Goal: Task Accomplishment & Management: Use online tool/utility

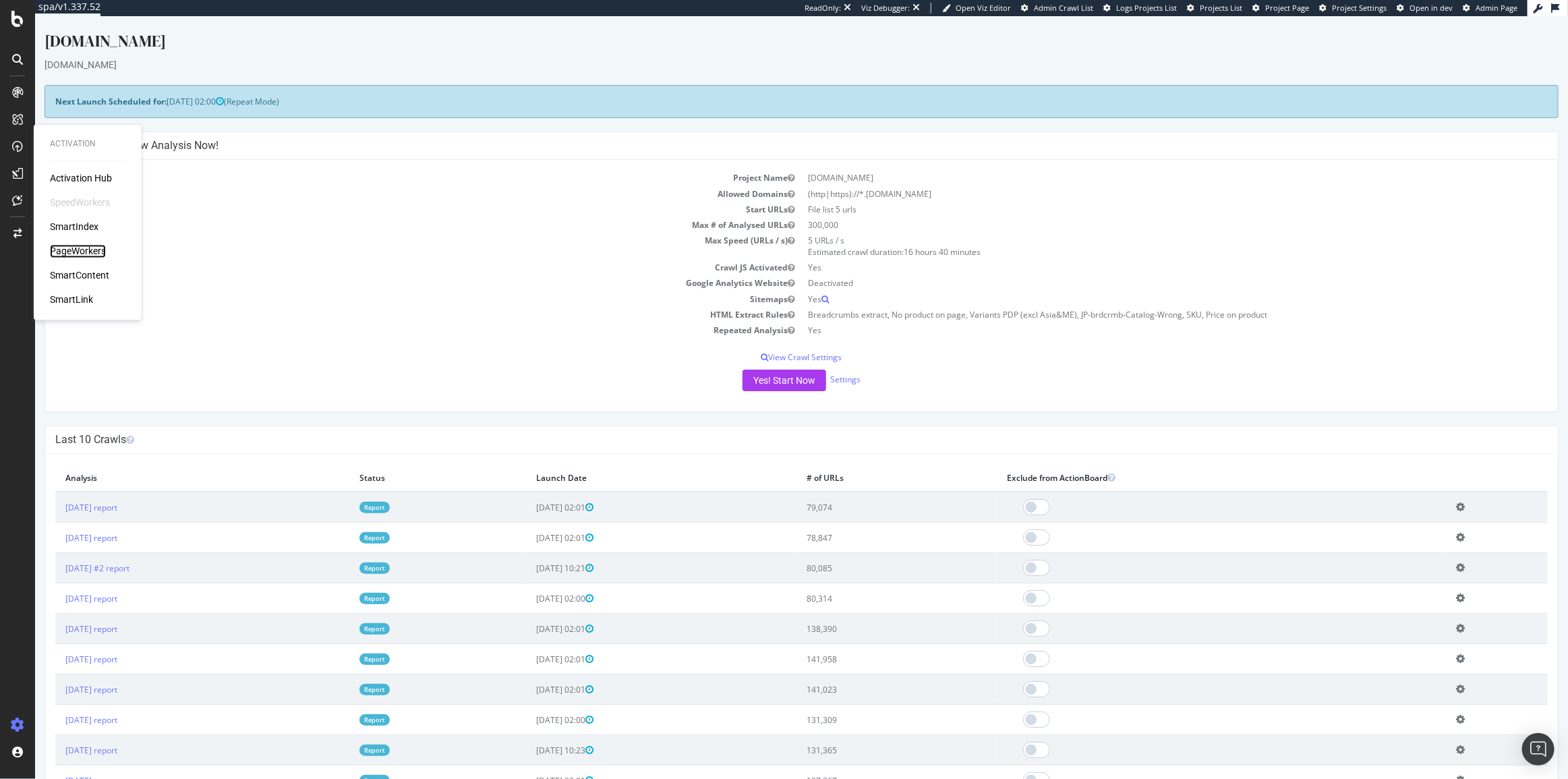
click at [75, 254] on div "PageWorkers" at bounding box center [78, 251] width 56 height 14
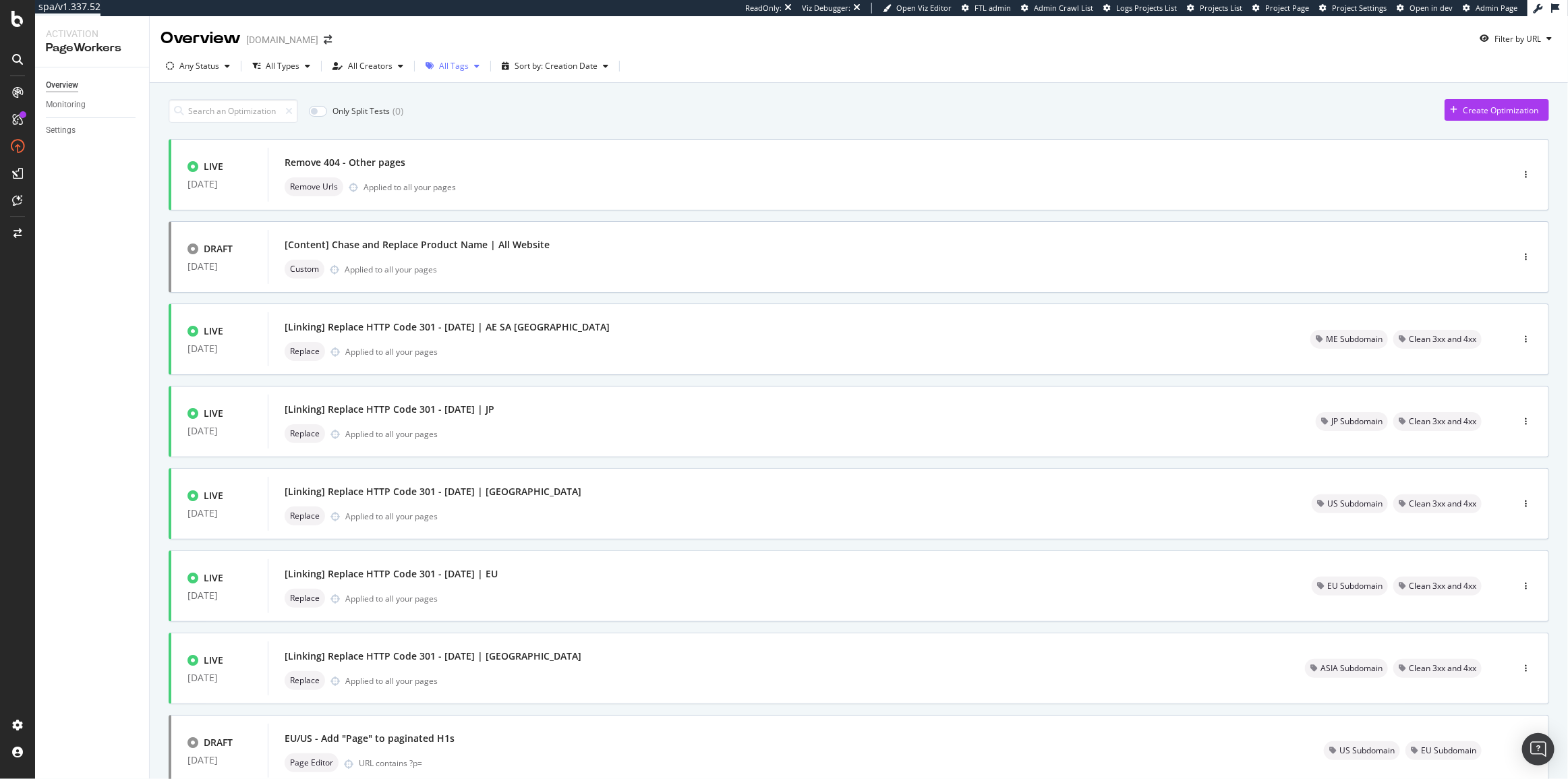
click at [469, 62] on div "button" at bounding box center [477, 66] width 17 height 8
click at [468, 205] on div "Content" at bounding box center [460, 206] width 30 height 11
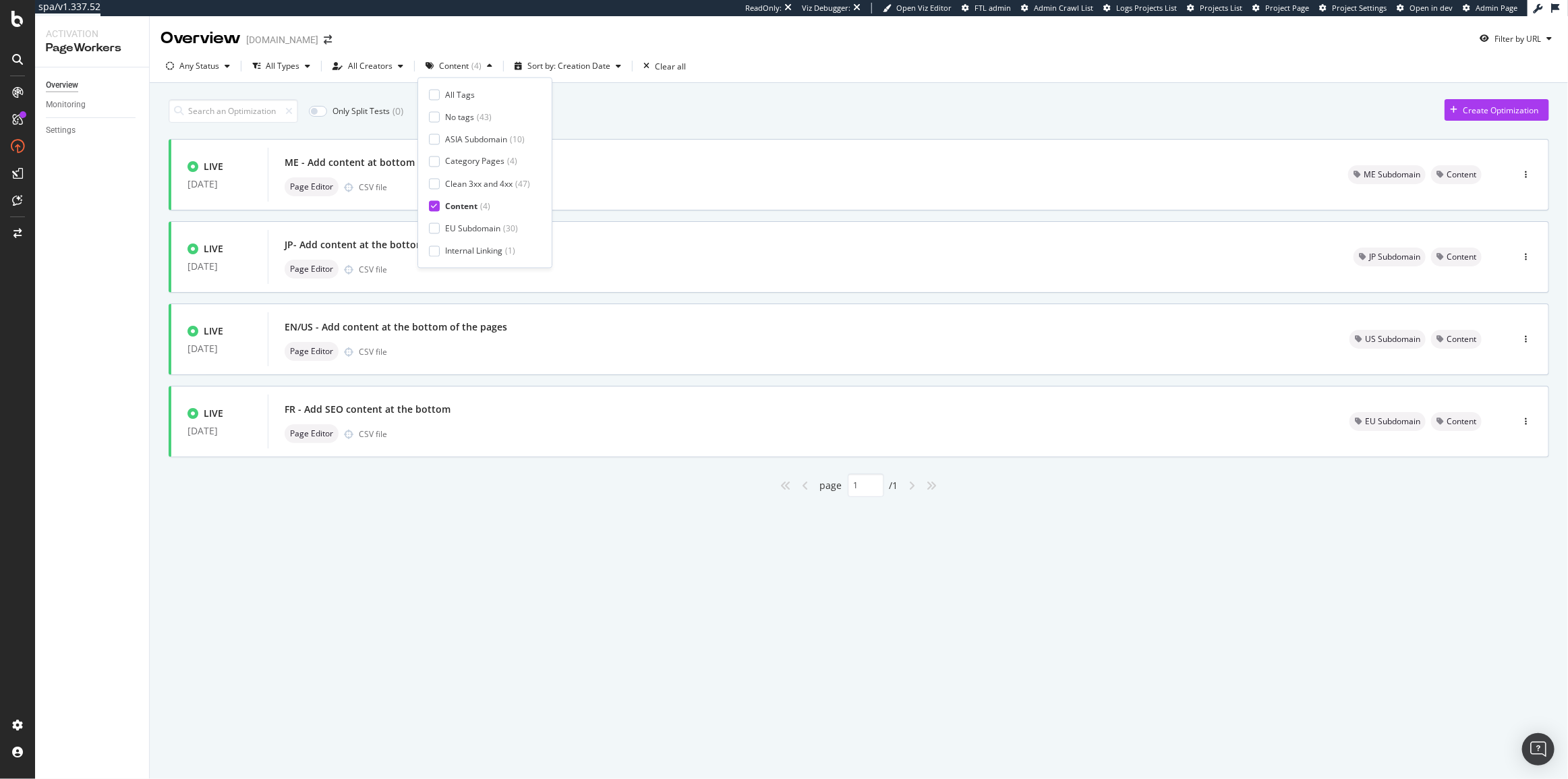
click at [733, 121] on div "Only Split Tests ( 0 ) Create Optimization" at bounding box center [859, 110] width 1380 height 23
click at [535, 443] on div "Page Editor CSV file" at bounding box center [801, 433] width 1032 height 19
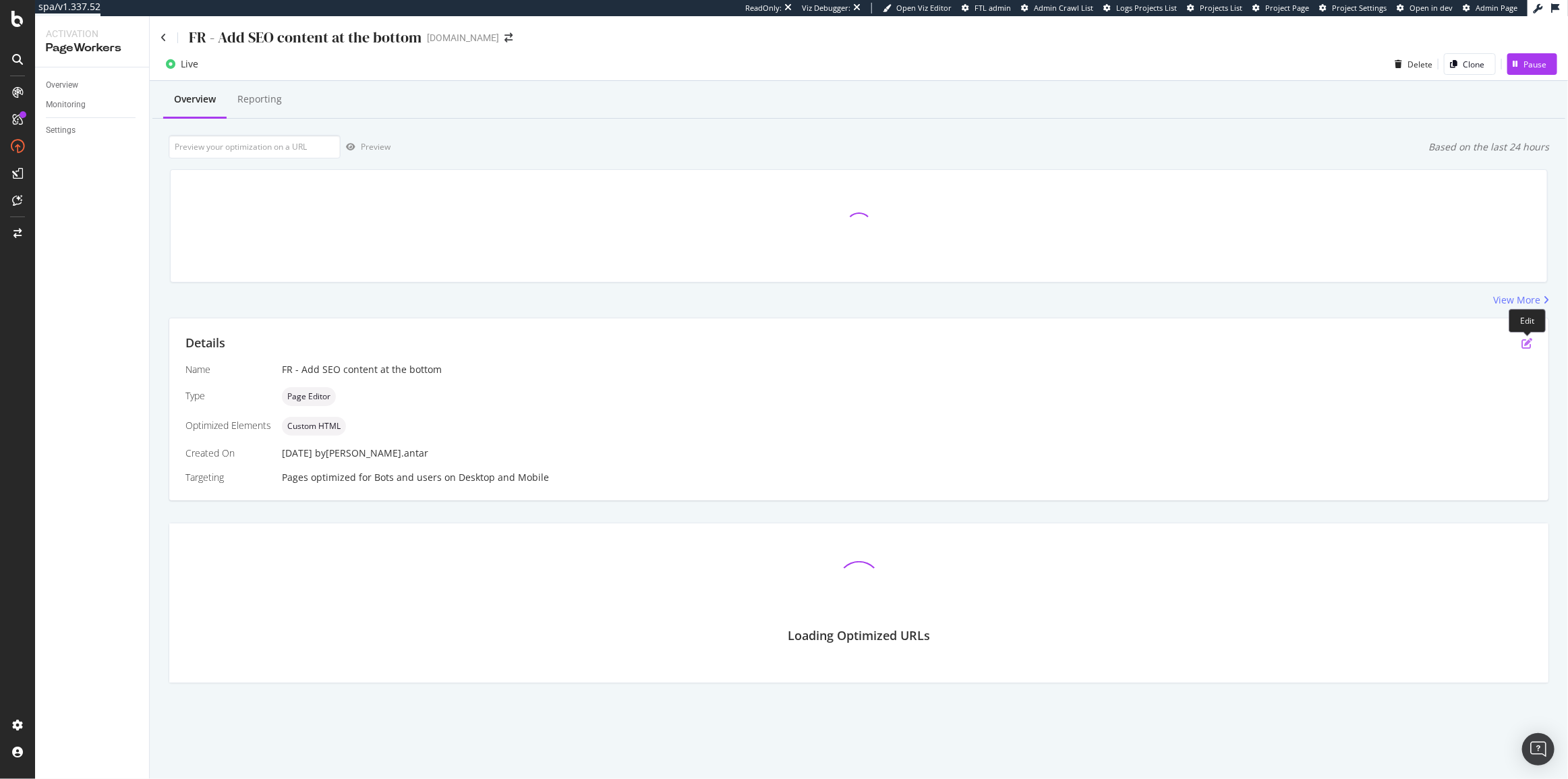
click at [1530, 343] on icon "pen-to-square" at bounding box center [1527, 343] width 11 height 11
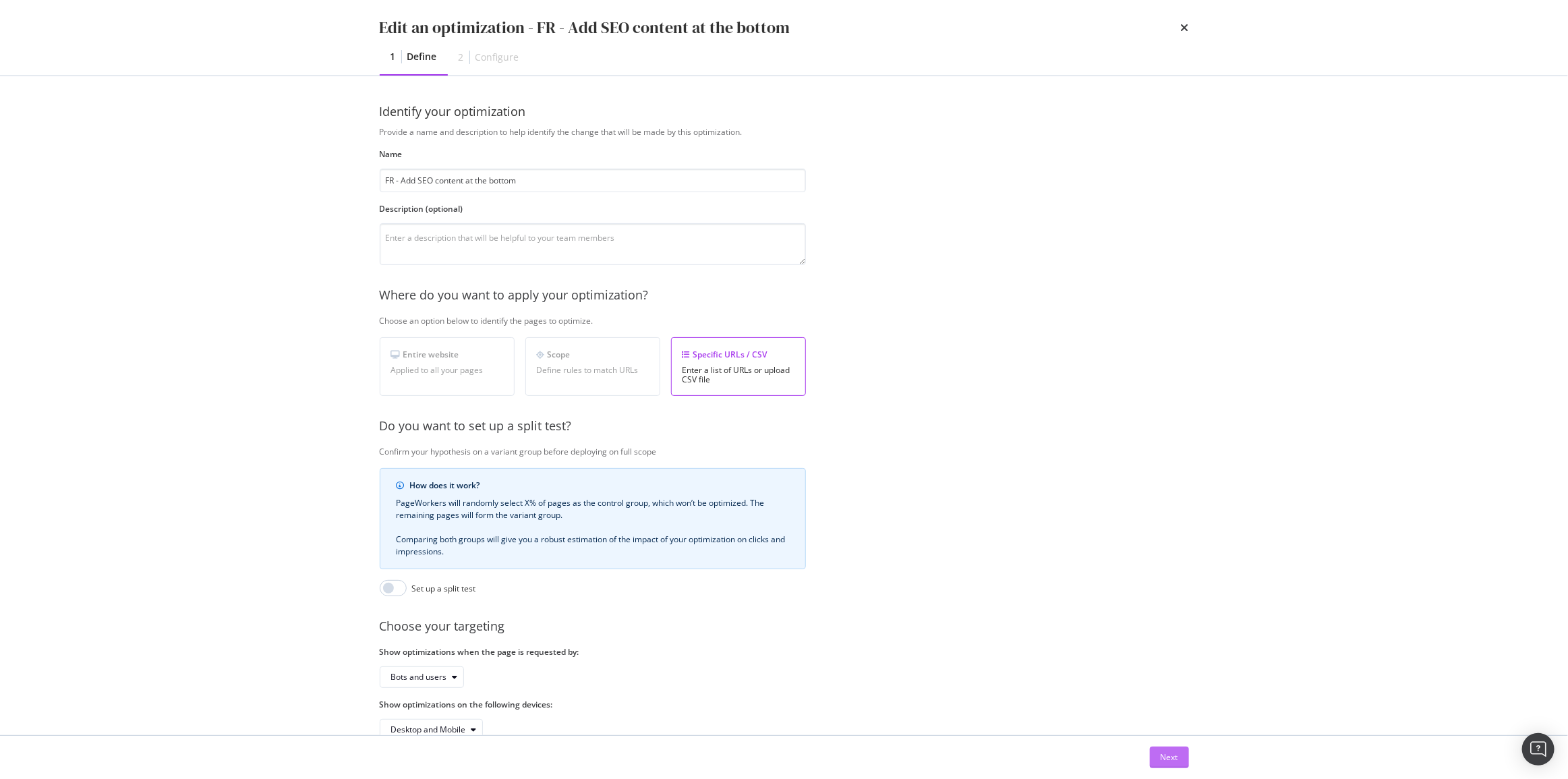
click at [1182, 753] on button "Next" at bounding box center [1169, 757] width 39 height 22
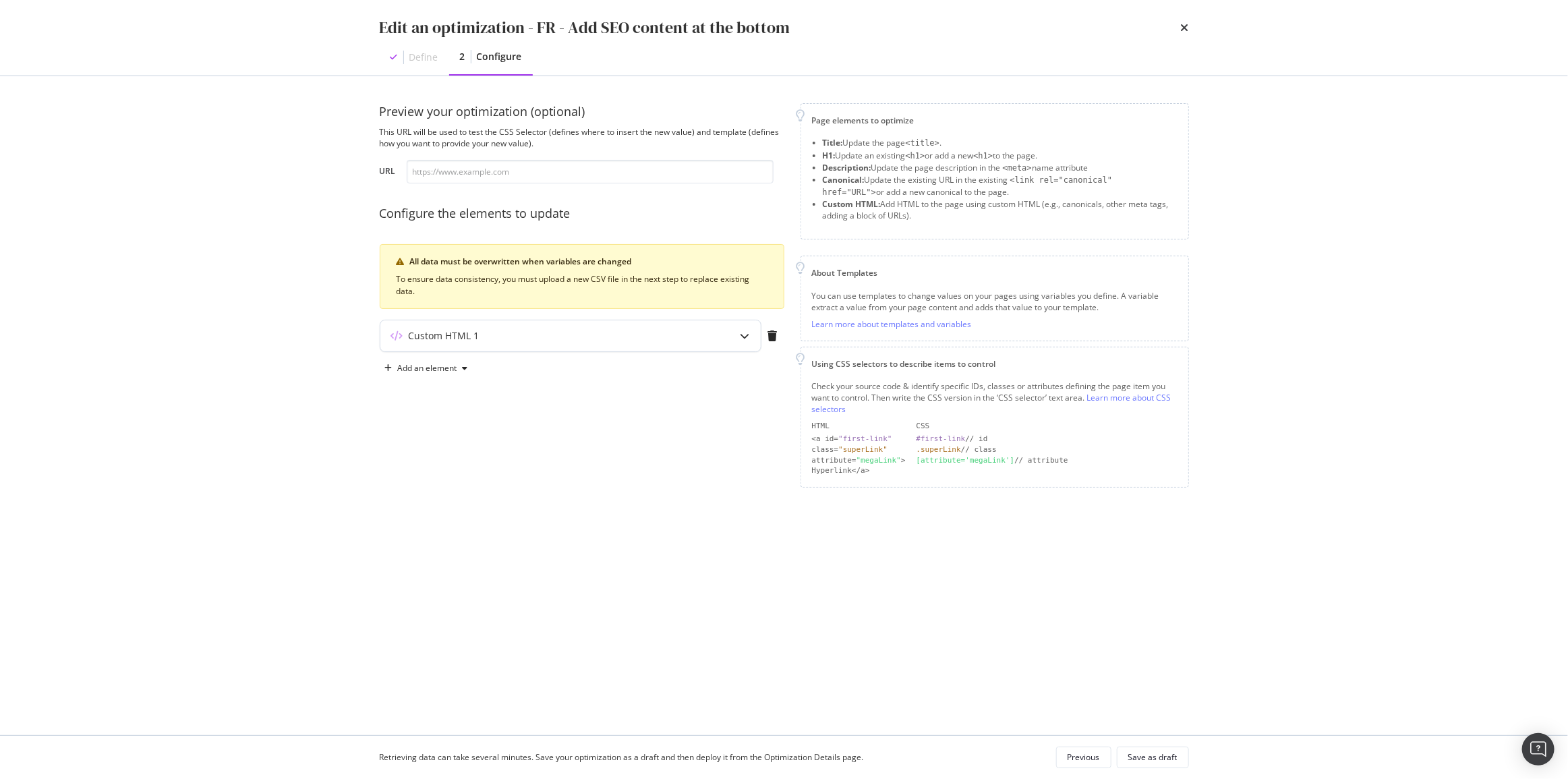
drag, startPoint x: 512, startPoint y: 337, endPoint x: 527, endPoint y: 344, distance: 16.6
click at [512, 338] on div "Custom HTML 1" at bounding box center [544, 336] width 327 height 14
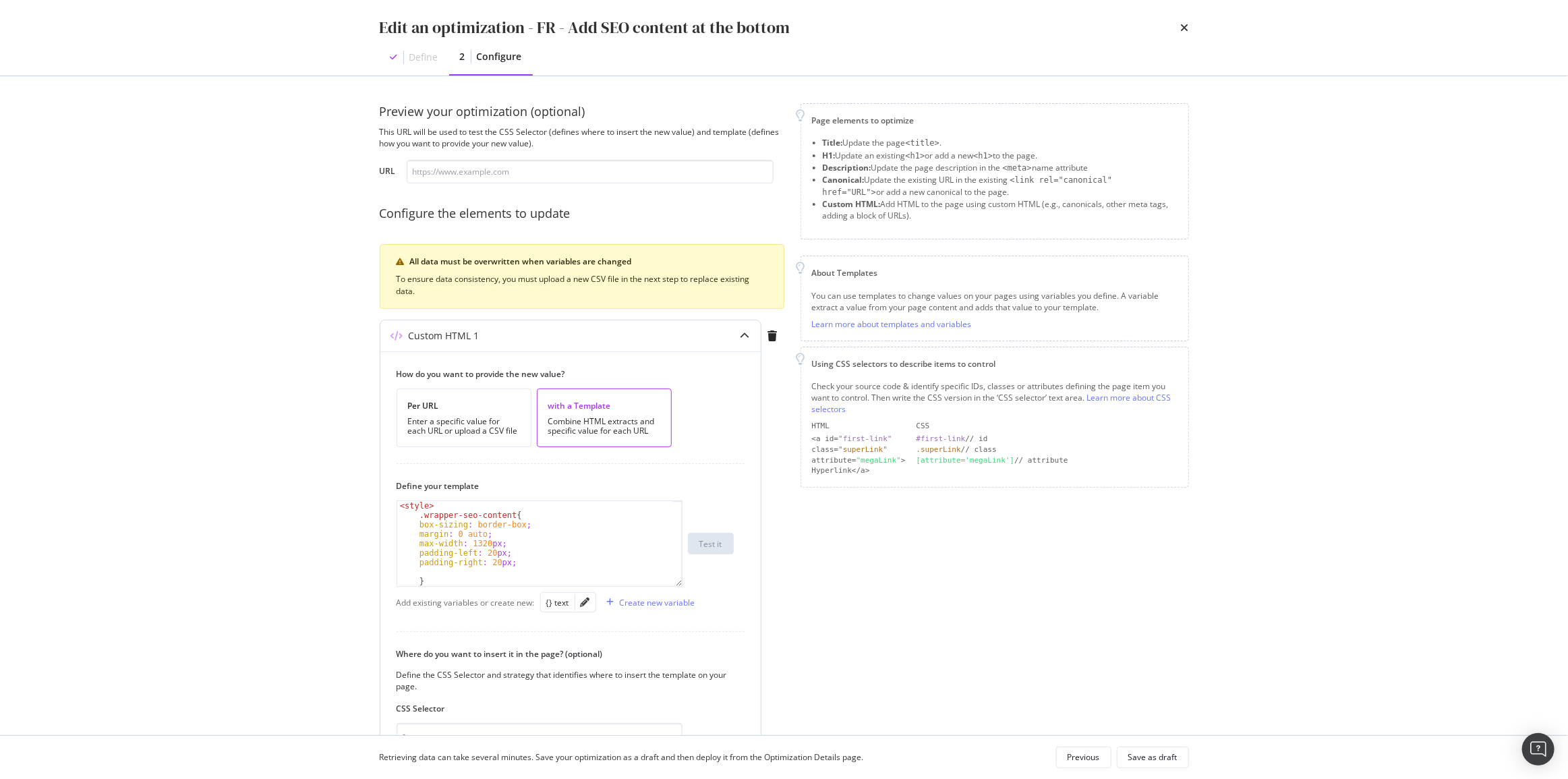
click at [427, 556] on div "< style > .wrapper-seo-content { box-sizing : border-box ; margin : 0 auto ; ma…" at bounding box center [535, 553] width 276 height 104
click at [426, 556] on div "< style > .wrapper-seo-content { box-sizing : border-box ; margin : 0 auto ; ma…" at bounding box center [535, 553] width 276 height 104
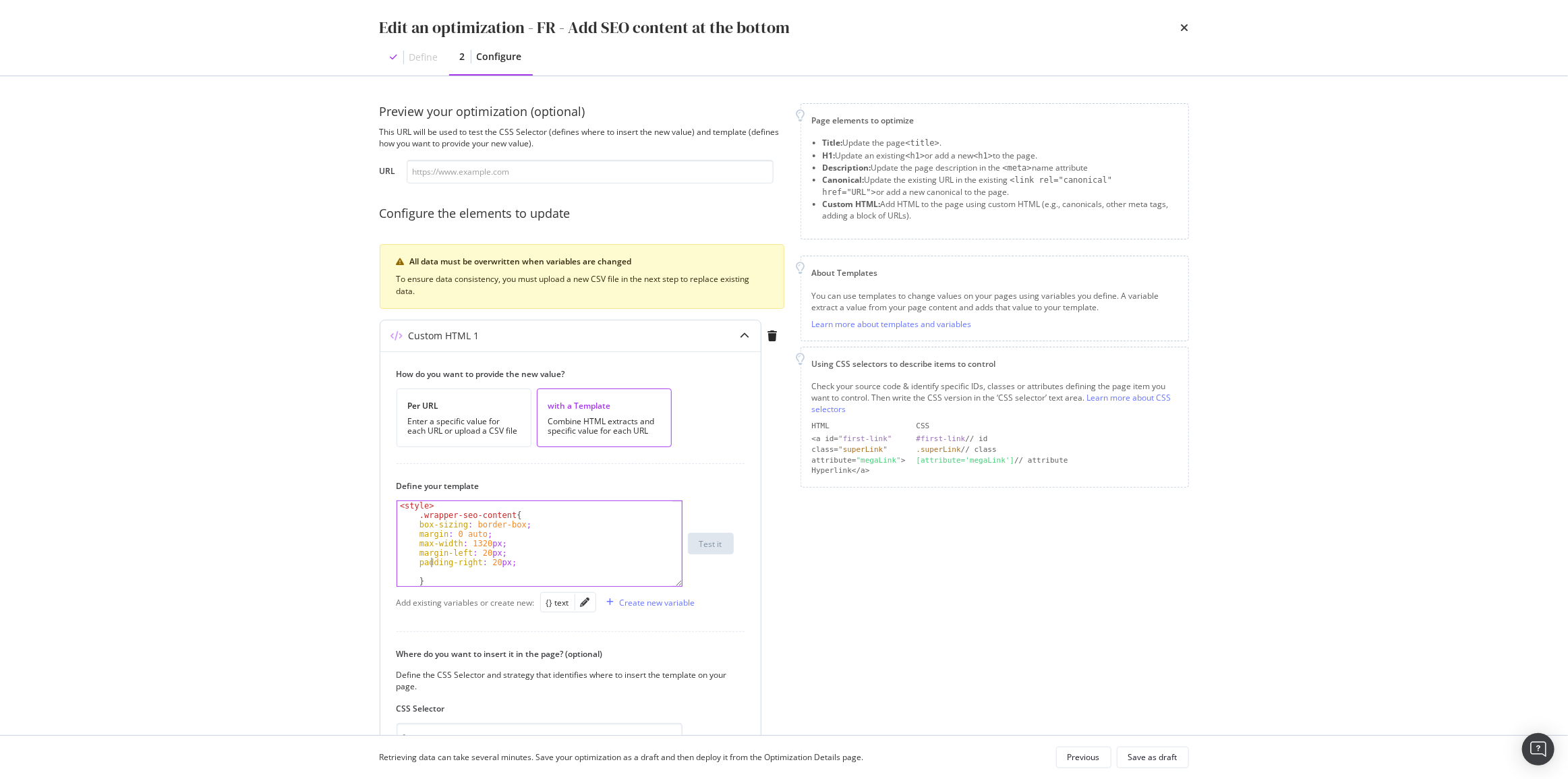
click at [429, 560] on div "< style > .wrapper-seo-content { box-sizing : border-box ; margin : 0 auto ; ma…" at bounding box center [535, 553] width 276 height 104
paste textarea "margin"
type textarea "margin-right: 20px;"
click at [1176, 763] on div "Save as draft" at bounding box center [1153, 757] width 50 height 19
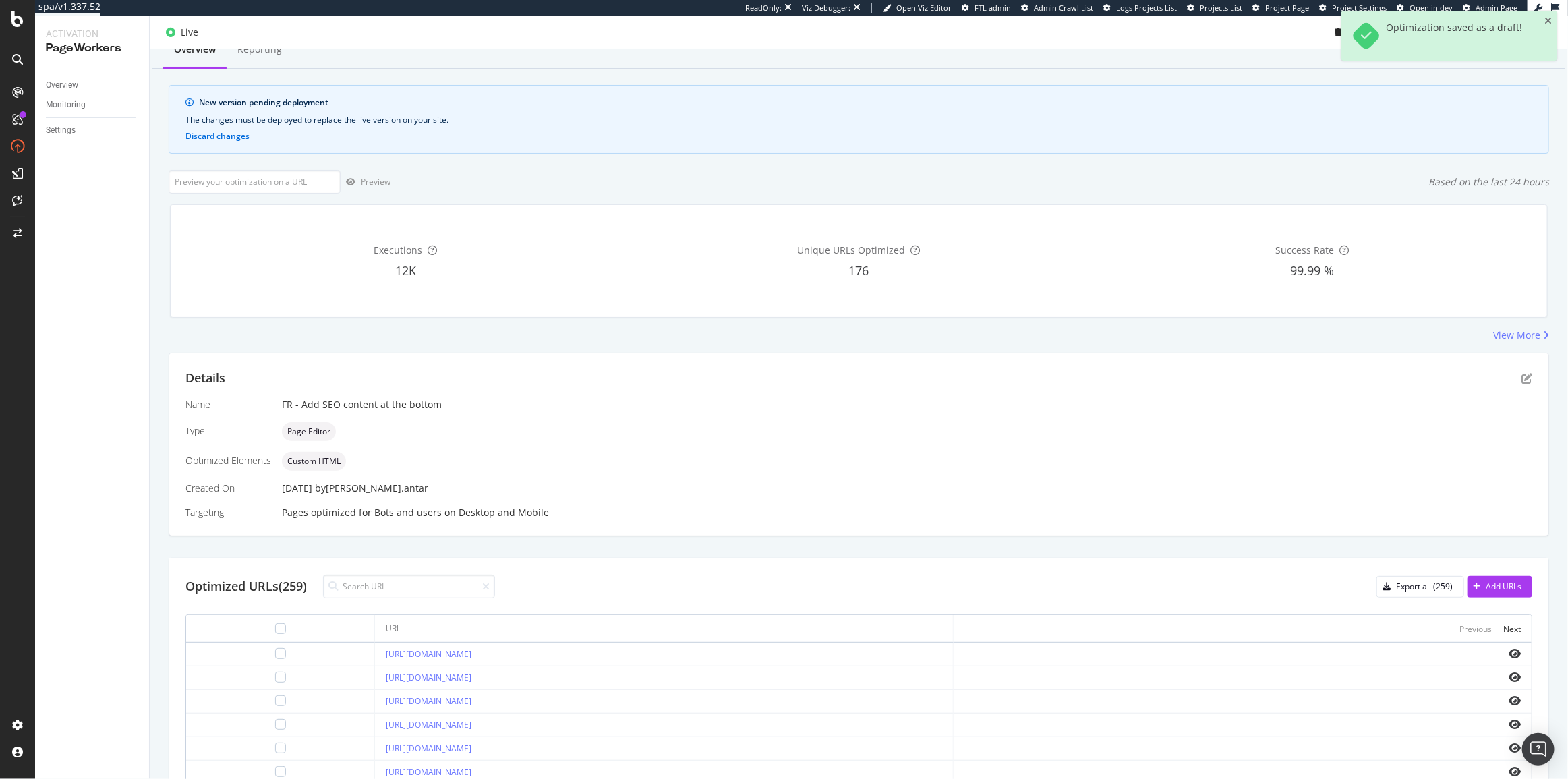
scroll to position [61, 0]
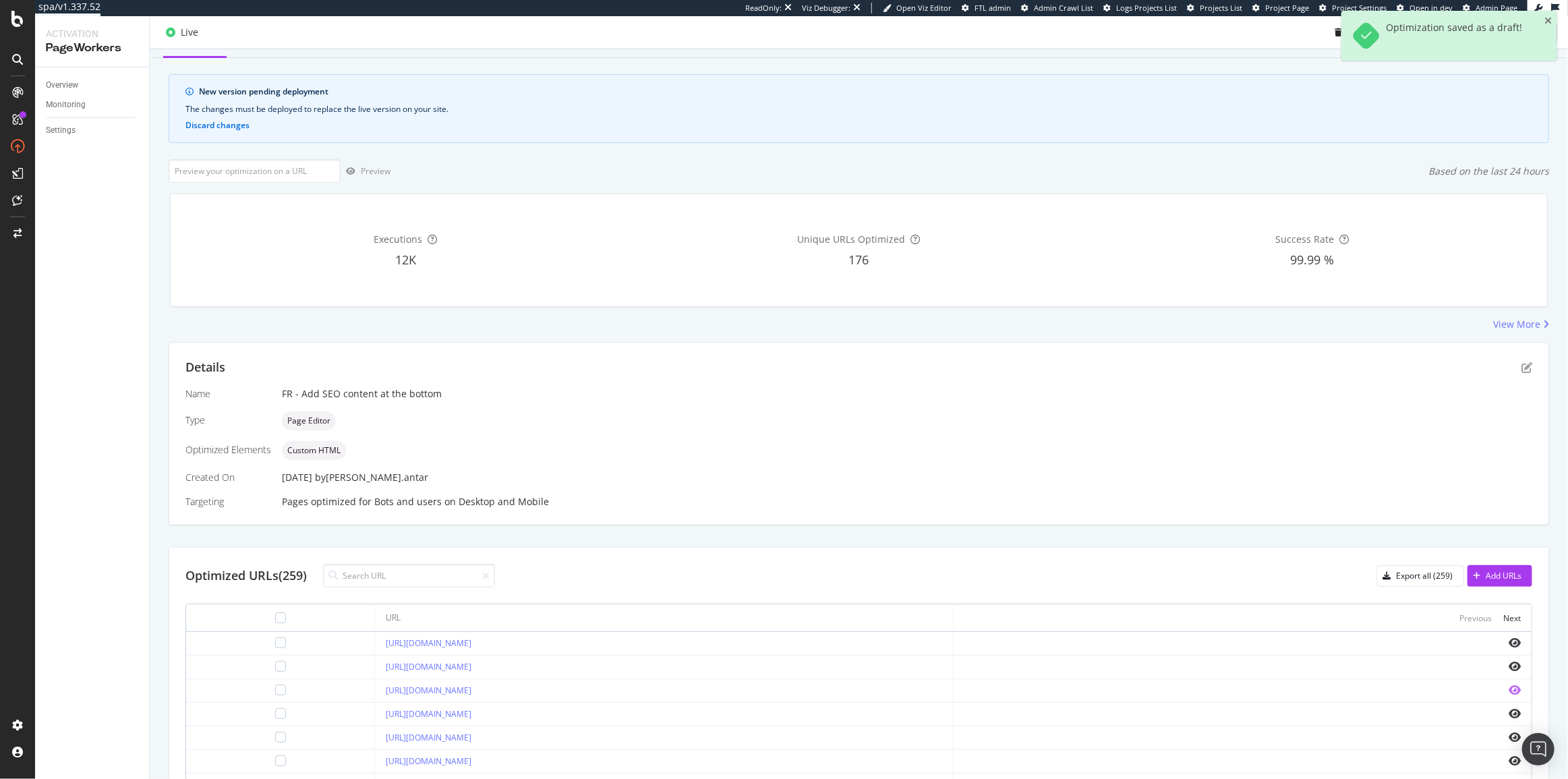
click at [1509, 684] on icon "eye" at bounding box center [1515, 690] width 12 height 11
click at [1515, 38] on div "Deploy to production" at bounding box center [1497, 32] width 99 height 20
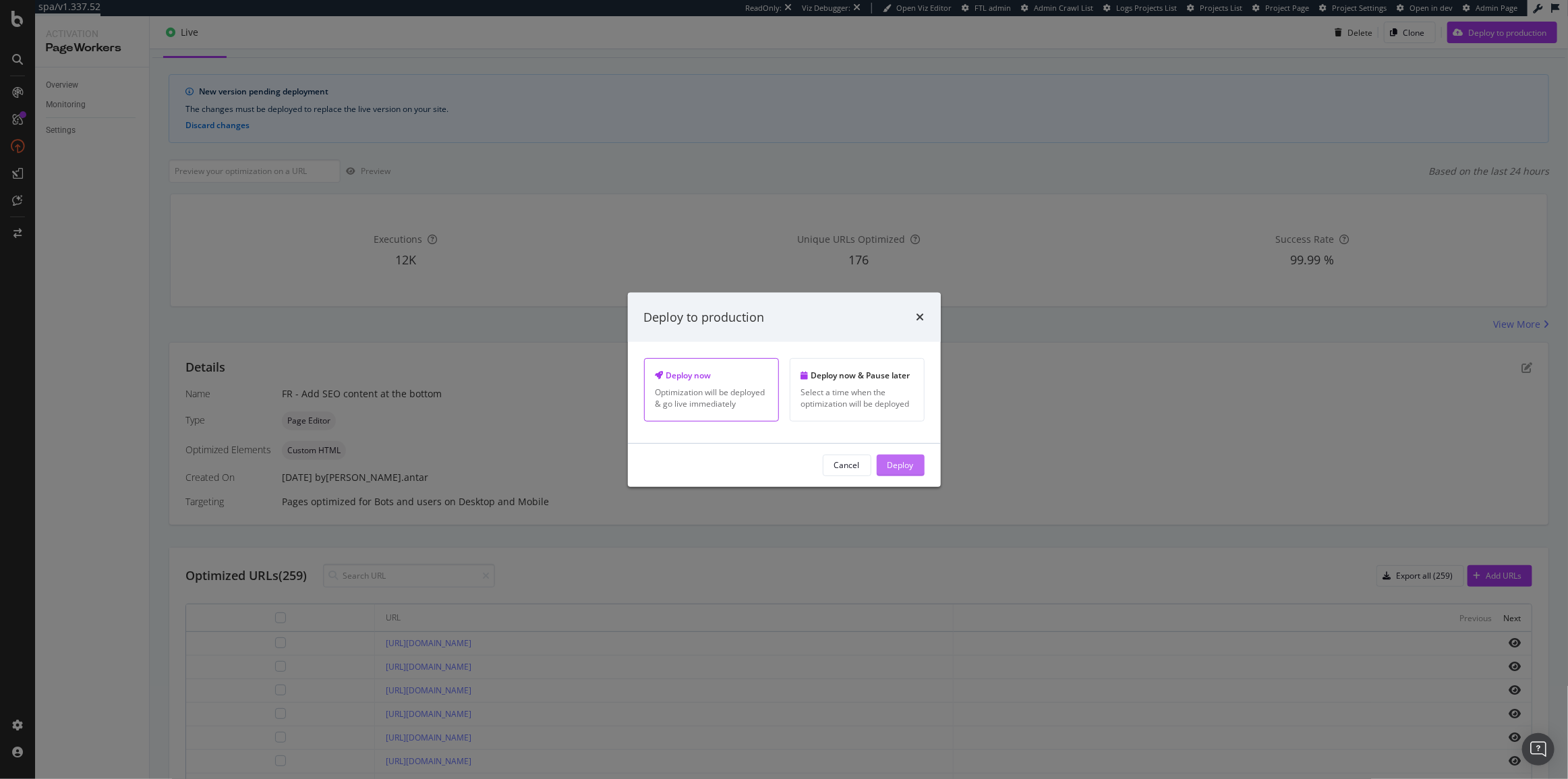
click at [890, 464] on div "Deploy" at bounding box center [900, 465] width 26 height 11
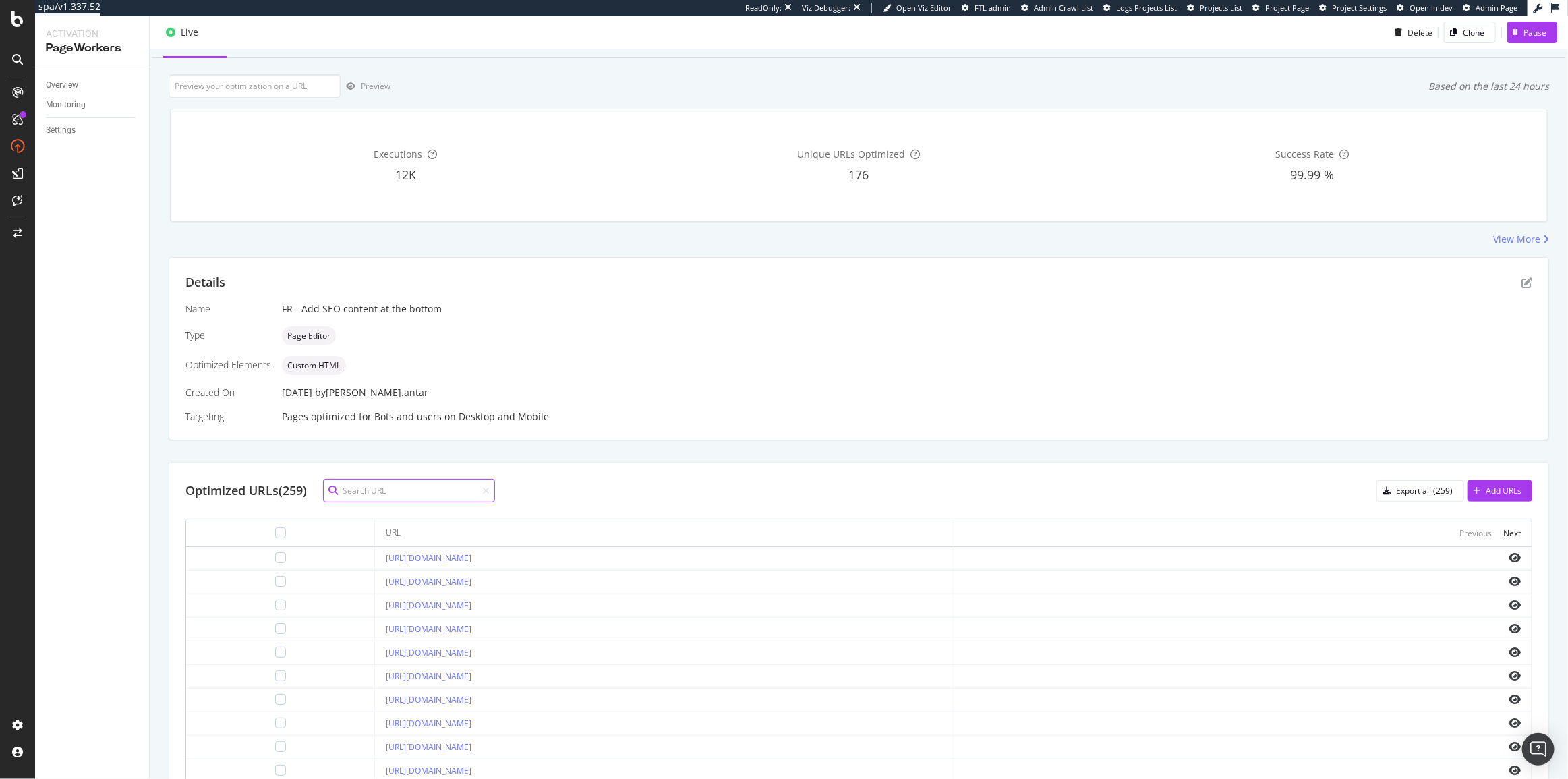
scroll to position [3, 0]
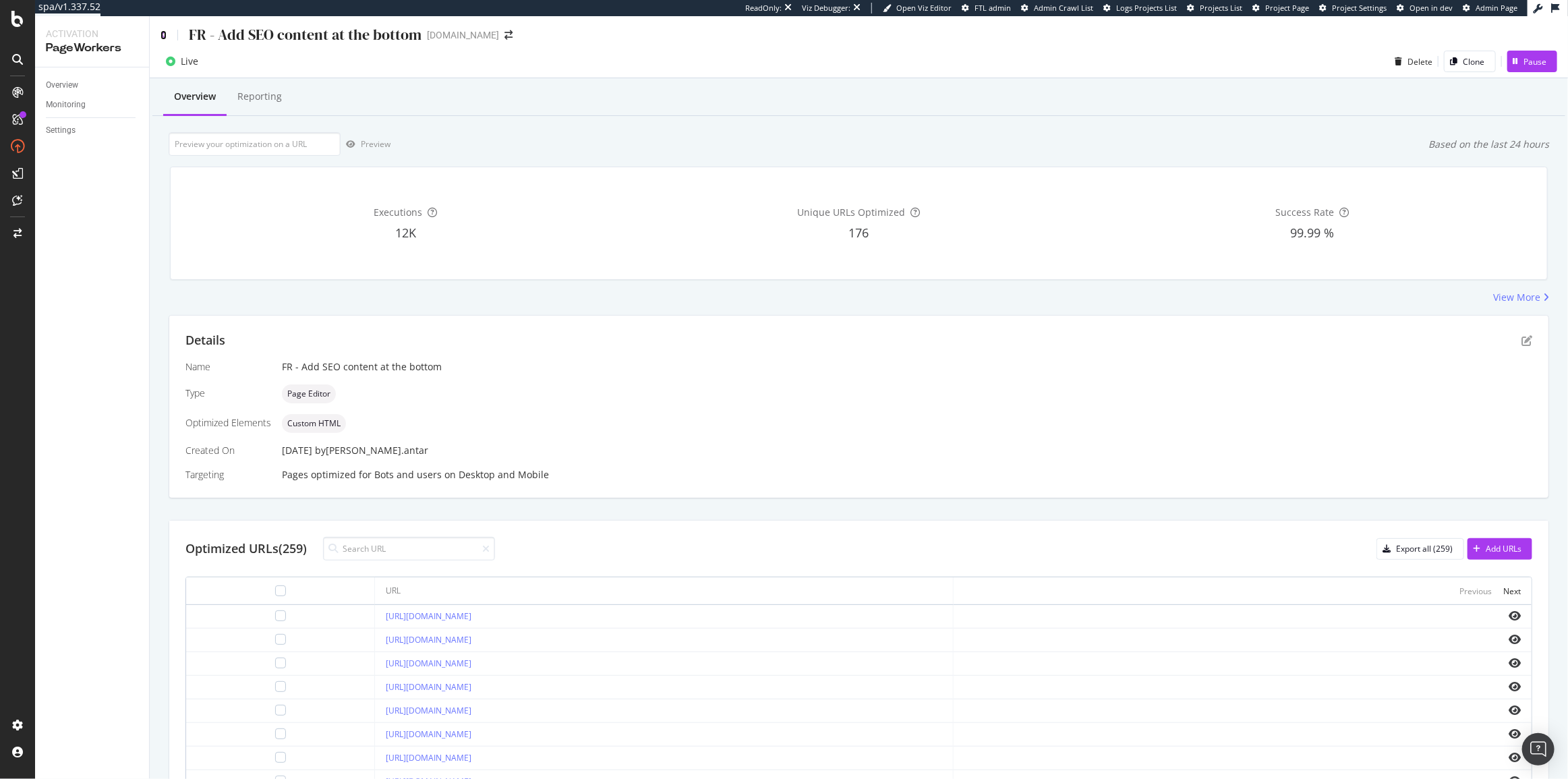
click at [164, 36] on icon at bounding box center [164, 35] width 6 height 10
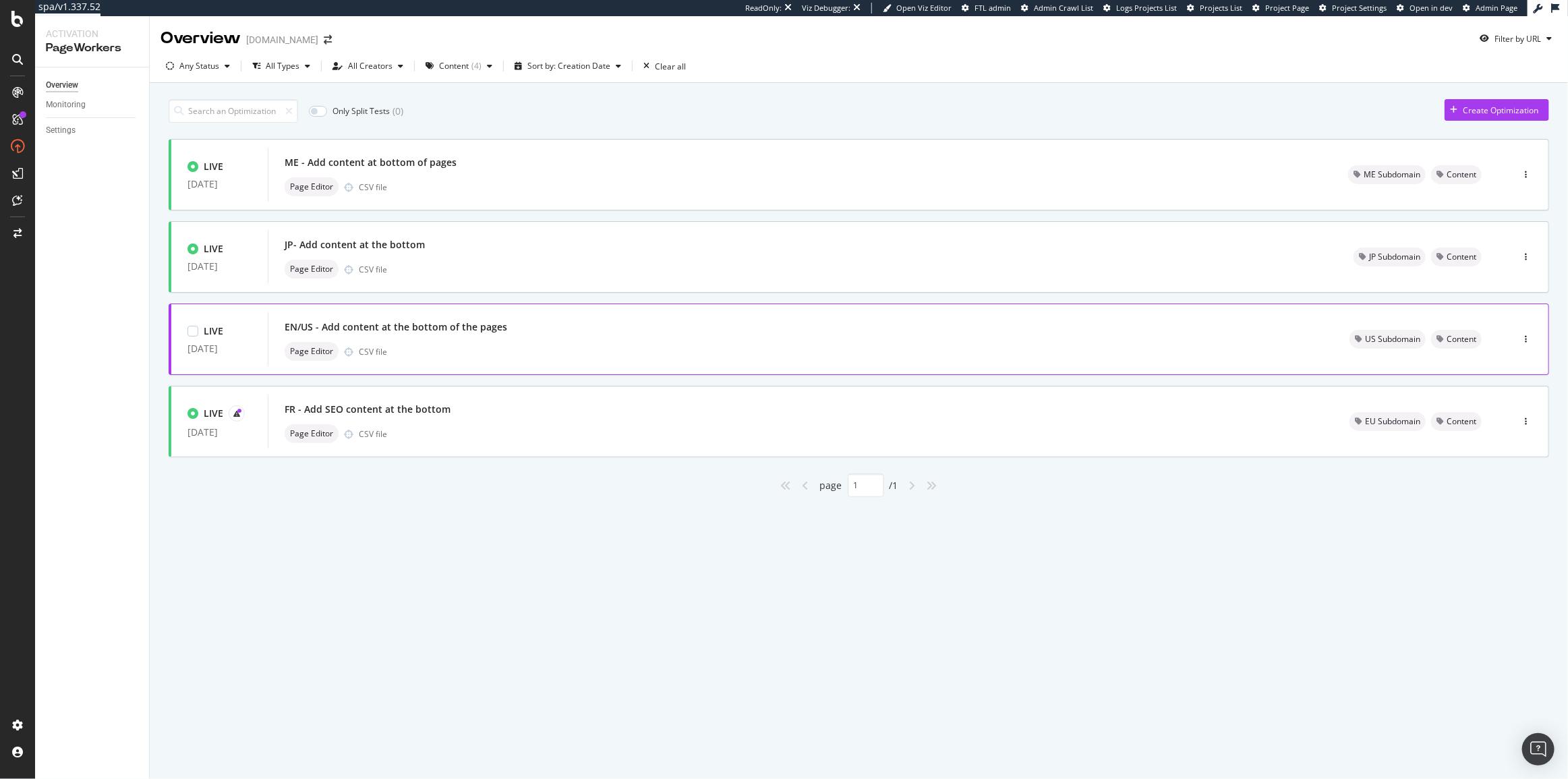
click at [544, 336] on div "EN/US - Add content at the bottom of the pages" at bounding box center [801, 326] width 1032 height 19
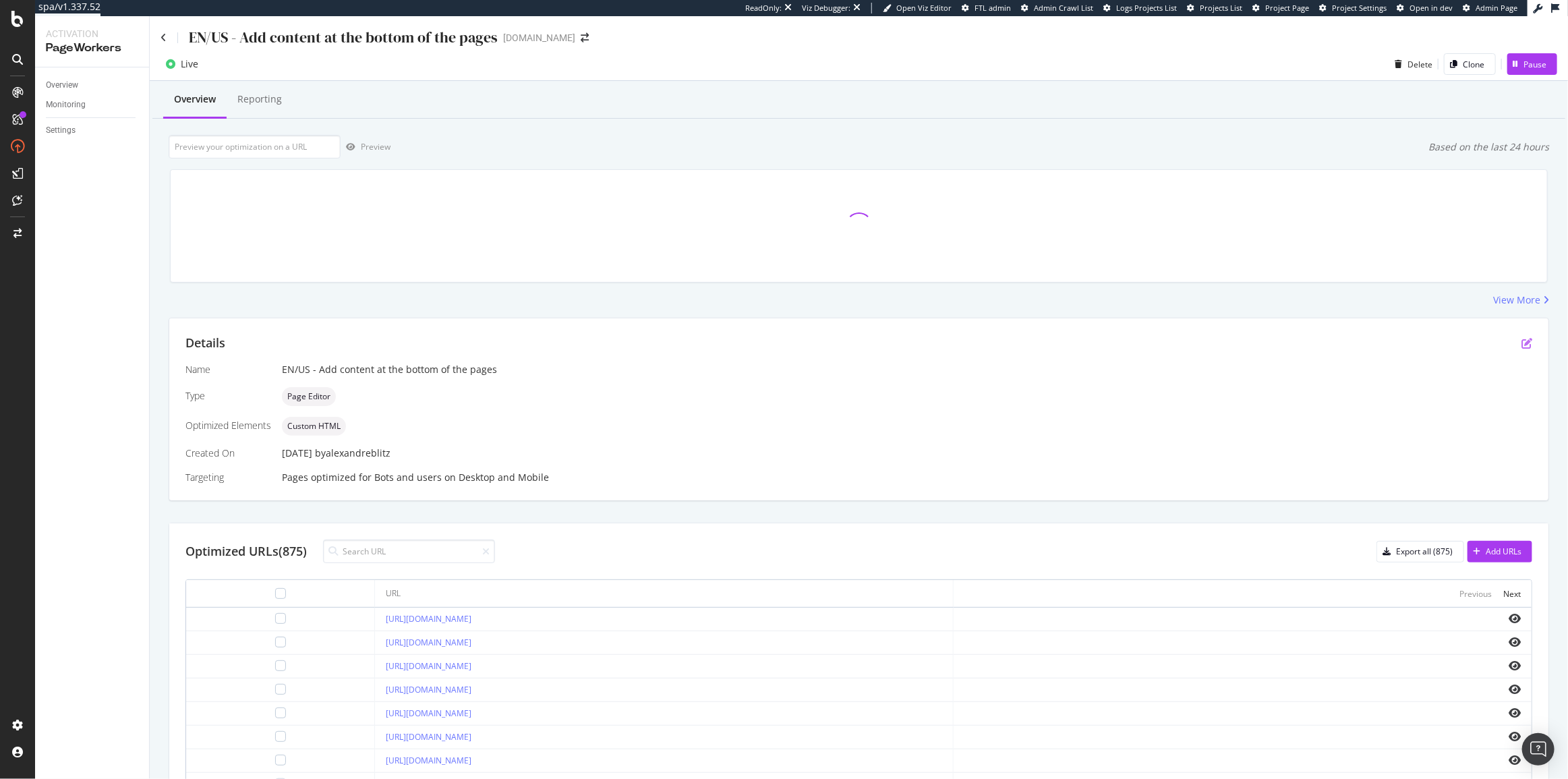
click at [1521, 346] on icon "pen-to-square" at bounding box center [1527, 343] width 11 height 11
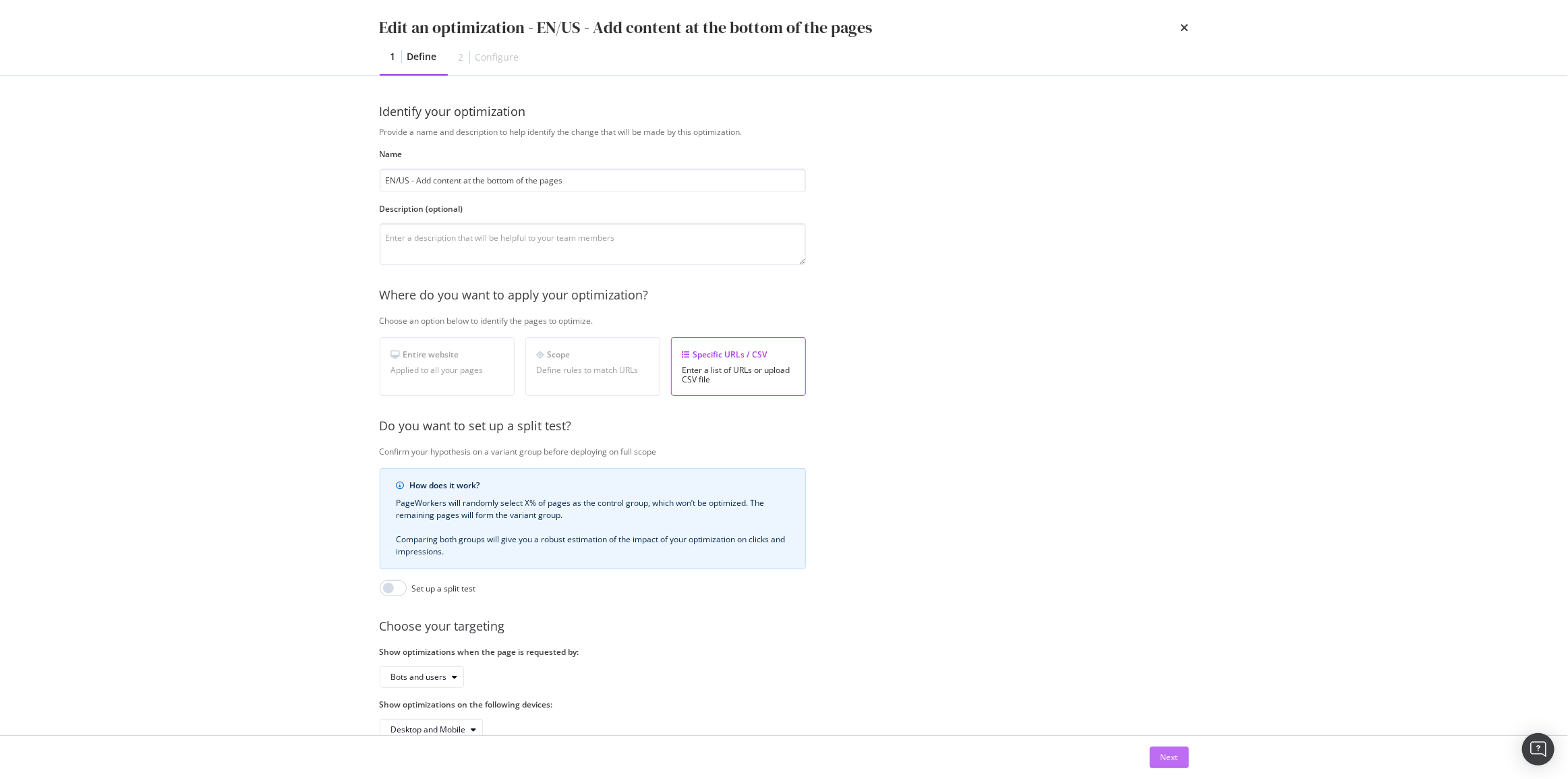
click at [1179, 756] on button "Next" at bounding box center [1169, 757] width 39 height 22
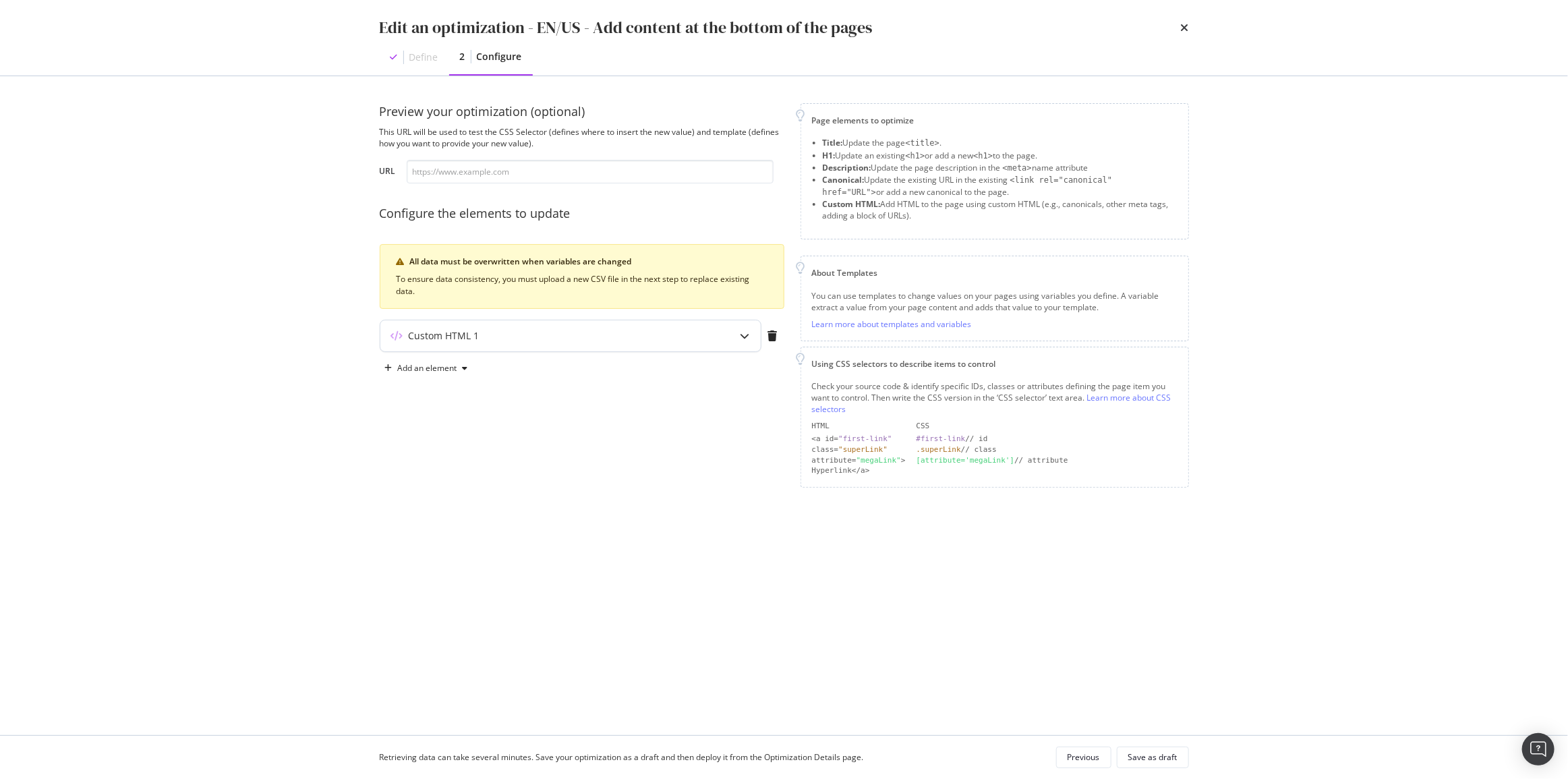
click at [506, 337] on div "Custom HTML 1" at bounding box center [544, 336] width 327 height 14
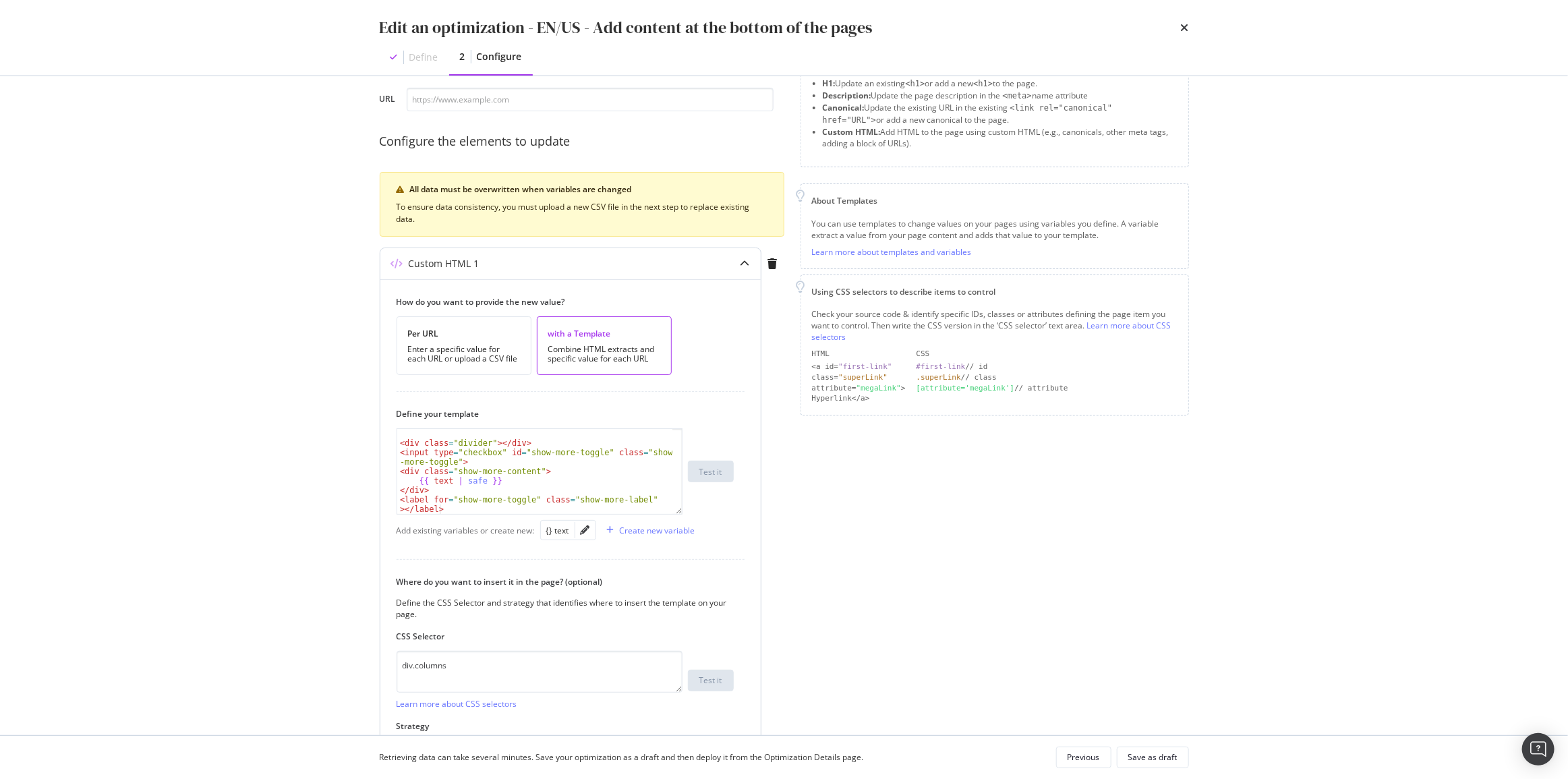
scroll to position [122, 0]
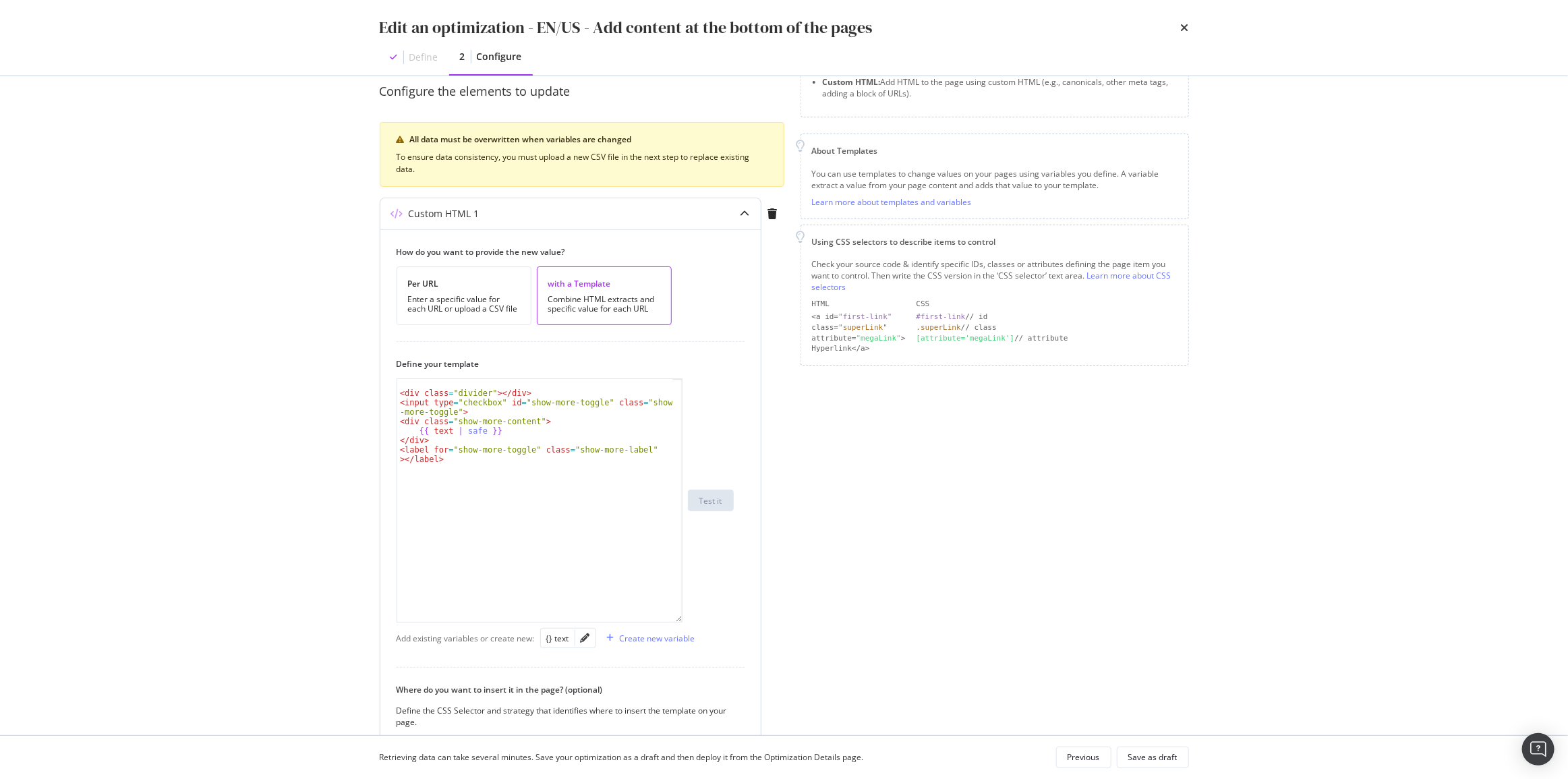
drag, startPoint x: 680, startPoint y: 454, endPoint x: 689, endPoint y: 617, distance: 163.2
click at [689, 617] on div "< div class = "divider" > </ div > < input type = "checkbox" id = "show-more-to…" at bounding box center [565, 500] width 337 height 244
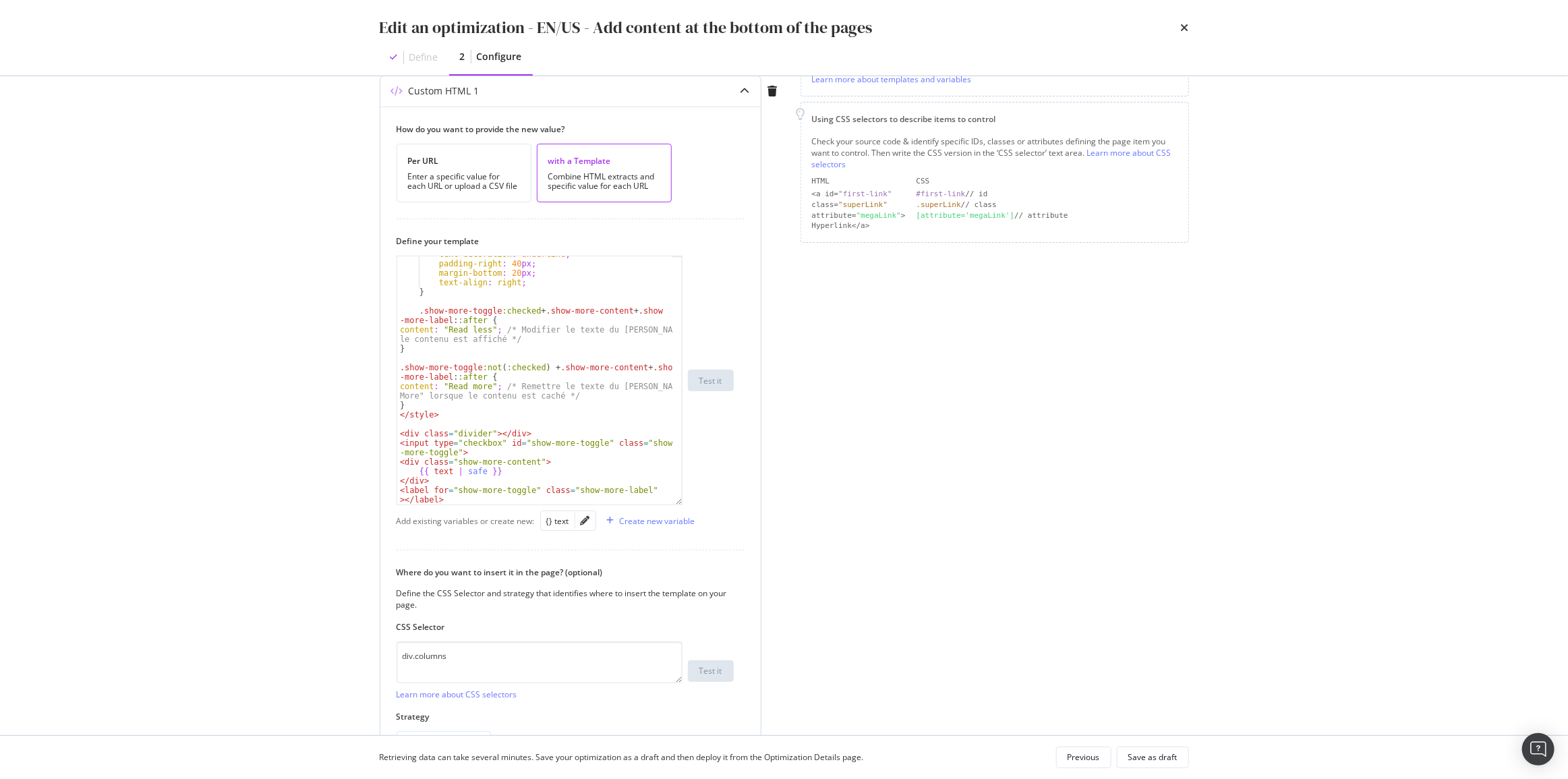
scroll to position [332, 0]
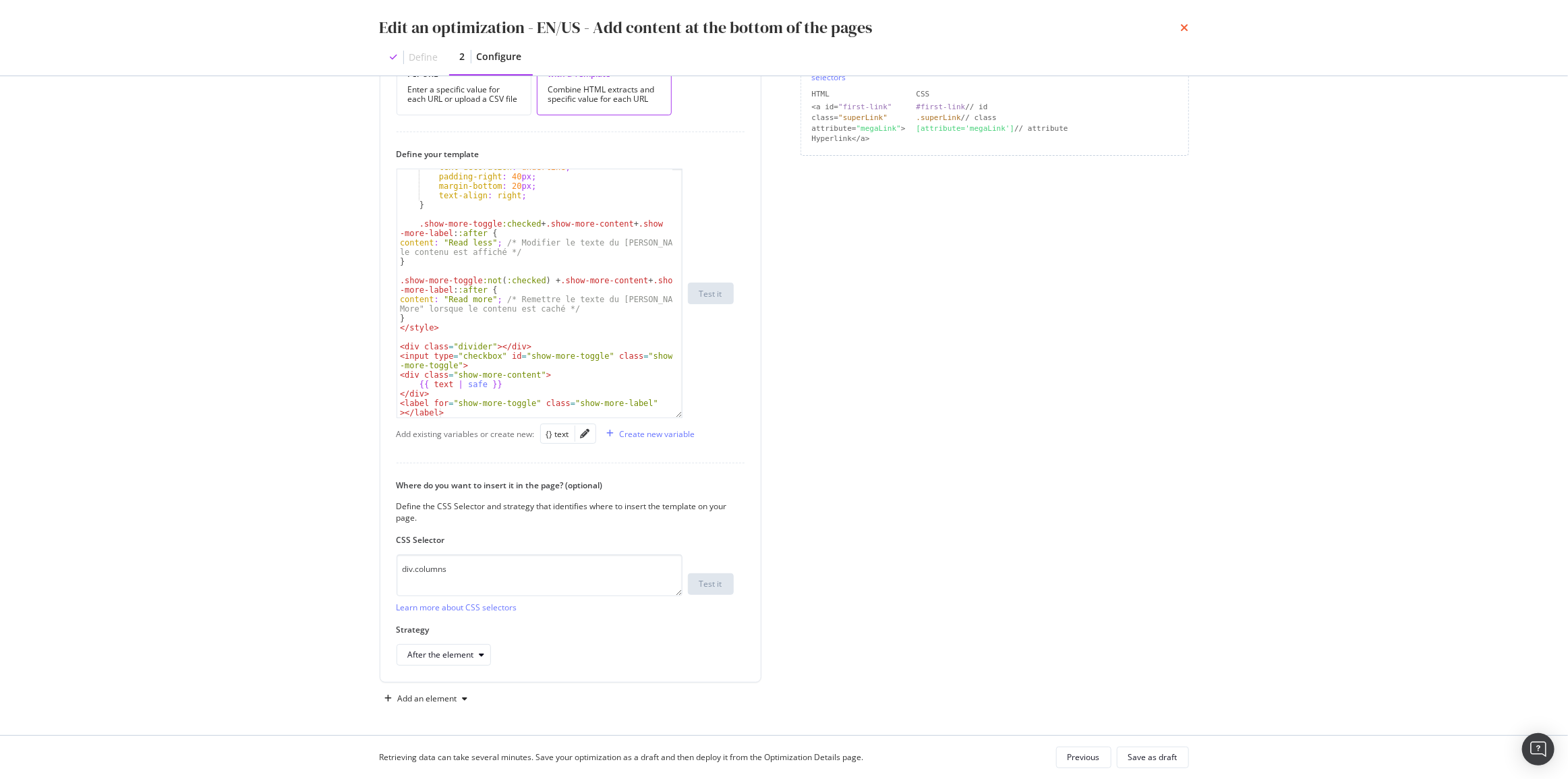
click at [1186, 29] on icon "times" at bounding box center [1185, 28] width 8 height 11
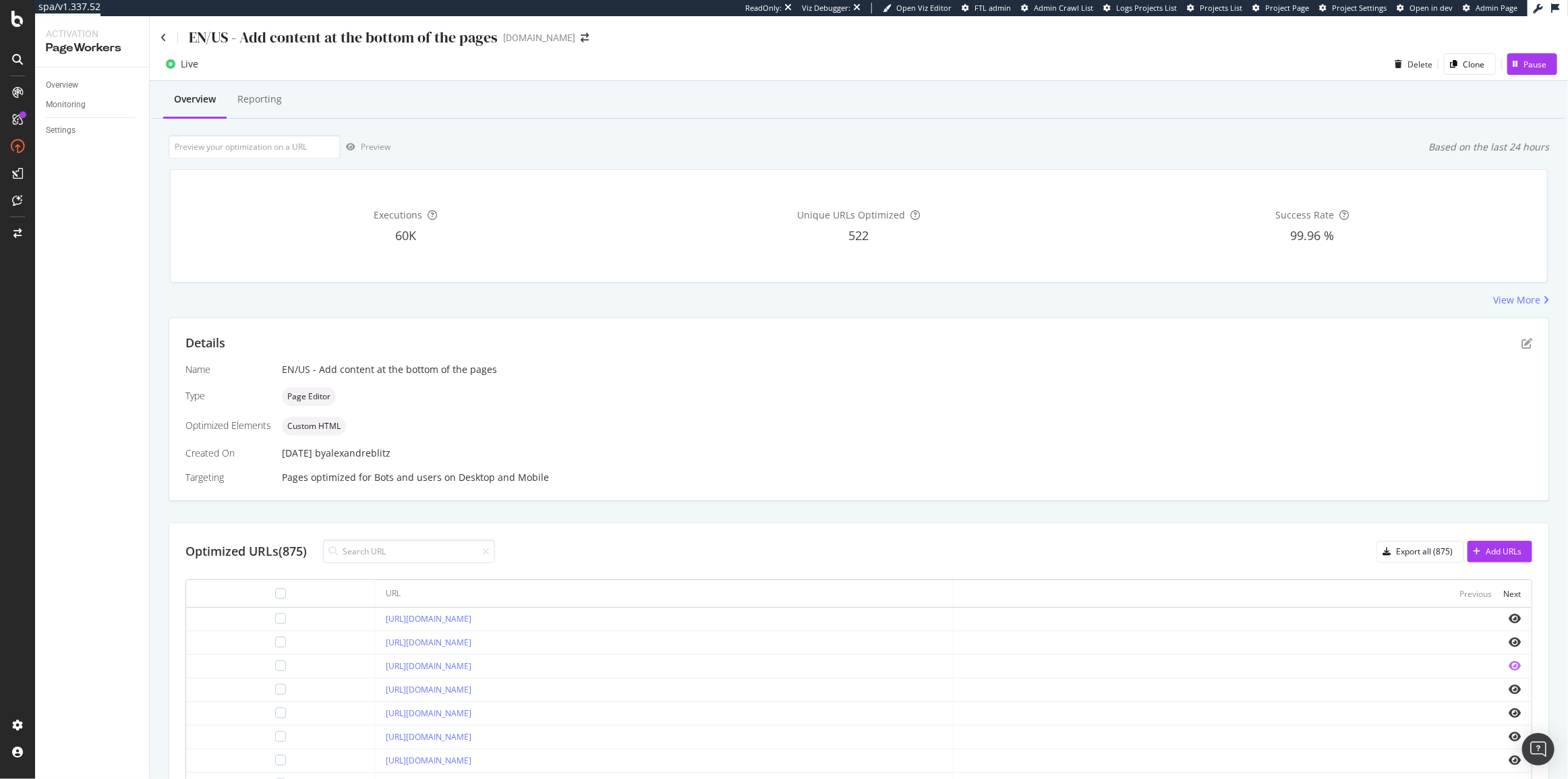
click at [1509, 660] on icon "eye" at bounding box center [1515, 666] width 12 height 11
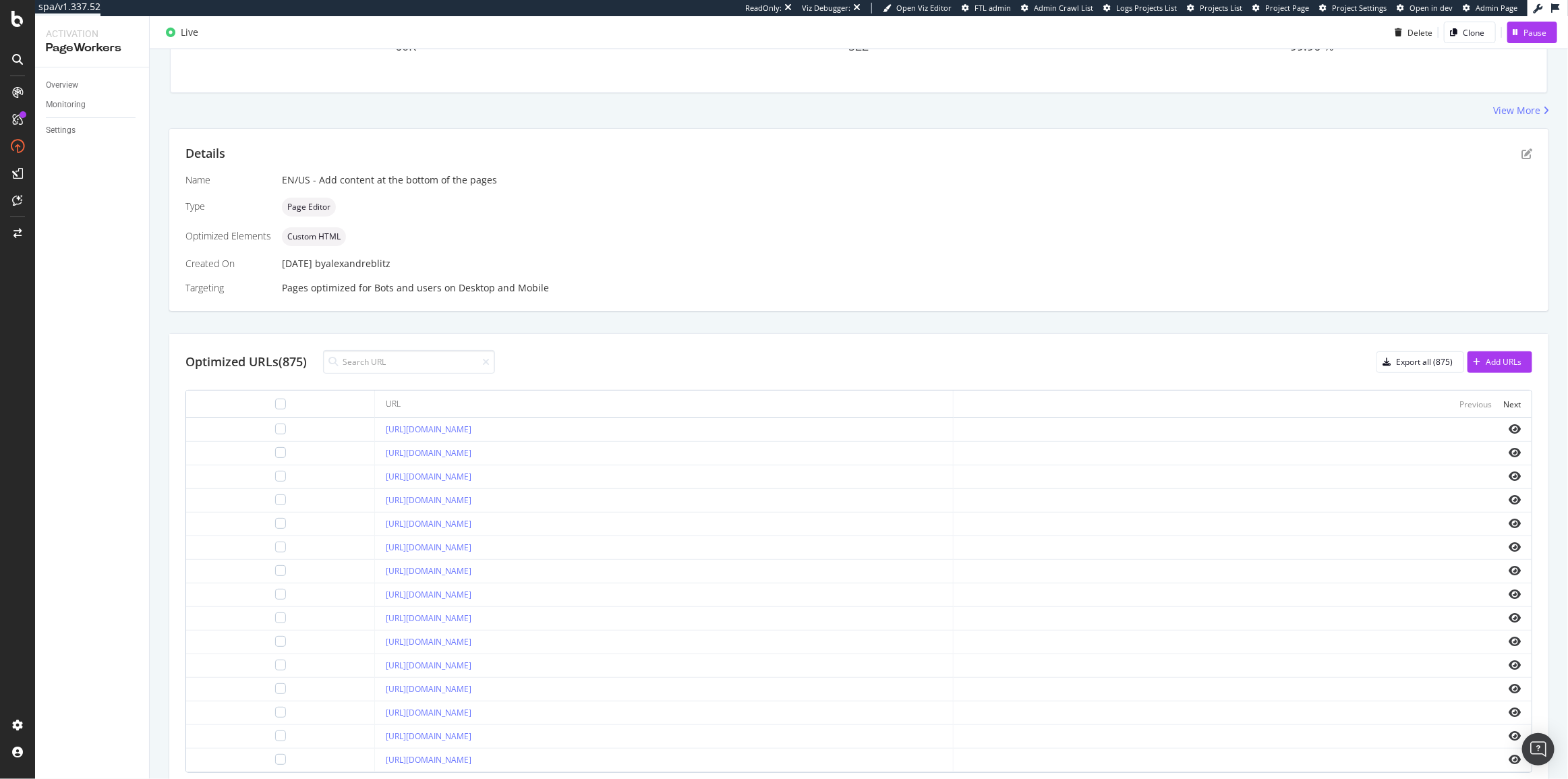
scroll to position [185, 0]
click at [1521, 159] on icon "pen-to-square" at bounding box center [1527, 158] width 11 height 11
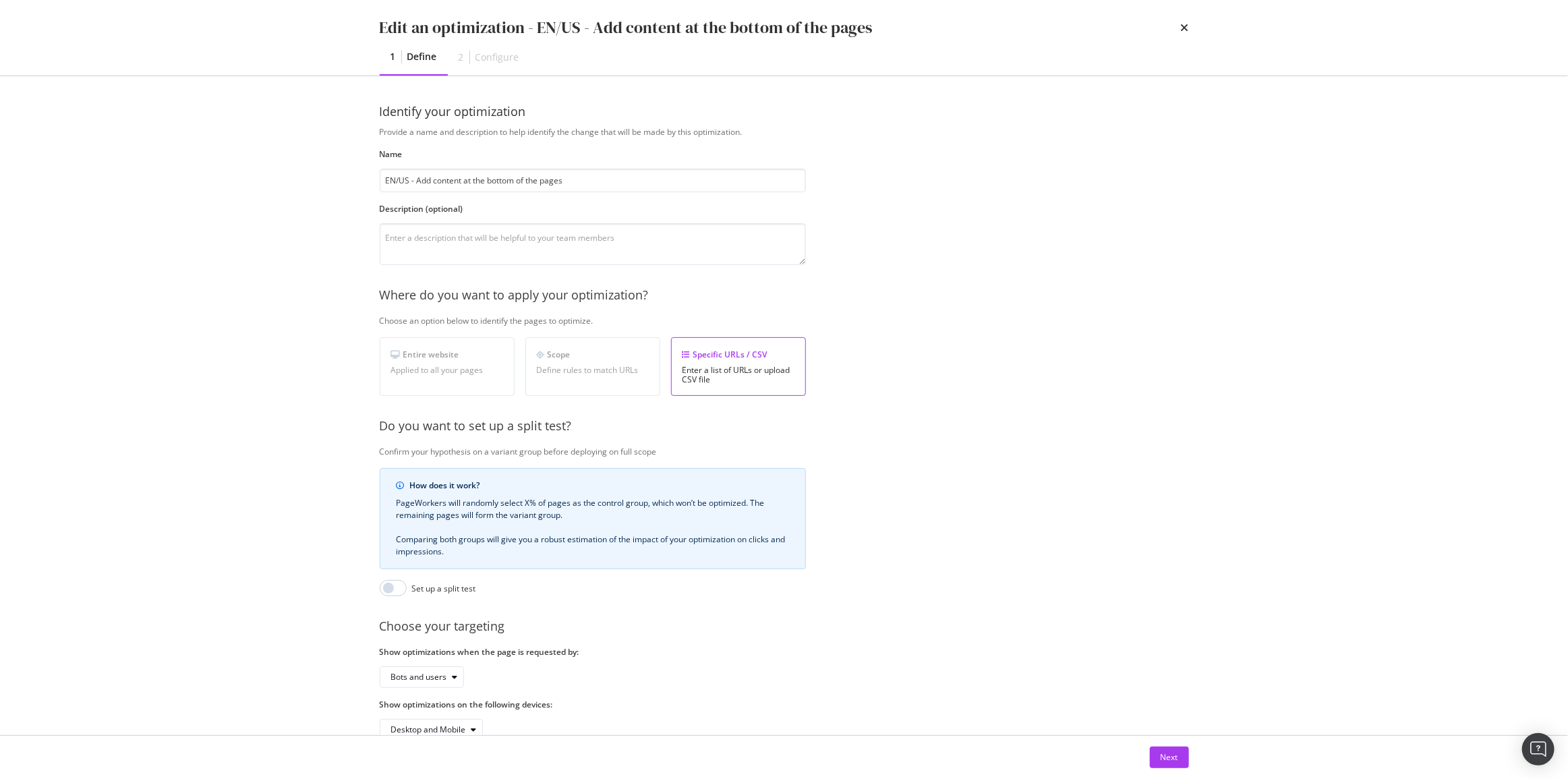
scroll to position [41, 0]
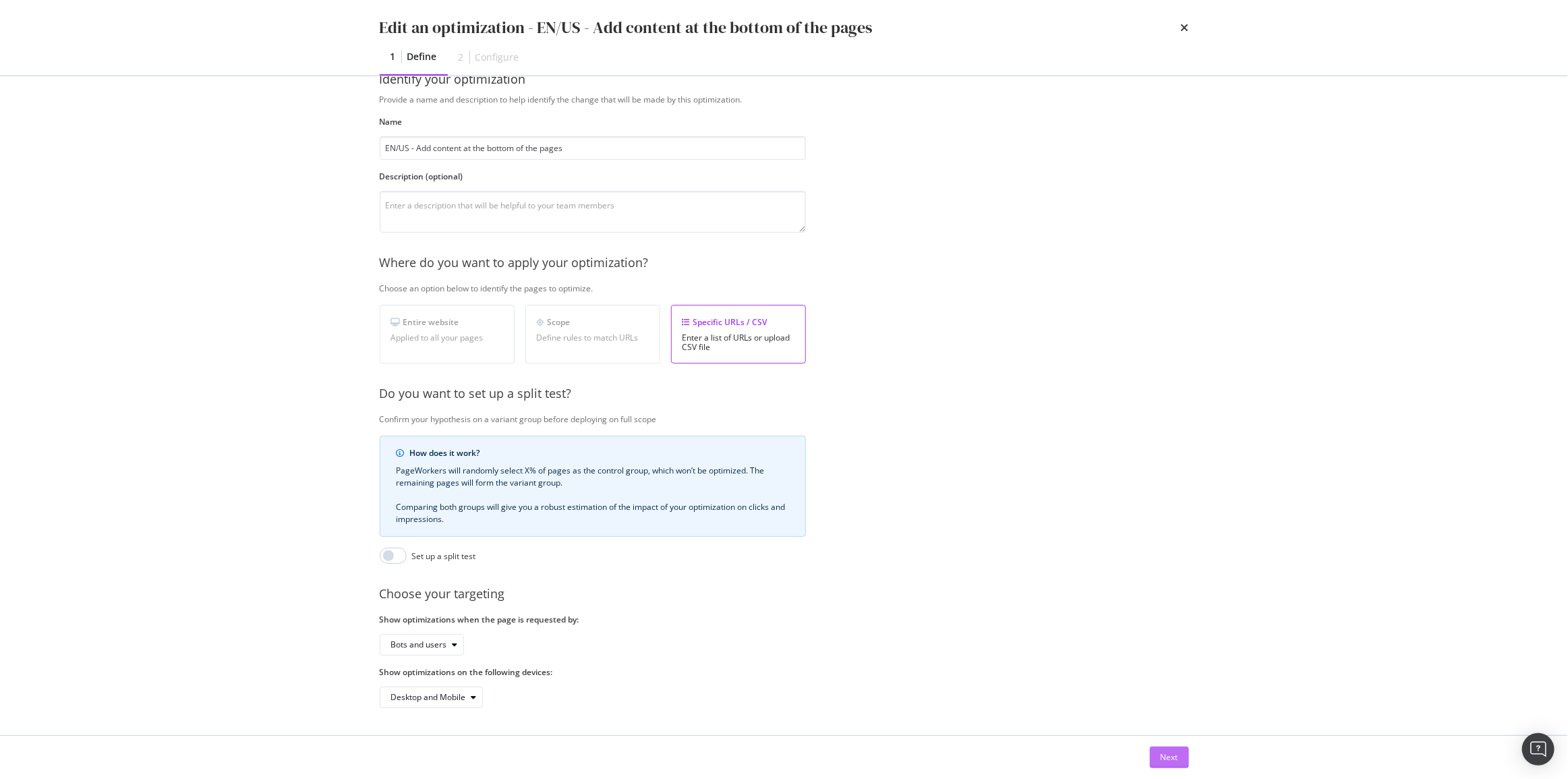
click at [1165, 759] on div "Next" at bounding box center [1169, 756] width 17 height 11
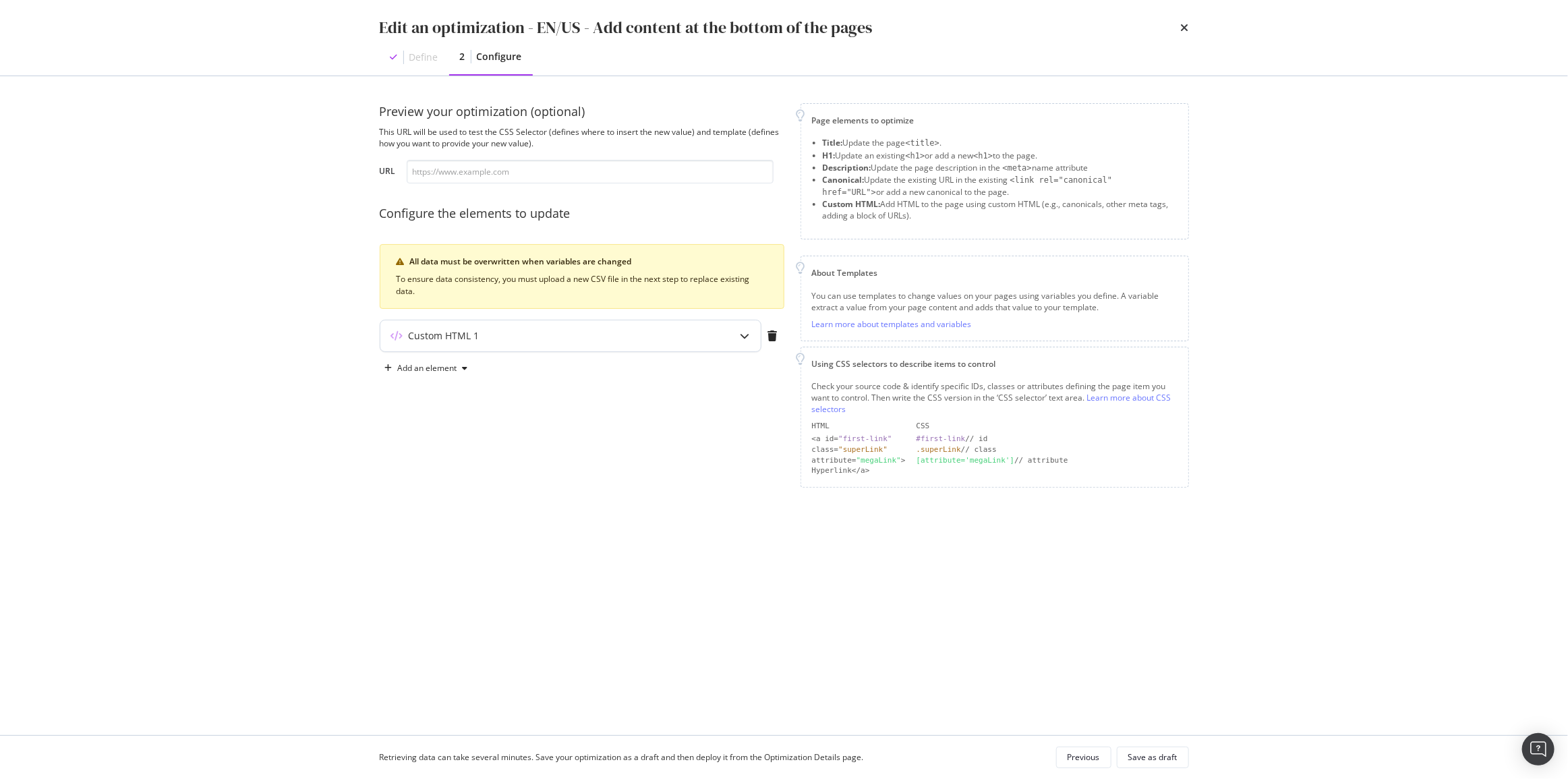
click at [621, 335] on div "Custom HTML 1" at bounding box center [544, 336] width 327 height 14
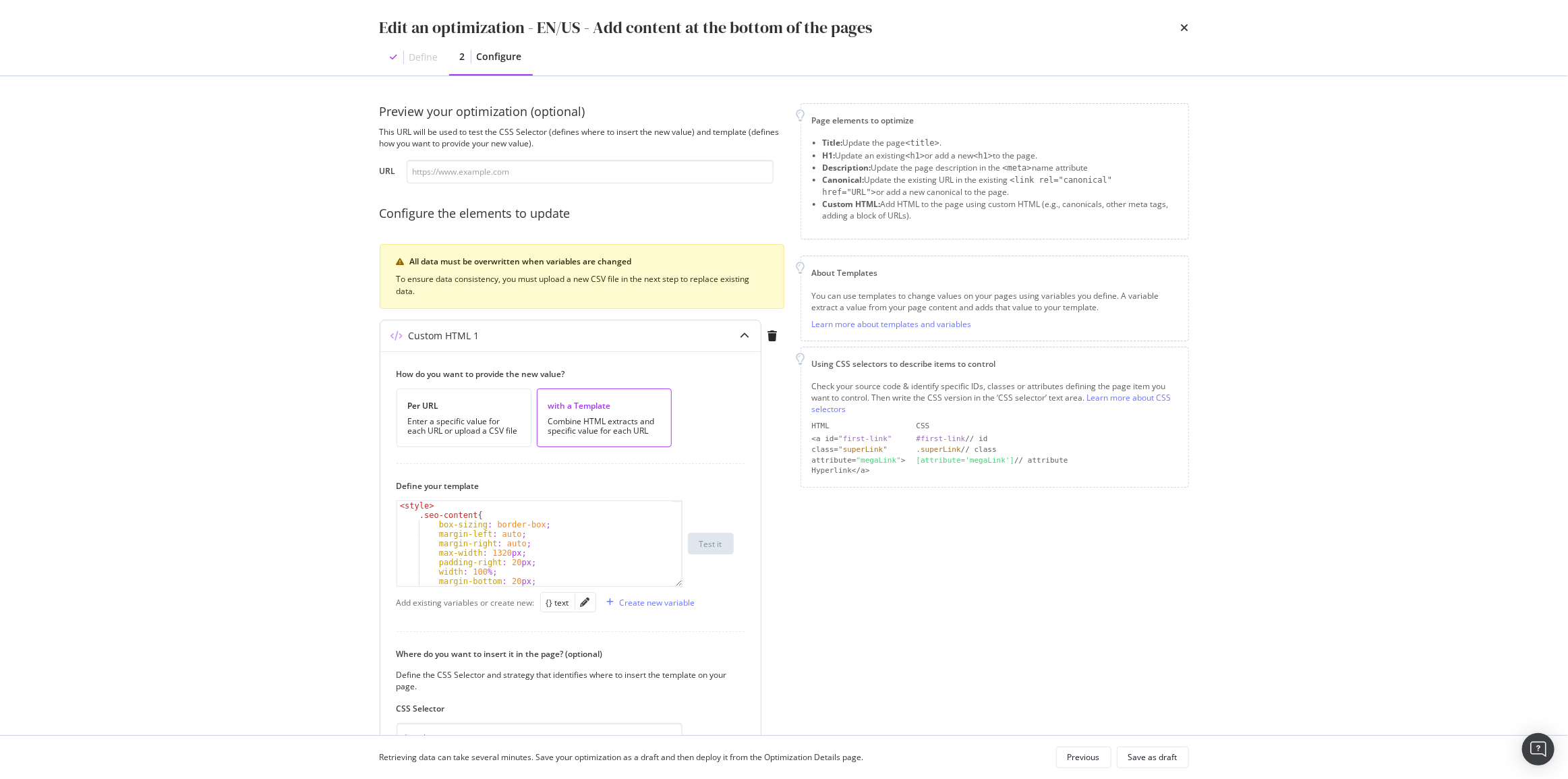
scroll to position [294, 0]
drag, startPoint x: 677, startPoint y: 584, endPoint x: 665, endPoint y: 685, distance: 101.7
click at [666, 587] on div ".columns { border-bottom : 0.1 rem solid #e5e5e5 ; } .content-title { text-alig…" at bounding box center [539, 543] width 286 height 86
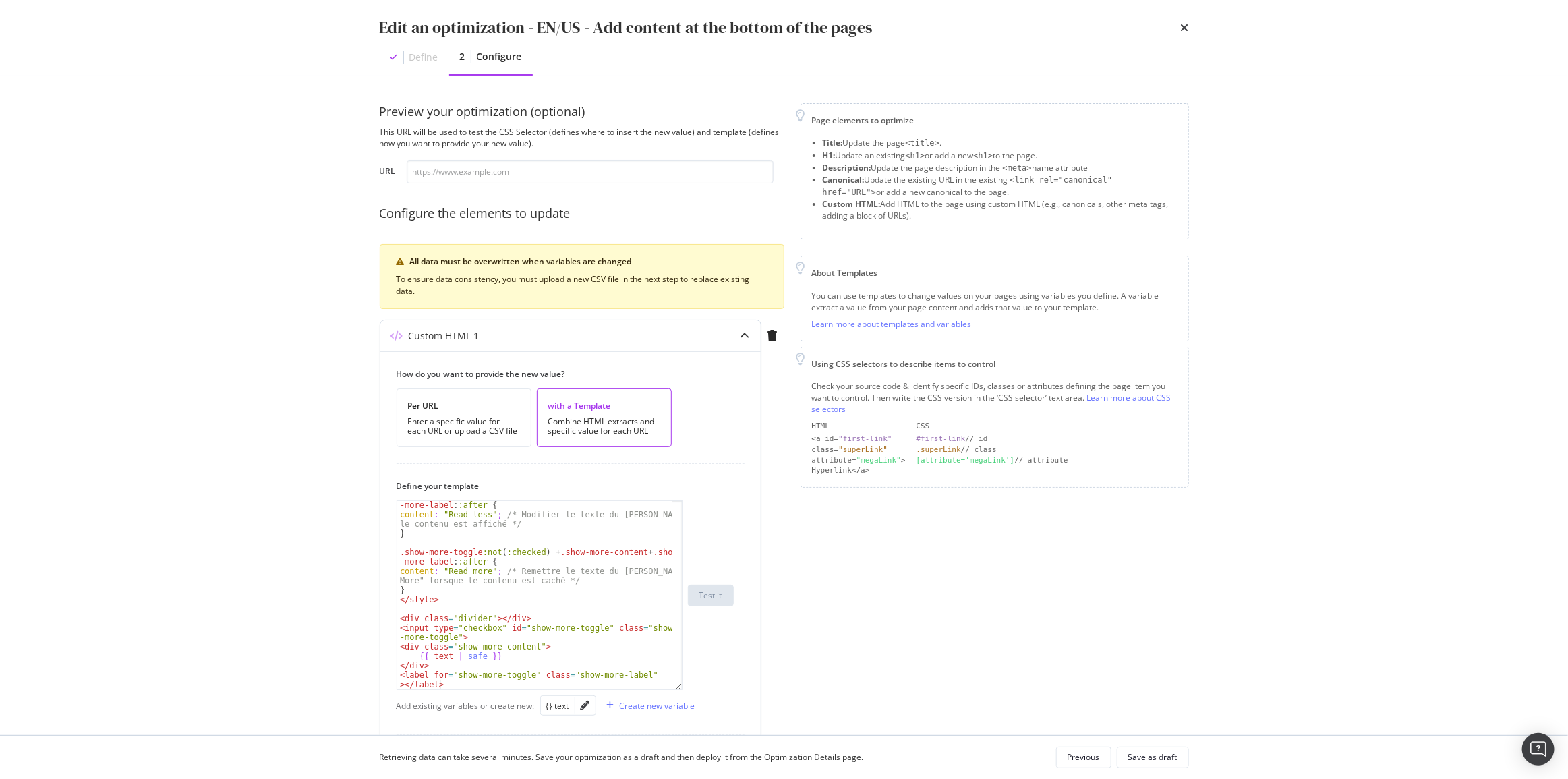
scroll to position [245, 0]
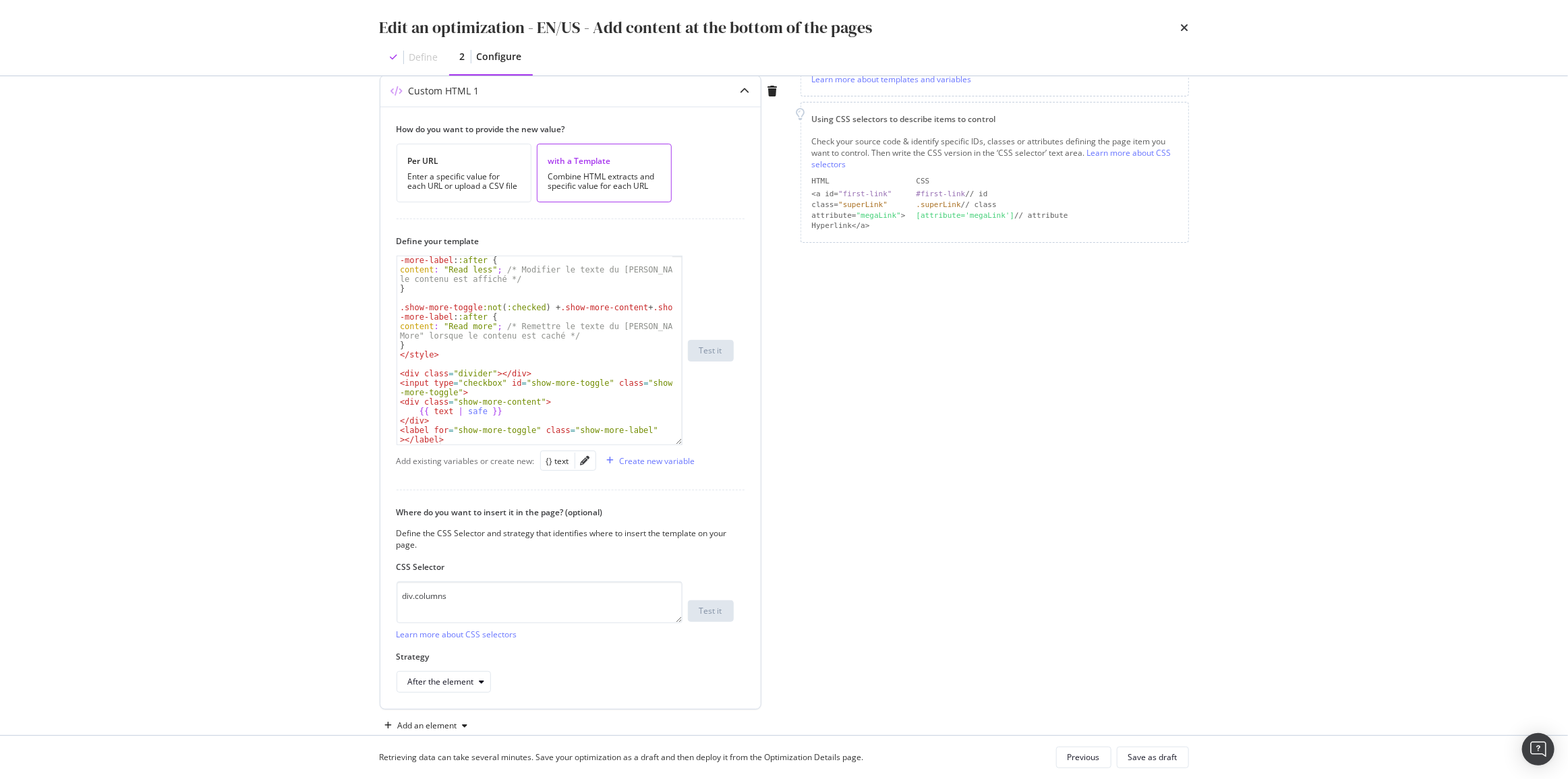
click at [606, 362] on div ".show-more-toggle :checked + .show-more-content + .show -more-label : :after { …" at bounding box center [535, 359] width 276 height 226
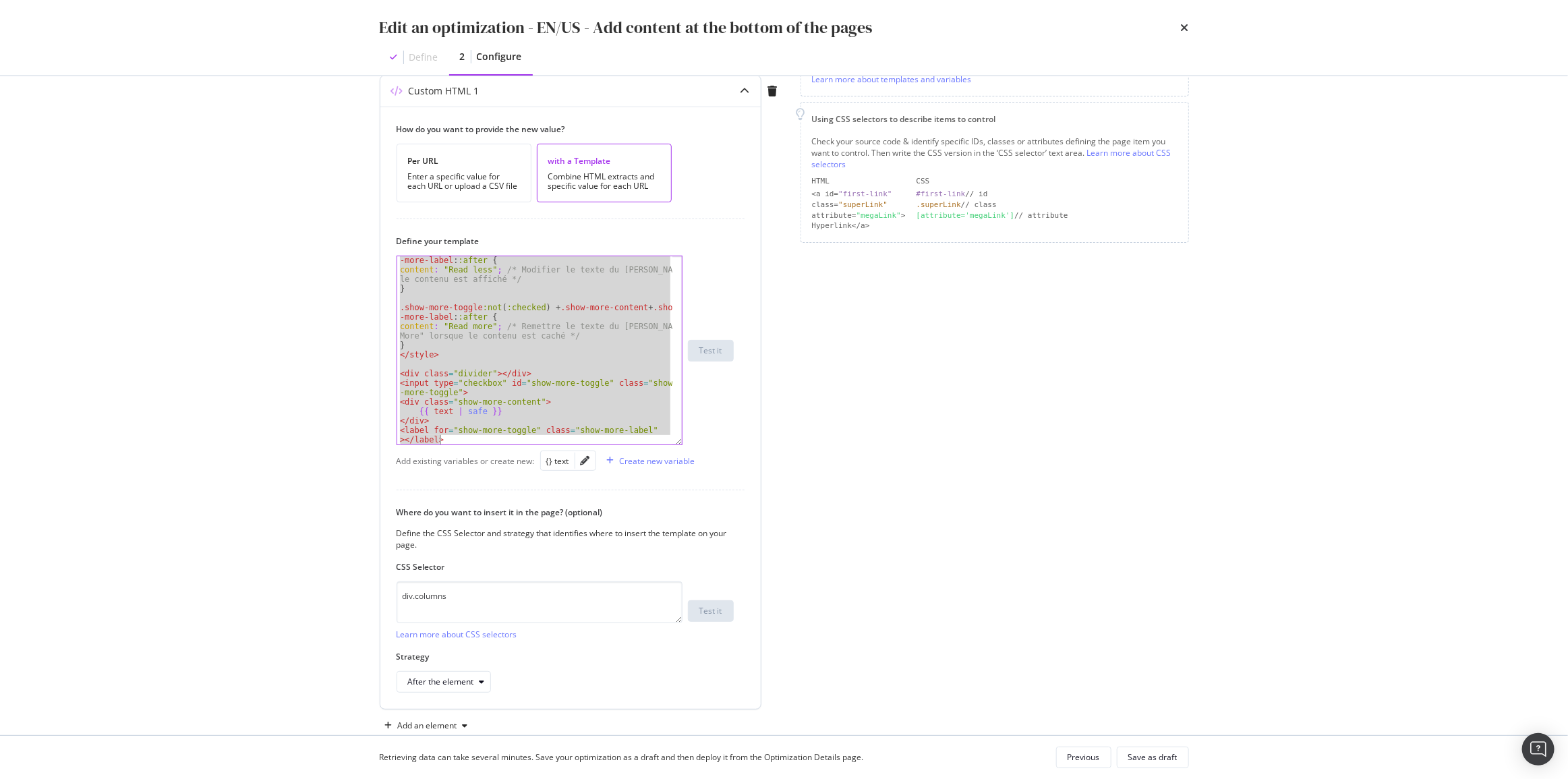
paste textarea "Cursor at row 130"
type textarea "</div>"
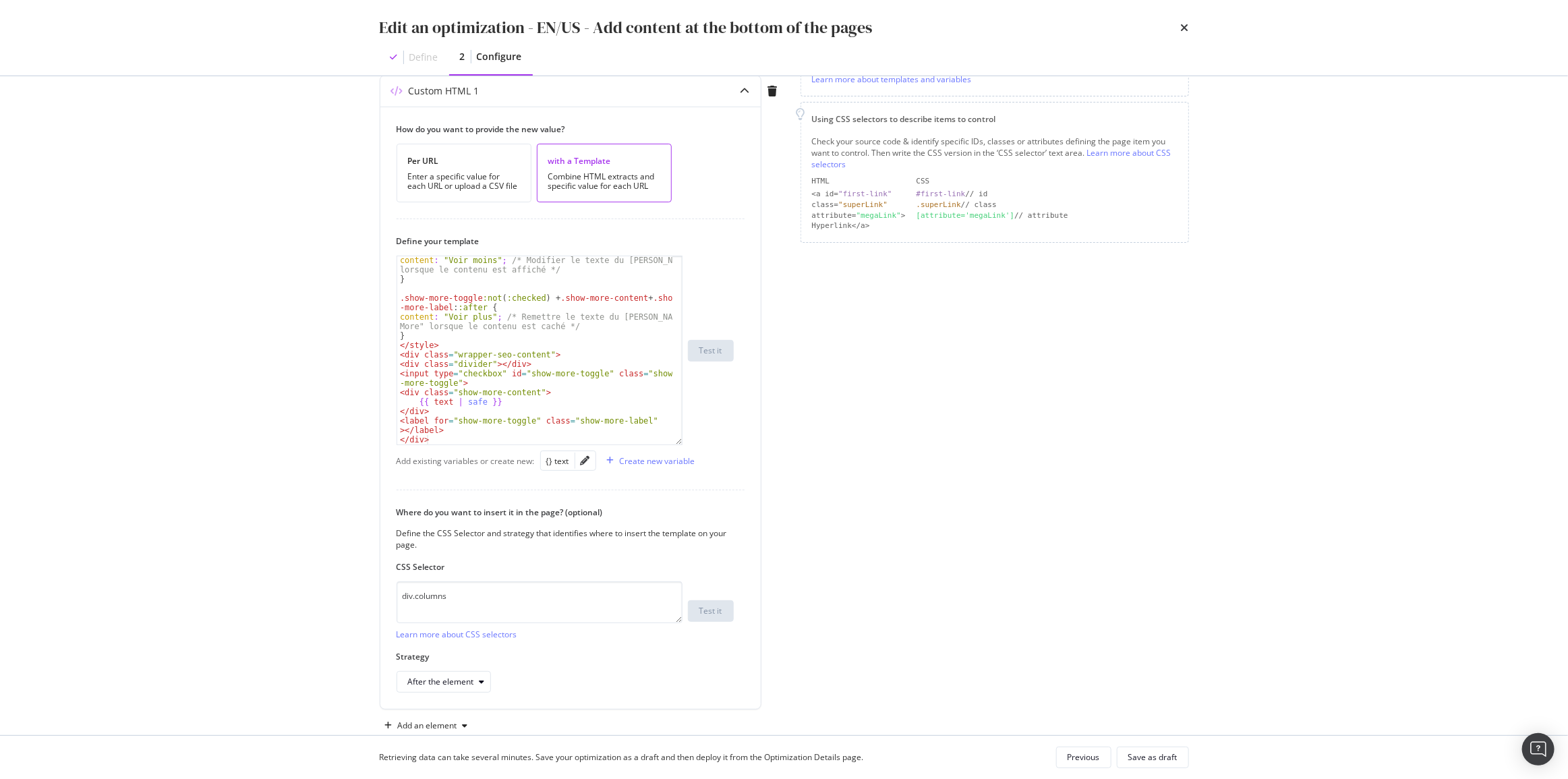
click at [1047, 505] on div "Page elements to optimize Title: Update the page <title> . H1: Update an existi…" at bounding box center [995, 297] width 389 height 878
click at [1179, 756] on button "Save as draft" at bounding box center [1152, 757] width 72 height 22
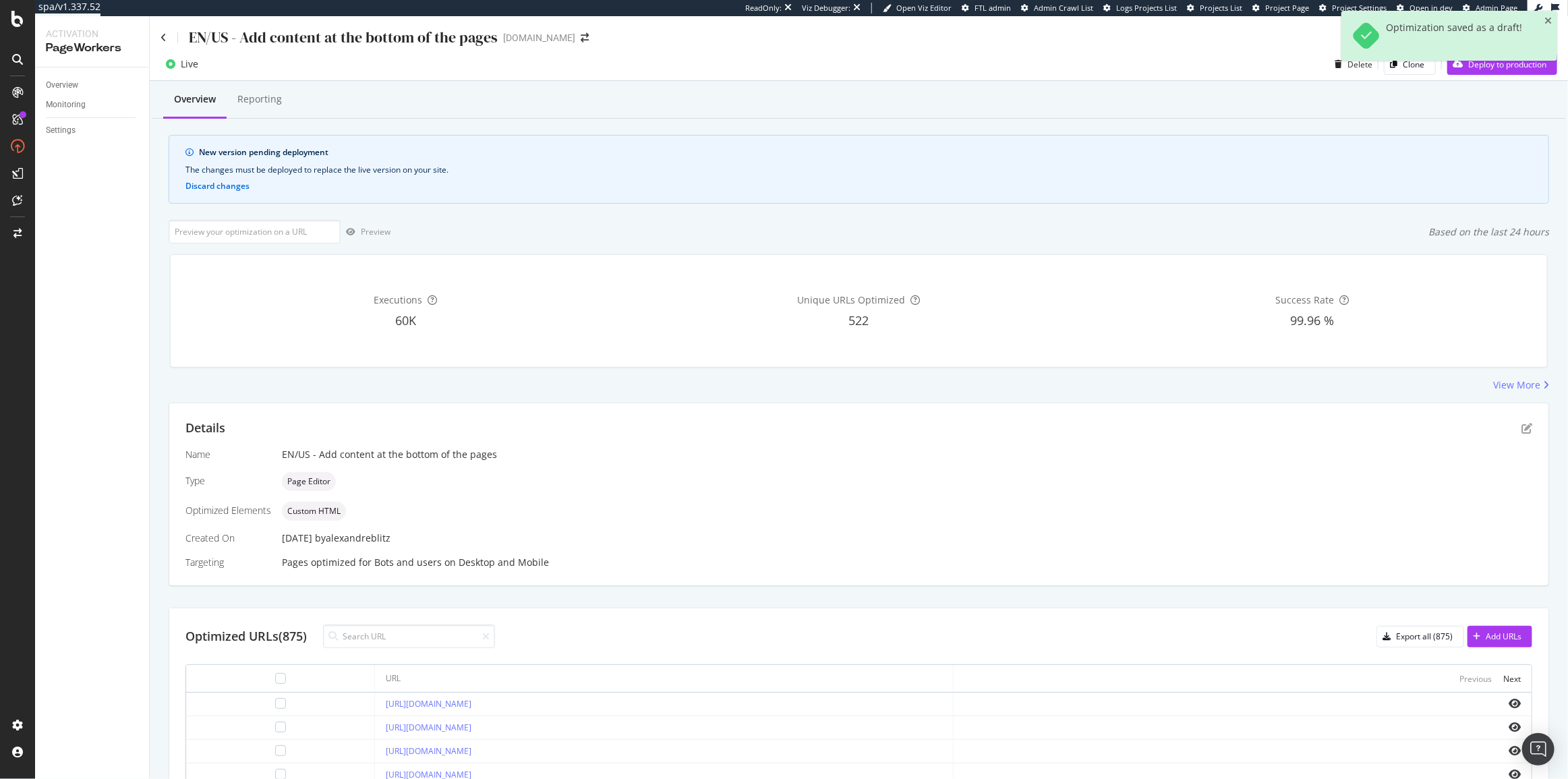
click at [1490, 76] on div "Live Delete Clone Deploy to production" at bounding box center [859, 67] width 1418 height 27
click at [1489, 74] on div "Deploy to production" at bounding box center [1497, 64] width 99 height 20
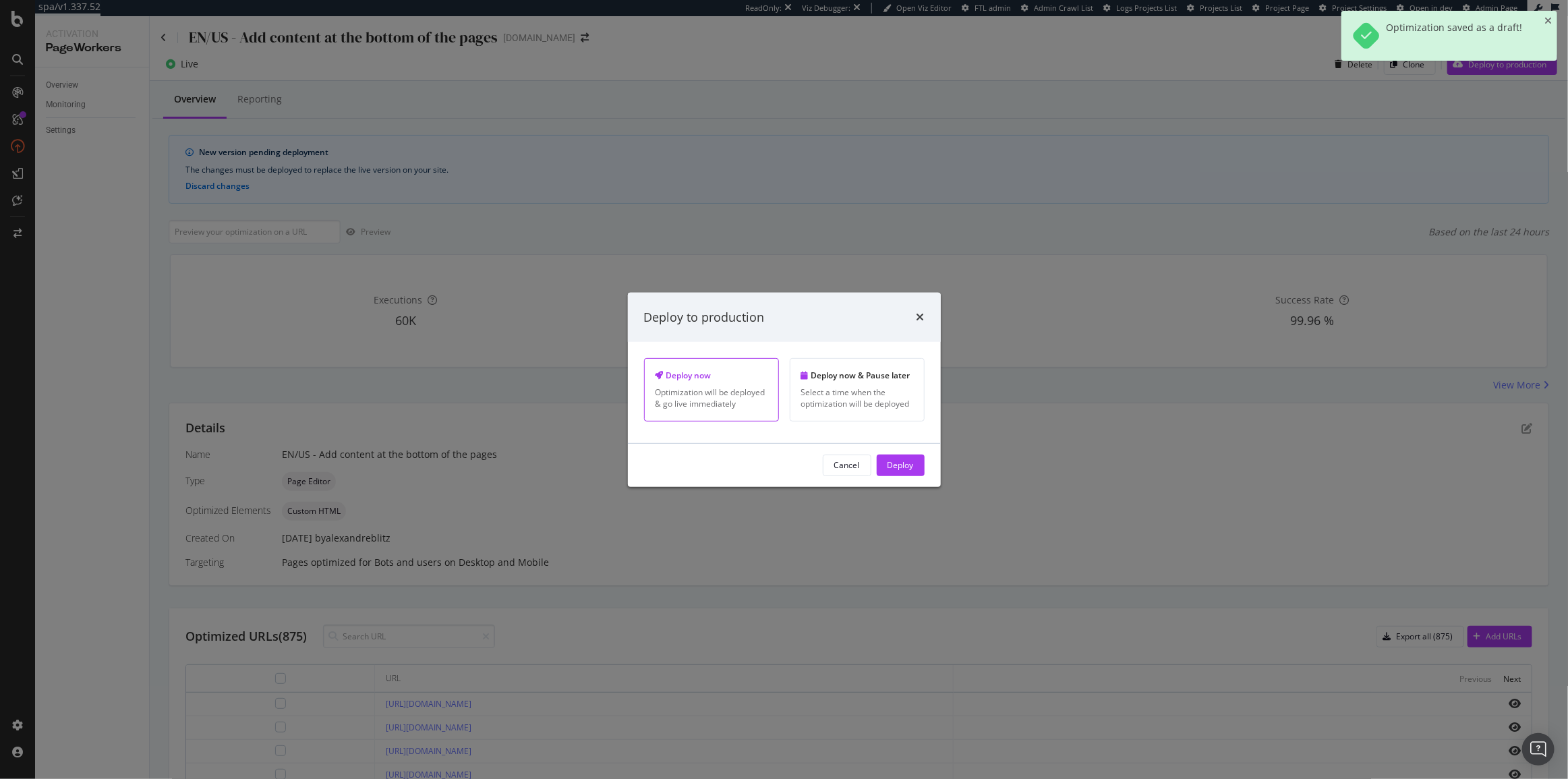
click at [908, 477] on div "Cancel Deploy" at bounding box center [784, 465] width 313 height 44
click at [906, 469] on div "Deploy" at bounding box center [900, 465] width 26 height 11
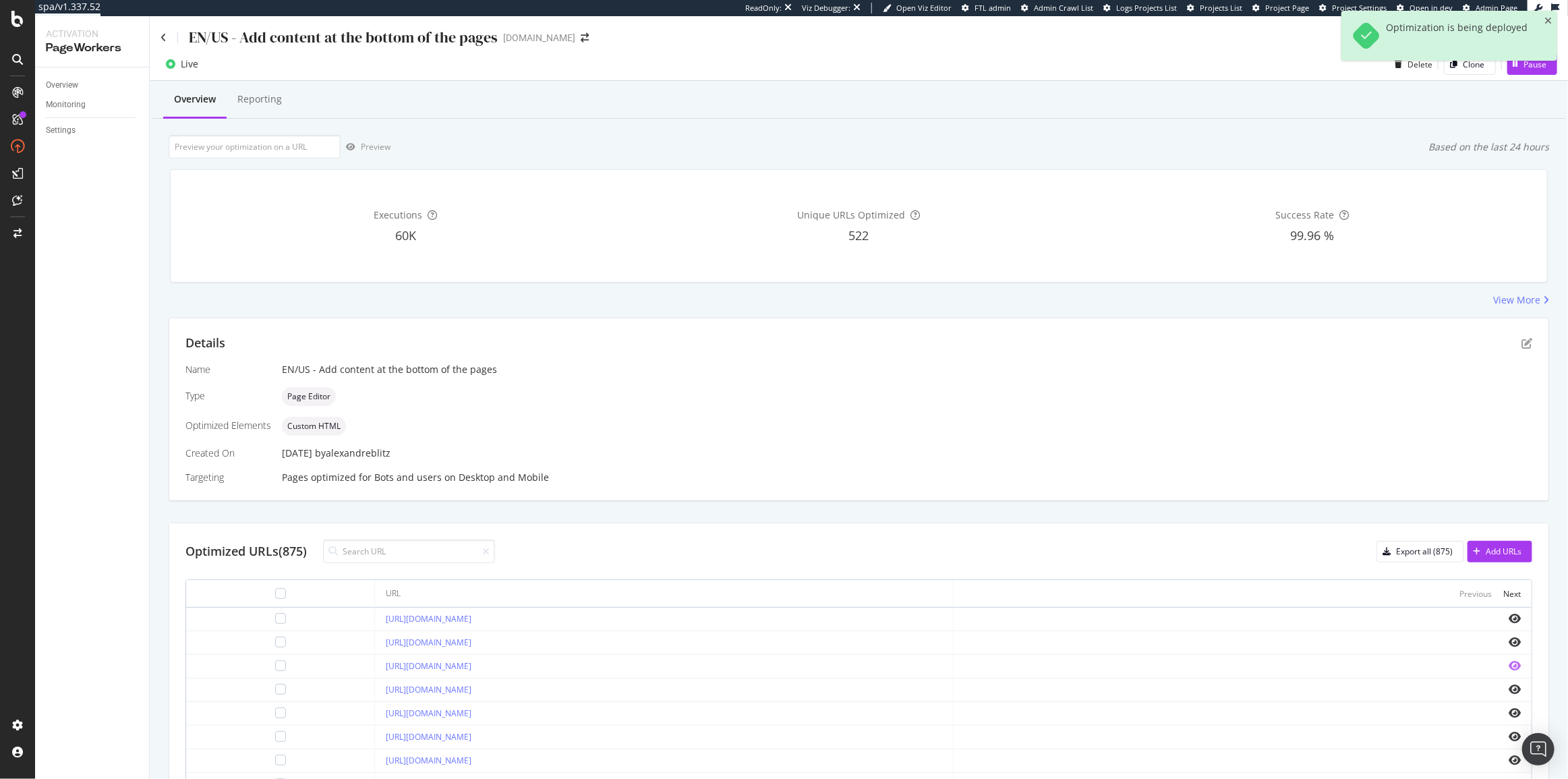
click at [1509, 660] on icon "eye" at bounding box center [1515, 666] width 12 height 11
click at [1521, 338] on icon "pen-to-square" at bounding box center [1527, 343] width 11 height 11
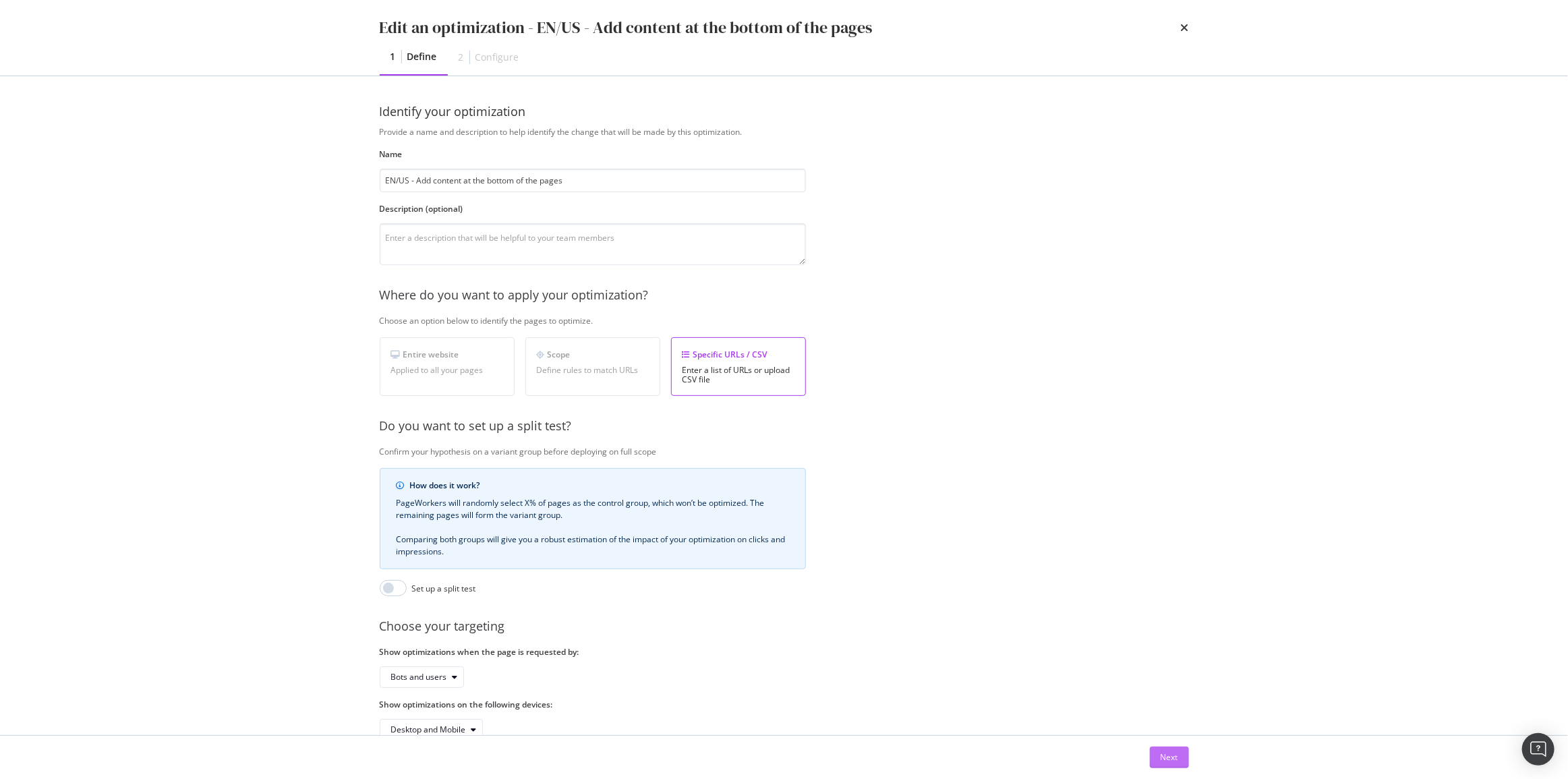
click at [1173, 748] on div "Next" at bounding box center [1169, 757] width 17 height 20
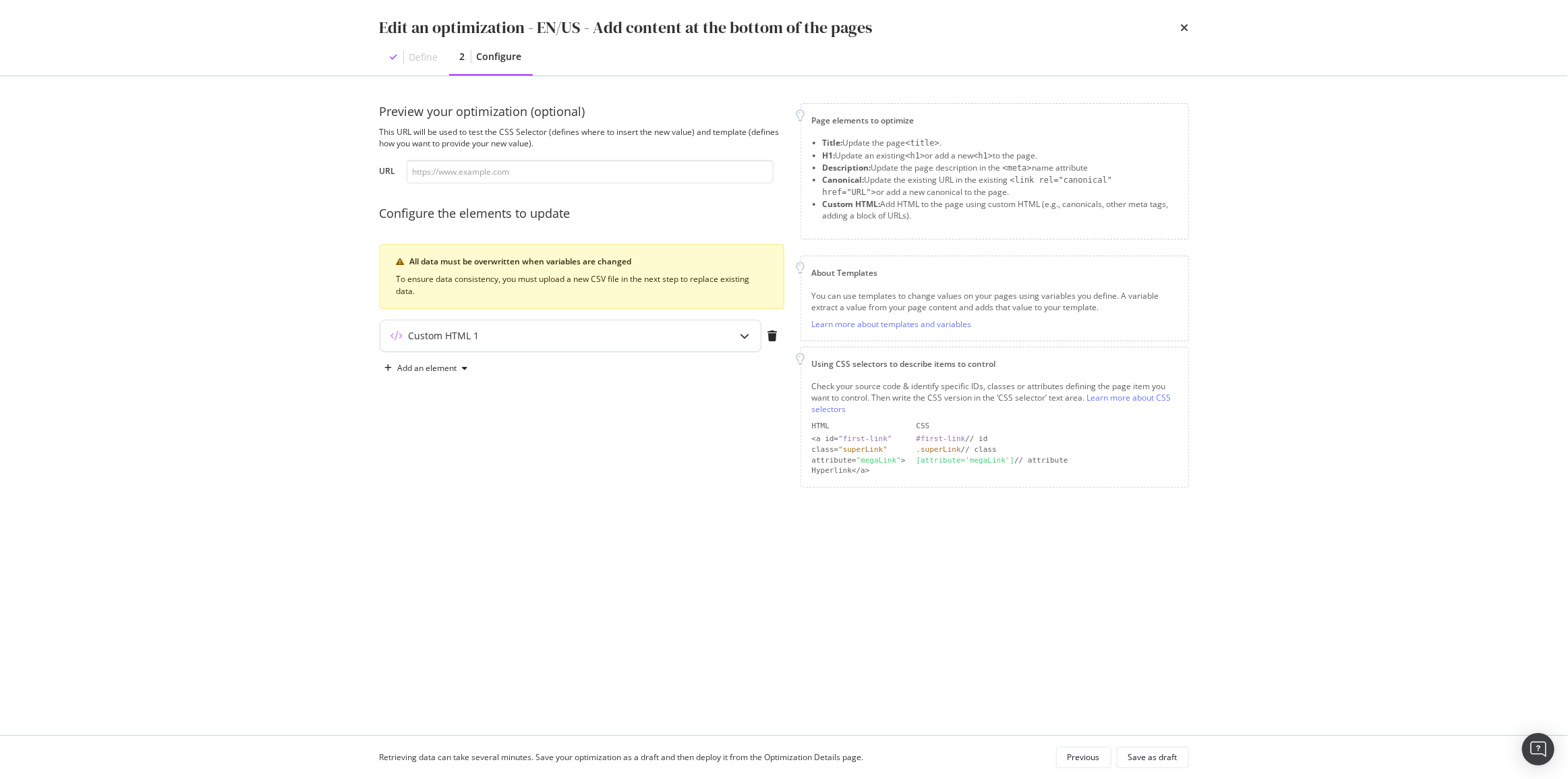
click at [620, 334] on div "Custom HTML 1" at bounding box center [544, 336] width 327 height 14
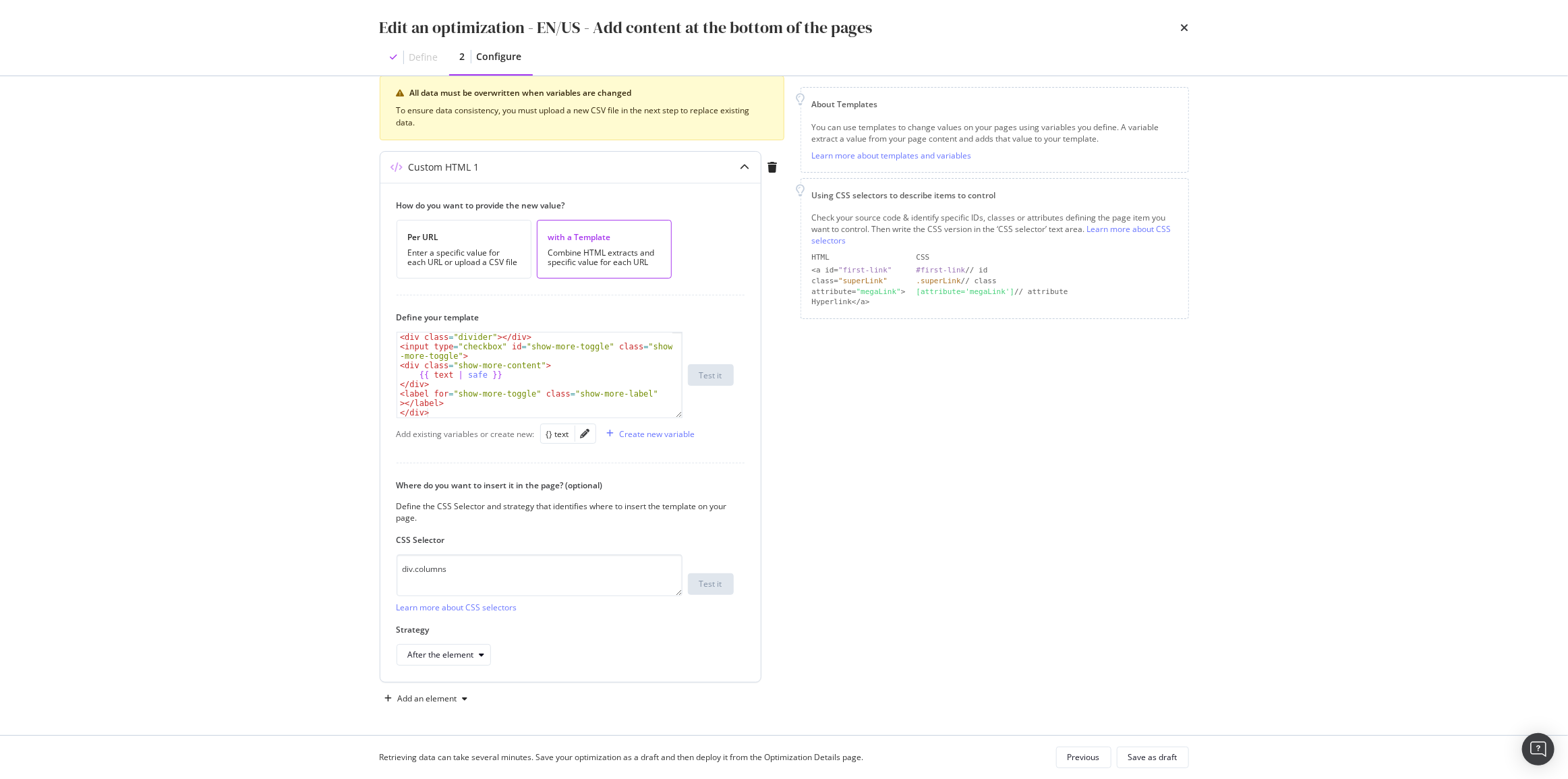
scroll to position [1238, 0]
drag, startPoint x: 1182, startPoint y: 27, endPoint x: 1175, endPoint y: 28, distance: 7.1
click at [1182, 27] on icon "times" at bounding box center [1185, 28] width 8 height 11
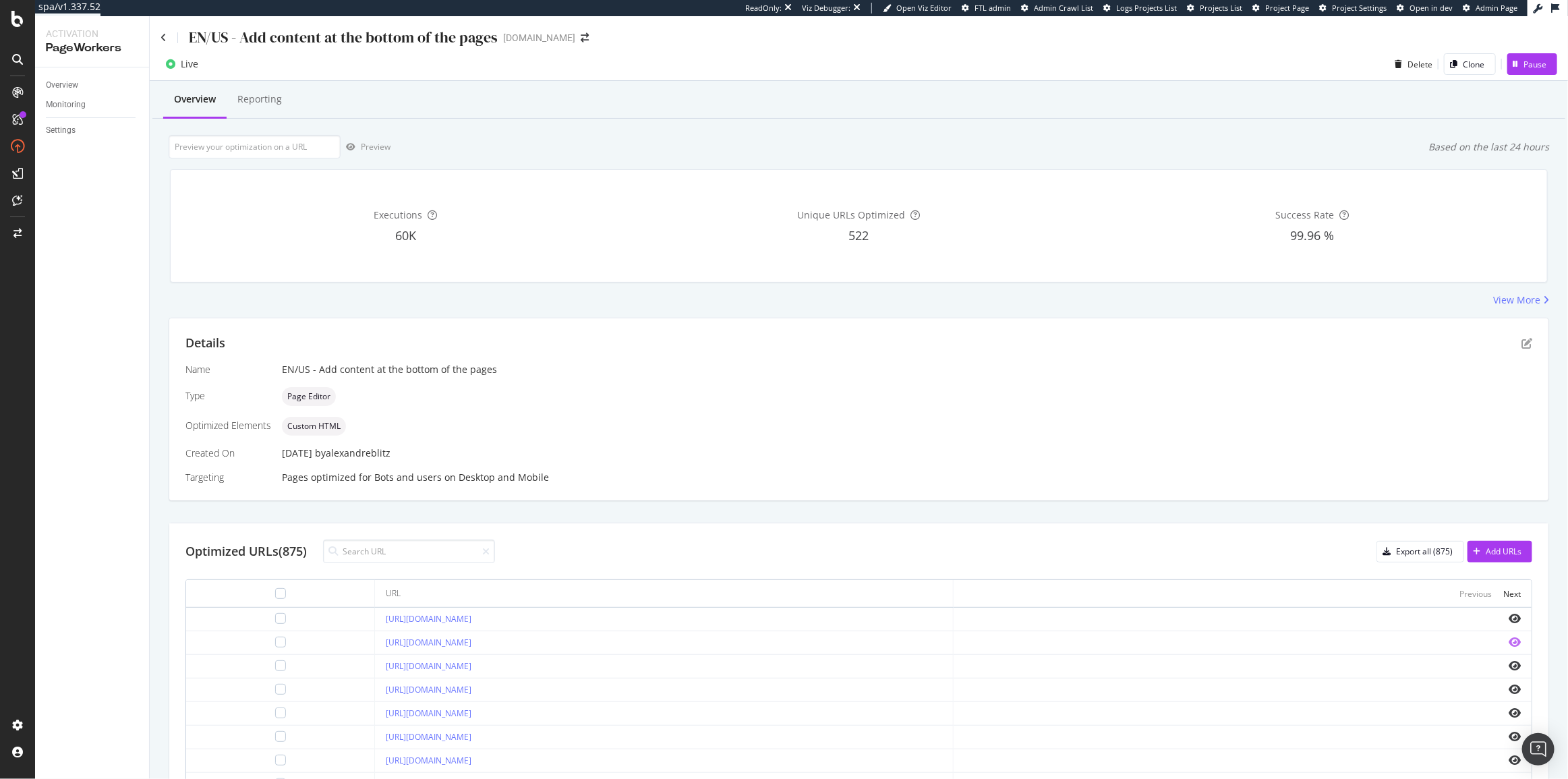
click at [1509, 641] on icon "eye" at bounding box center [1515, 642] width 12 height 11
click at [1521, 341] on icon "pen-to-square" at bounding box center [1527, 343] width 11 height 11
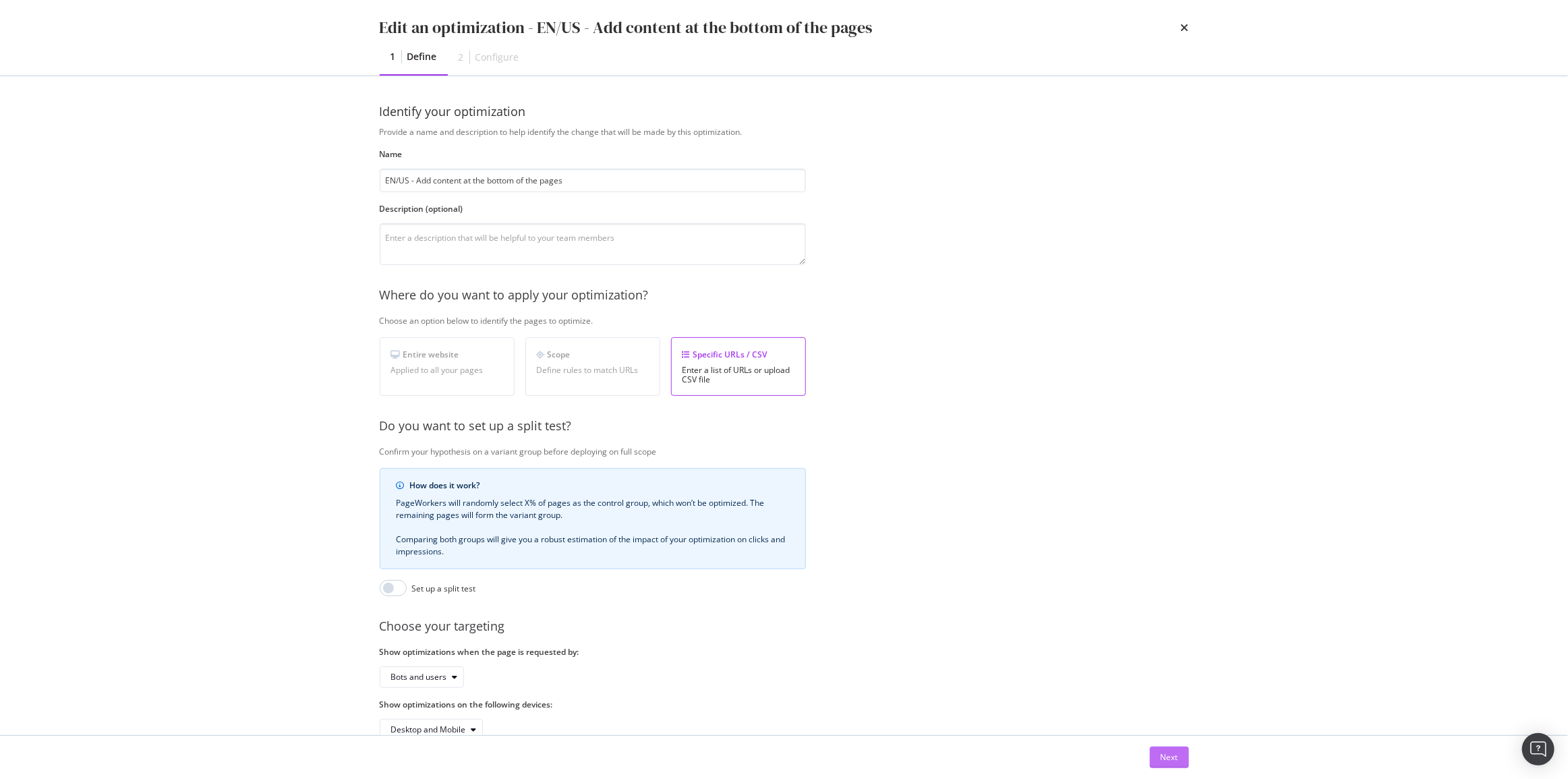
click at [1170, 749] on div "Next" at bounding box center [1169, 757] width 17 height 20
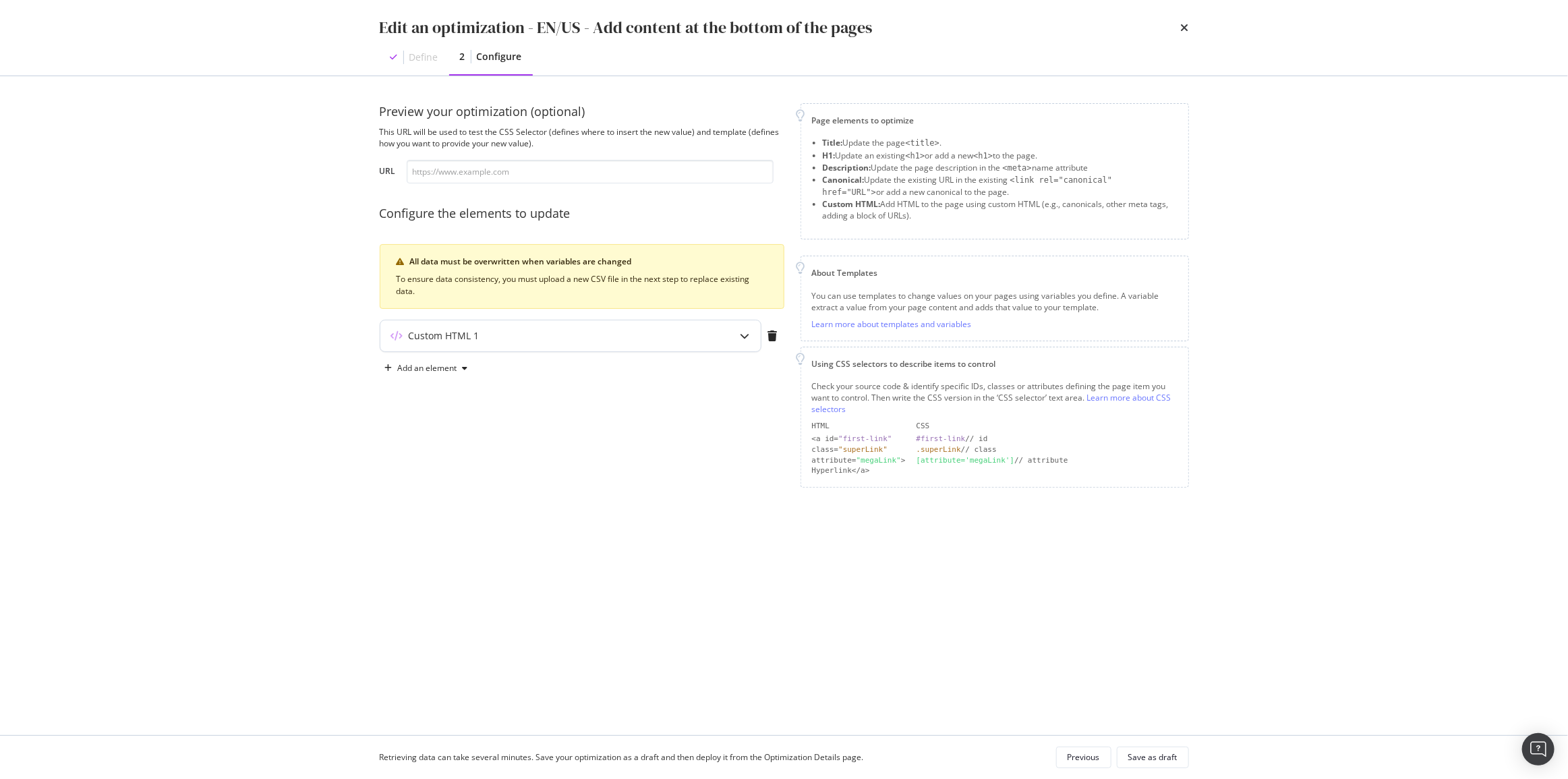
click at [565, 330] on div "Custom HTML 1" at bounding box center [544, 336] width 327 height 14
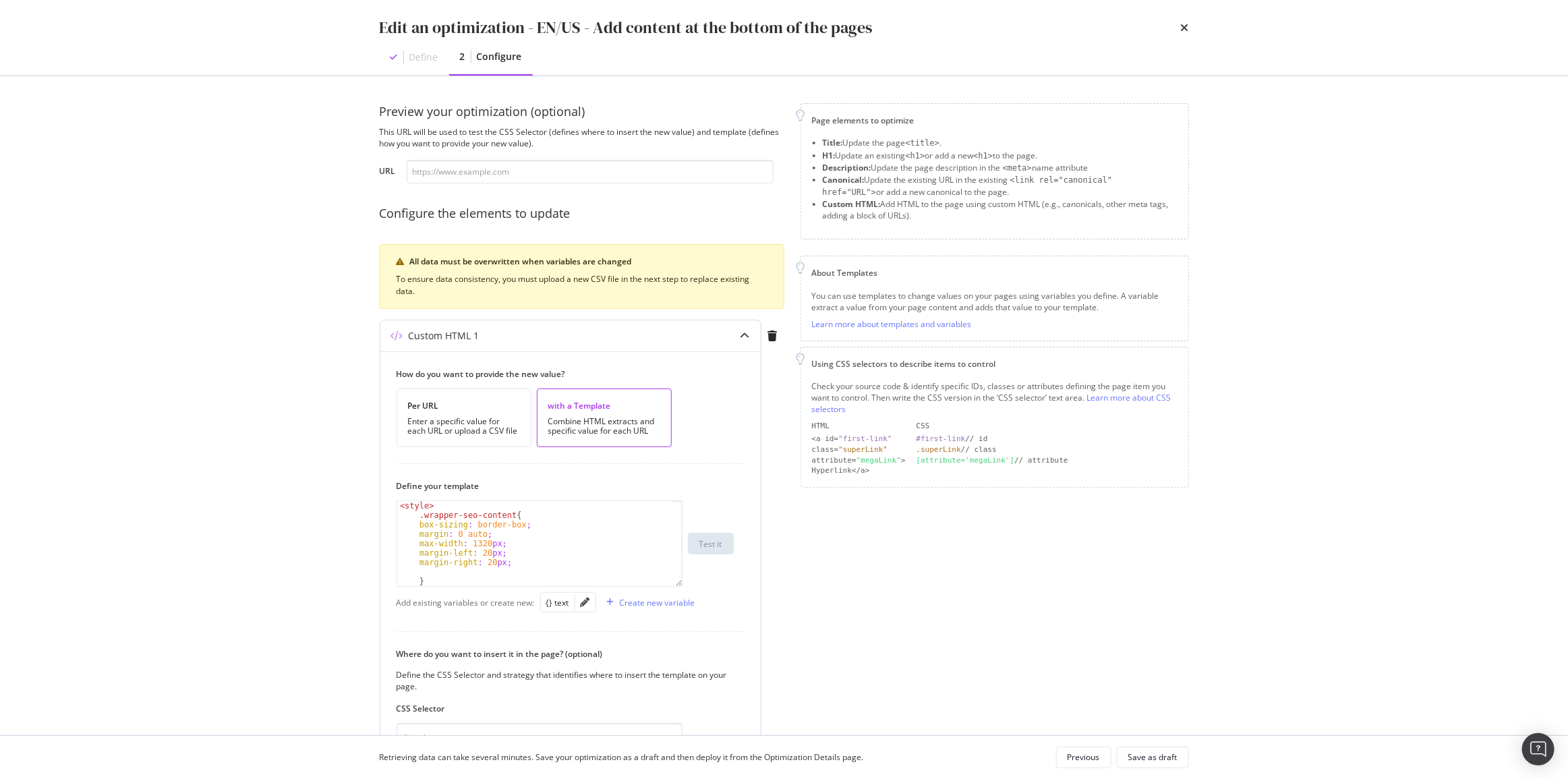
type textarea "margin-right: 20px;"
click at [503, 564] on div "< style > .wrapper-seo-content { box-sizing : border-box ; margin : 0 auto ; ma…" at bounding box center [535, 553] width 276 height 104
type input "Voir"
click at [491, 583] on div ".show-more-toggle :checked + .show-more-content + .show -more-label : :after { …" at bounding box center [535, 563] width 276 height 123
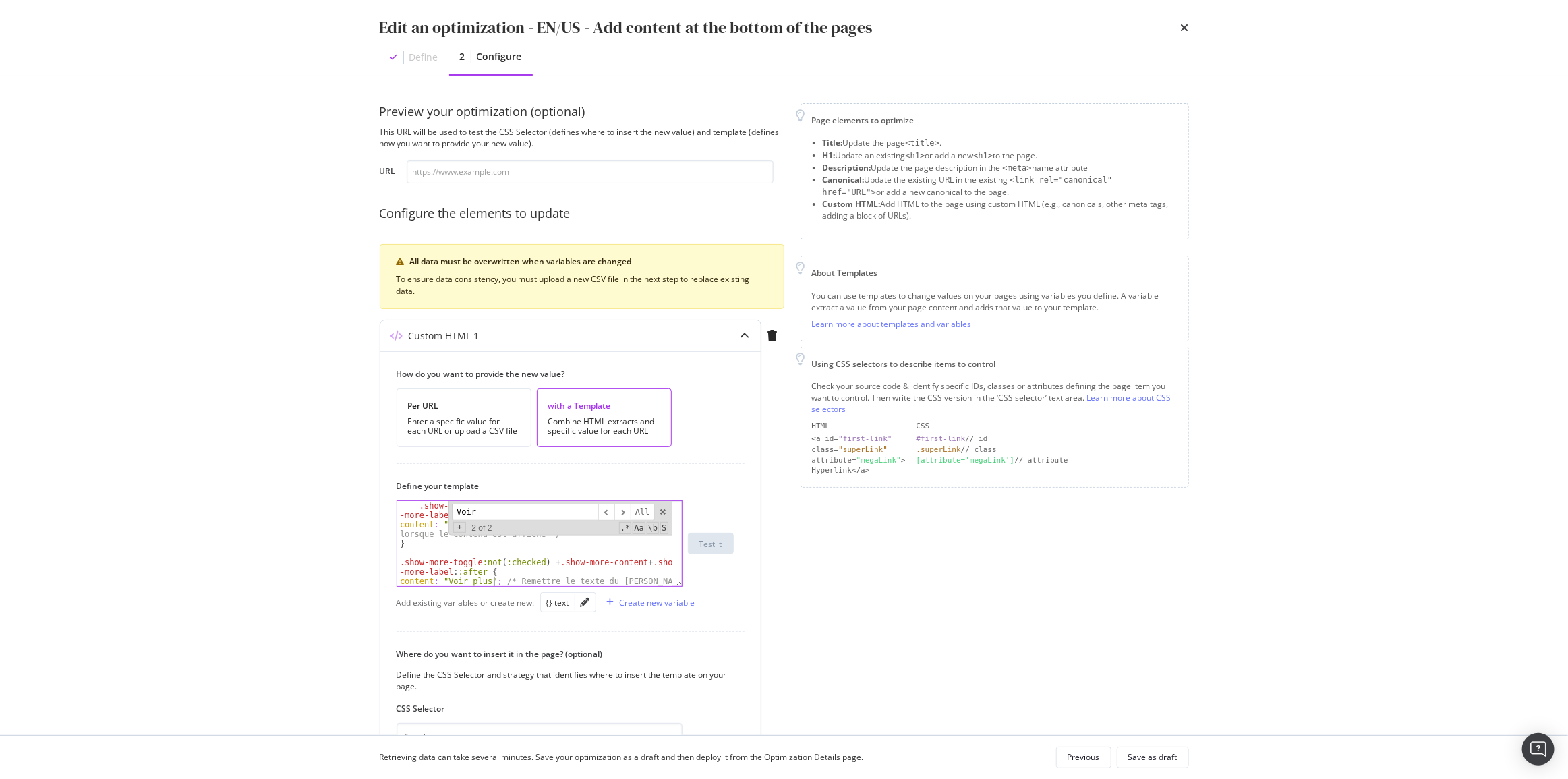
click at [487, 584] on div ".show-more-toggle :checked + .show-more-content + .show -more-label : :after { …" at bounding box center [535, 563] width 276 height 123
drag, startPoint x: 485, startPoint y: 582, endPoint x: 443, endPoint y: 580, distance: 42.0
click at [443, 580] on div ".show-more-toggle :checked + .show-more-content + .show -more-label : :after { …" at bounding box center [535, 563] width 276 height 123
click at [937, 583] on div "Page elements to optimize Title: Update the page <title> . H1: Update an existi…" at bounding box center [995, 491] width 389 height 775
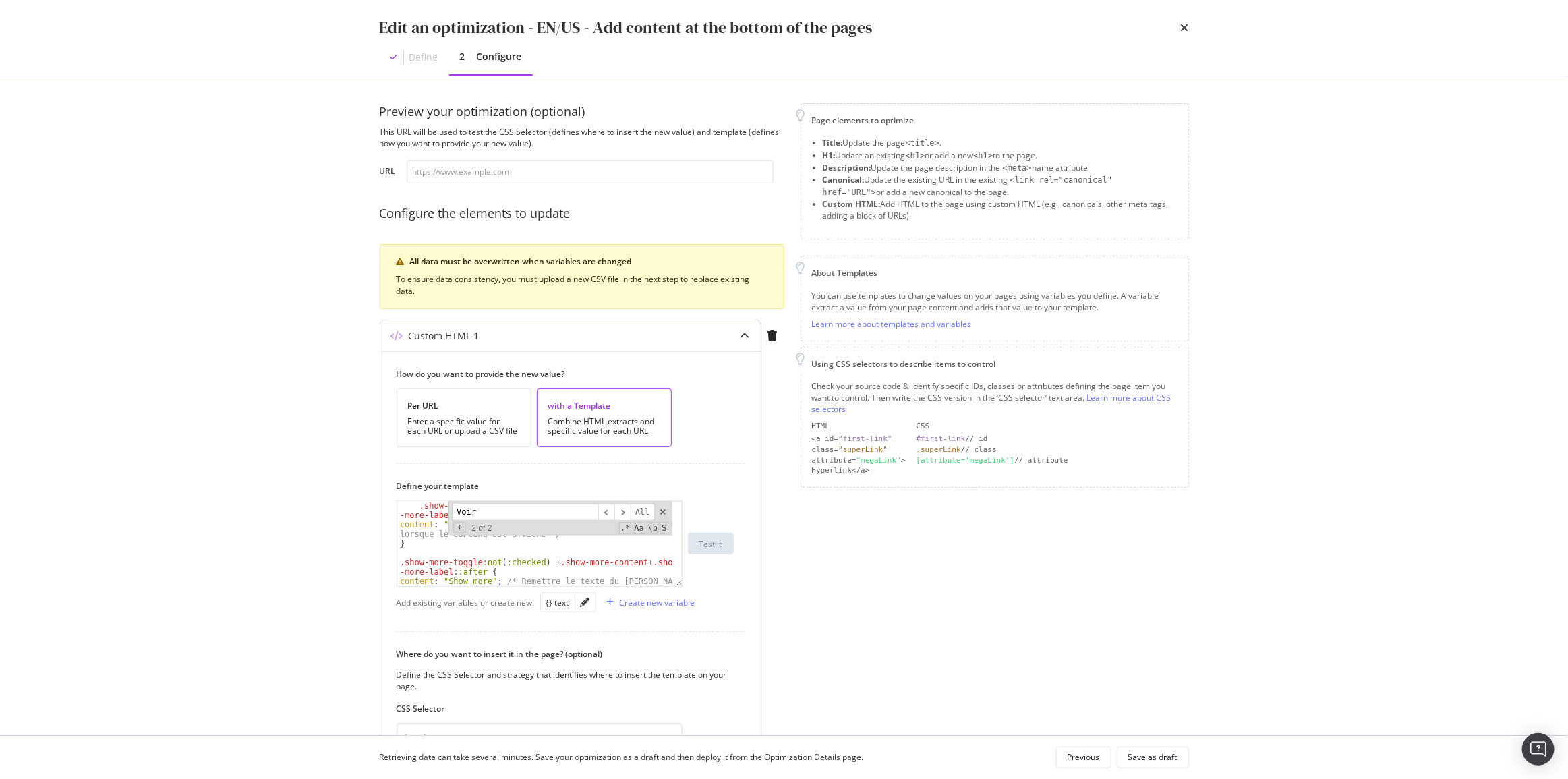
click at [490, 510] on input "Voir" at bounding box center [524, 512] width 146 height 17
click at [443, 565] on div "margin-bottom : 20 px ; text-align : right ; } .show-more-toggle :checked + .sh…" at bounding box center [534, 543] width 275 height 85
click at [485, 562] on div "margin-bottom : 20 px ; text-align : right ; } .show-more-toggle :checked + .sh…" at bounding box center [535, 552] width 276 height 104
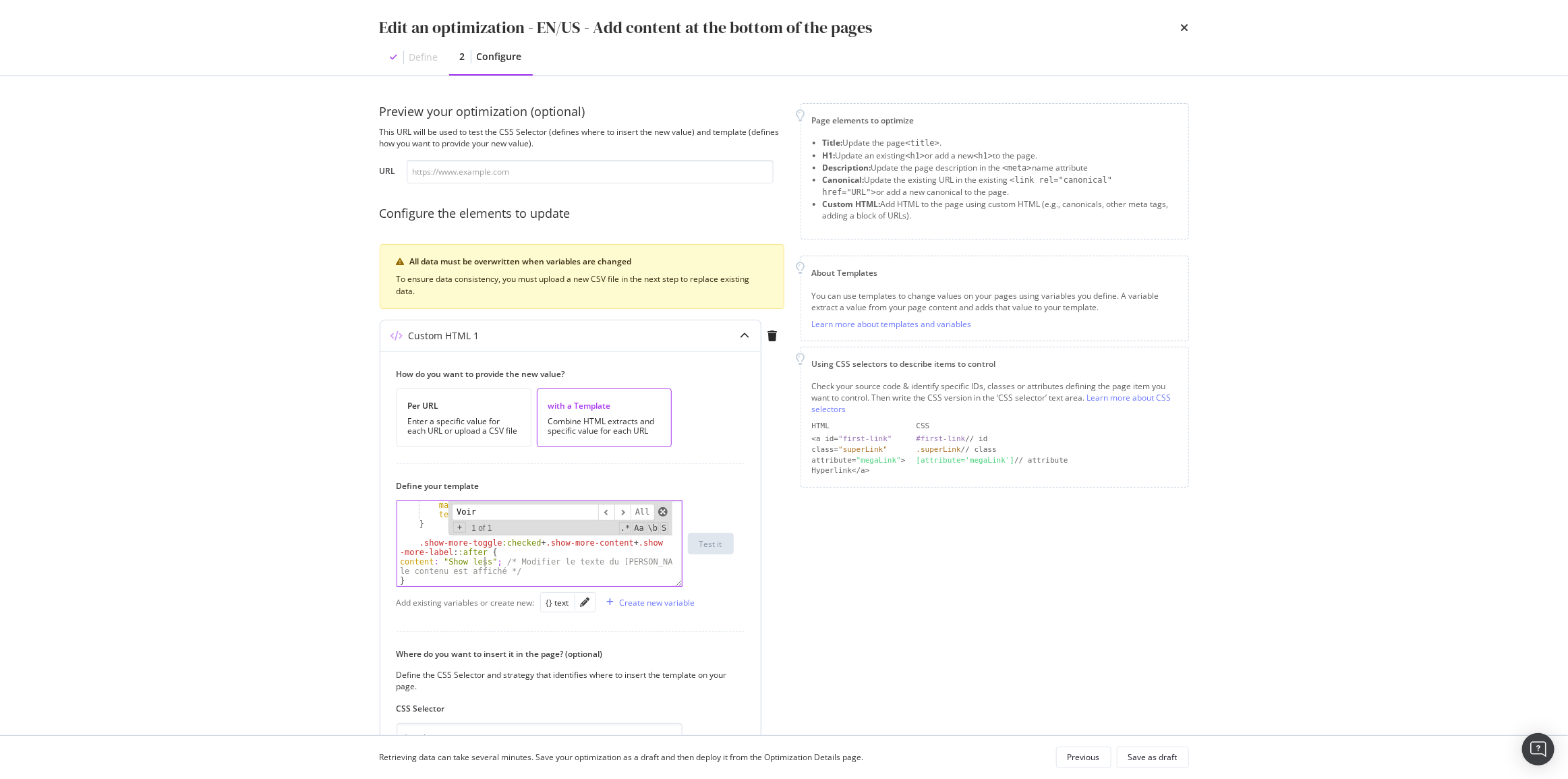
type textarea "content: "Show less"; /* Modifier le texte du [PERSON_NAME] lorsque le contenu …"
click at [663, 510] on span "modal" at bounding box center [662, 512] width 10 height 10
click at [1172, 751] on div "Save as draft" at bounding box center [1153, 756] width 50 height 11
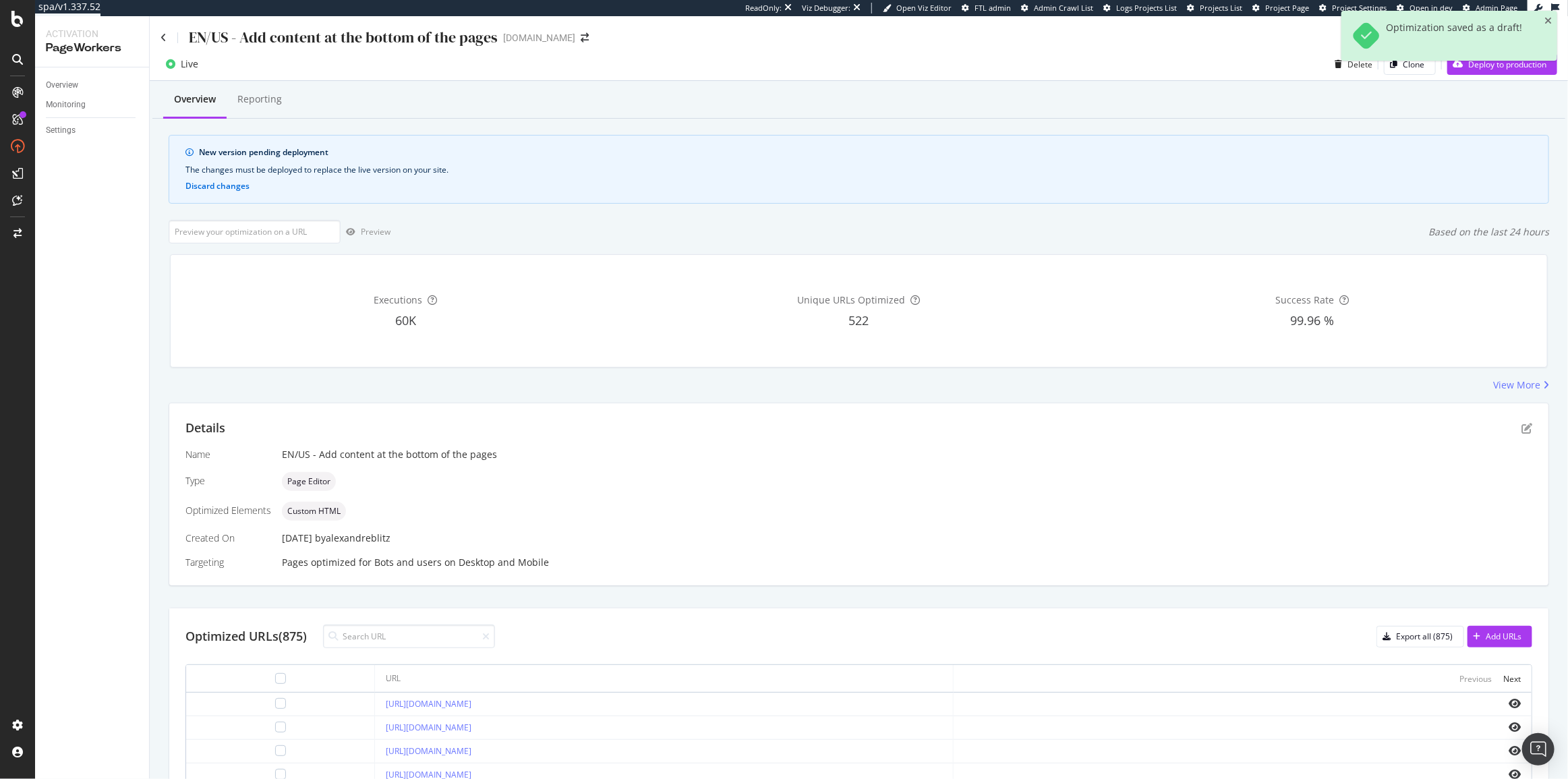
click at [1451, 71] on div "Optimization saved as a draft!" at bounding box center [1449, 41] width 216 height 61
click at [1447, 73] on div "Deploy to production" at bounding box center [1497, 64] width 99 height 20
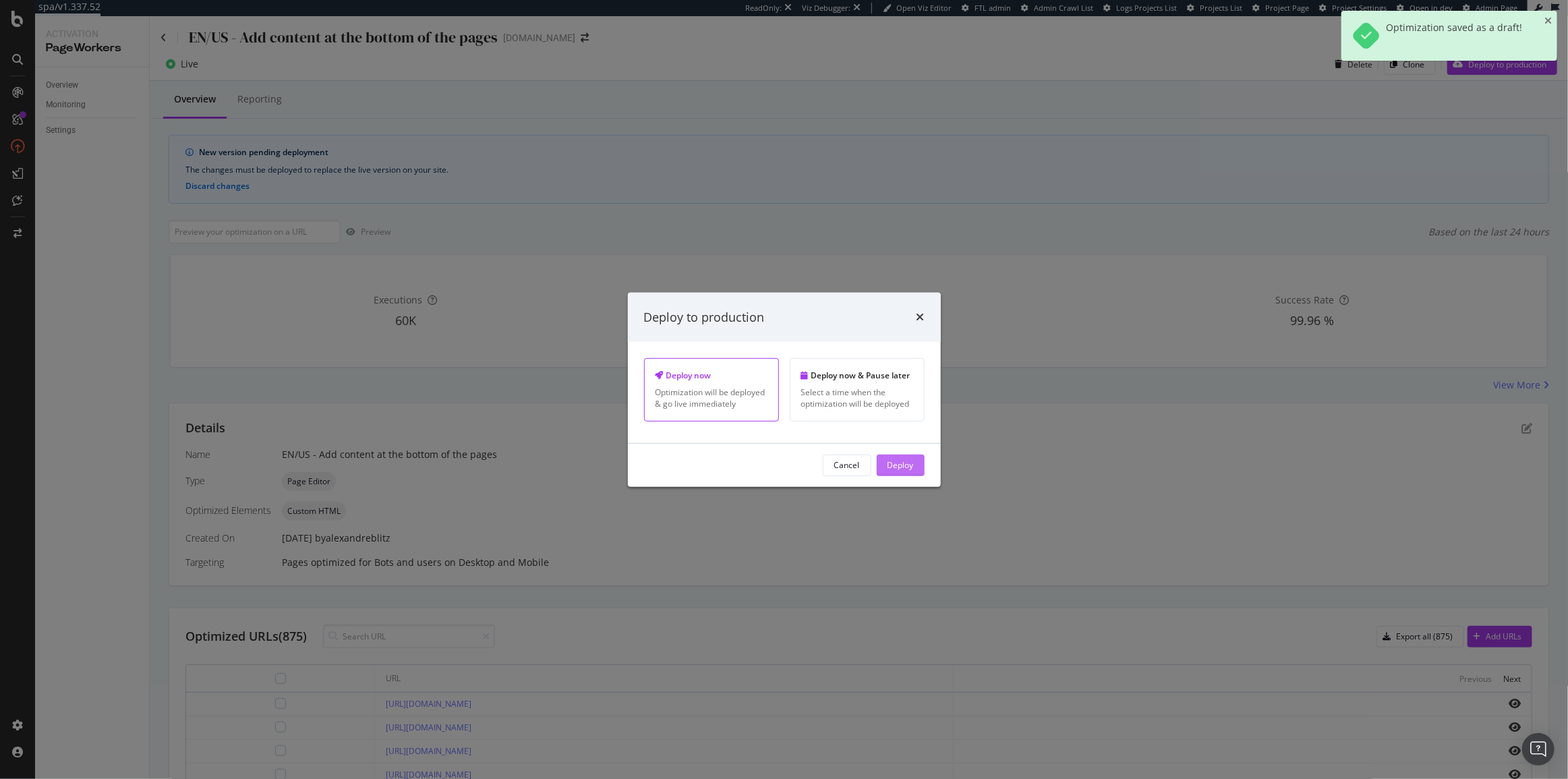
click at [903, 469] on div "Deploy" at bounding box center [900, 465] width 26 height 11
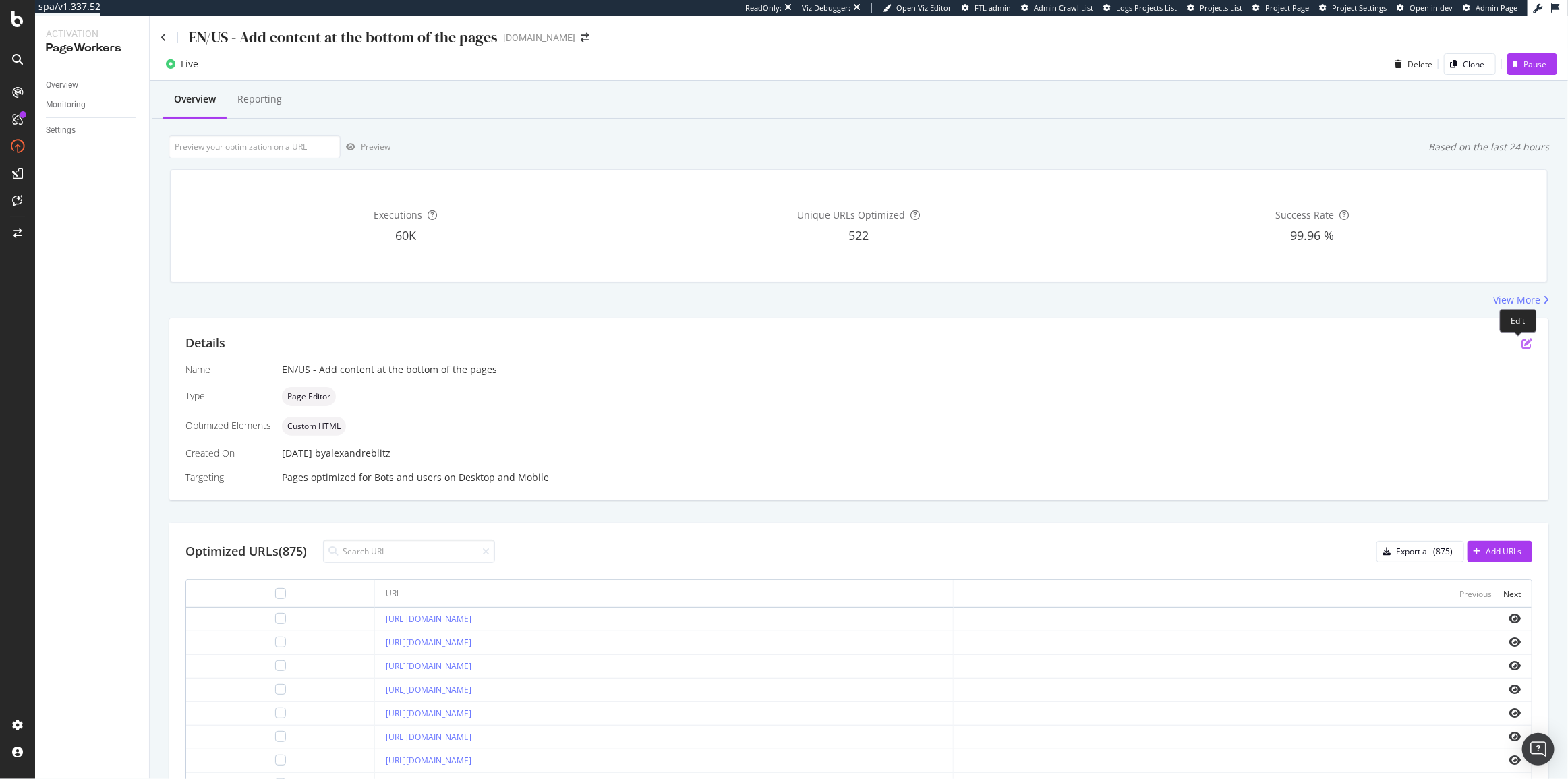
click at [1521, 341] on icon "pen-to-square" at bounding box center [1527, 343] width 11 height 11
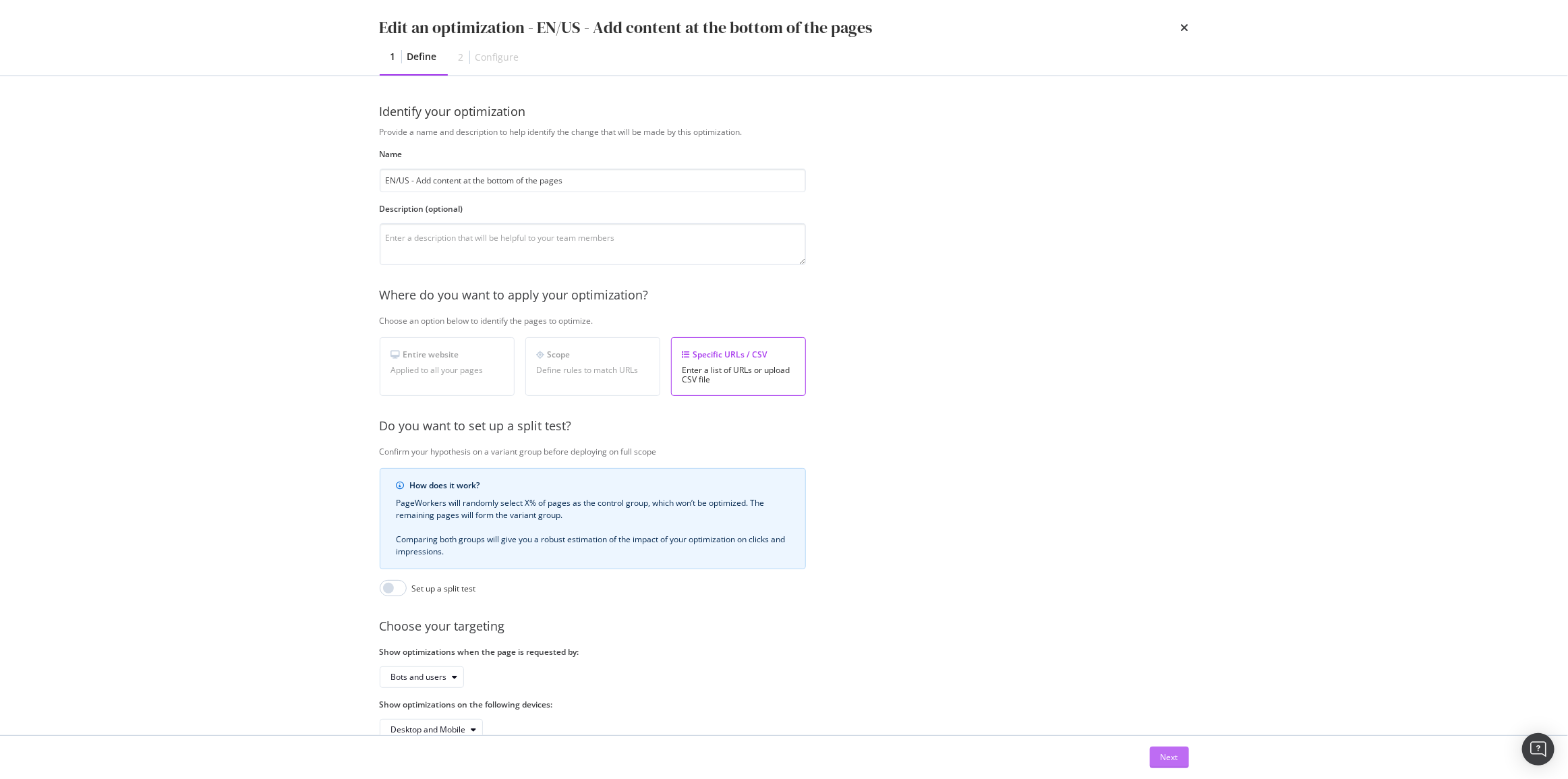
click at [1162, 753] on div "Next" at bounding box center [1169, 756] width 17 height 11
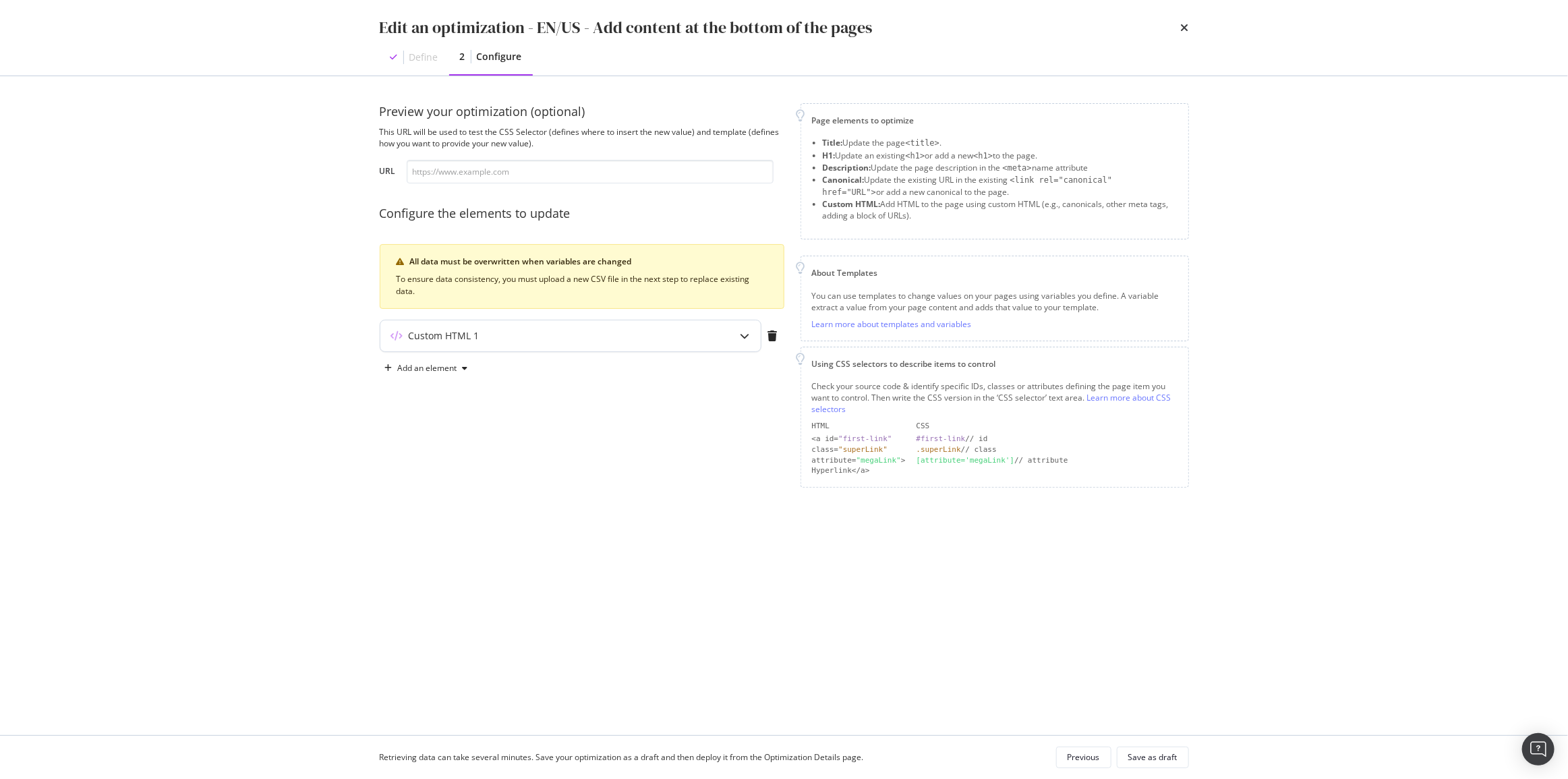
click at [651, 323] on div "Custom HTML 1" at bounding box center [570, 335] width 380 height 31
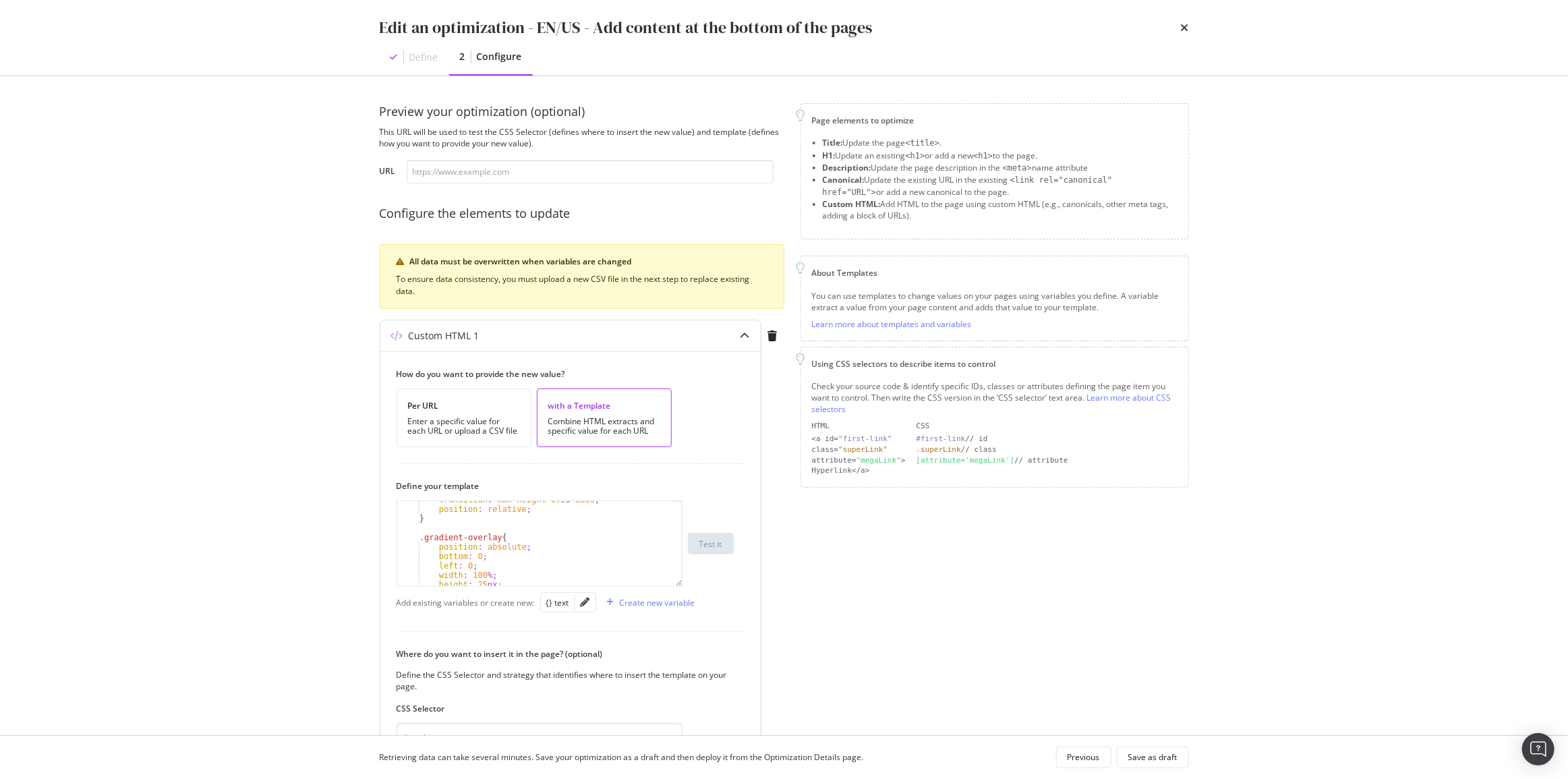
scroll to position [810, 0]
type textarea "max-height: 200px; /* Hauteur maximale du contenu visible */"
click at [556, 522] on div "overflow : hidden ; /* Cacher le contenu qui dépasse */ max-height : 200 px ; /…" at bounding box center [535, 551] width 276 height 113
type input "show"
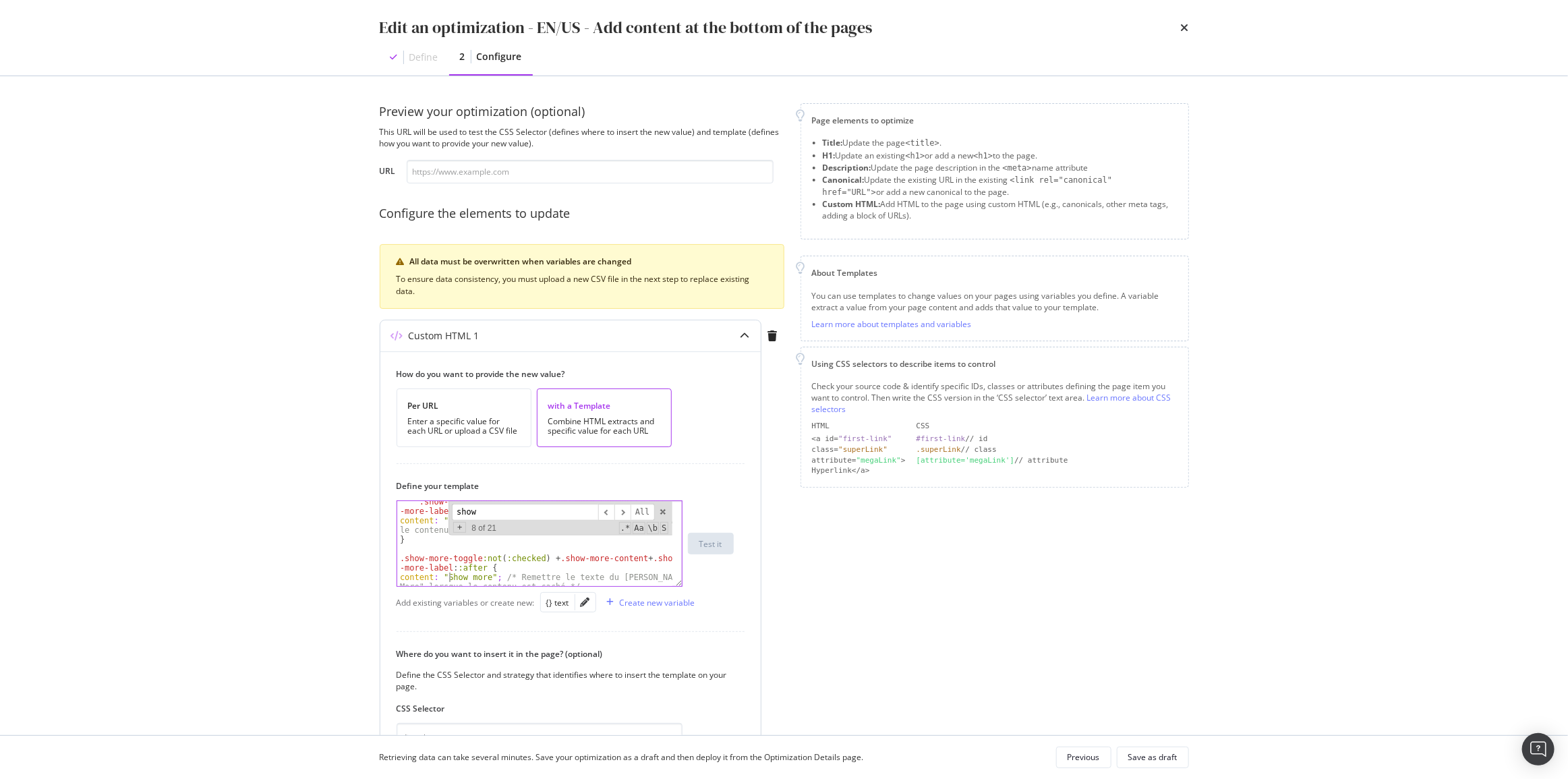
click at [450, 579] on div ".show-more-toggle :checked + .show-more-content + .show -more-label : :after { …" at bounding box center [535, 558] width 276 height 123
type textarea "content: "Read more"; /* Remettre le texte du [PERSON_NAME] à "Show More" lorsq…"
click at [1188, 751] on button "Save as draft" at bounding box center [1152, 757] width 72 height 22
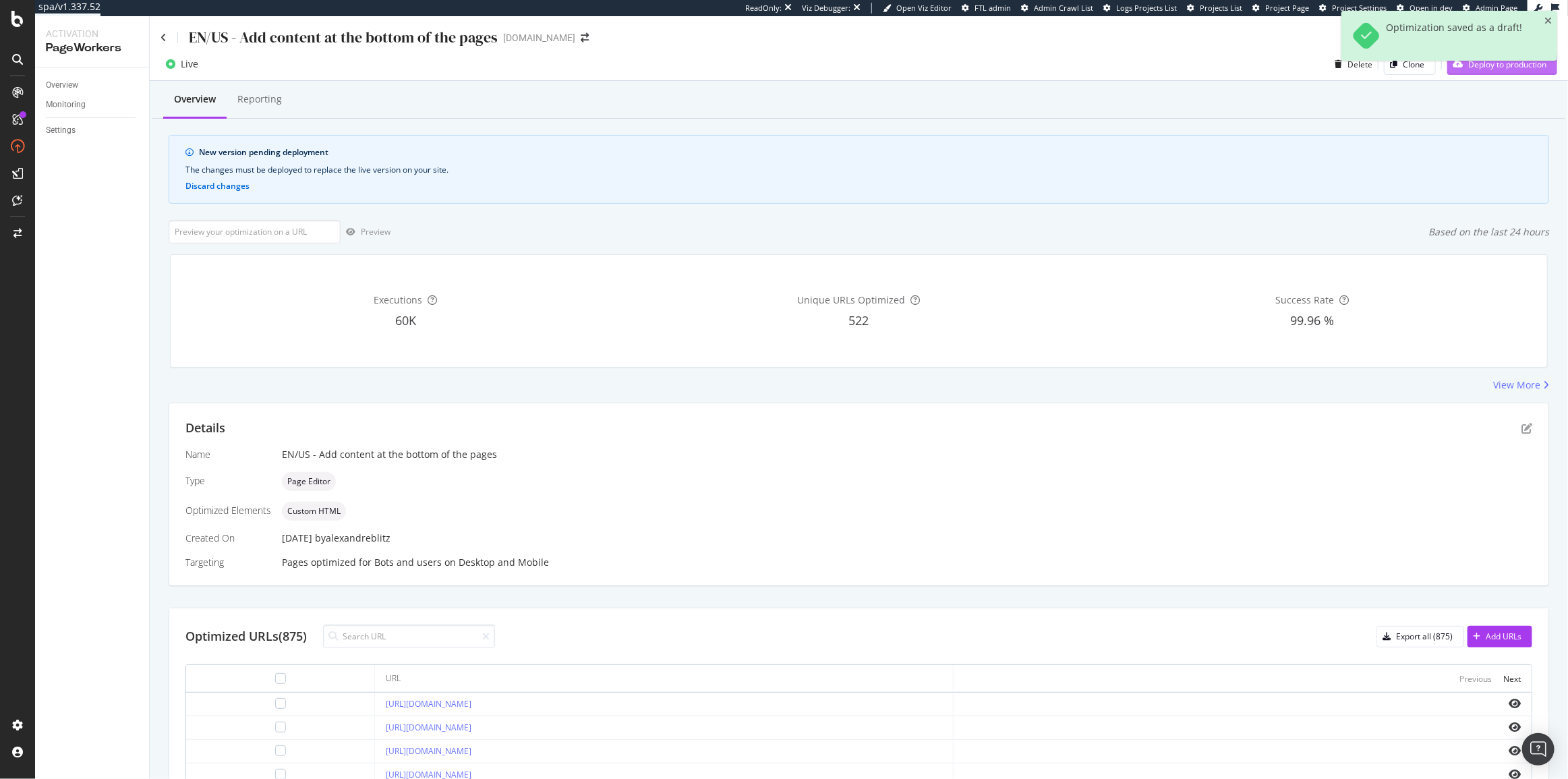
click at [1447, 72] on div "Deploy to production" at bounding box center [1497, 64] width 99 height 20
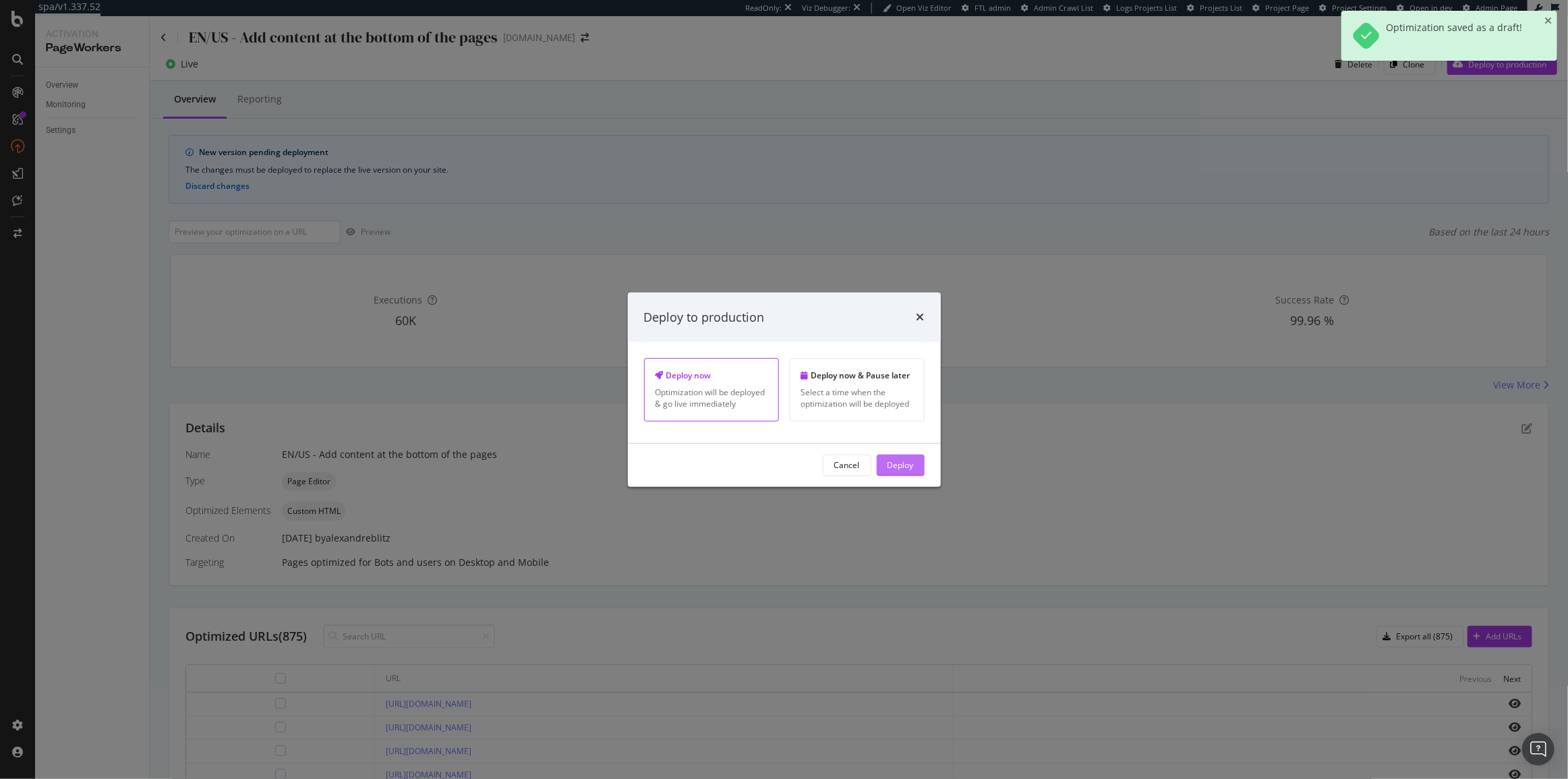
click at [891, 470] on div "Deploy" at bounding box center [900, 465] width 26 height 11
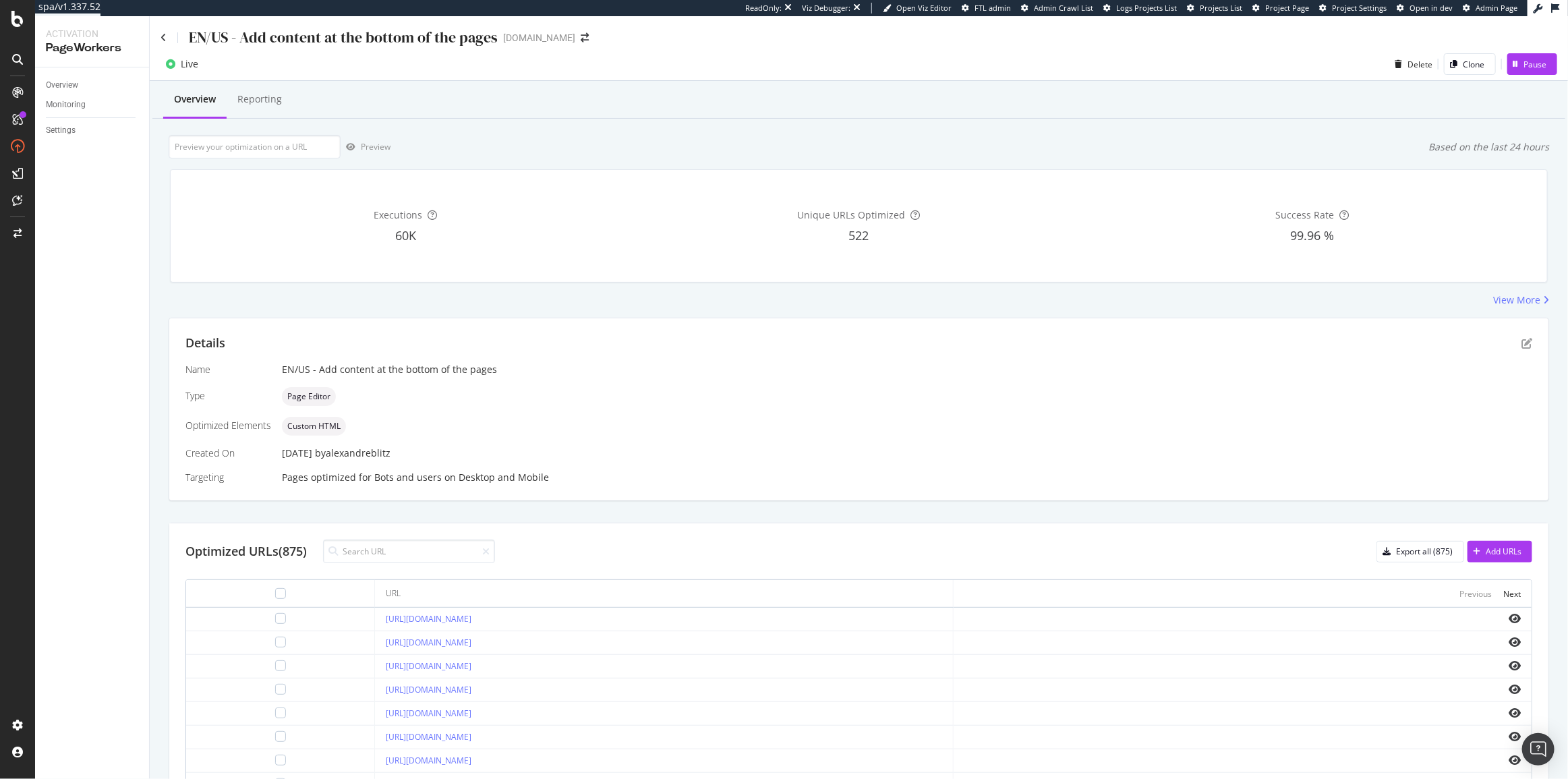
click at [1523, 344] on div "Details Name EN/US - Add content at the bottom of the pages Type Page Editor Op…" at bounding box center [859, 409] width 1379 height 182
click at [1521, 344] on icon "pen-to-square" at bounding box center [1527, 343] width 11 height 11
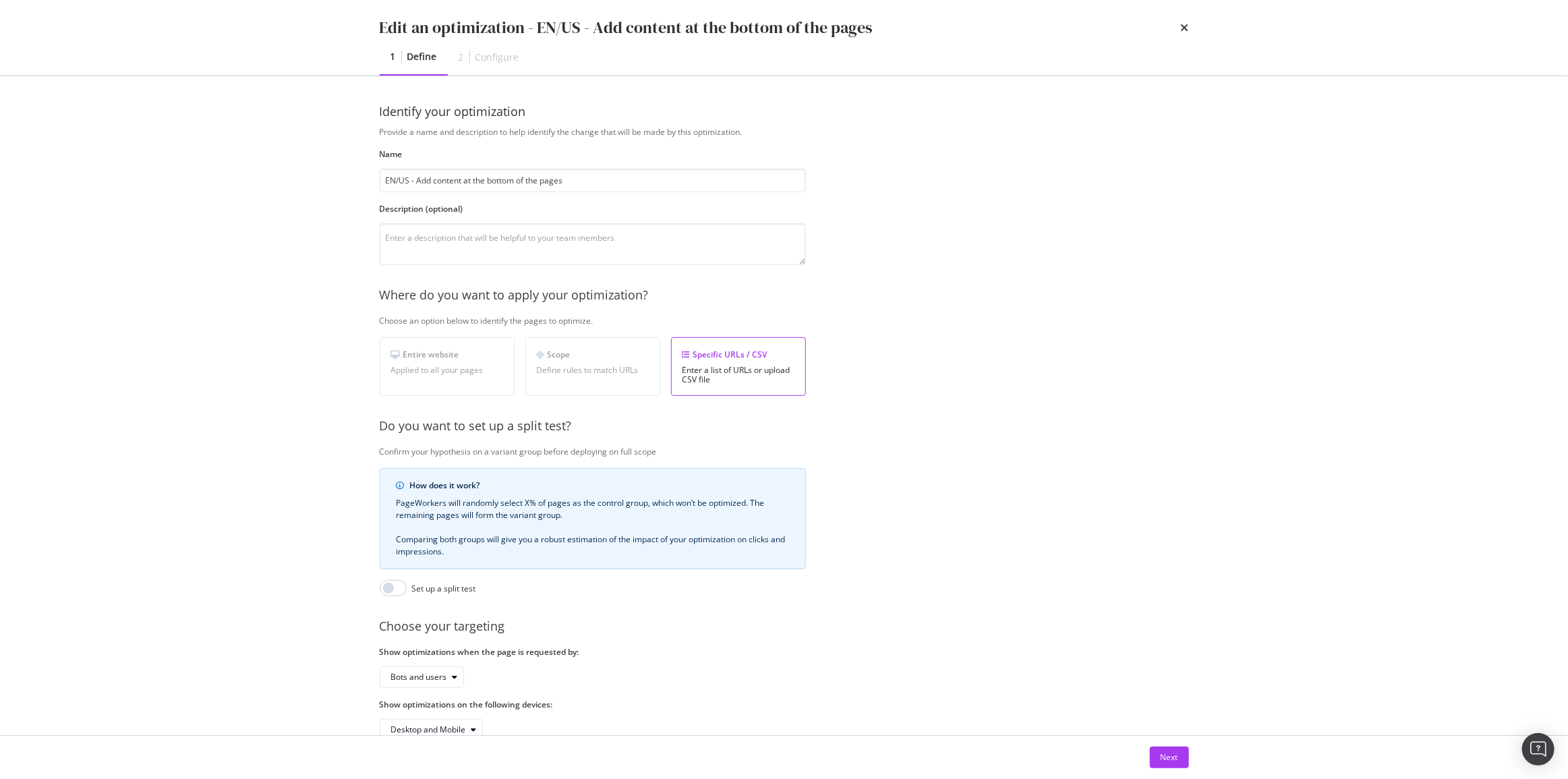
click at [1159, 744] on div "Next" at bounding box center [784, 758] width 863 height 44
click at [1173, 755] on div "Next" at bounding box center [1169, 756] width 17 height 11
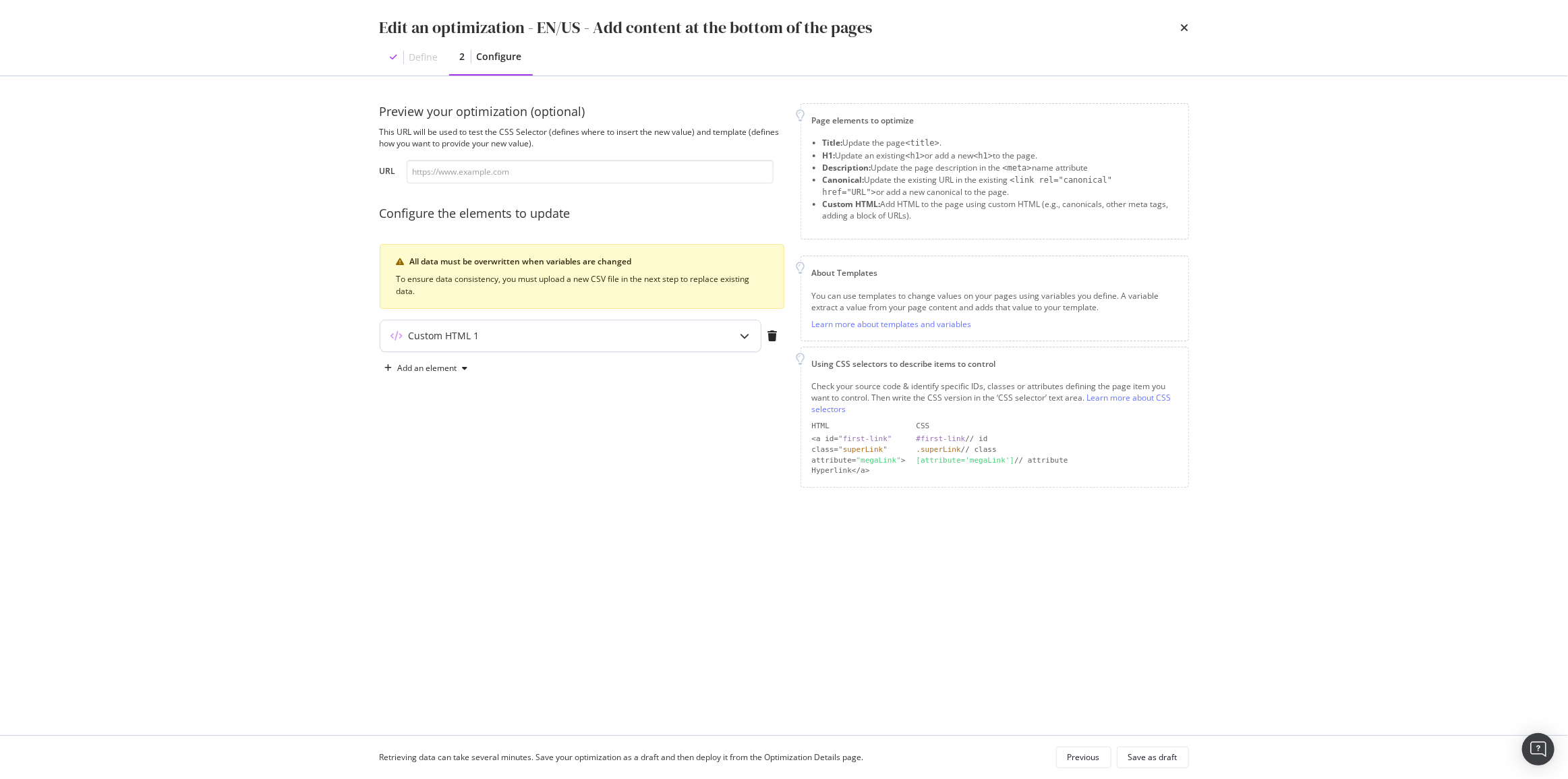
click at [533, 335] on div "Custom HTML 1" at bounding box center [544, 336] width 327 height 14
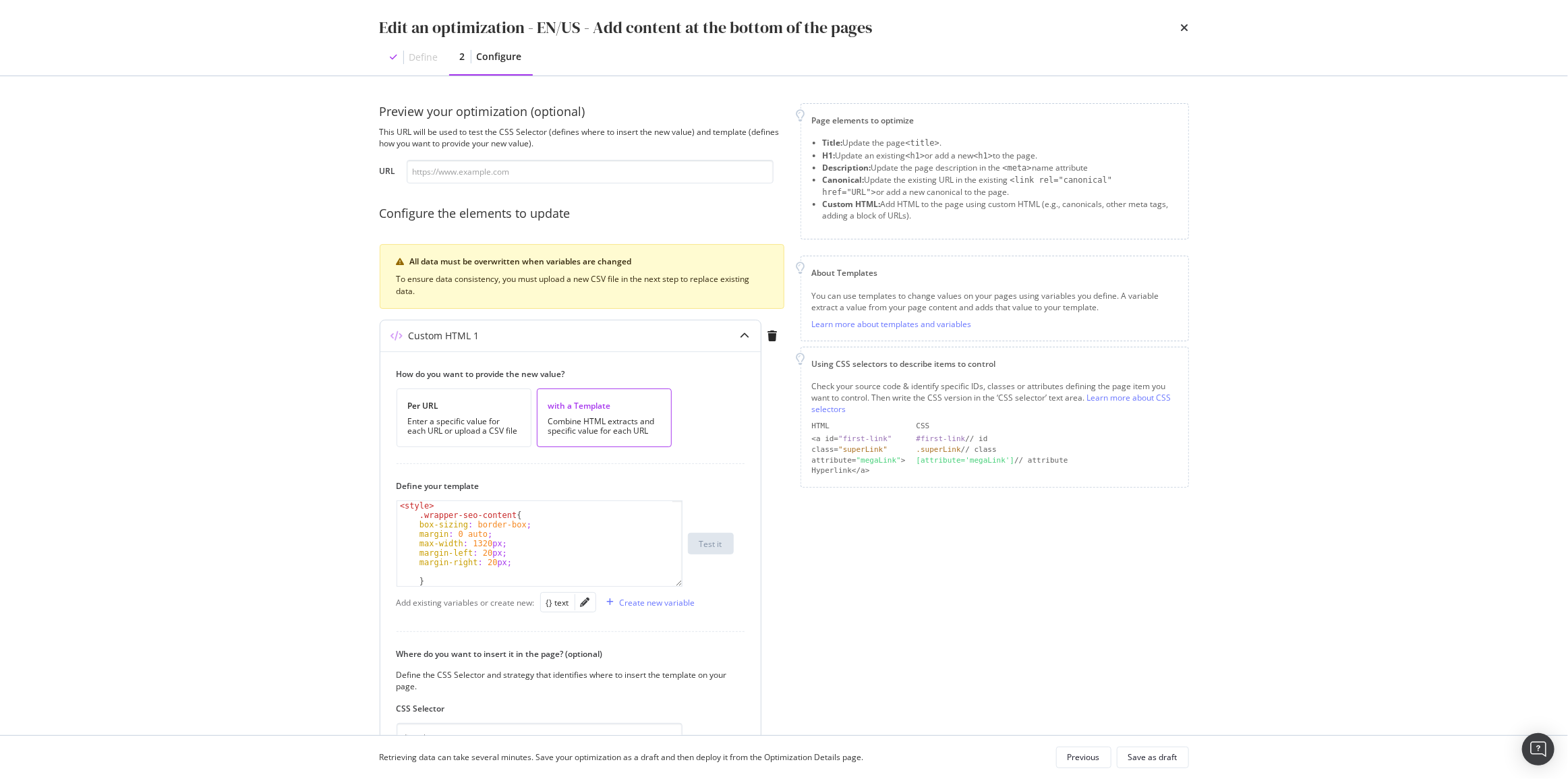
type textarea "margin: 0 auto;"
click at [497, 536] on div "< style > .wrapper-seo-content { box-sizing : border-box ; margin : 0 auto ; ma…" at bounding box center [535, 553] width 276 height 104
type input "link"
click at [435, 539] on div "line-height : 3 rem ; } .link-decoration-botify { color : black ; border-bottom…" at bounding box center [535, 549] width 276 height 104
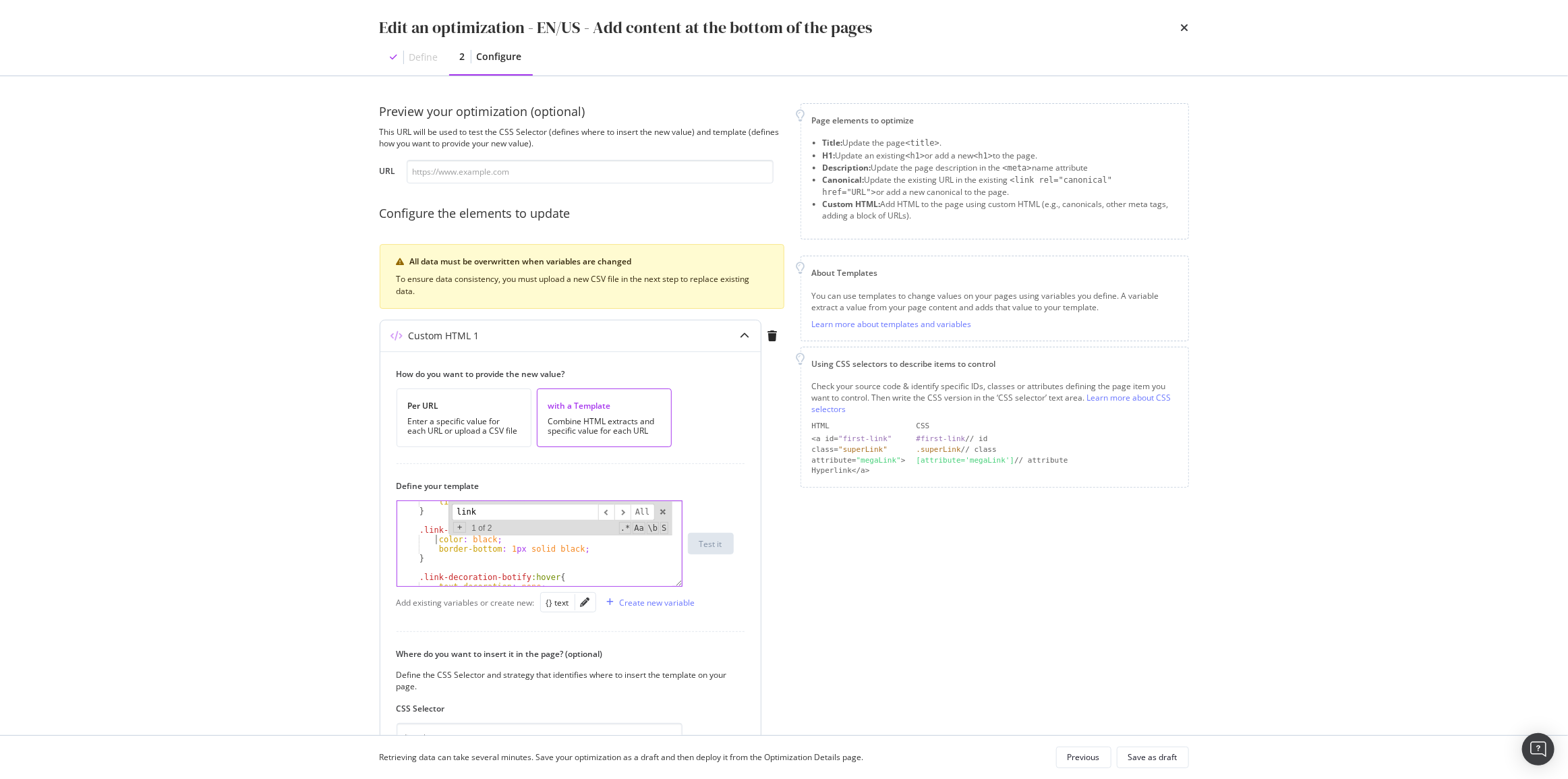
click at [585, 549] on div "line-height : 3 rem ; } .link-decoration-botify { color : black ; border-bottom…" at bounding box center [535, 549] width 276 height 104
type textarea "color: black; border-bottom: 1px solid black;"
click at [417, 546] on div "line-height : 3 rem ; } .link-decoration-botify { } .link-decoration-botify :ho…" at bounding box center [535, 549] width 276 height 104
type textarea ".link-decoration-botify{}"
click at [551, 514] on input "link" at bounding box center [524, 512] width 146 height 17
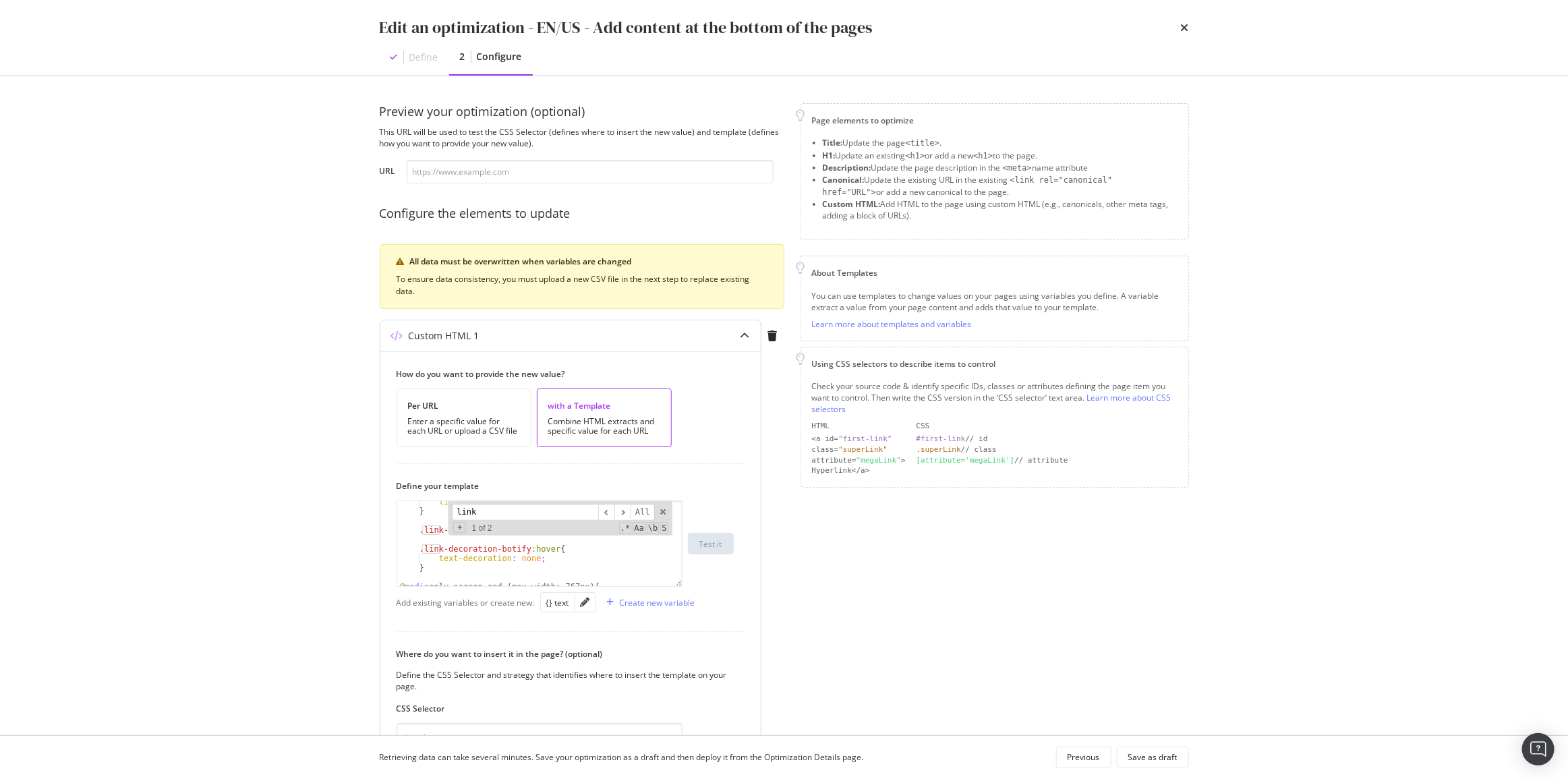
scroll to position [475, 0]
click at [665, 511] on span "modal" at bounding box center [662, 512] width 10 height 10
click at [1170, 750] on div "Save as draft" at bounding box center [1153, 757] width 50 height 19
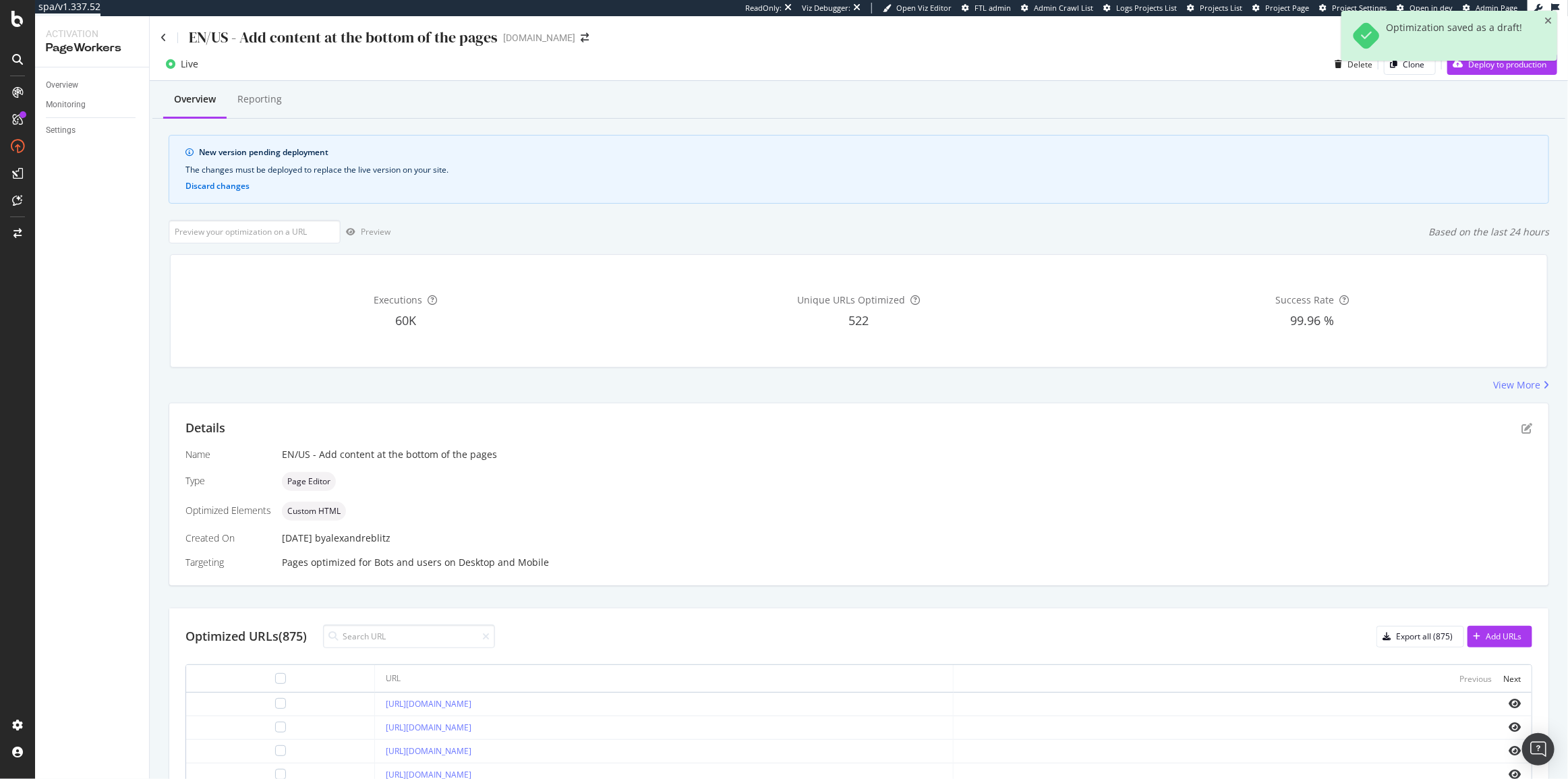
click at [1452, 68] on div "Optimization saved as a draft!" at bounding box center [1449, 41] width 216 height 61
click at [1449, 80] on div "Live Delete Clone Deploy to production" at bounding box center [859, 67] width 1418 height 27
click at [1455, 72] on div "Deploy to production" at bounding box center [1497, 64] width 99 height 20
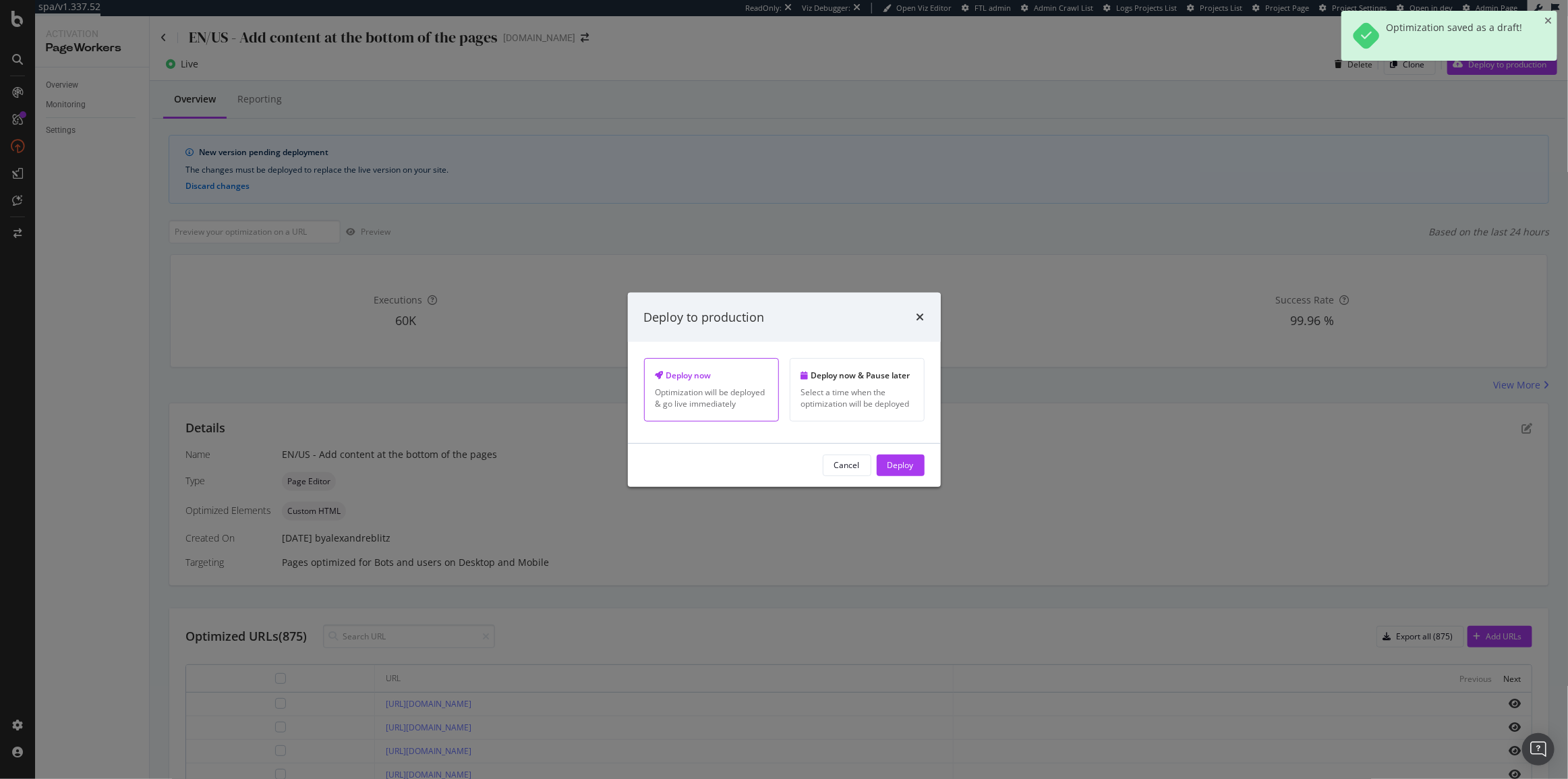
click at [924, 464] on div "Cancel Deploy" at bounding box center [784, 465] width 313 height 44
click at [916, 465] on button "Deploy" at bounding box center [900, 465] width 48 height 22
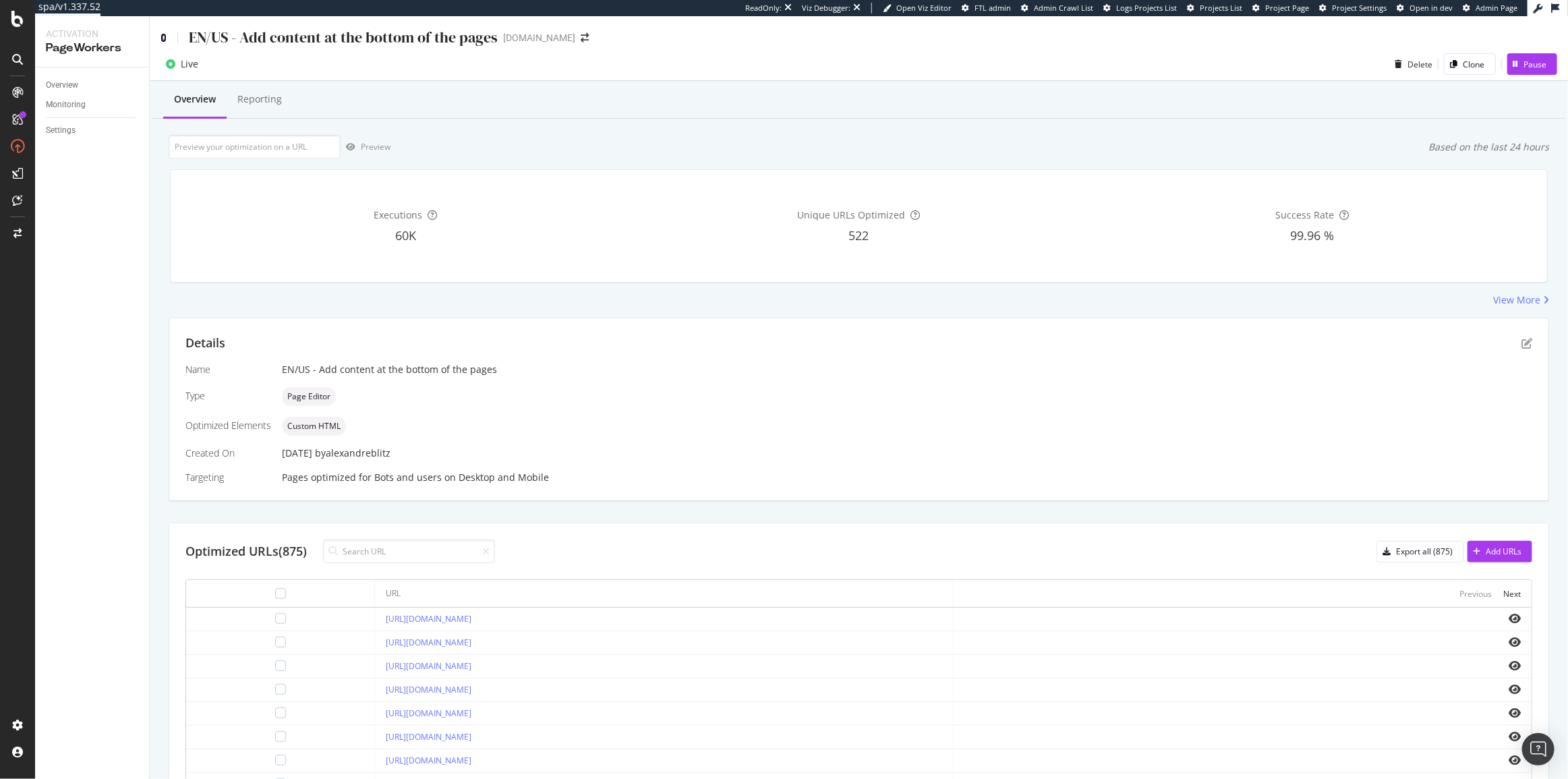
click at [165, 34] on icon at bounding box center [164, 38] width 6 height 10
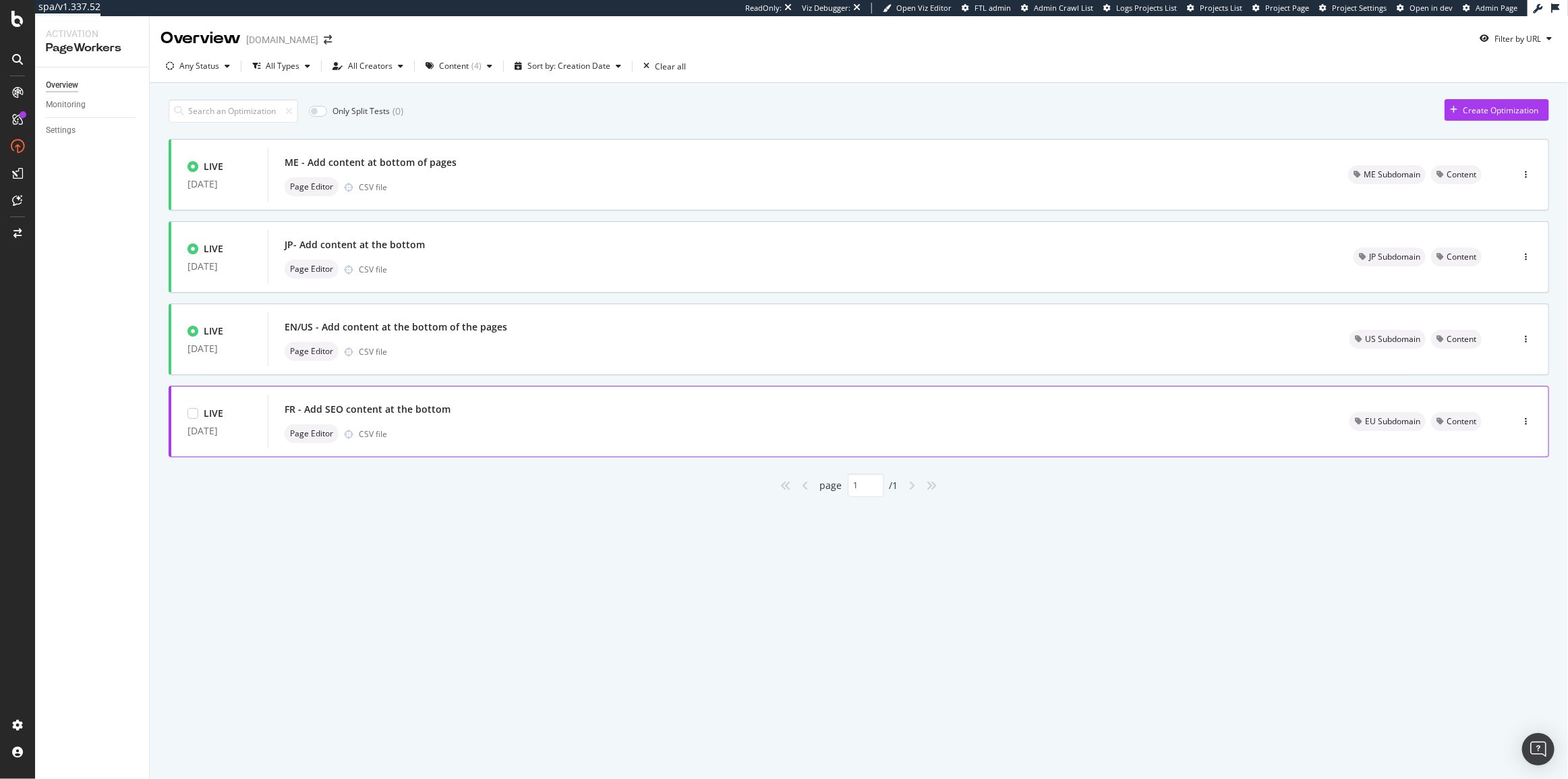
click at [550, 403] on div "FR - Add SEO content at the bottom" at bounding box center [801, 409] width 1032 height 19
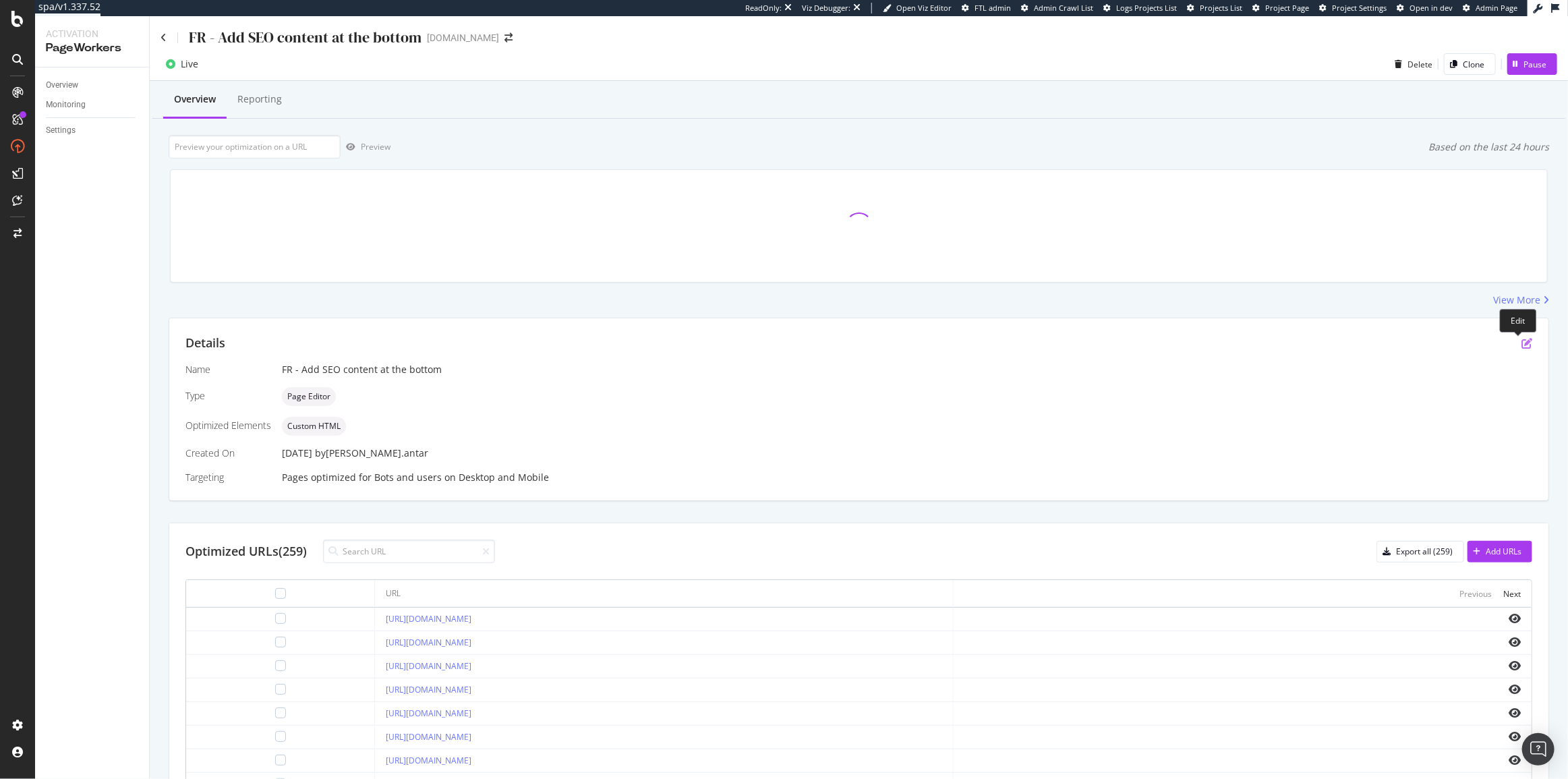
click at [1521, 338] on icon "pen-to-square" at bounding box center [1527, 343] width 11 height 11
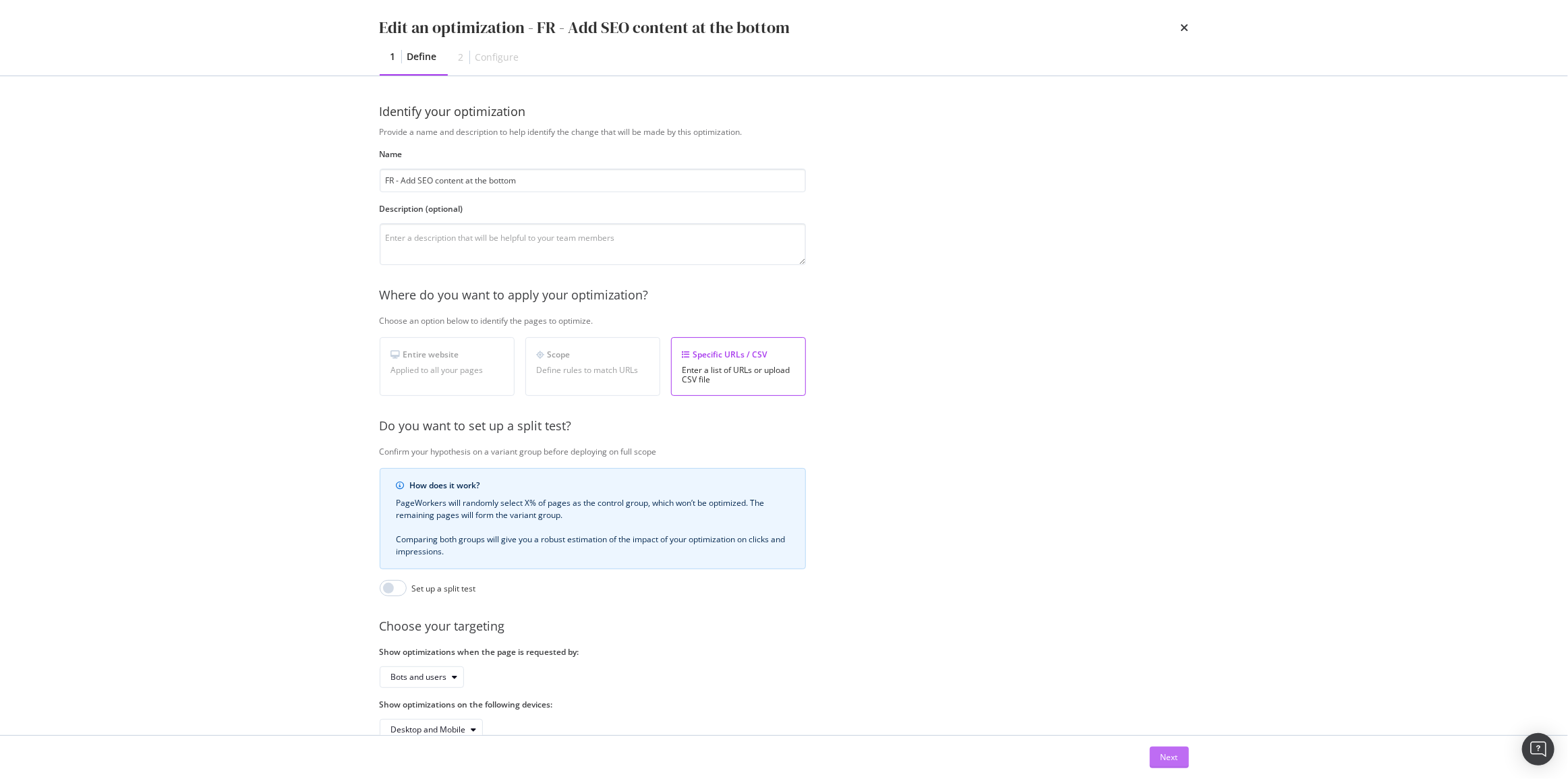
click at [1180, 754] on button "Next" at bounding box center [1169, 757] width 39 height 22
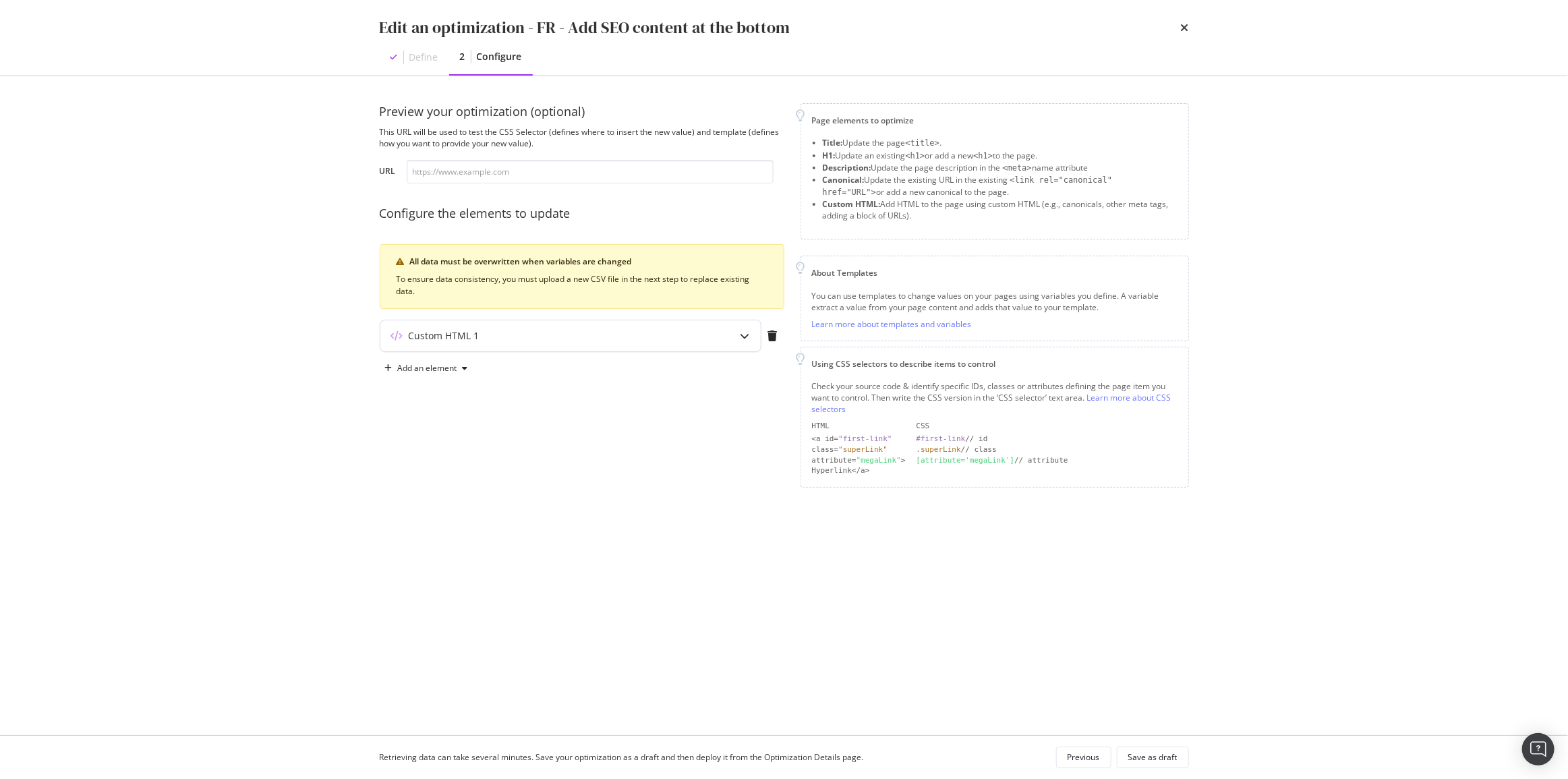
click at [590, 348] on div "Custom HTML 1" at bounding box center [570, 335] width 380 height 31
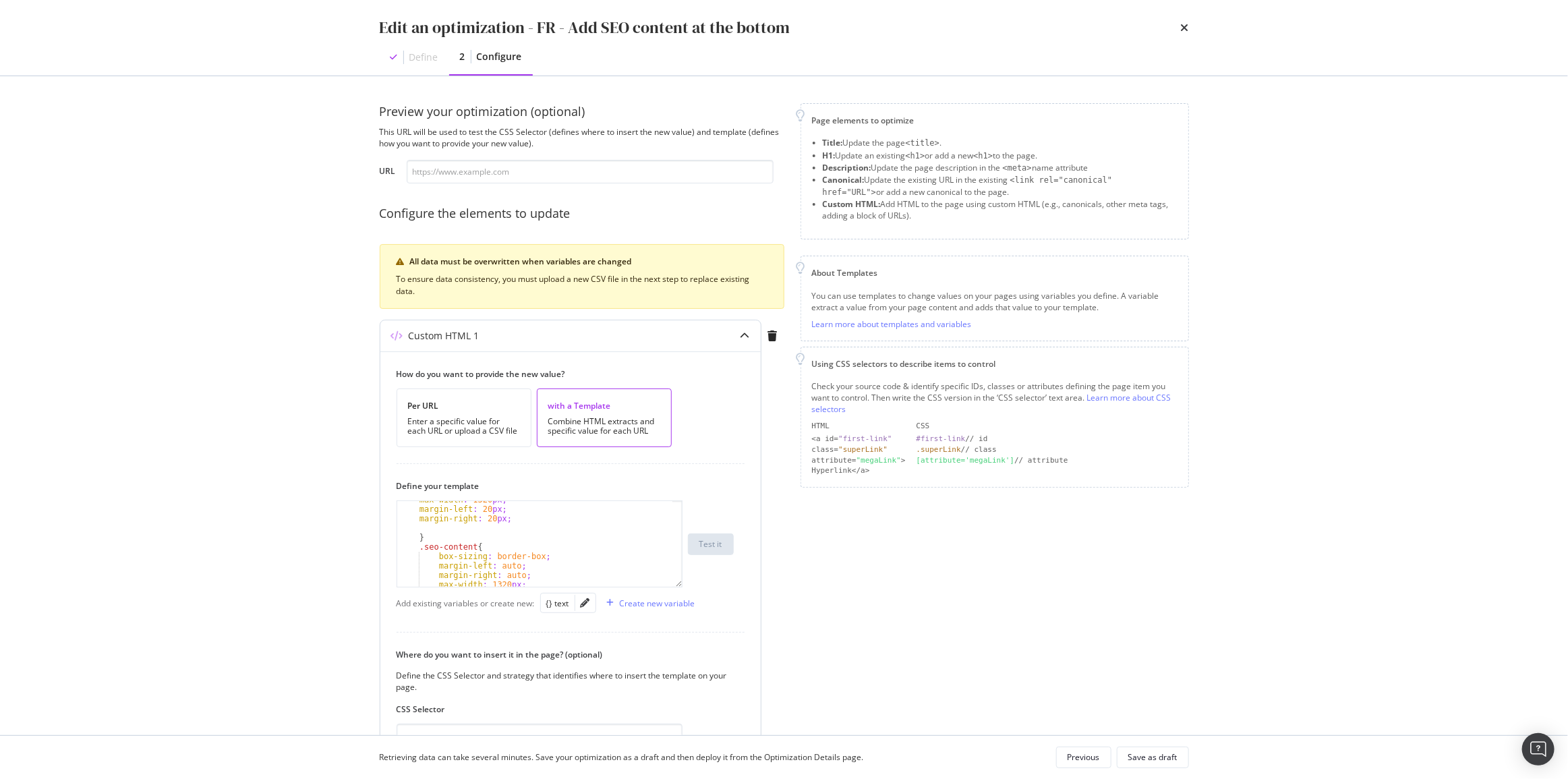
scroll to position [61, 0]
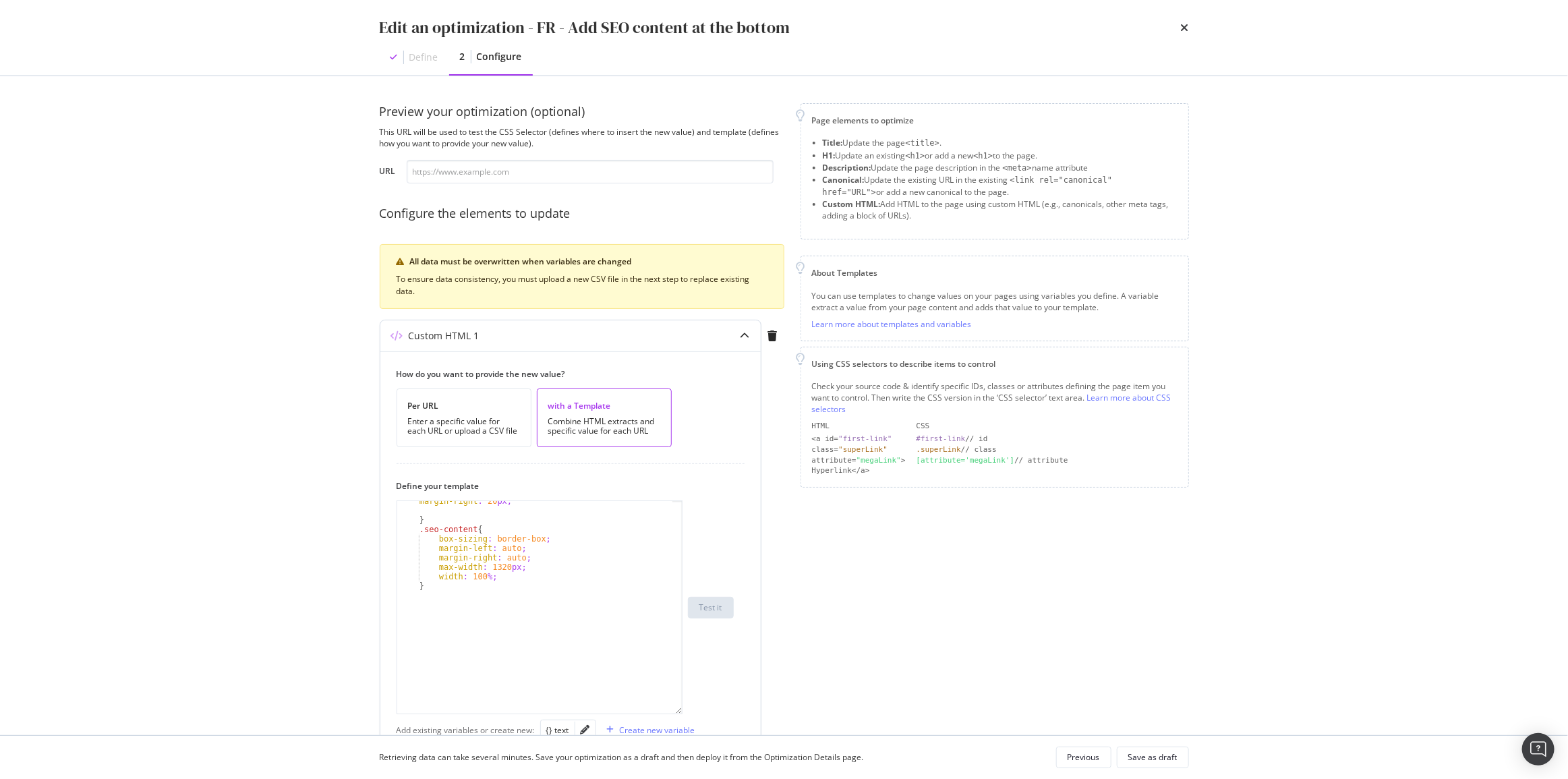
drag, startPoint x: 675, startPoint y: 583, endPoint x: 678, endPoint y: 711, distance: 128.0
click at [678, 711] on div "margin-right : 20 px ; } .seo-content { box-sizing : border-box ; margin-left :…" at bounding box center [539, 607] width 286 height 214
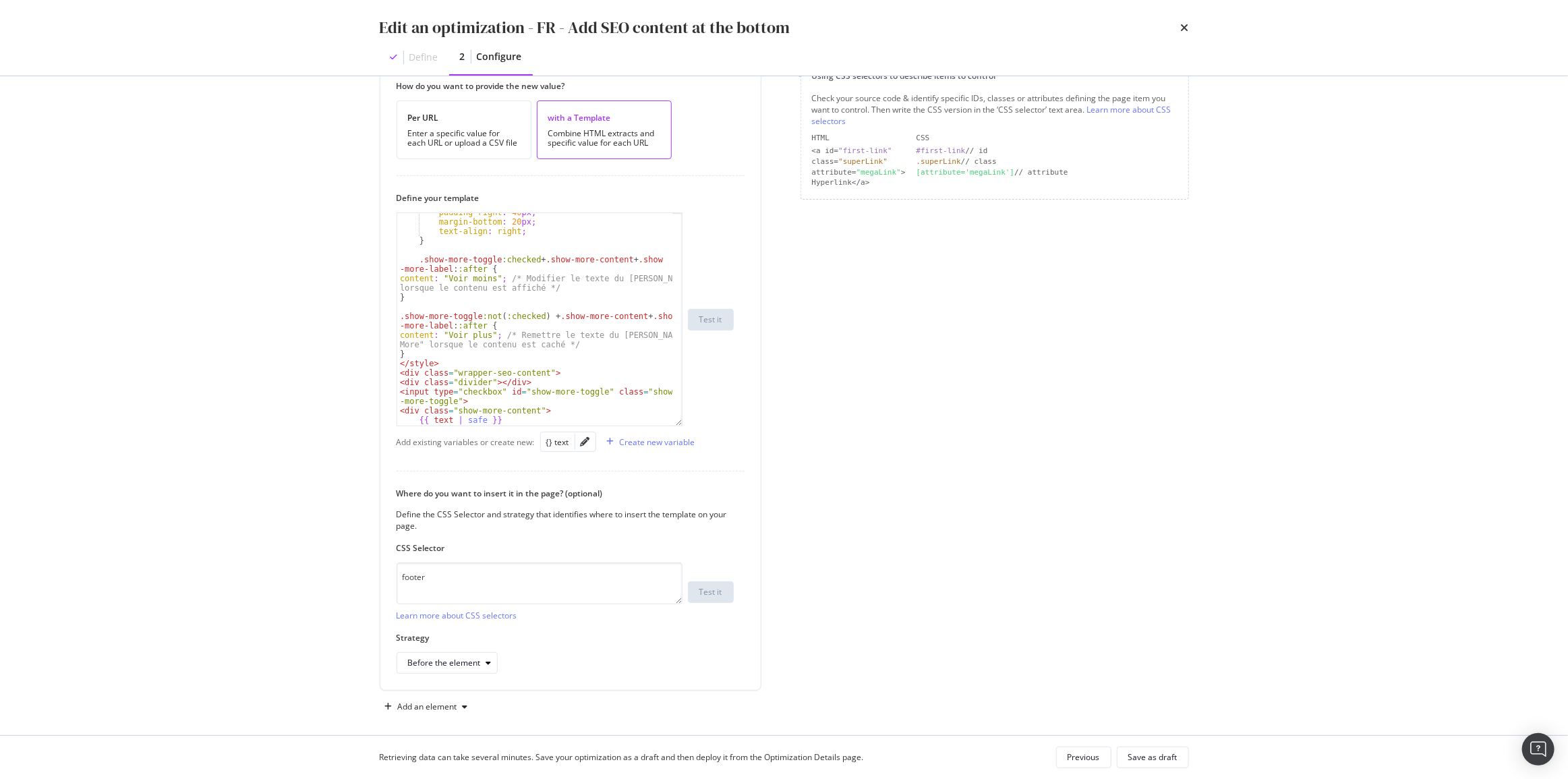
scroll to position [296, 0]
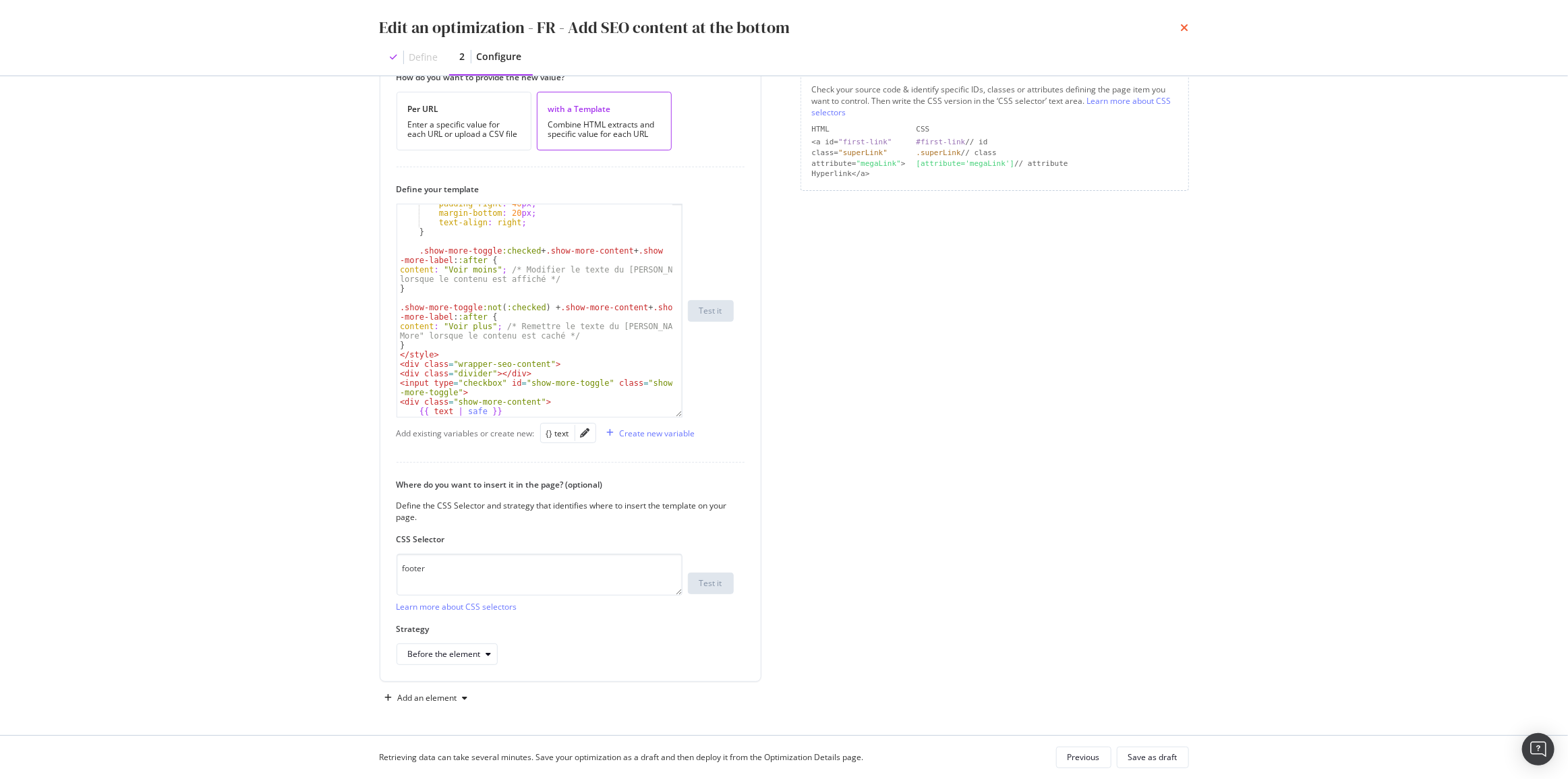
click at [1182, 24] on icon "times" at bounding box center [1185, 28] width 8 height 11
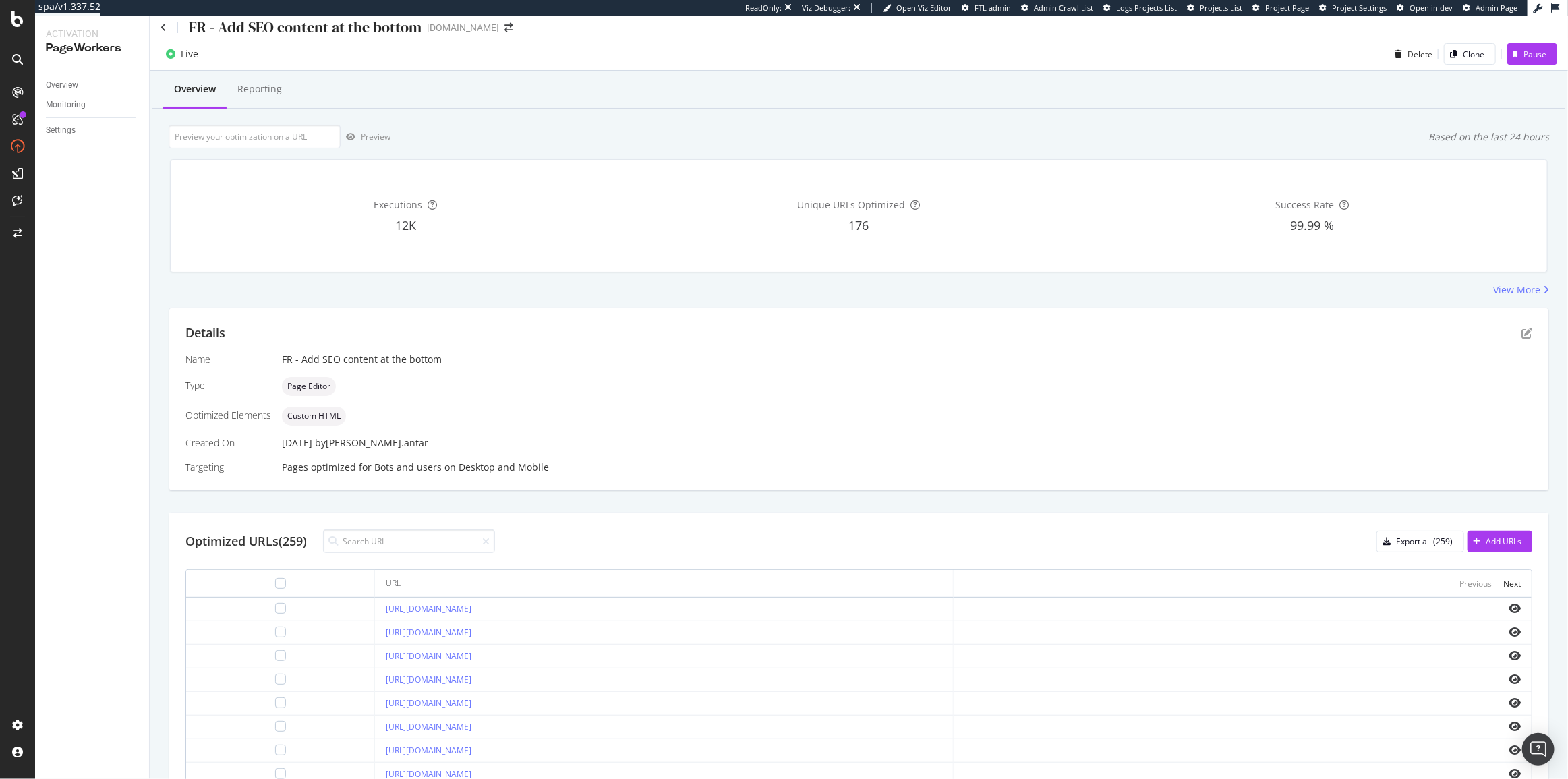
scroll to position [0, 0]
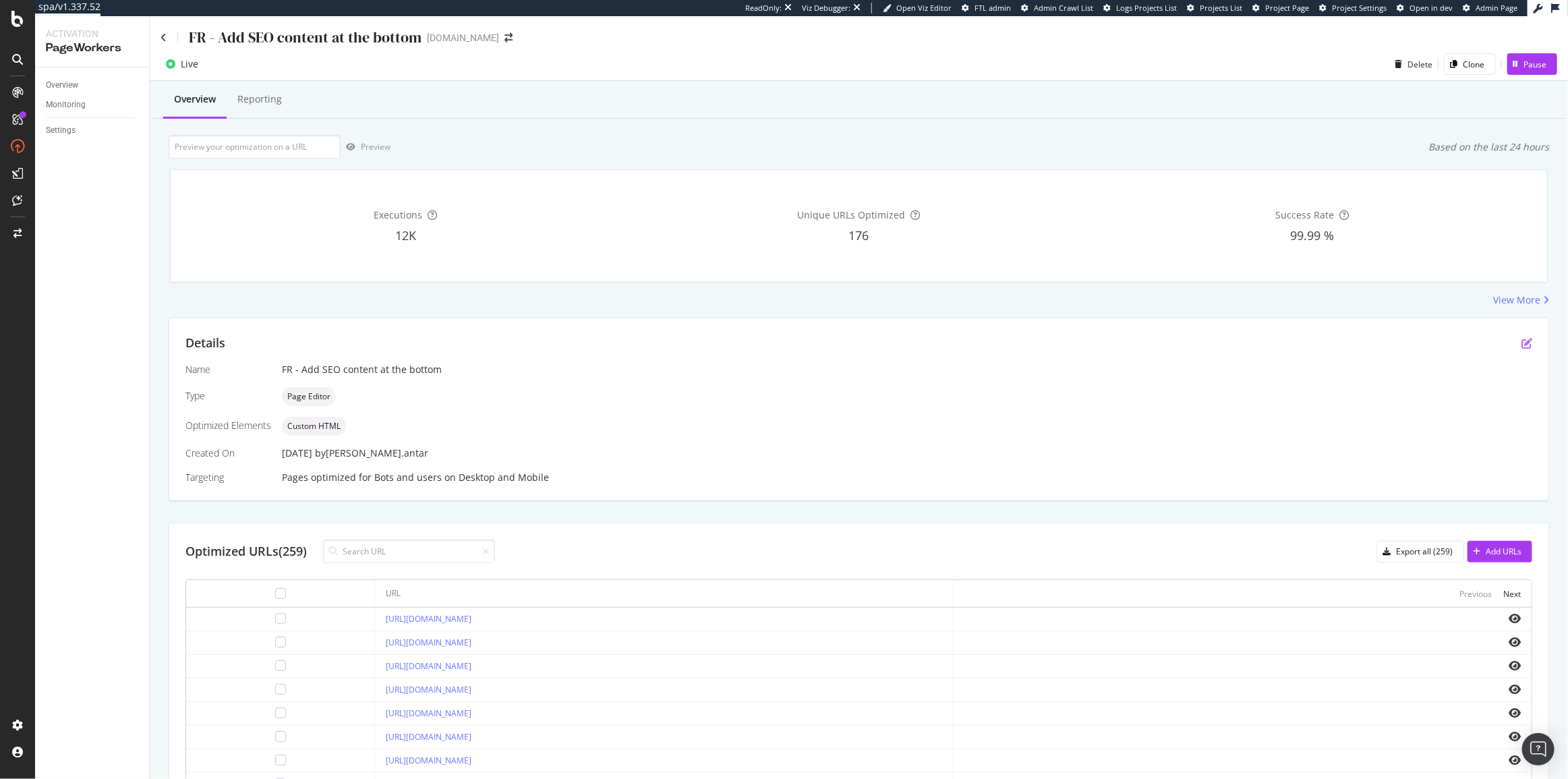
click at [1521, 344] on icon "pen-to-square" at bounding box center [1527, 343] width 11 height 11
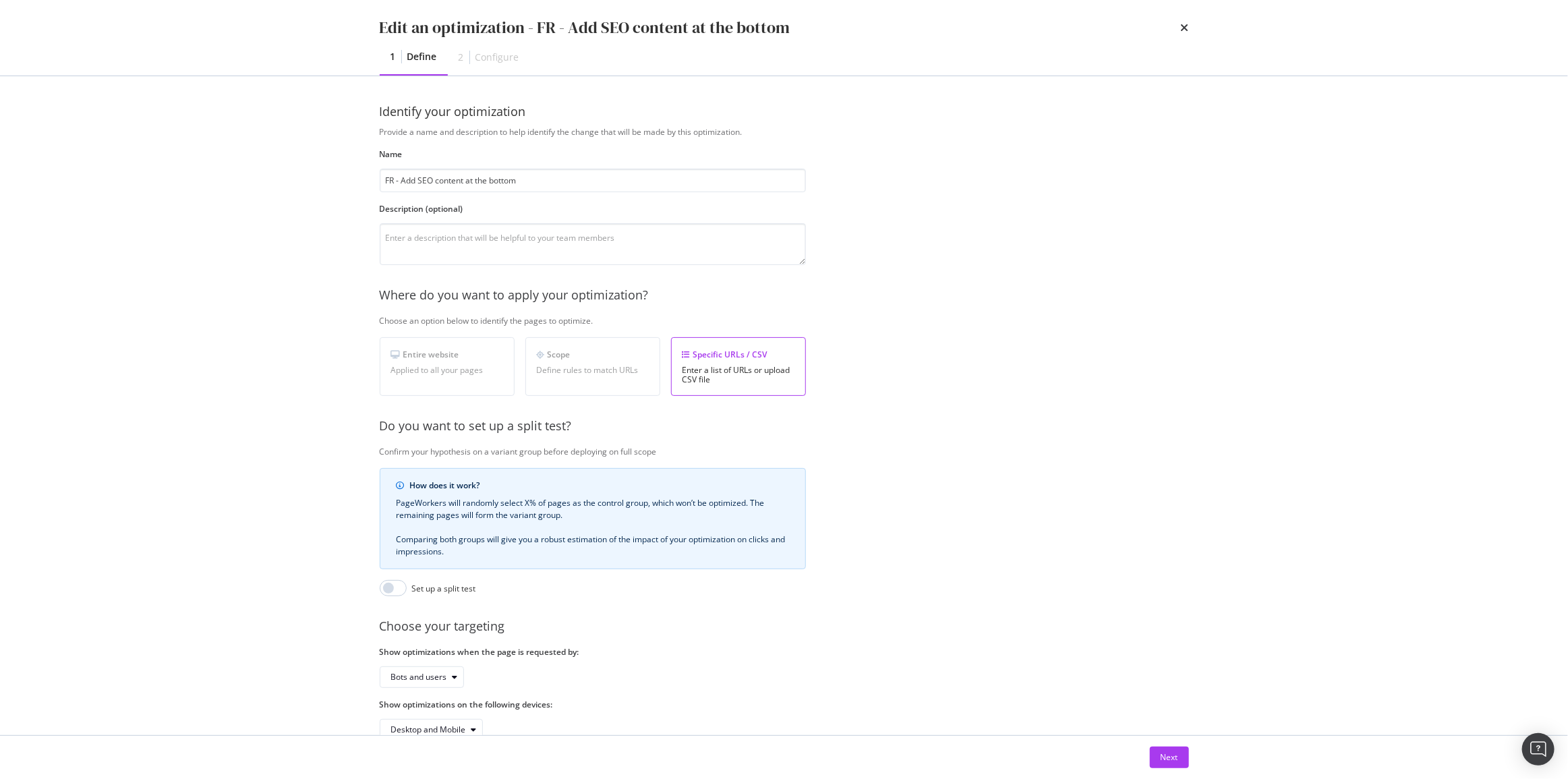
click at [1175, 774] on div "Next" at bounding box center [784, 758] width 863 height 44
click at [1174, 756] on div "Next" at bounding box center [1169, 756] width 17 height 11
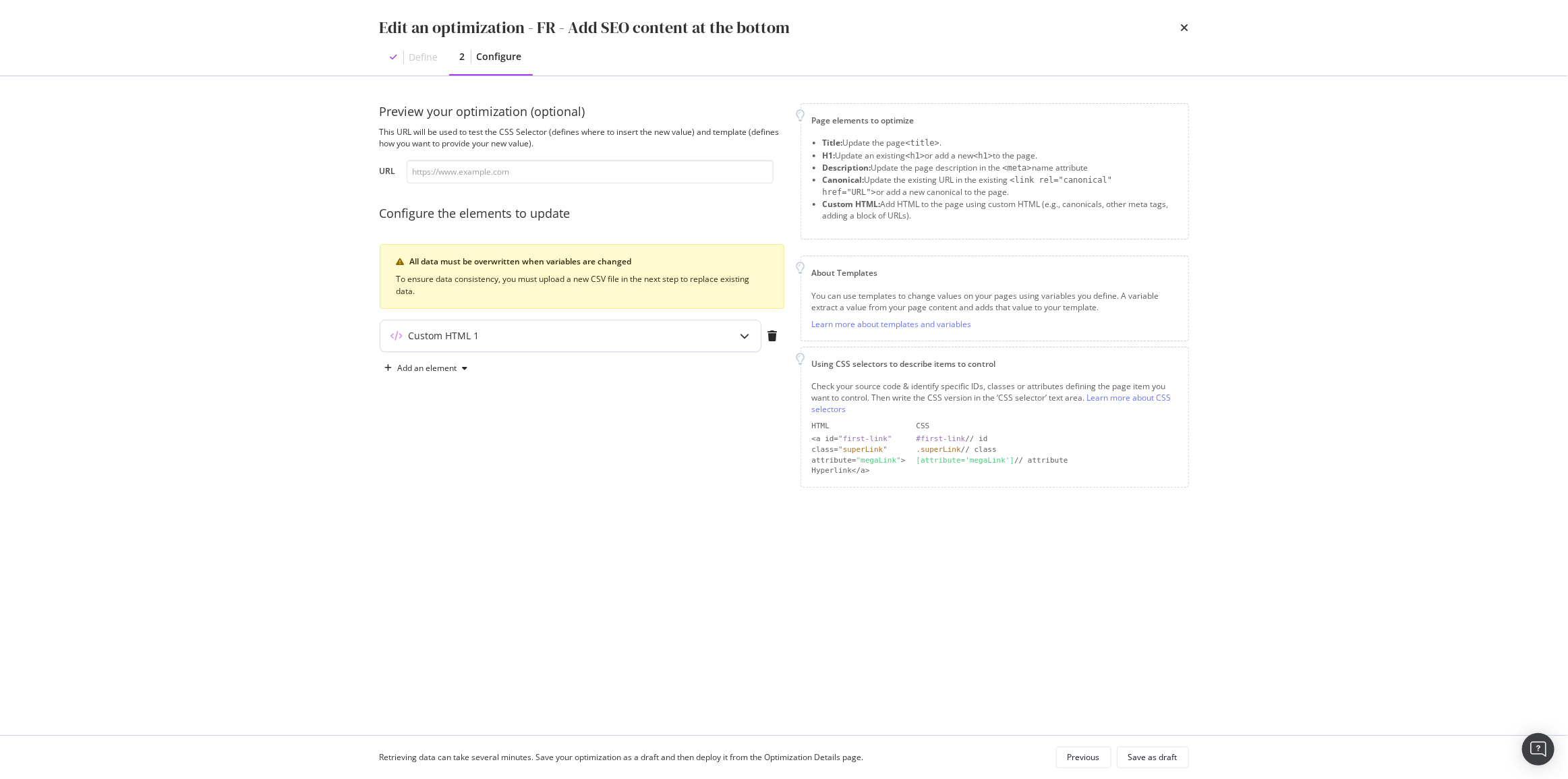
click at [579, 350] on div "Custom HTML 1" at bounding box center [570, 335] width 380 height 31
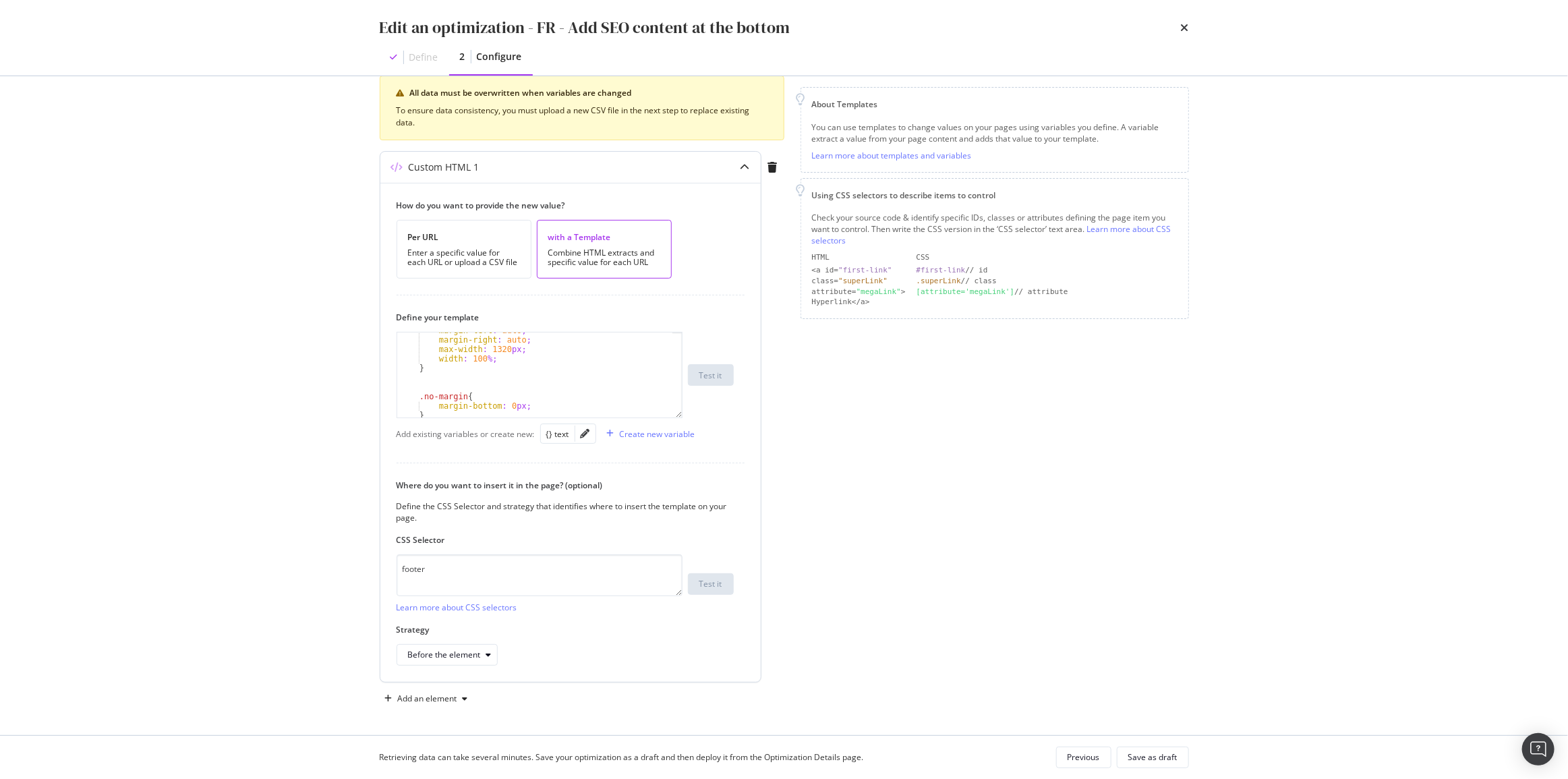
scroll to position [221, 0]
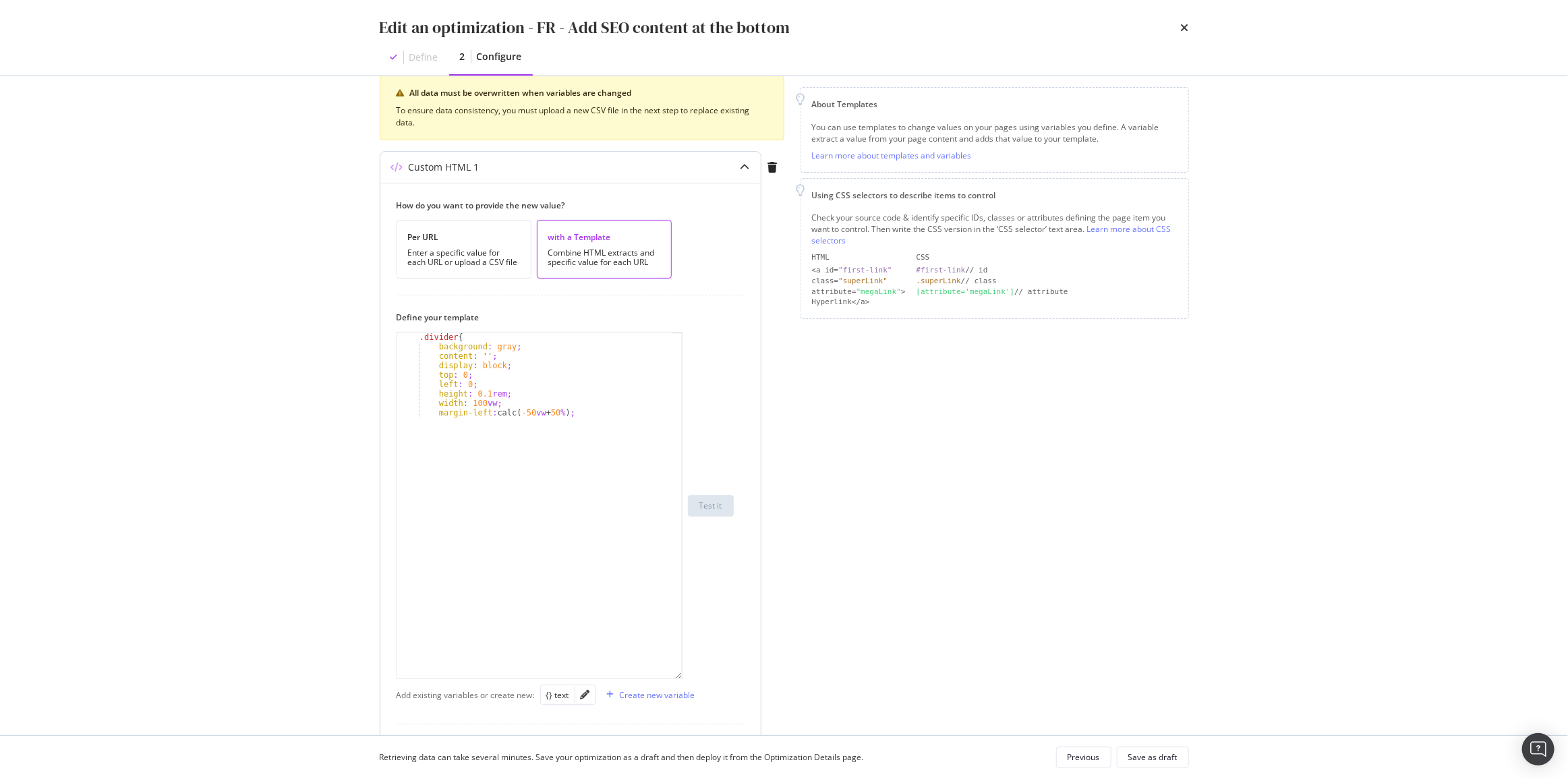
drag, startPoint x: 679, startPoint y: 415, endPoint x: 708, endPoint y: 655, distance: 241.7
click at [711, 679] on div ".divider { background : gray ; content : ' ' ; display : block ; top : 0 ; left…" at bounding box center [565, 505] width 337 height 347
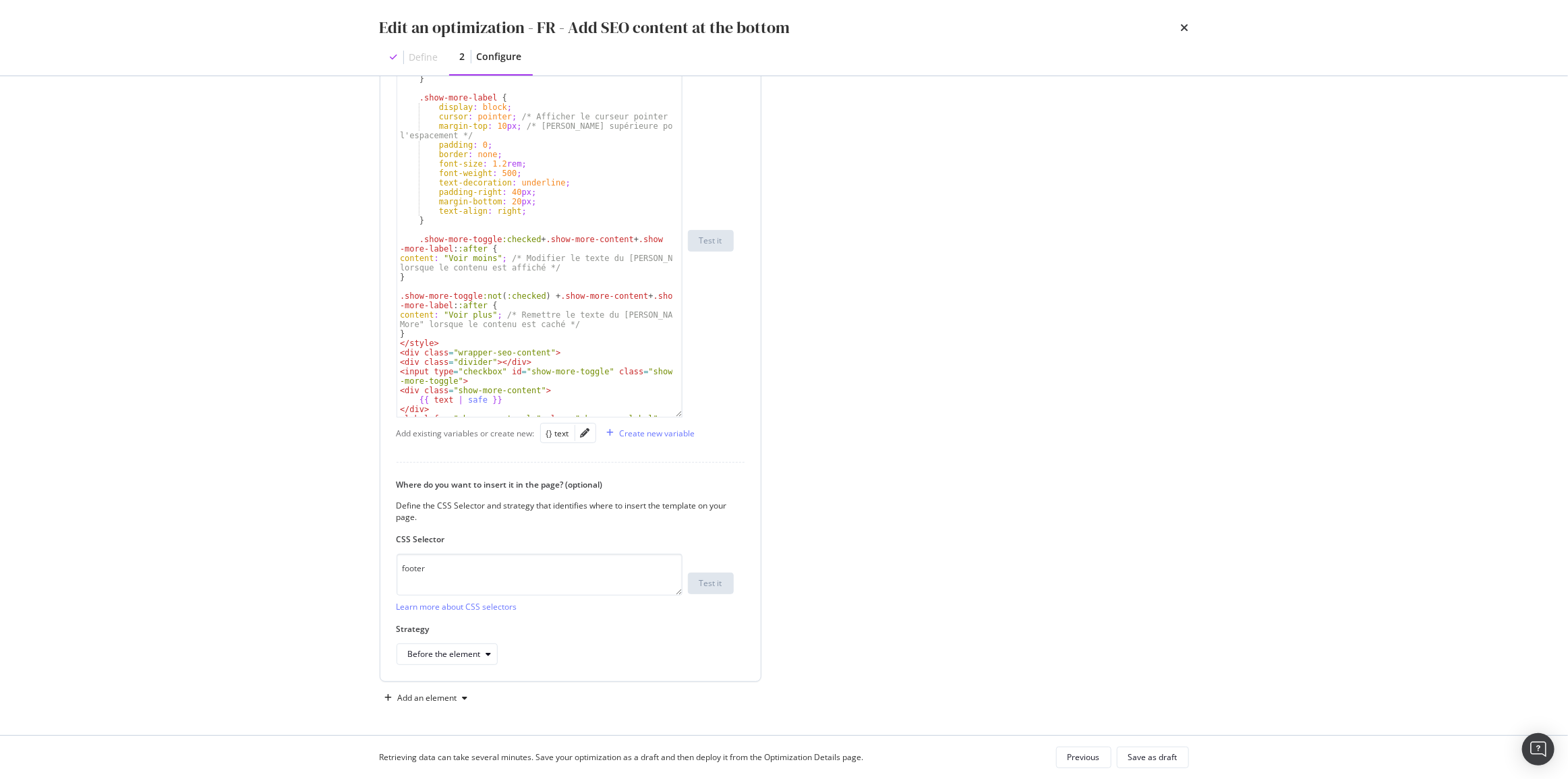
scroll to position [1006, 0]
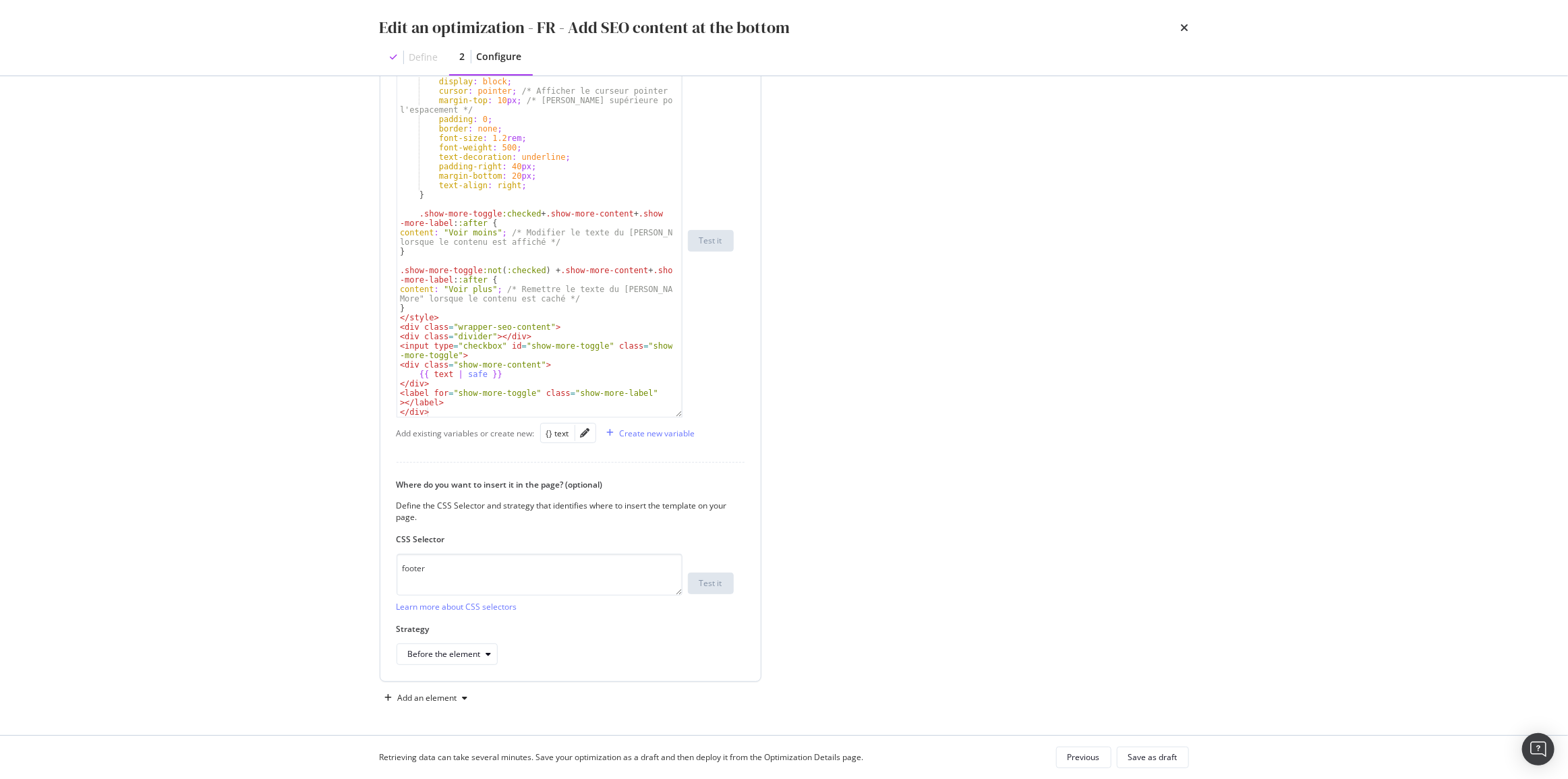
click at [418, 226] on div ".show-more-label { display : block ; cursor : pointer ; /* Afficher le curseur …" at bounding box center [535, 243] width 276 height 371
type textarea "<label for="show-more-toggle" class="show-more-label"></label> </div>"
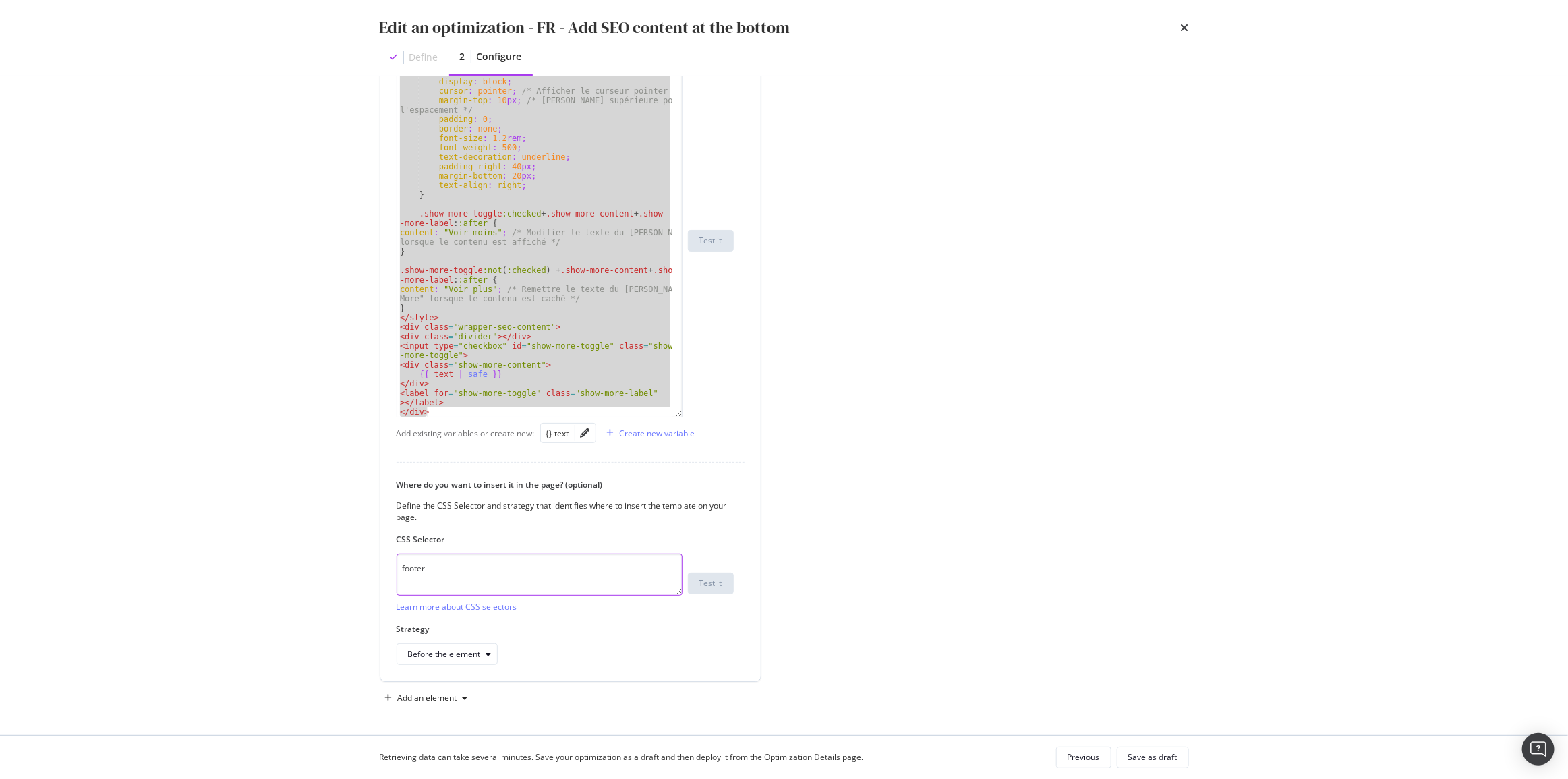
drag, startPoint x: 587, startPoint y: 573, endPoint x: 388, endPoint y: 569, distance: 199.0
click at [388, 569] on div "How do you want to provide the new value? Per URL Enter a specific value for ea…" at bounding box center [570, 298] width 380 height 767
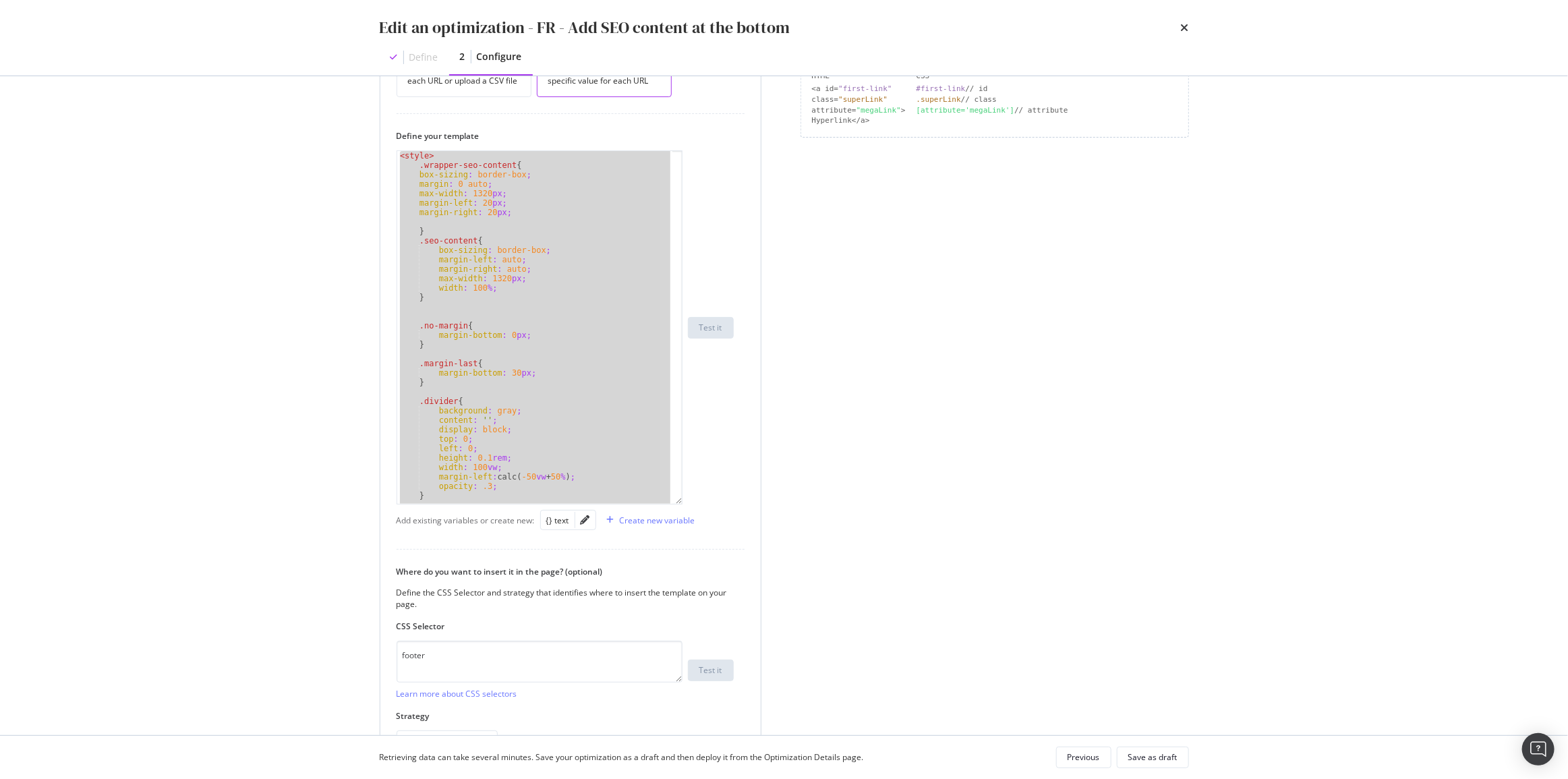
scroll to position [69, 0]
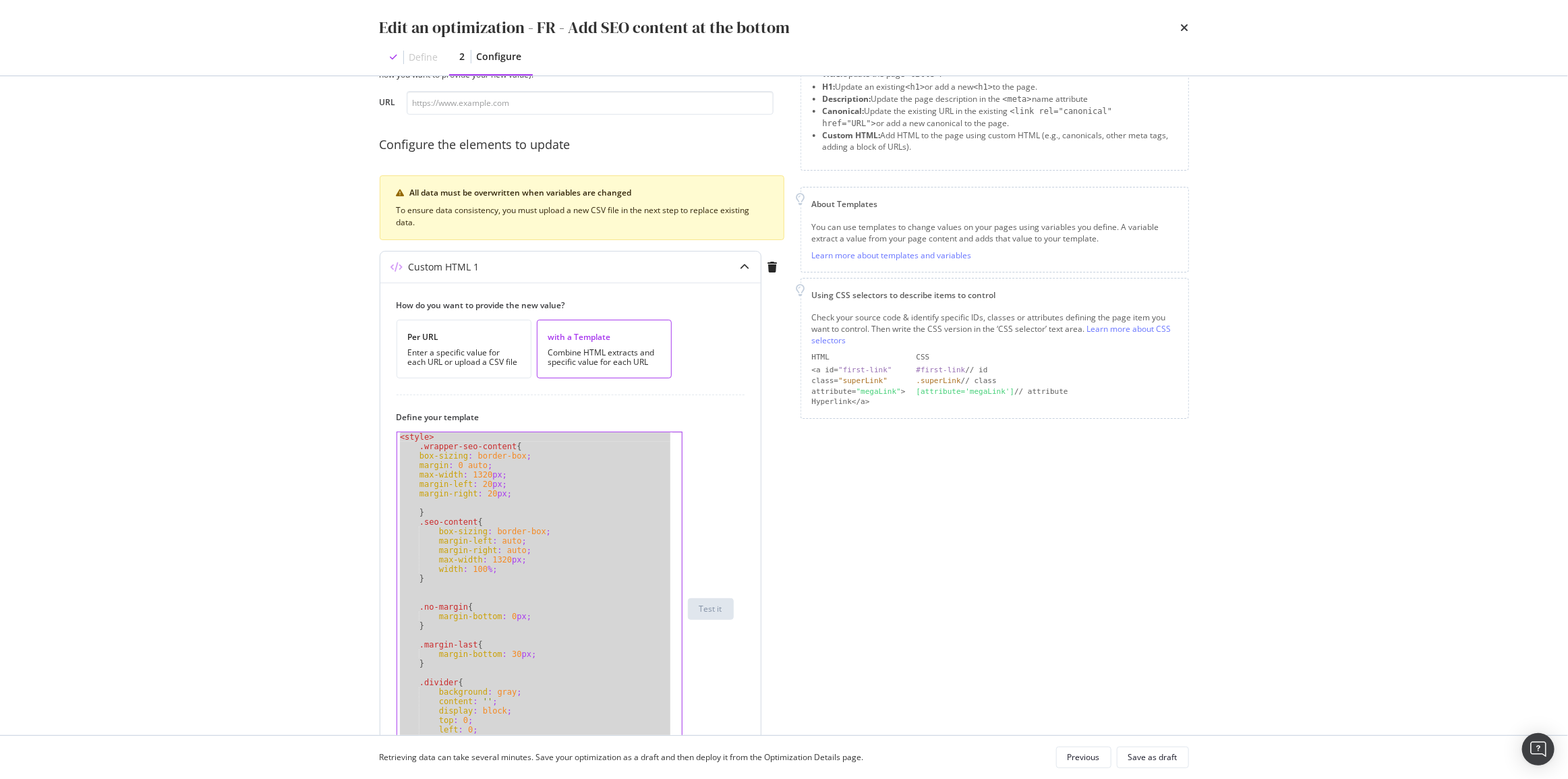
click at [613, 583] on div "< style > .wrapper-seo-content { box-sizing : border-box ; margin : 0 auto ; ma…" at bounding box center [534, 609] width 275 height 353
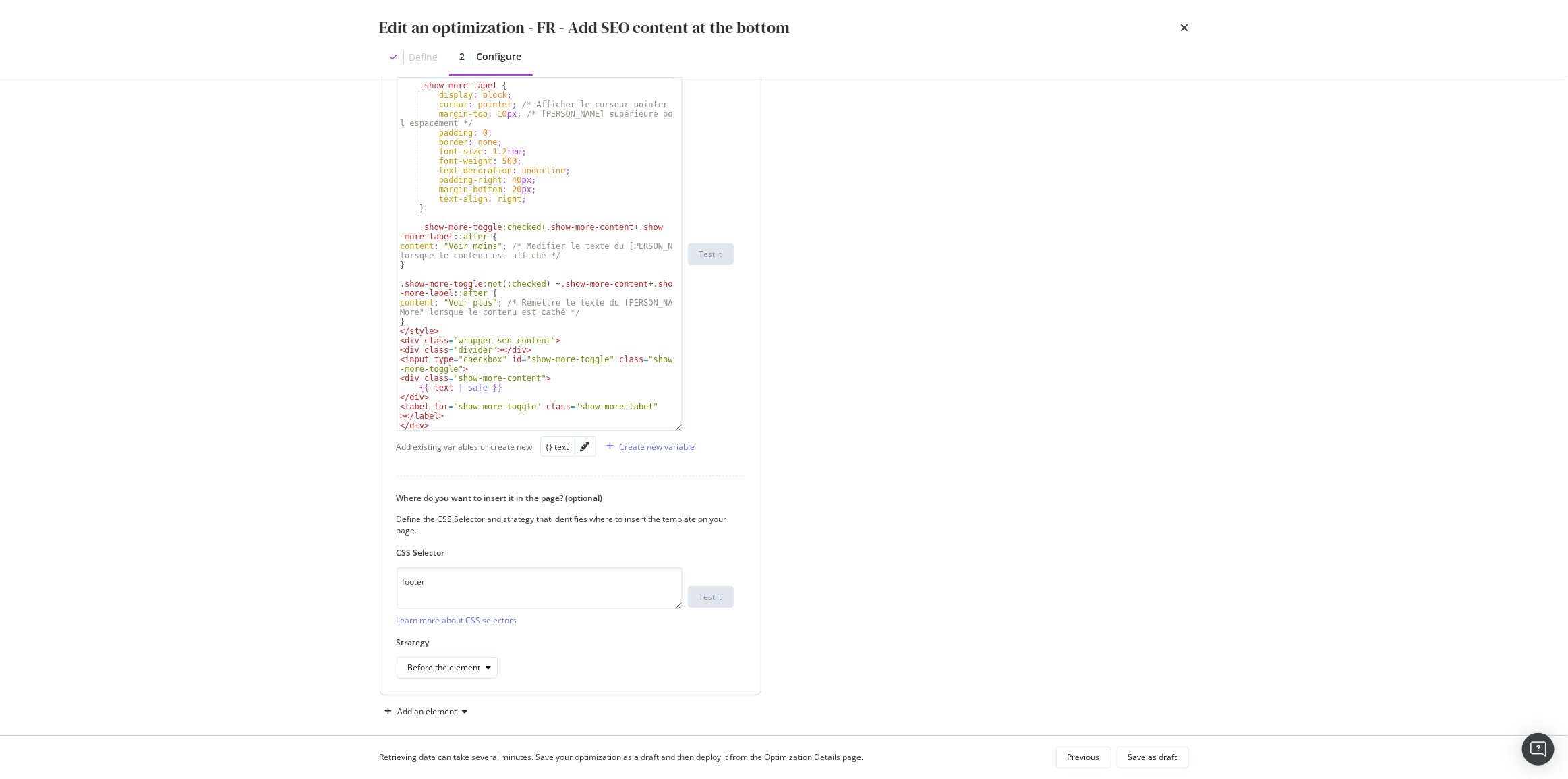
scroll to position [437, 0]
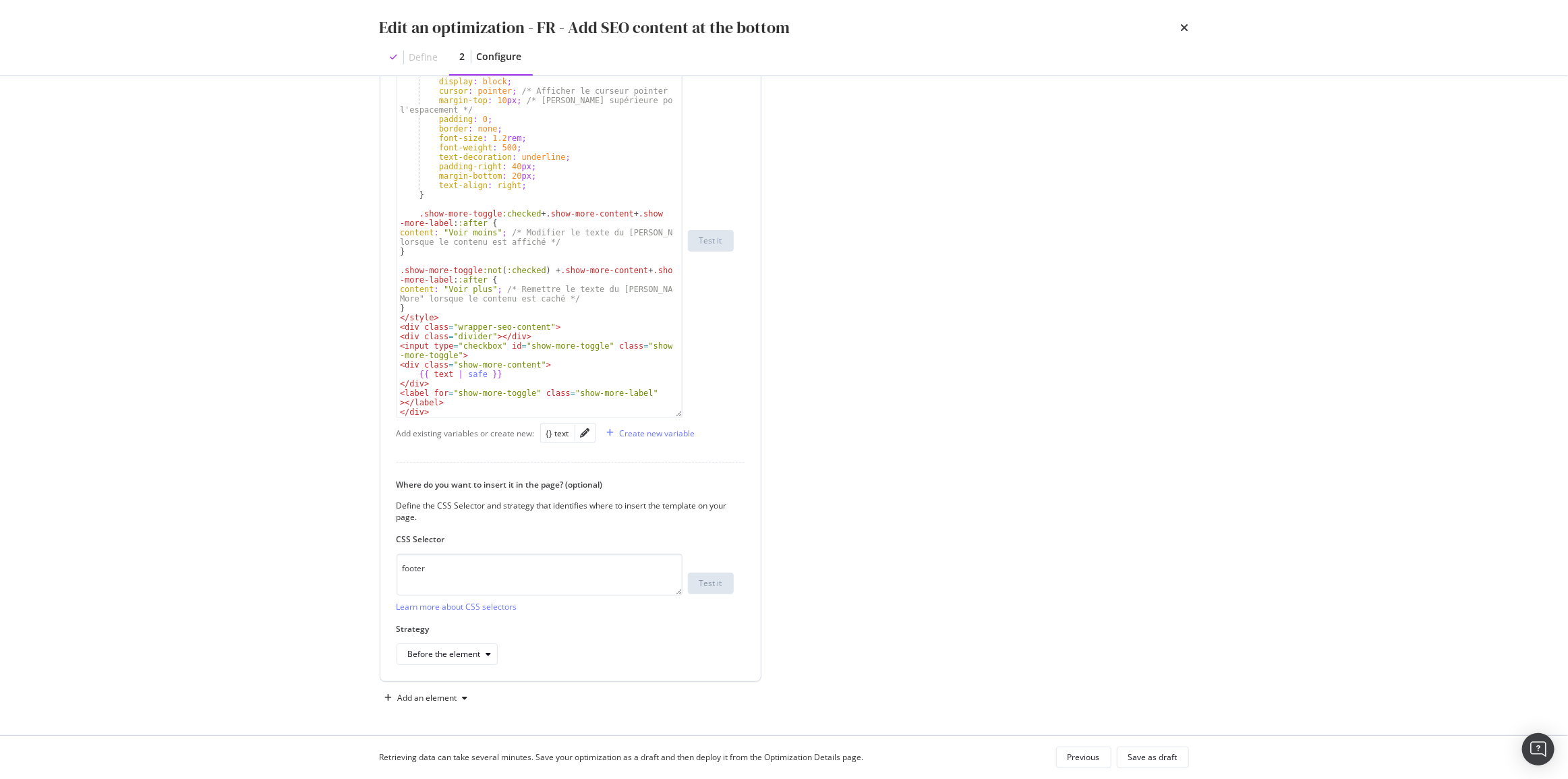
click at [574, 368] on div ".show-more-label { display : block ; cursor : pointer ; /* Afficher le curseur …" at bounding box center [535, 243] width 276 height 371
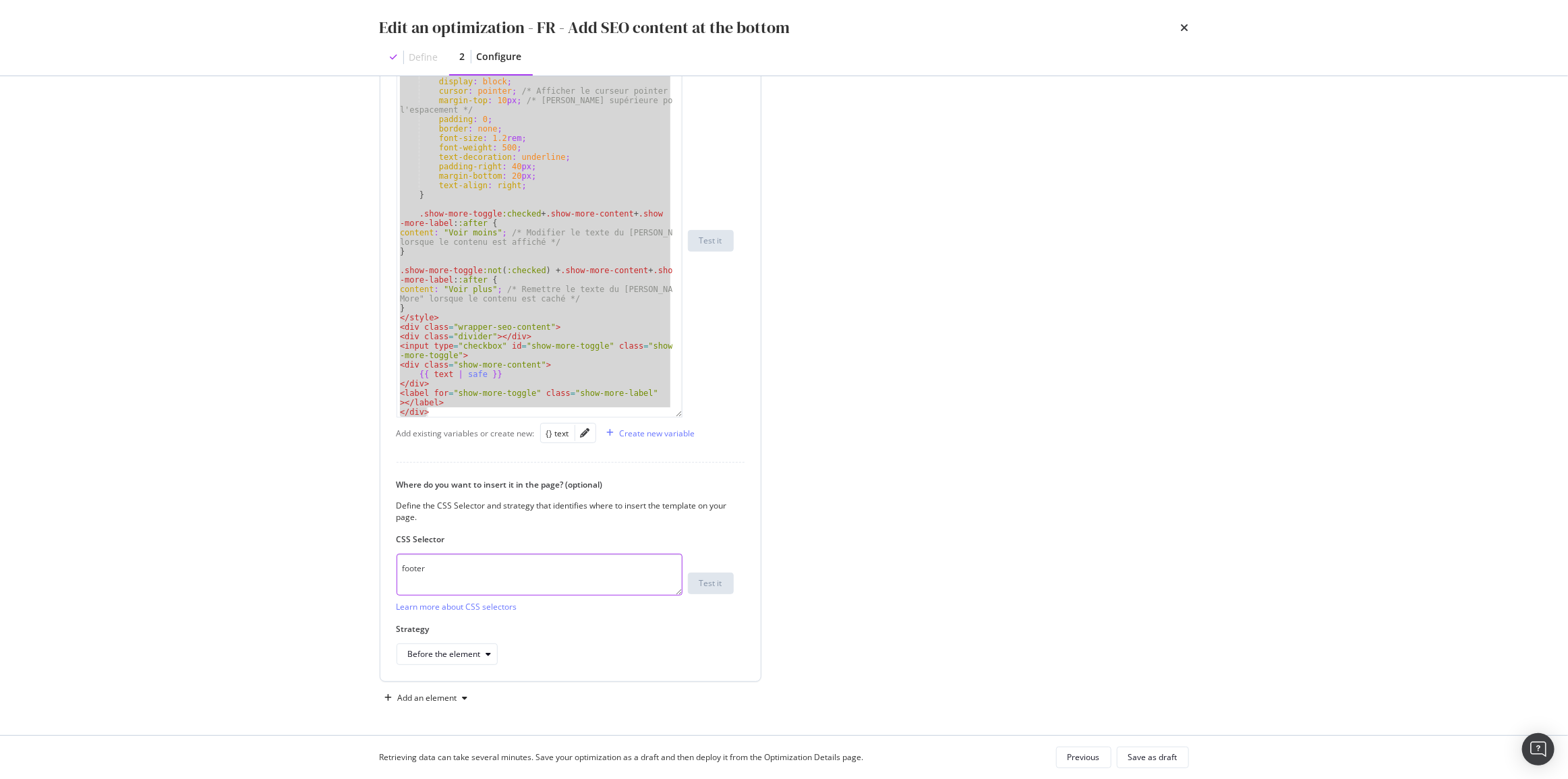
click at [515, 565] on textarea "footer" at bounding box center [539, 575] width 286 height 42
click at [438, 219] on div ".show-more-label { display : block ; cursor : pointer ; /* Afficher le curseur …" at bounding box center [534, 240] width 275 height 353
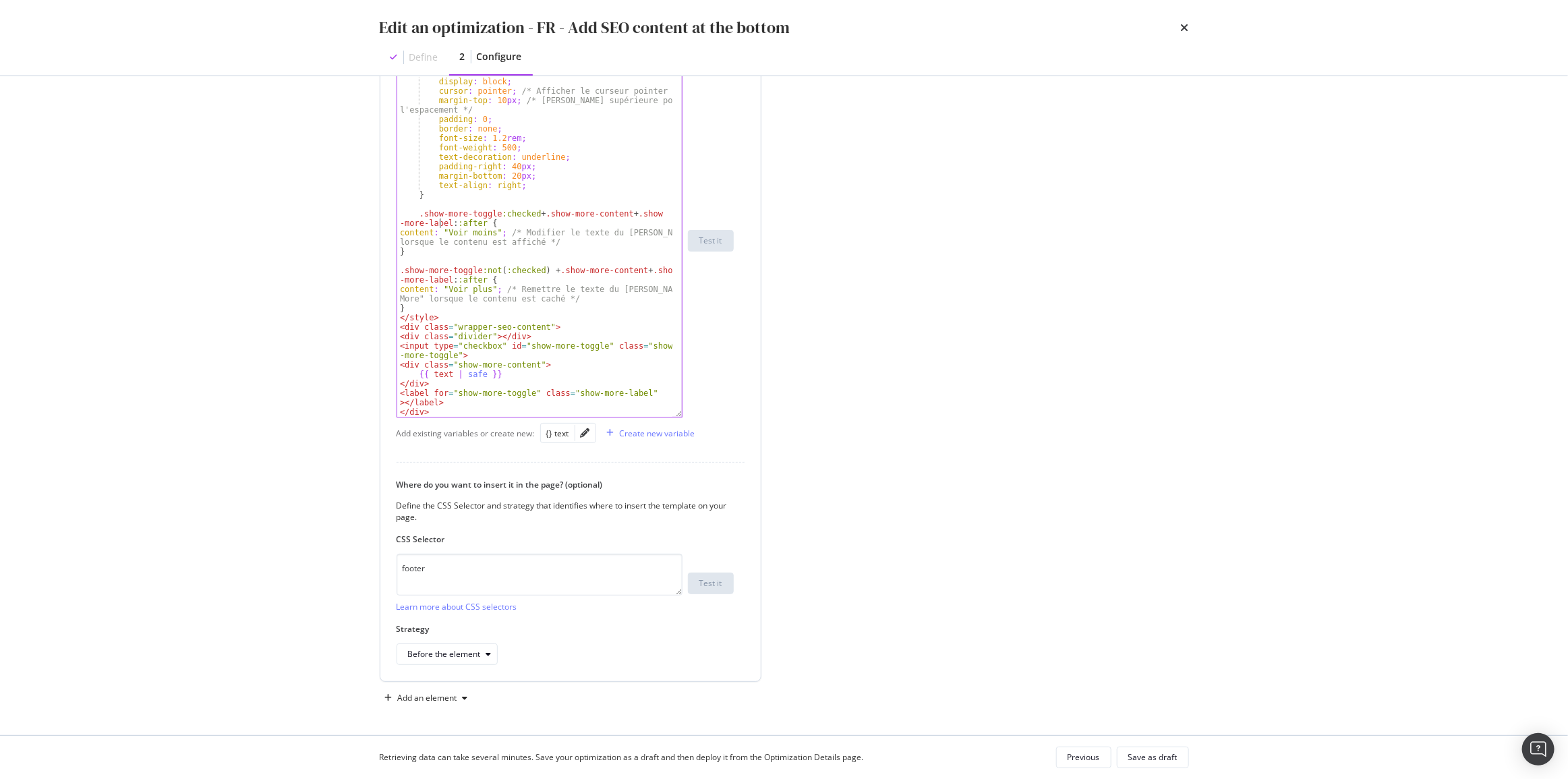
click at [525, 157] on div ".show-more-label { display : block ; cursor : pointer ; /* Afficher le curseur …" at bounding box center [535, 243] width 276 height 371
type textarea "<label for="show-more-toggle" class="show-more-label"></label> </div>"
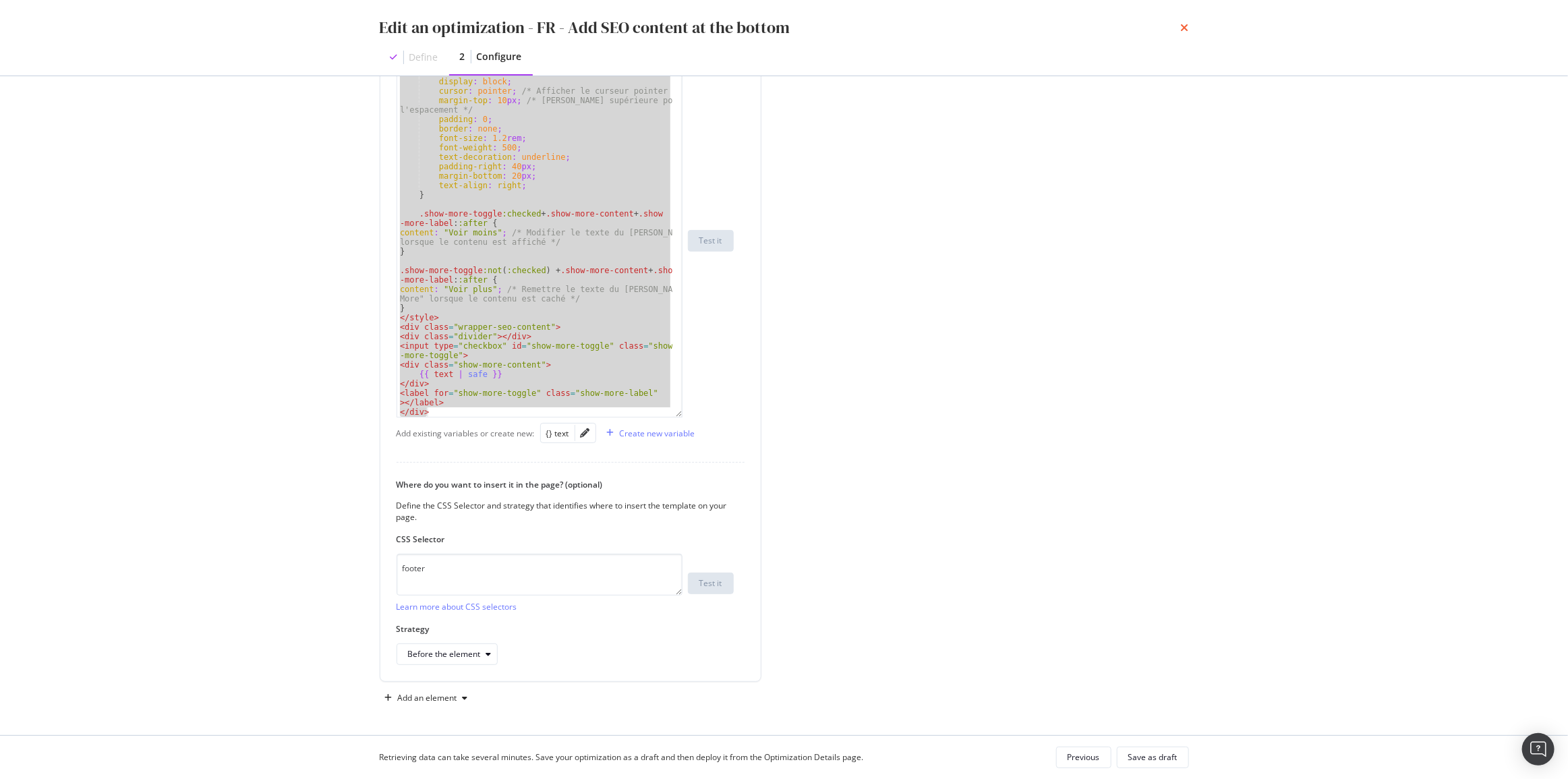
click at [1185, 27] on icon "times" at bounding box center [1185, 28] width 8 height 11
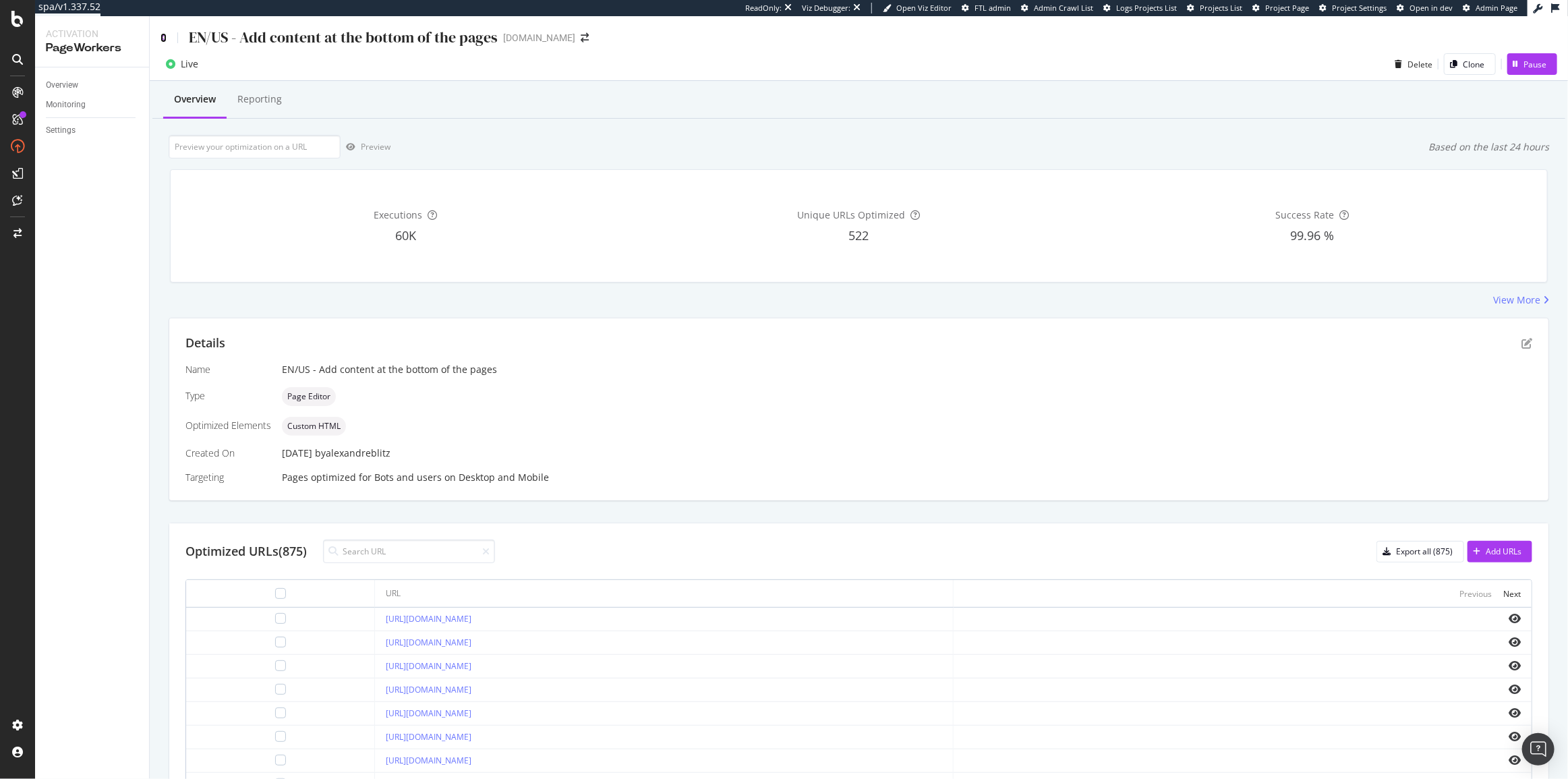
click at [162, 38] on icon at bounding box center [164, 38] width 6 height 10
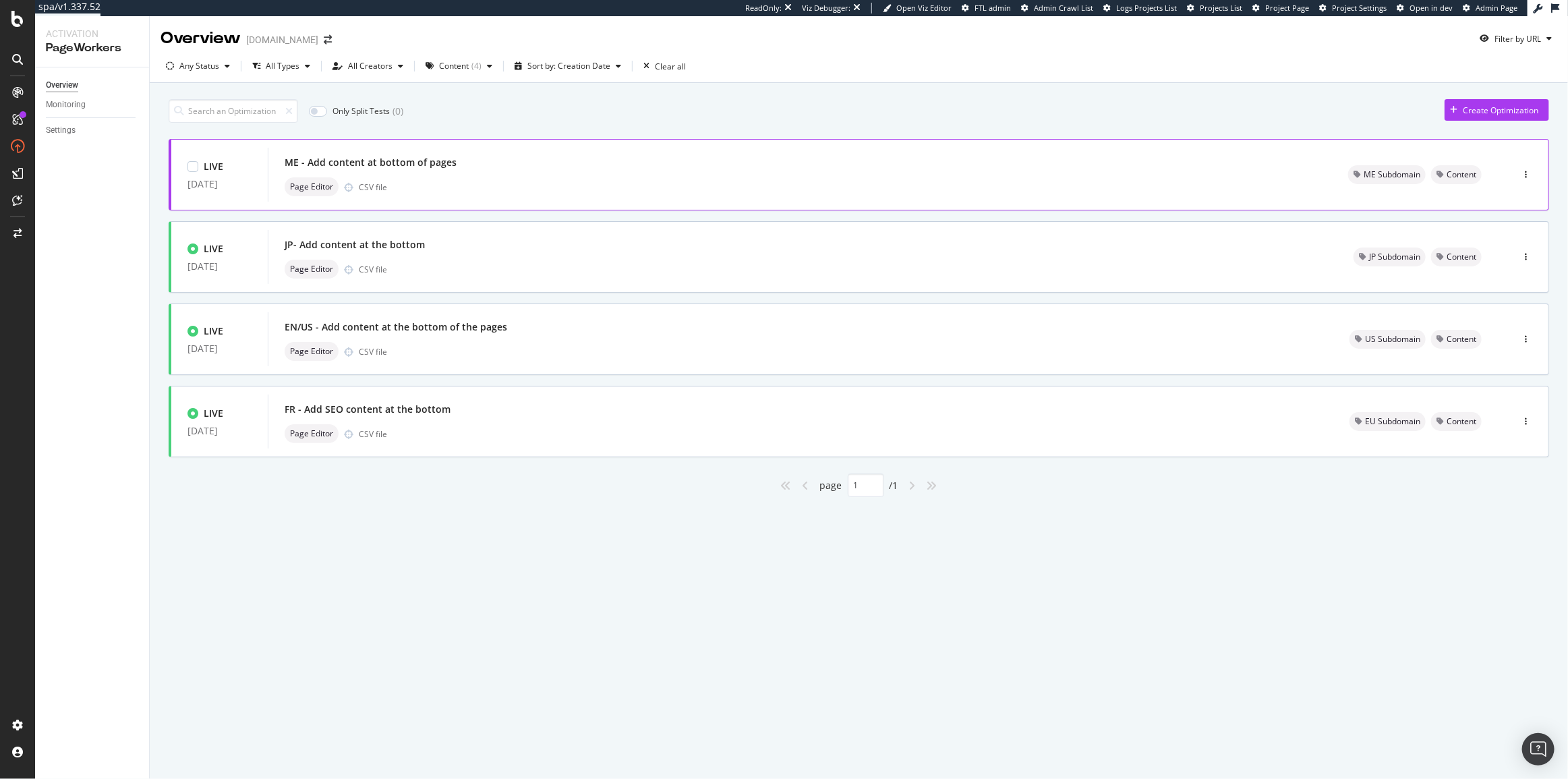
click at [513, 188] on div "Page Editor CSV file" at bounding box center [800, 186] width 1031 height 19
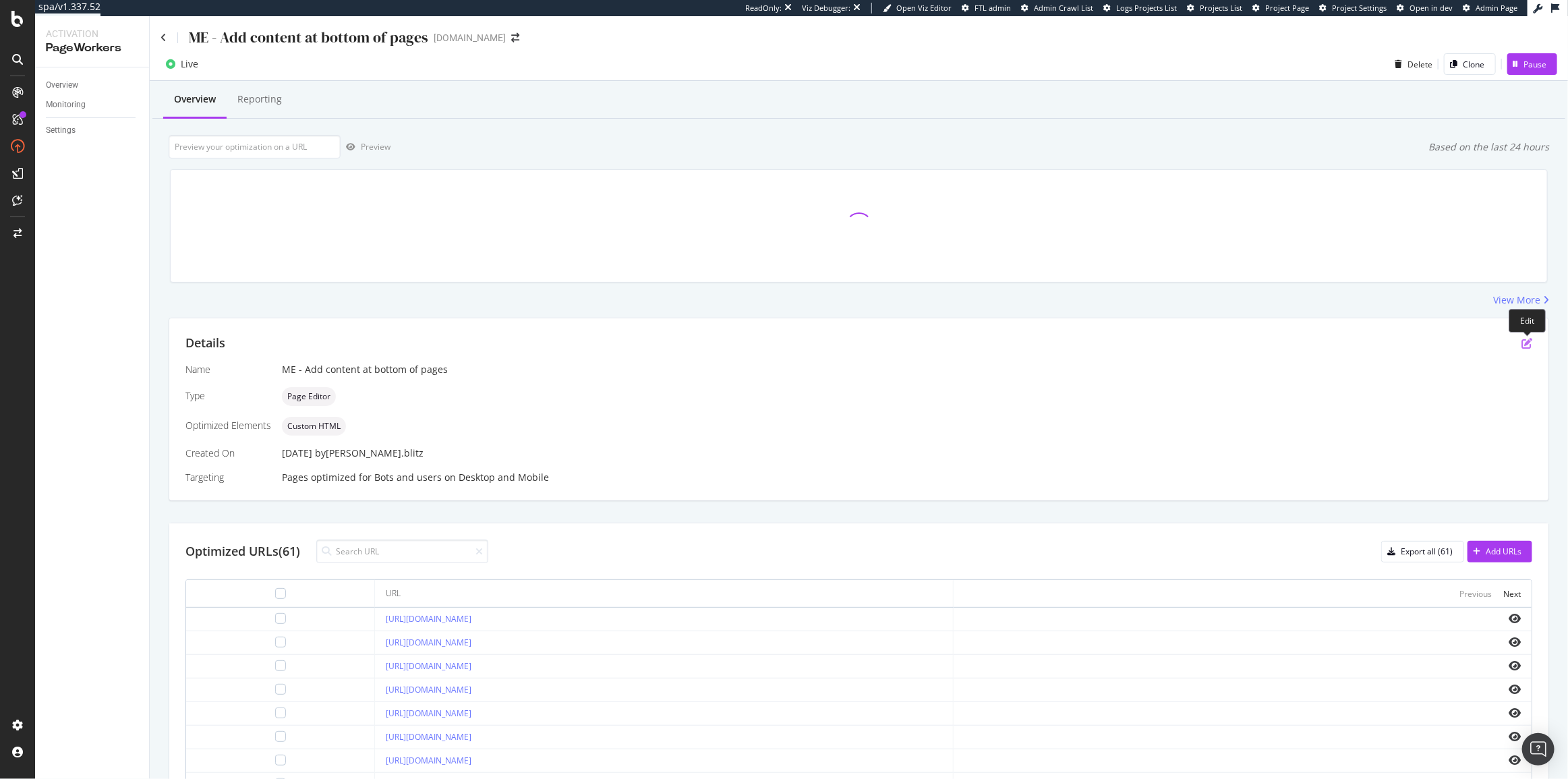
click at [1521, 342] on icon "pen-to-square" at bounding box center [1527, 343] width 11 height 11
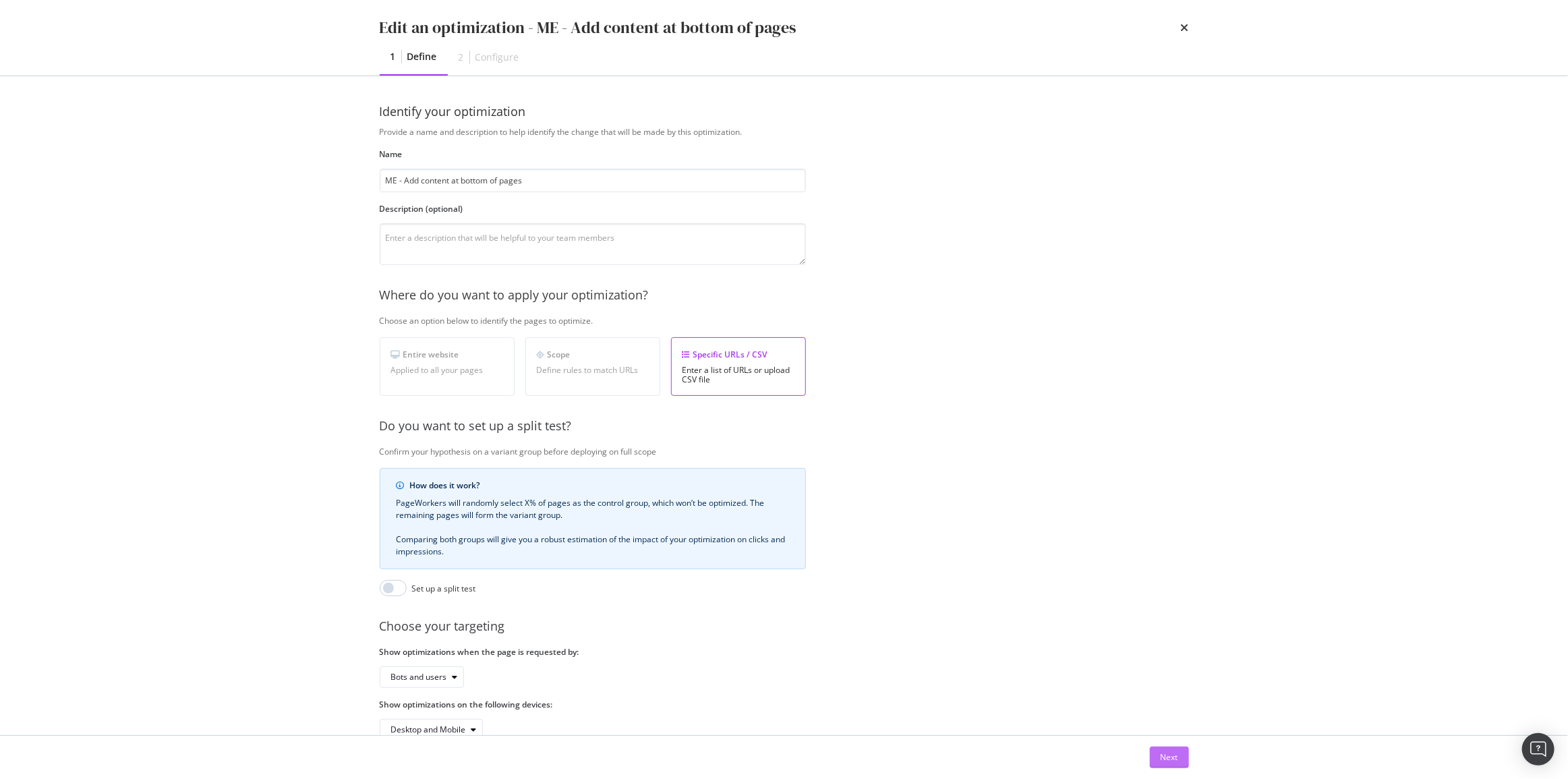
click at [1173, 759] on div "Next" at bounding box center [1169, 756] width 17 height 11
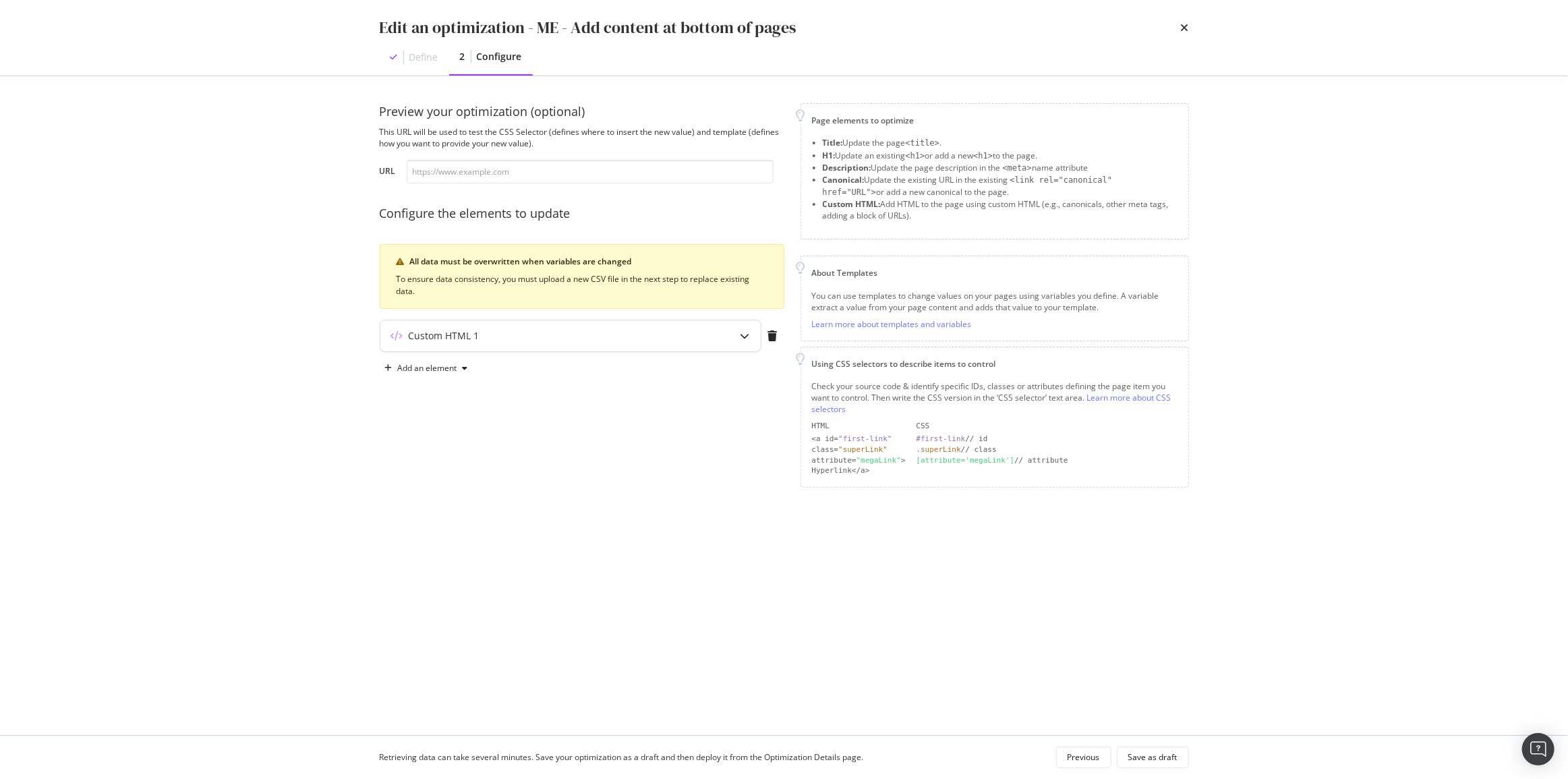
click at [592, 350] on div "Custom HTML 1" at bounding box center [570, 335] width 380 height 31
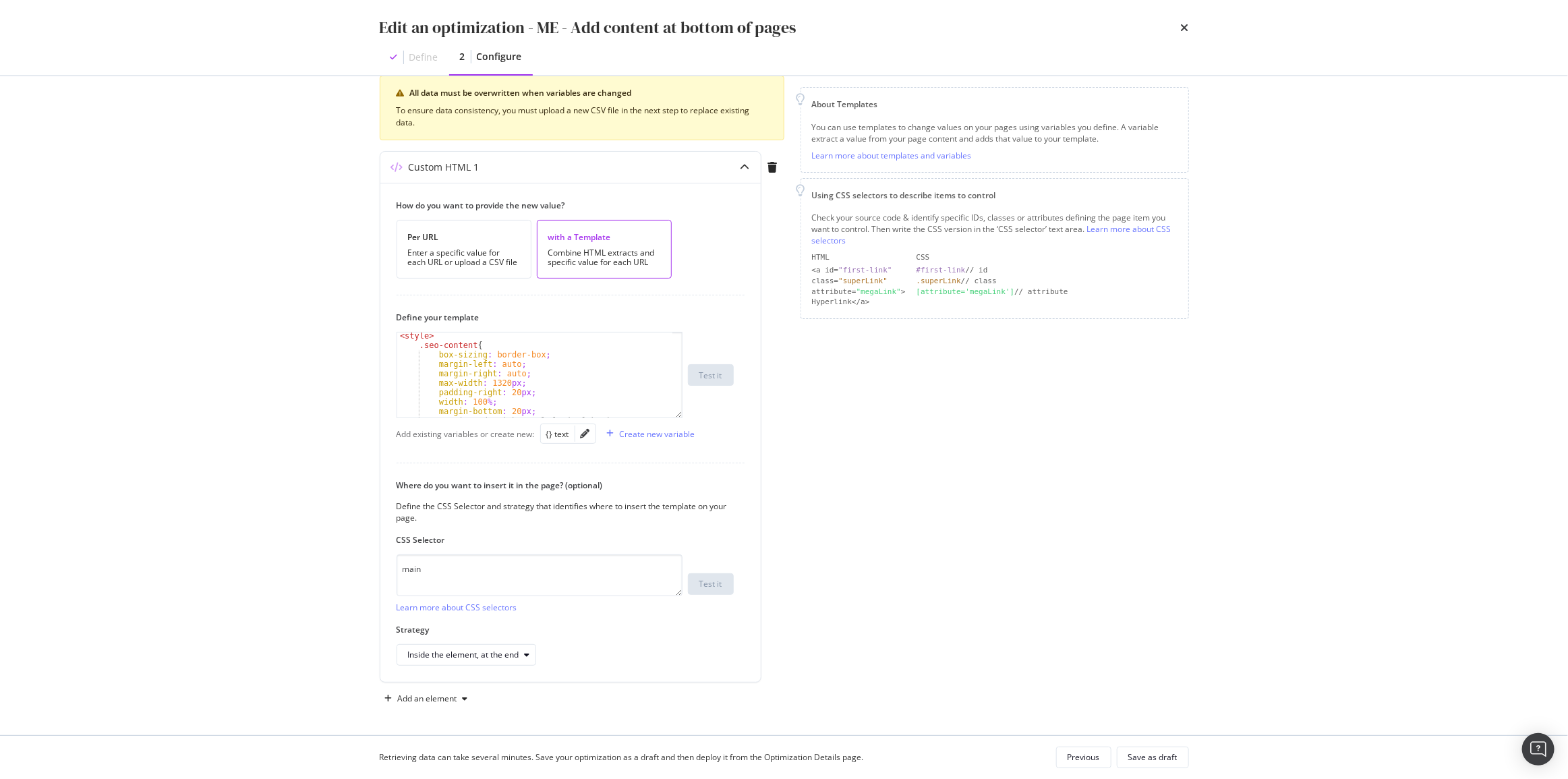
scroll to position [24, 0]
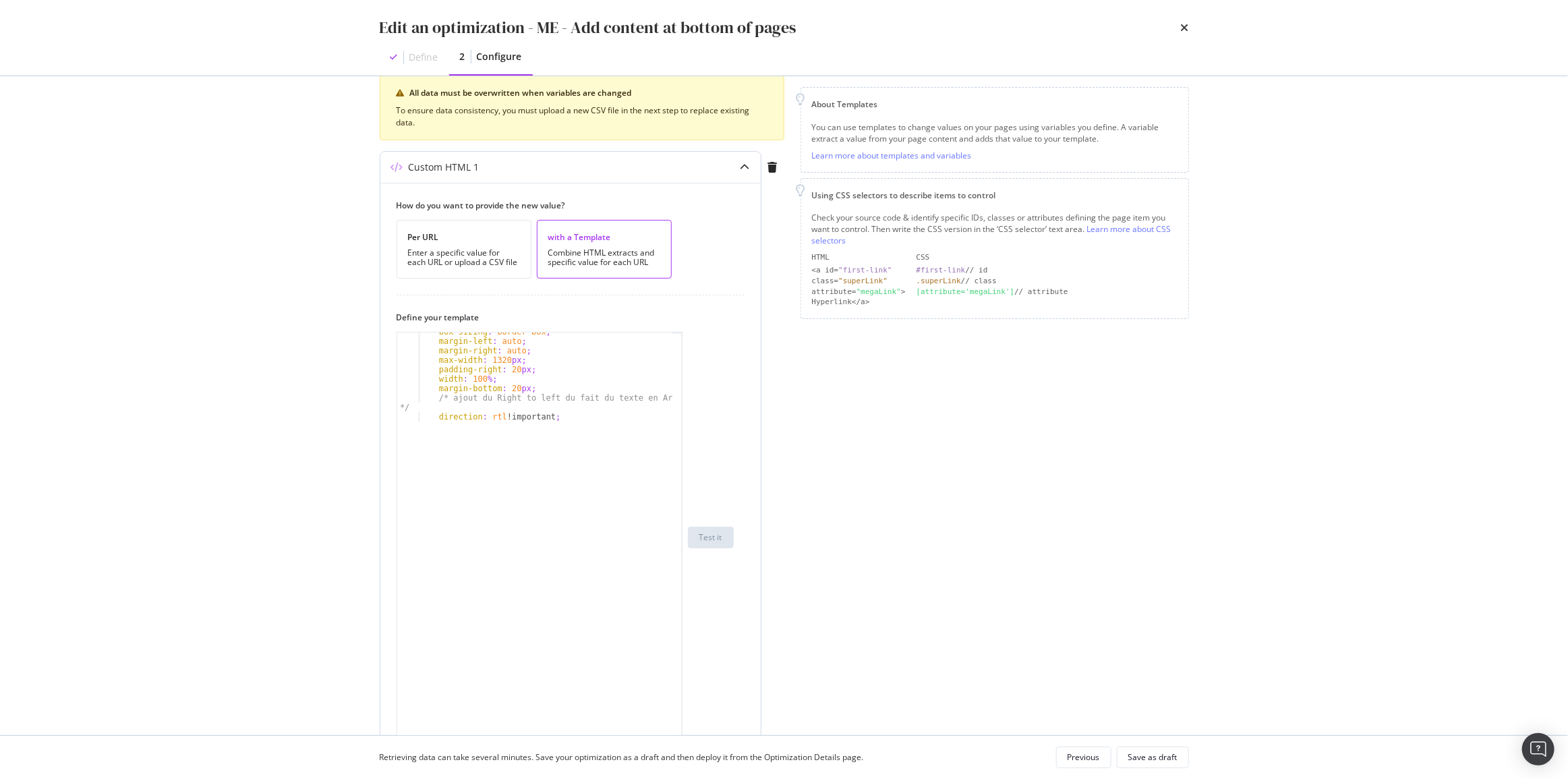
drag, startPoint x: 677, startPoint y: 414, endPoint x: 692, endPoint y: 624, distance: 210.5
click at [719, 737] on div "Edit an optimization - ME - Add content at bottom of pages Define 2 Configure P…" at bounding box center [784, 390] width 1568 height 779
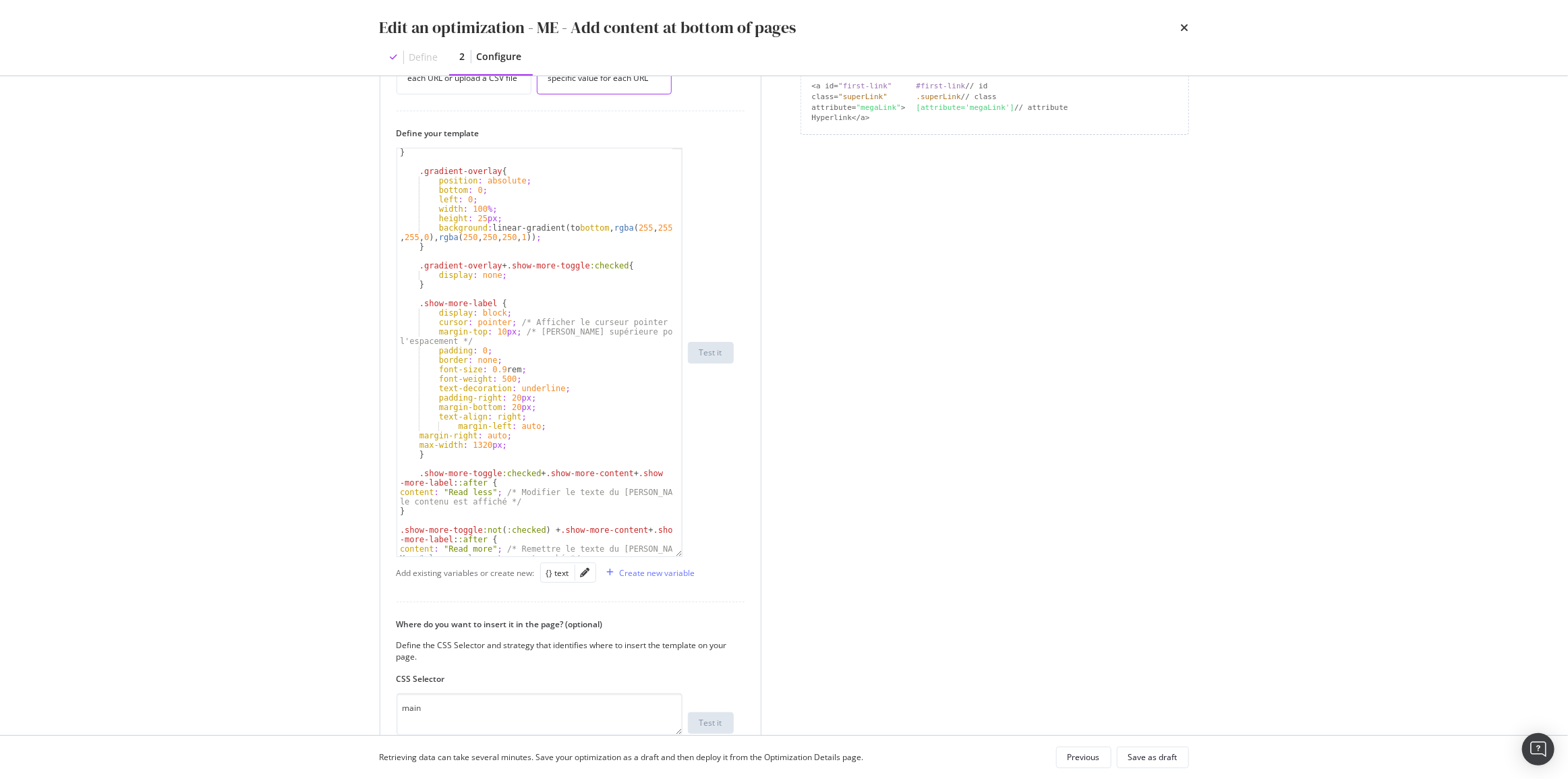
scroll to position [1140, 0]
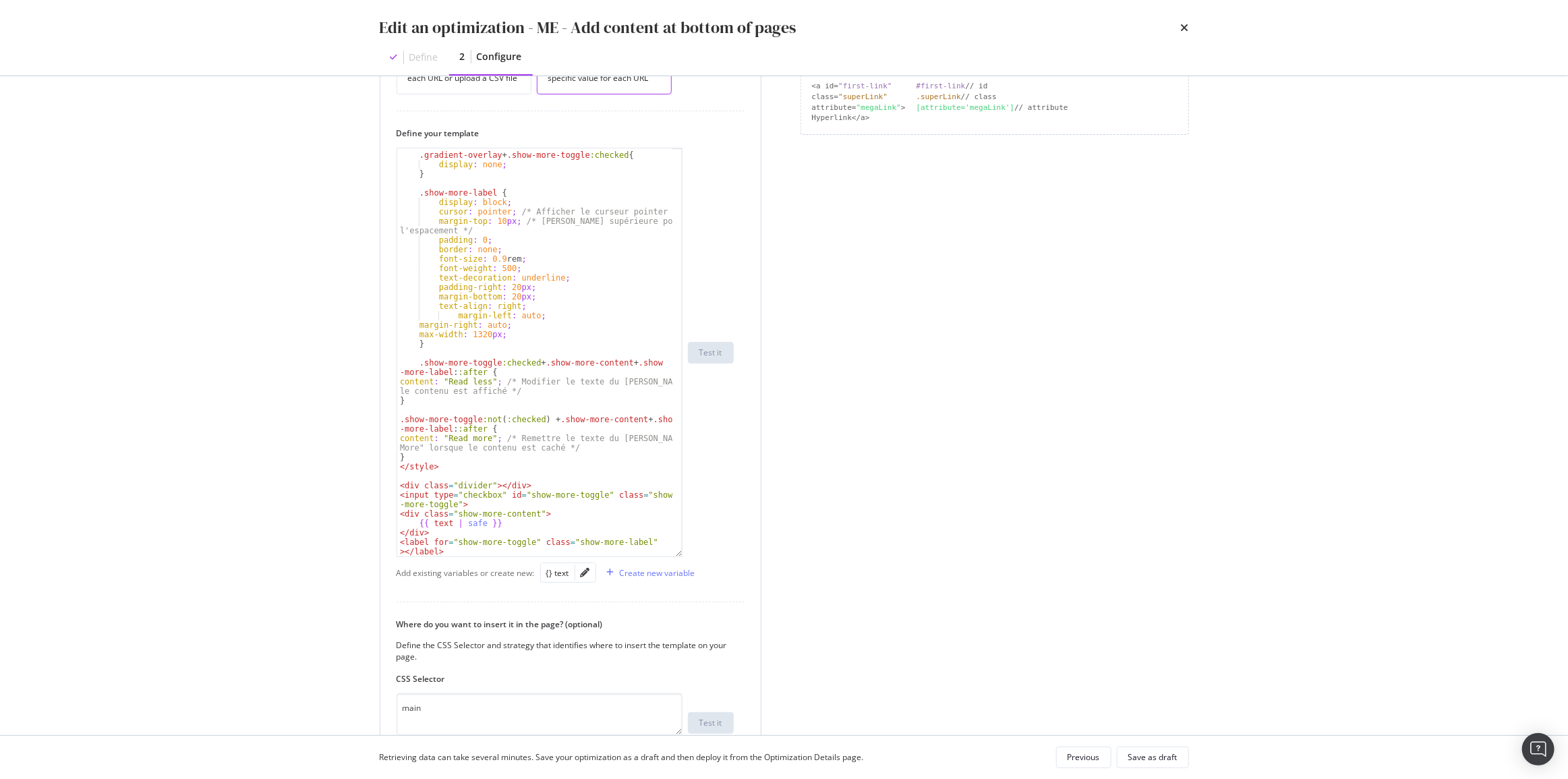
click at [434, 390] on div ".gradient-overlay + .show-more-toggle :checked { display : none ; } .show-more-…" at bounding box center [535, 359] width 276 height 437
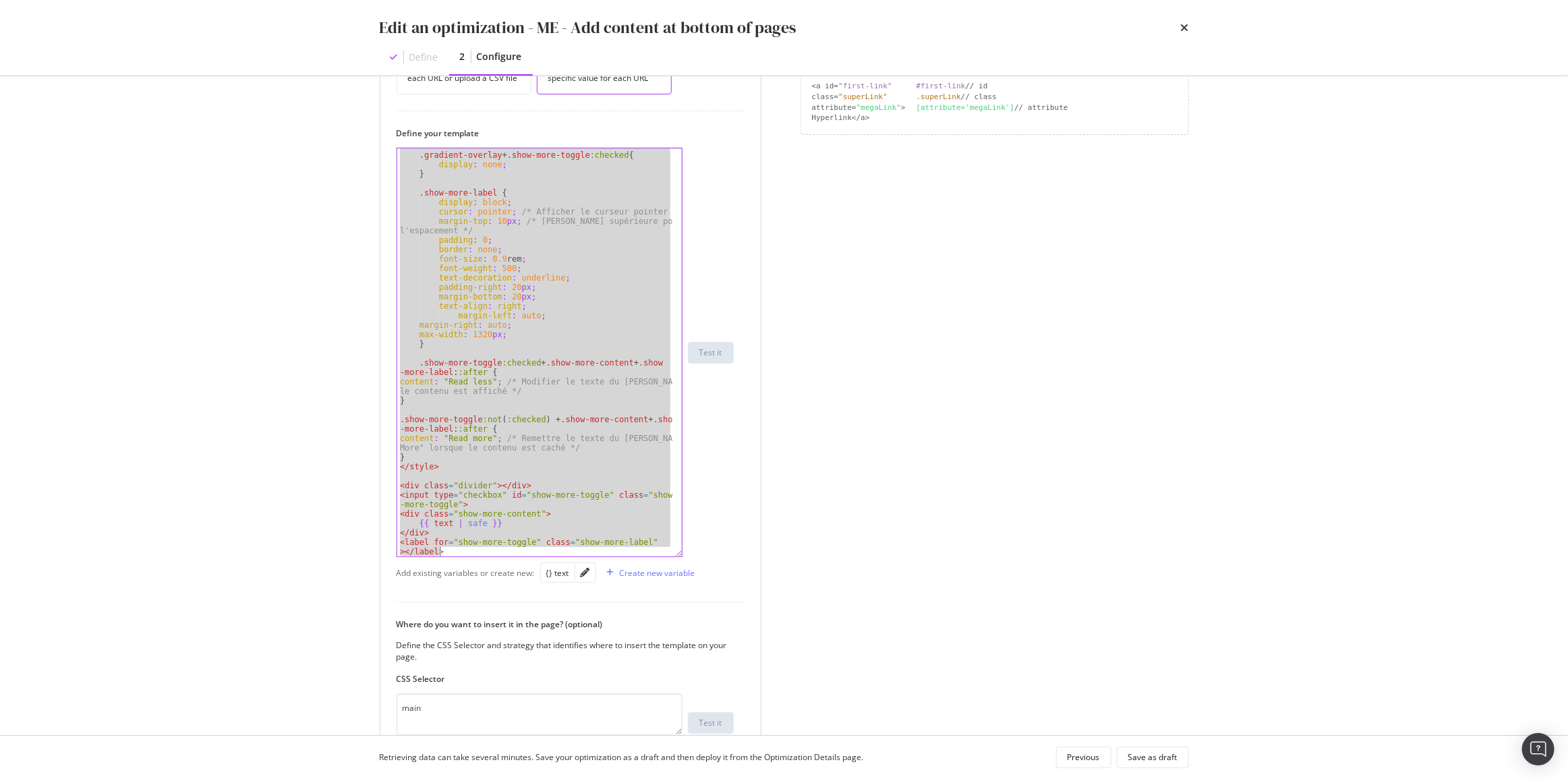
paste textarea "Cursor at row 152"
type textarea "</div>"
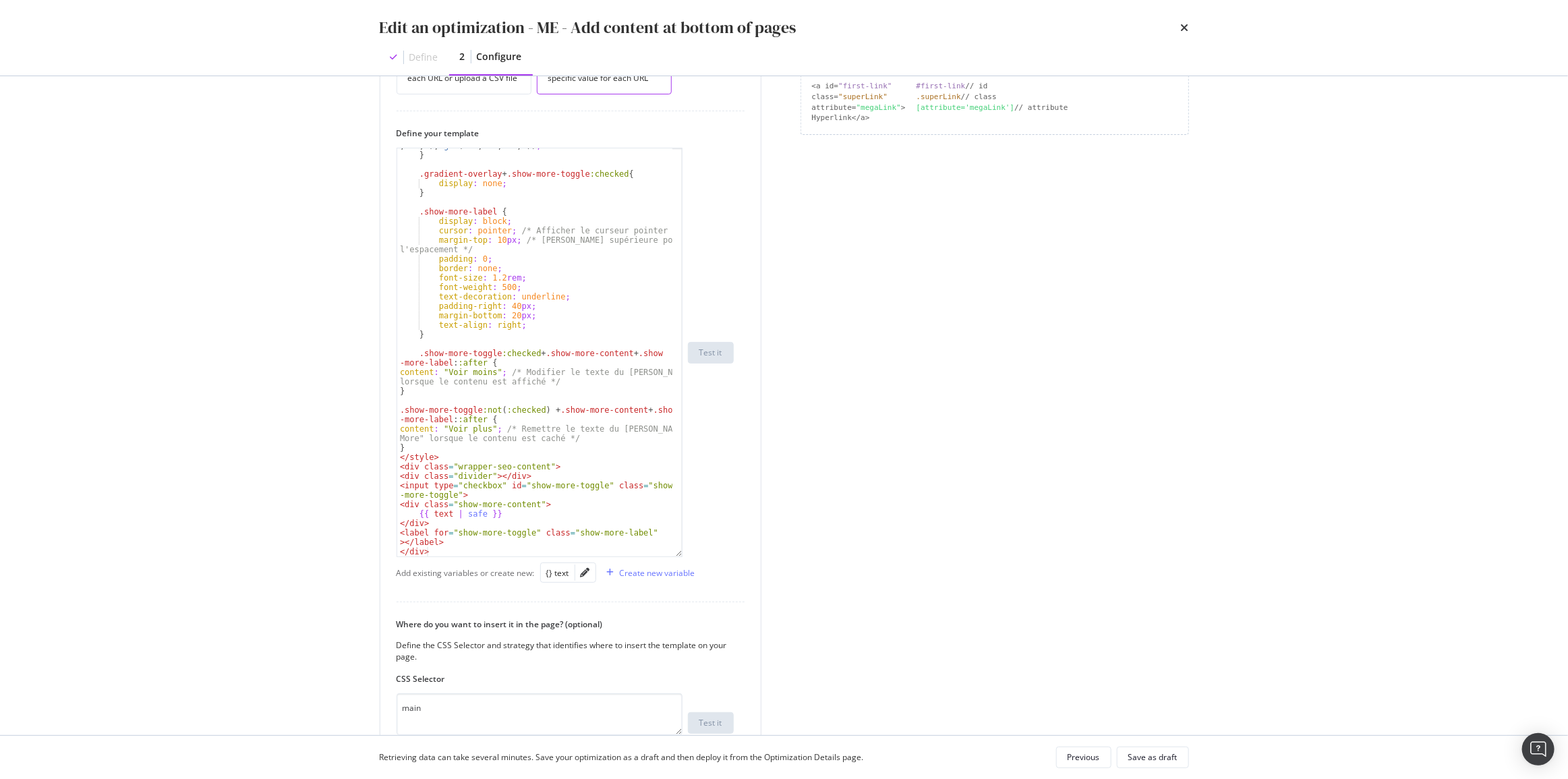
drag, startPoint x: 467, startPoint y: 747, endPoint x: 465, endPoint y: 735, distance: 12.2
click at [467, 747] on div "Retrieving data can take several minutes. Save your optimization as a draft and…" at bounding box center [784, 757] width 810 height 22
click at [463, 708] on textarea "main" at bounding box center [539, 714] width 286 height 42
paste textarea "footer"
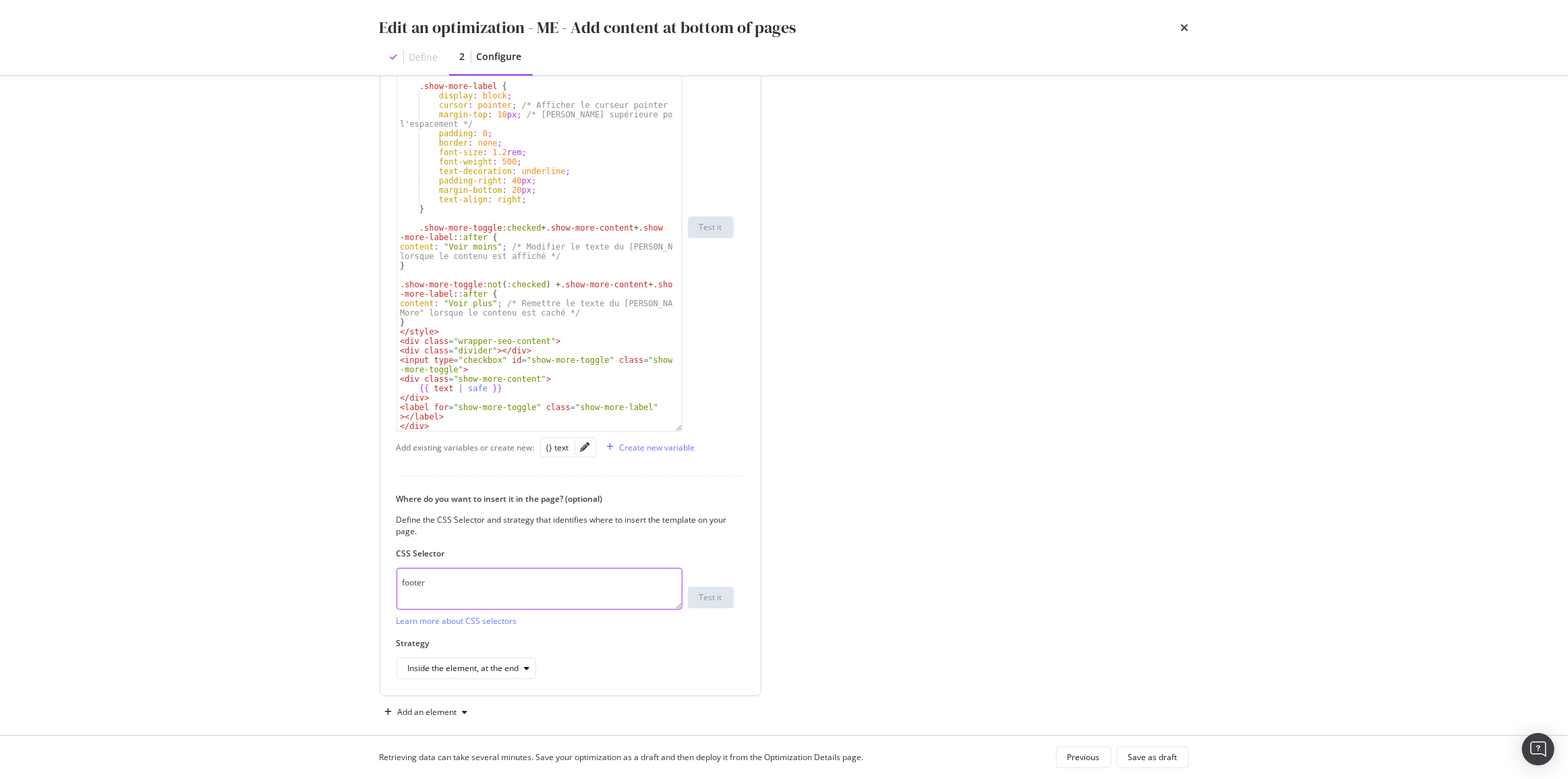
scroll to position [492, 0]
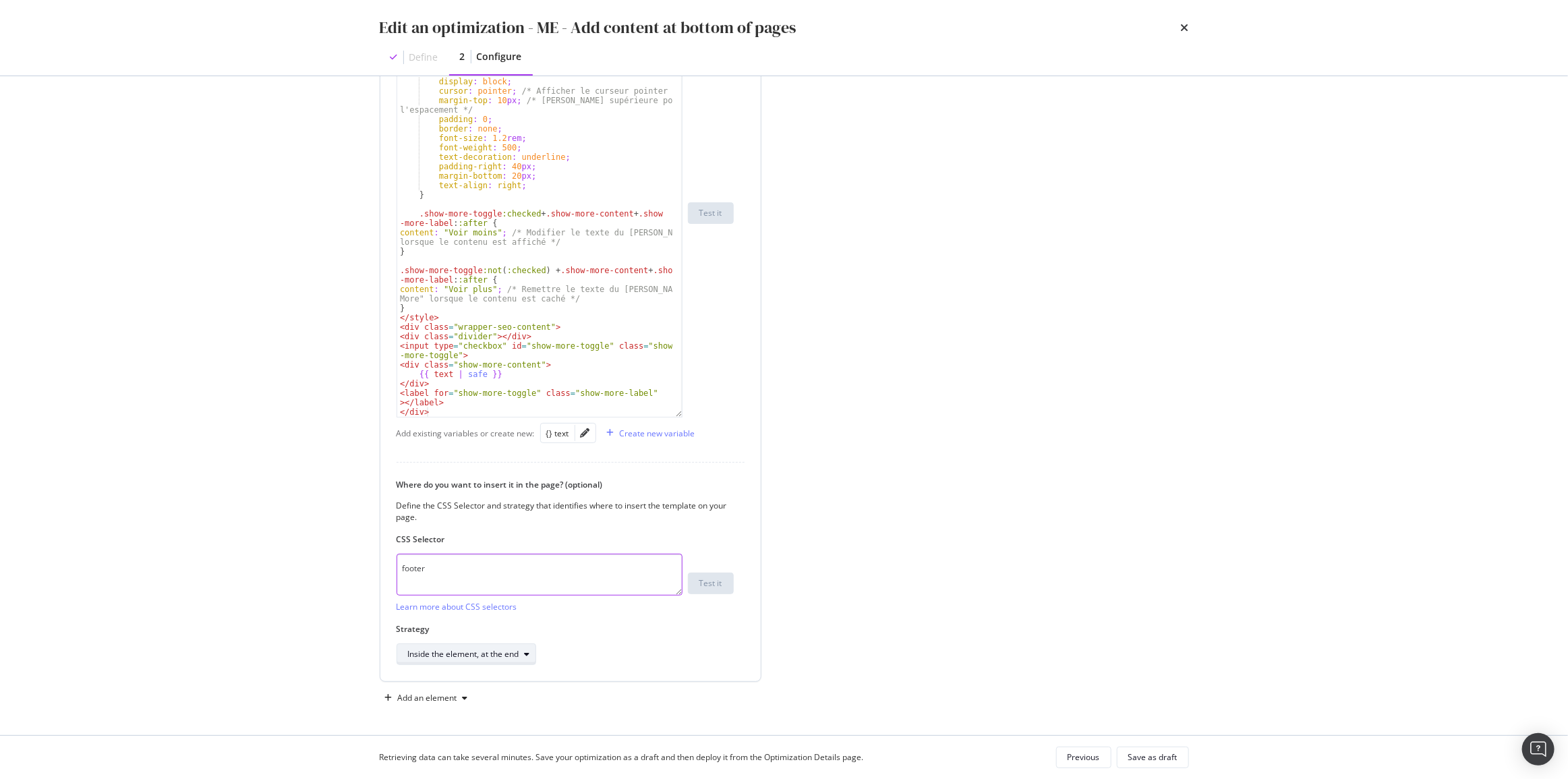
type textarea "footer"
click at [445, 662] on div "Inside the element, at the end" at bounding box center [472, 654] width 128 height 19
click at [452, 573] on div "Inside the element, at the beginning Inside the element, at the end Before the …" at bounding box center [480, 575] width 156 height 129
click at [452, 570] on div "Before the element" at bounding box center [480, 564] width 156 height 17
click at [1140, 749] on div "Save as draft" at bounding box center [1153, 757] width 50 height 19
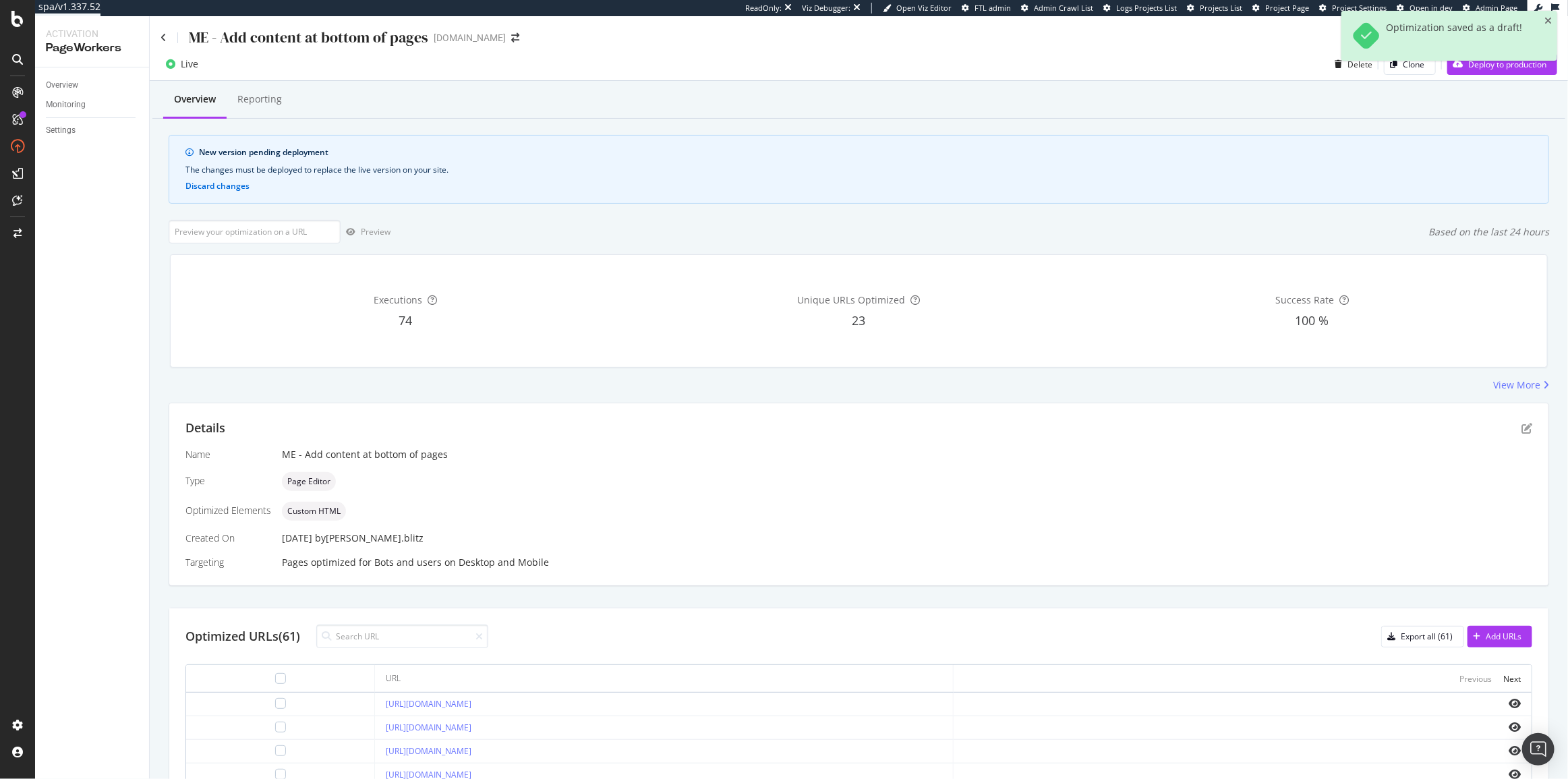
click at [1476, 68] on div "Optimization saved as a draft!" at bounding box center [1449, 41] width 216 height 61
click at [1470, 73] on div "Deploy to production" at bounding box center [1497, 64] width 99 height 20
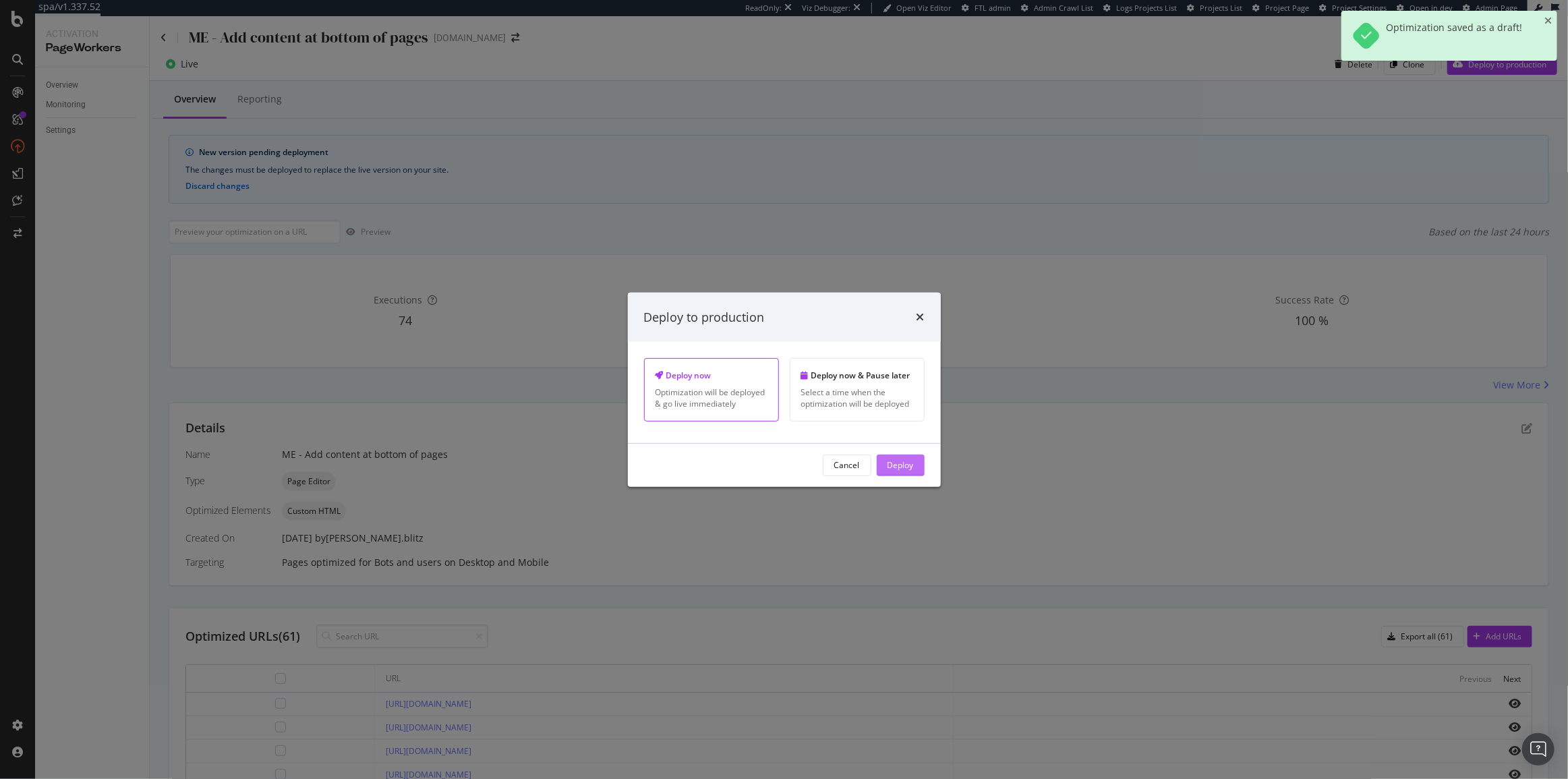
click at [915, 471] on button "Deploy" at bounding box center [900, 465] width 48 height 22
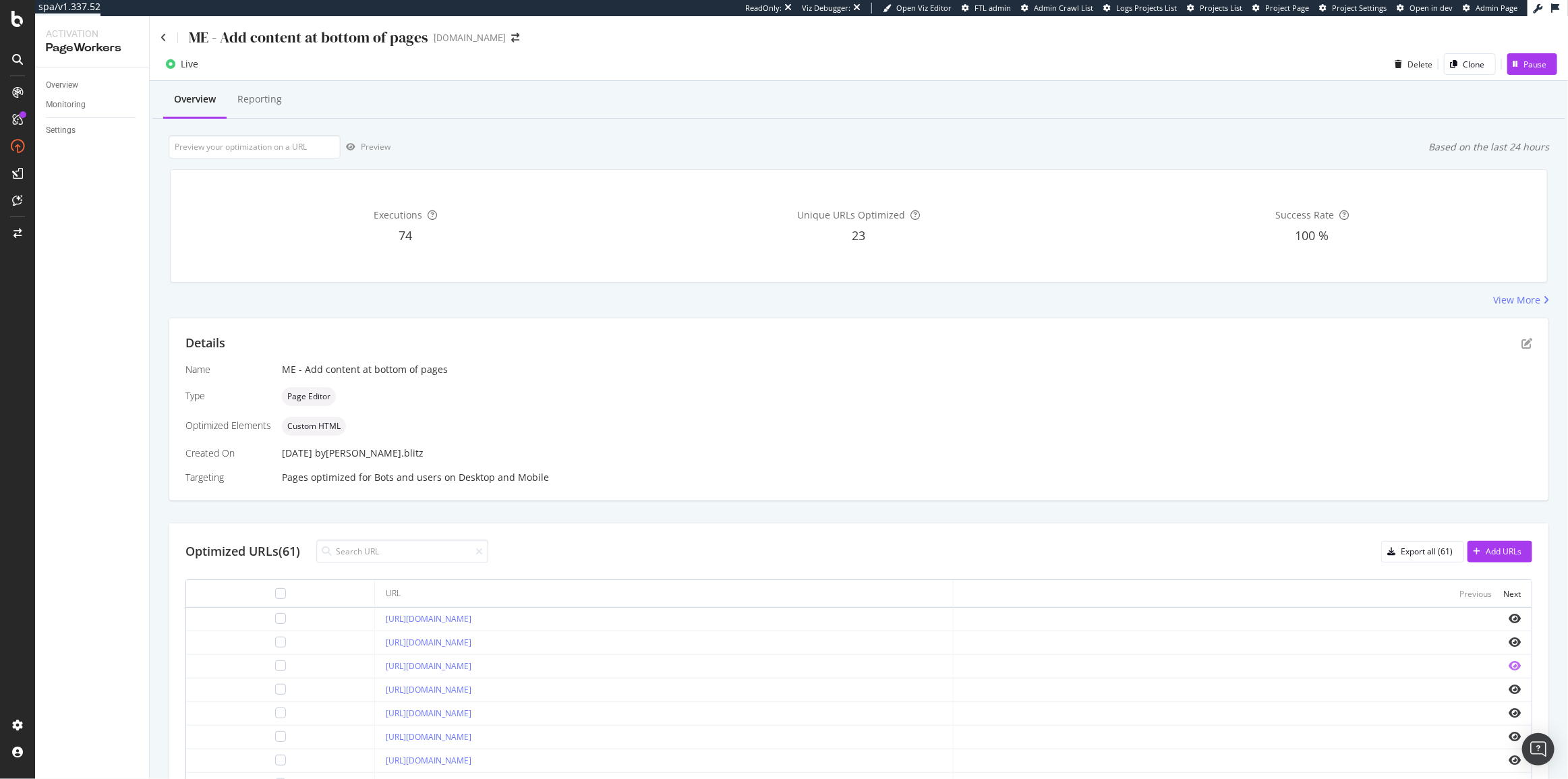
click at [1509, 663] on icon "eye" at bounding box center [1515, 666] width 12 height 11
click at [1521, 338] on icon "pen-to-square" at bounding box center [1527, 343] width 11 height 11
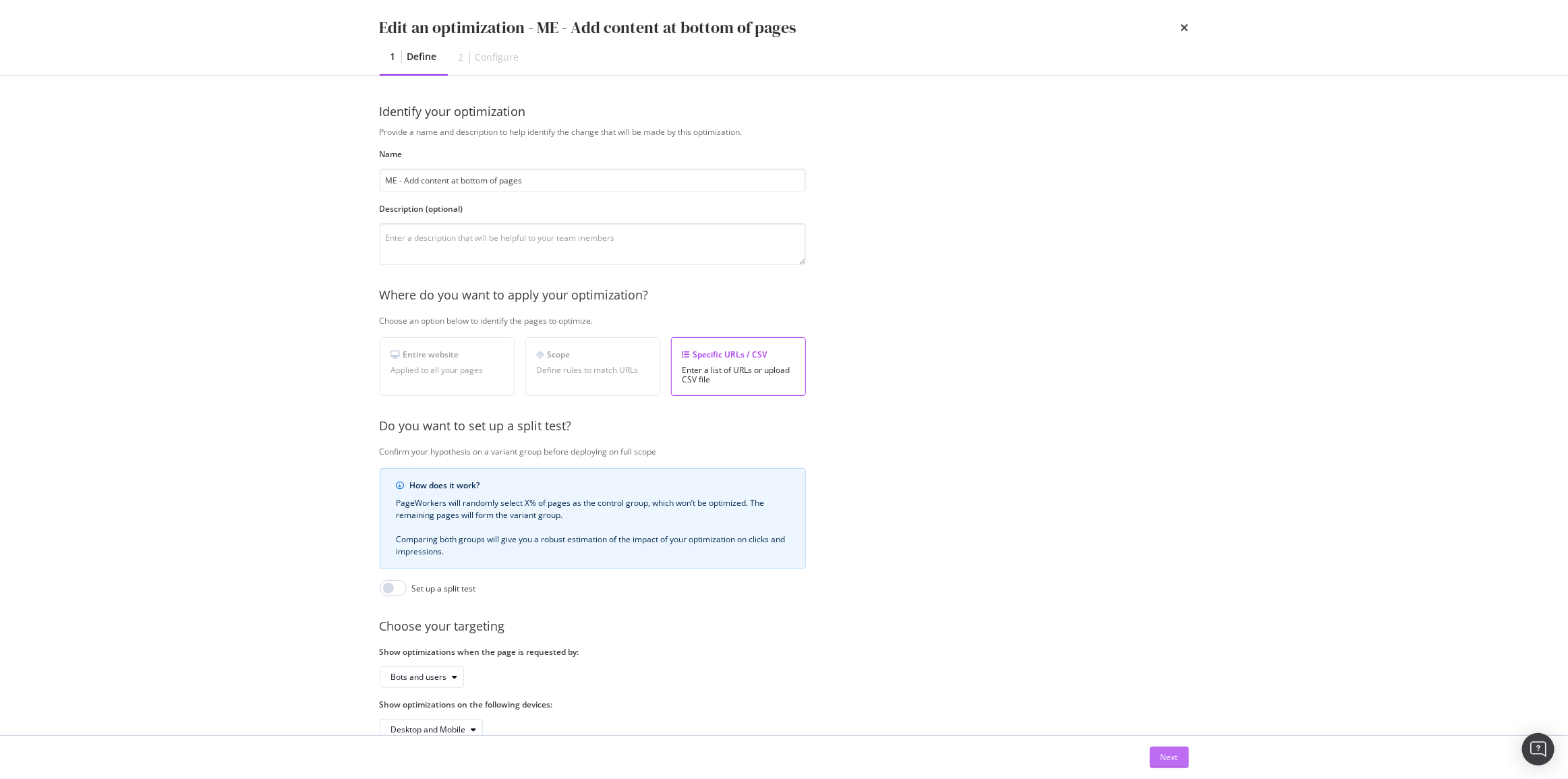
click at [1176, 759] on div "Next" at bounding box center [1169, 756] width 17 height 11
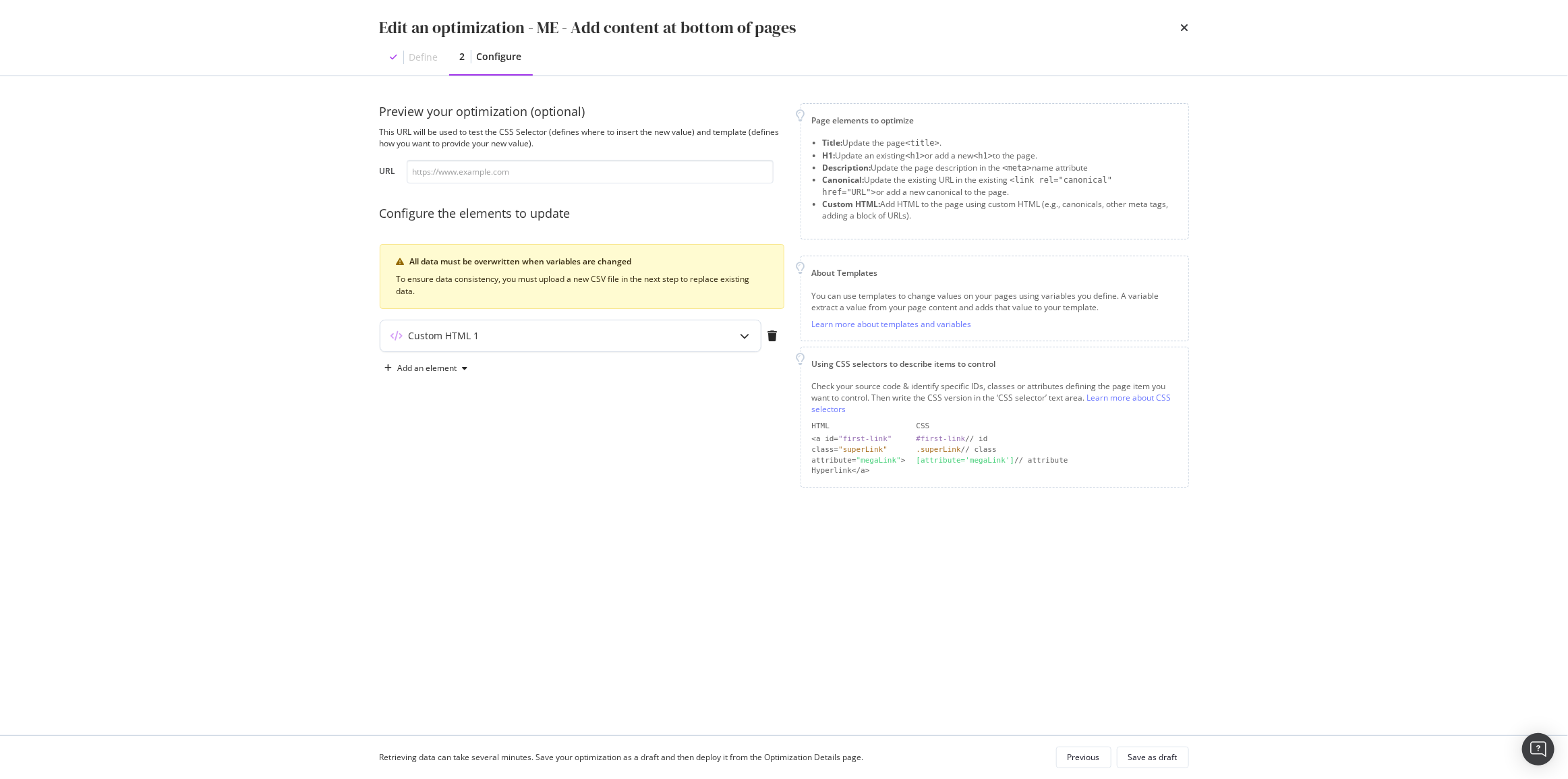
click at [443, 343] on div "Custom HTML 1" at bounding box center [570, 335] width 380 height 31
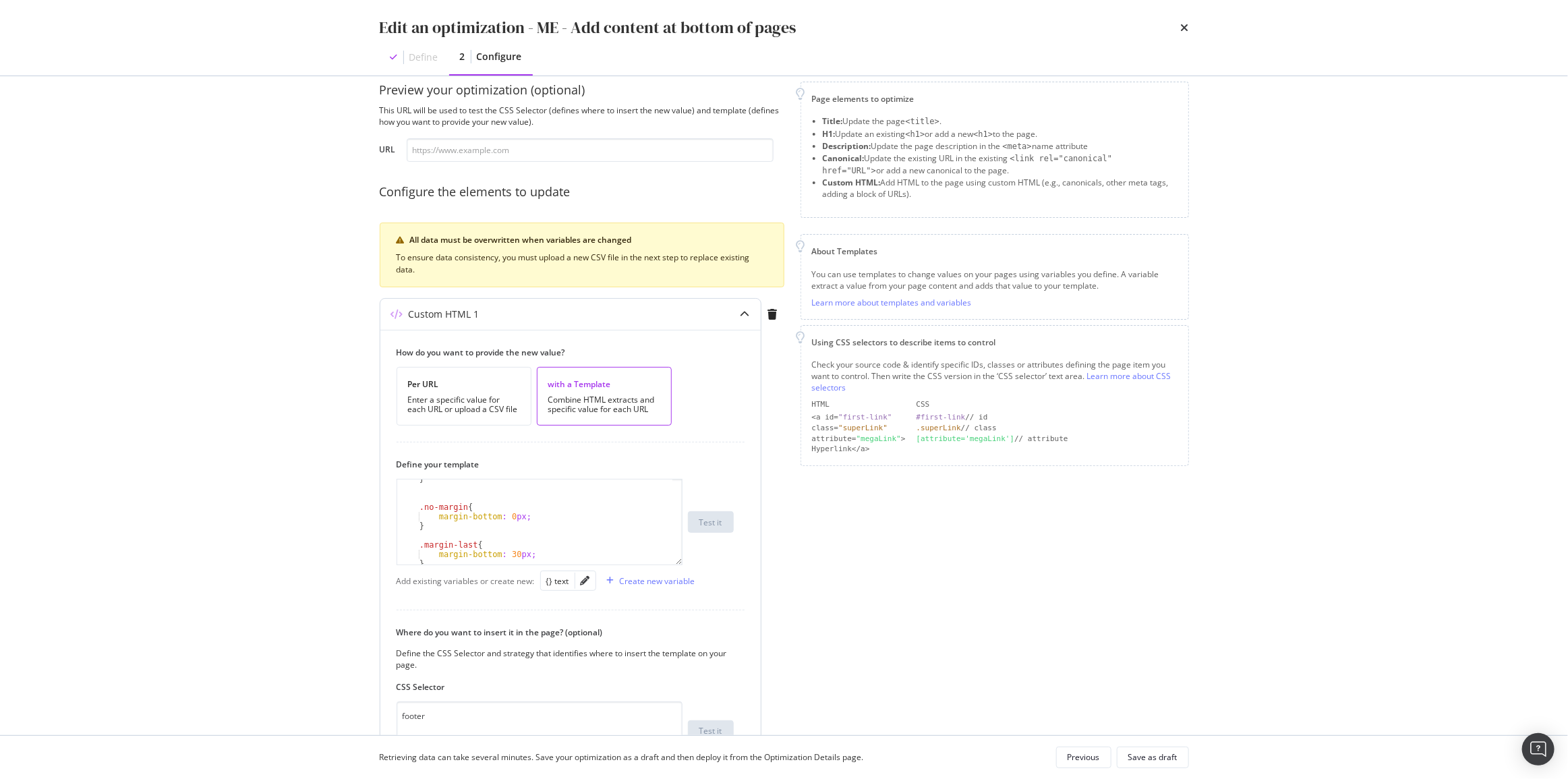
scroll to position [169, 0]
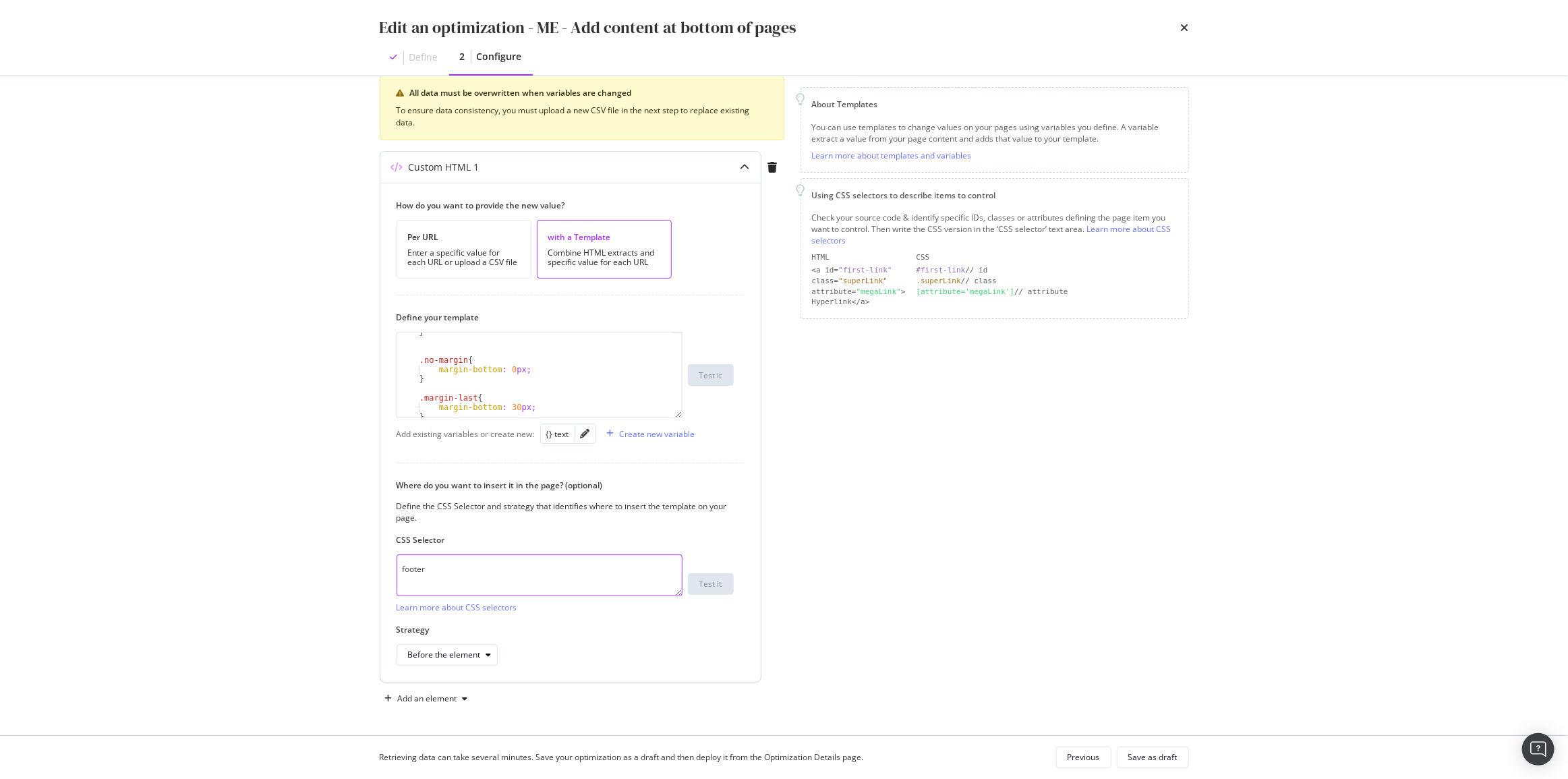
click at [465, 572] on textarea "footer" at bounding box center [539, 576] width 286 height 42
paste textarea "MainContent"
type textarea "main#MainContent"
click at [469, 657] on div "Before the element" at bounding box center [444, 654] width 73 height 8
click at [489, 537] on div "Inside the element, at the end" at bounding box center [468, 541] width 111 height 11
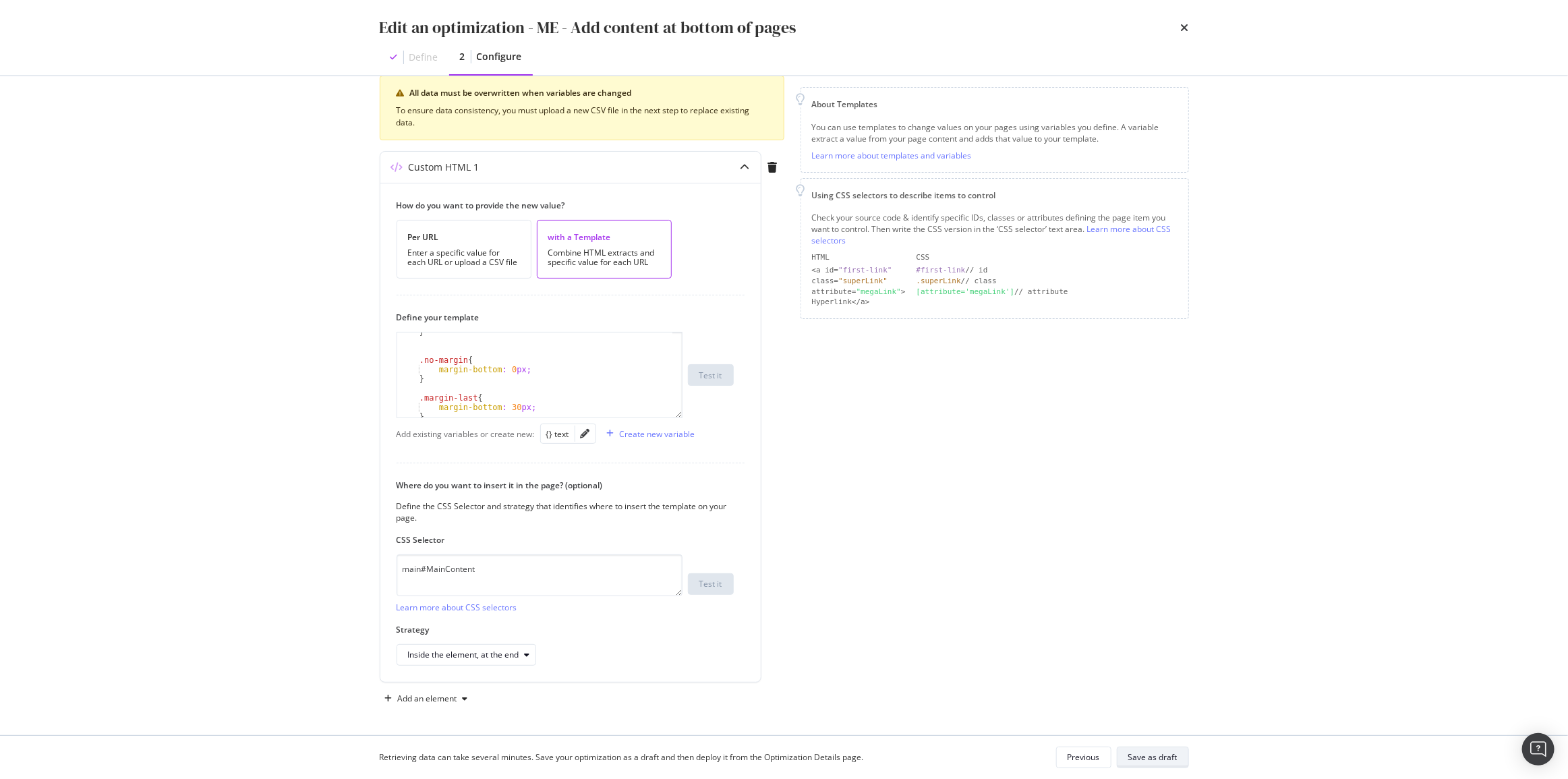
click at [1173, 759] on div "Save as draft" at bounding box center [1153, 756] width 50 height 11
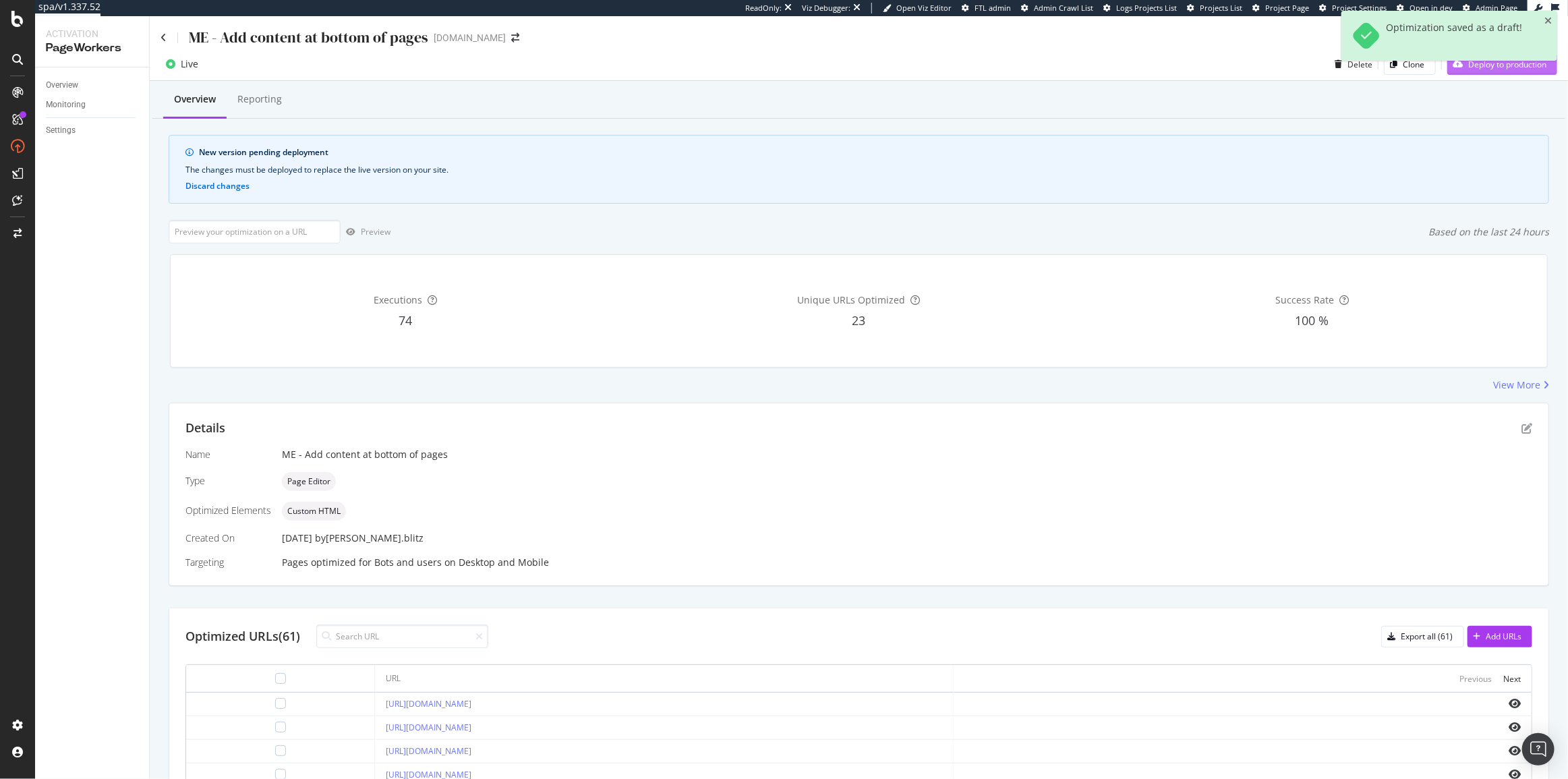
click at [1452, 74] on div "Deploy to production" at bounding box center [1497, 64] width 99 height 20
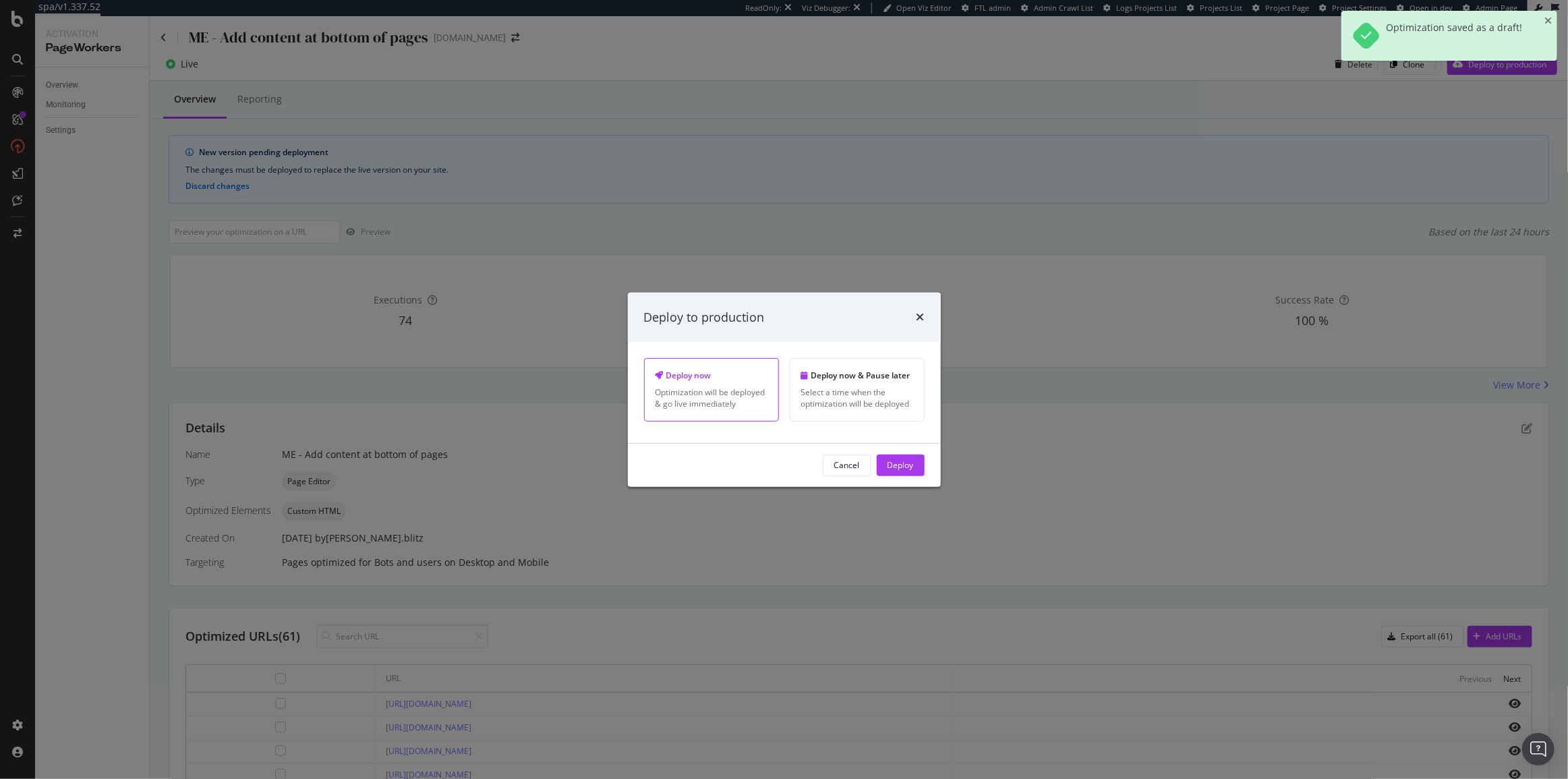
click at [917, 467] on button "Deploy" at bounding box center [900, 465] width 48 height 22
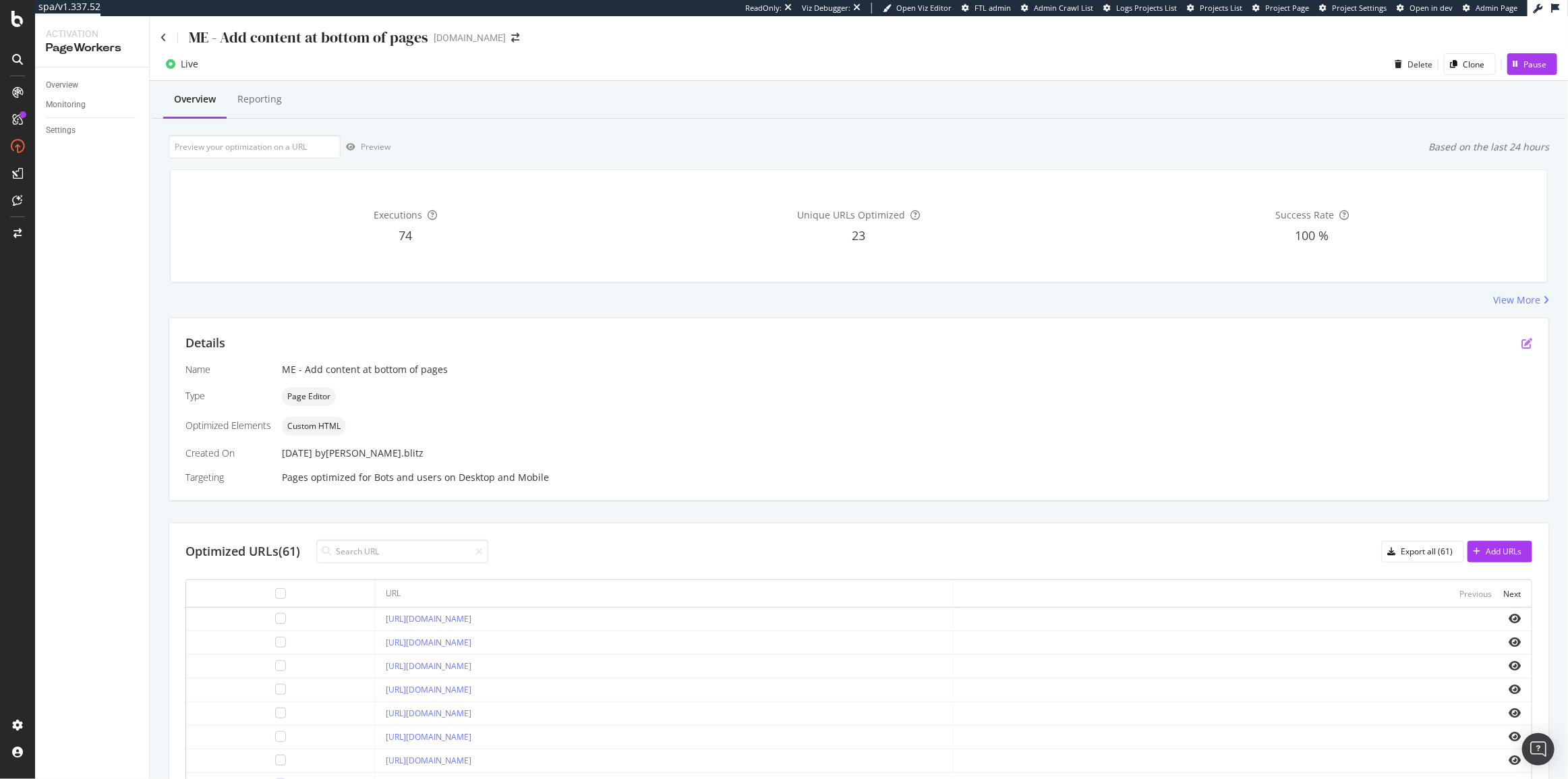
click at [1509, 339] on div "Details" at bounding box center [858, 343] width 1347 height 17
click at [1521, 340] on icon "pen-to-square" at bounding box center [1527, 343] width 11 height 11
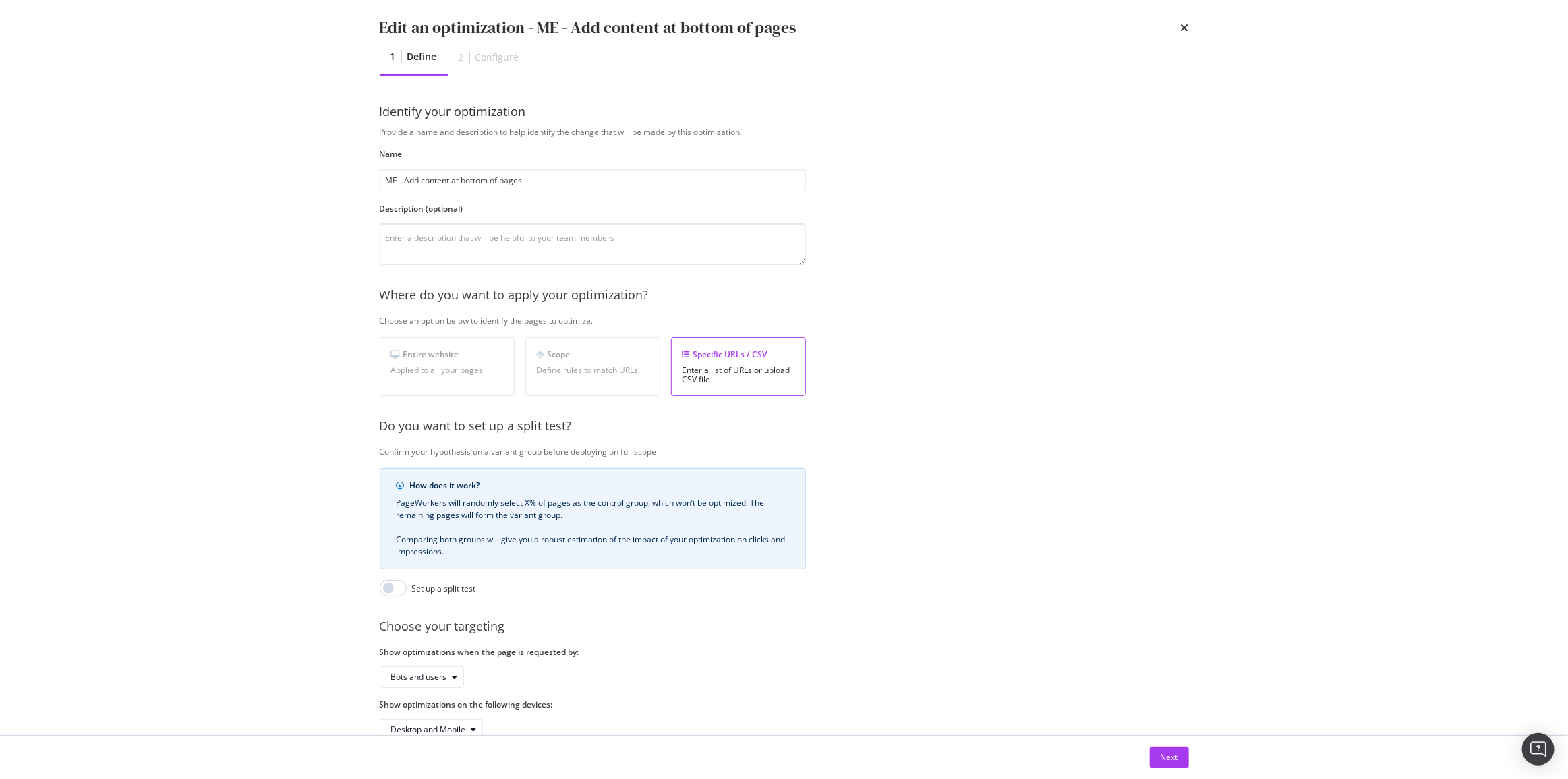
click at [1176, 769] on div "Next" at bounding box center [784, 758] width 863 height 44
click at [1176, 762] on div "Next" at bounding box center [1169, 756] width 17 height 11
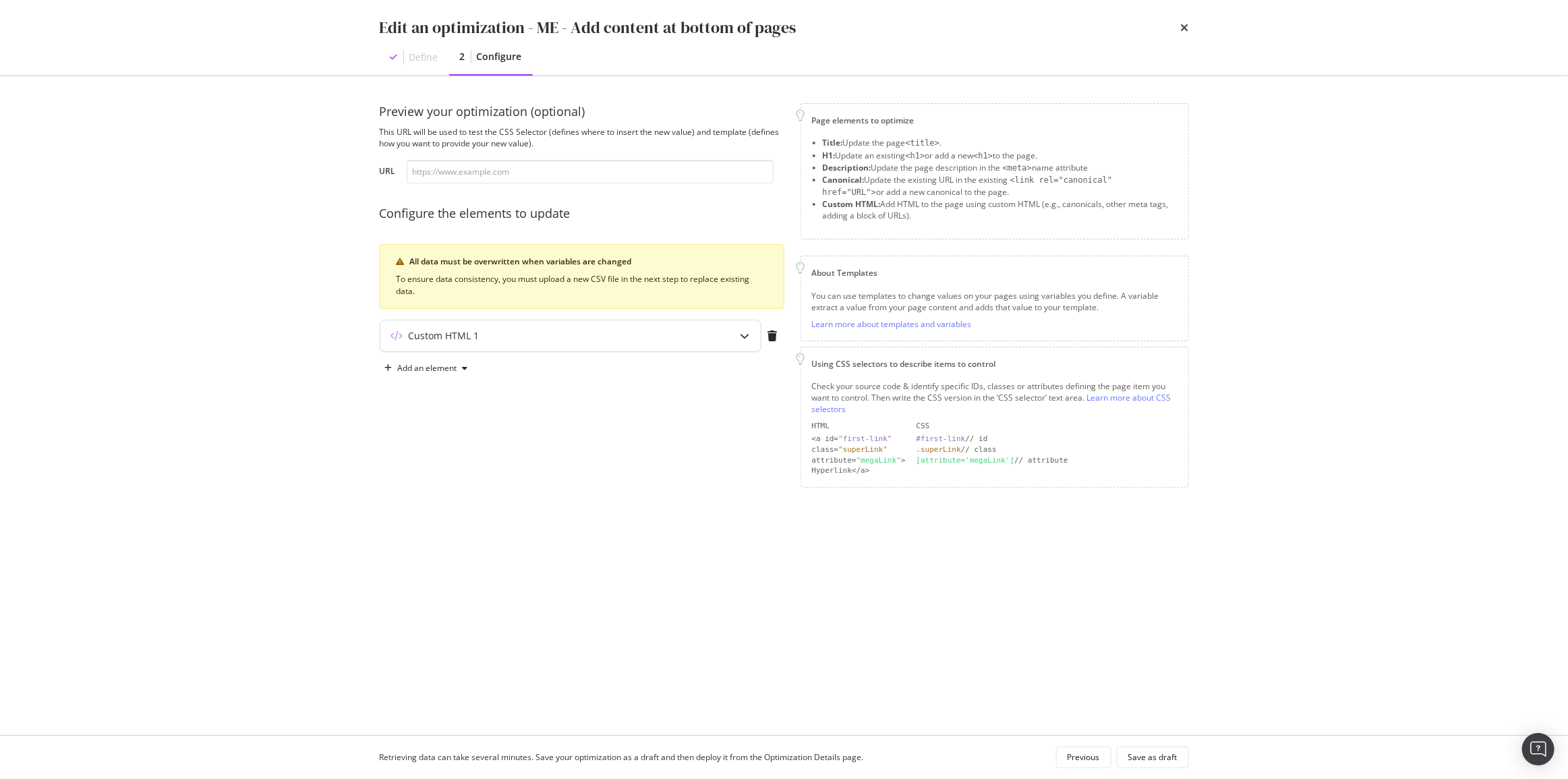
click at [623, 348] on div "Custom HTML 1" at bounding box center [570, 335] width 380 height 31
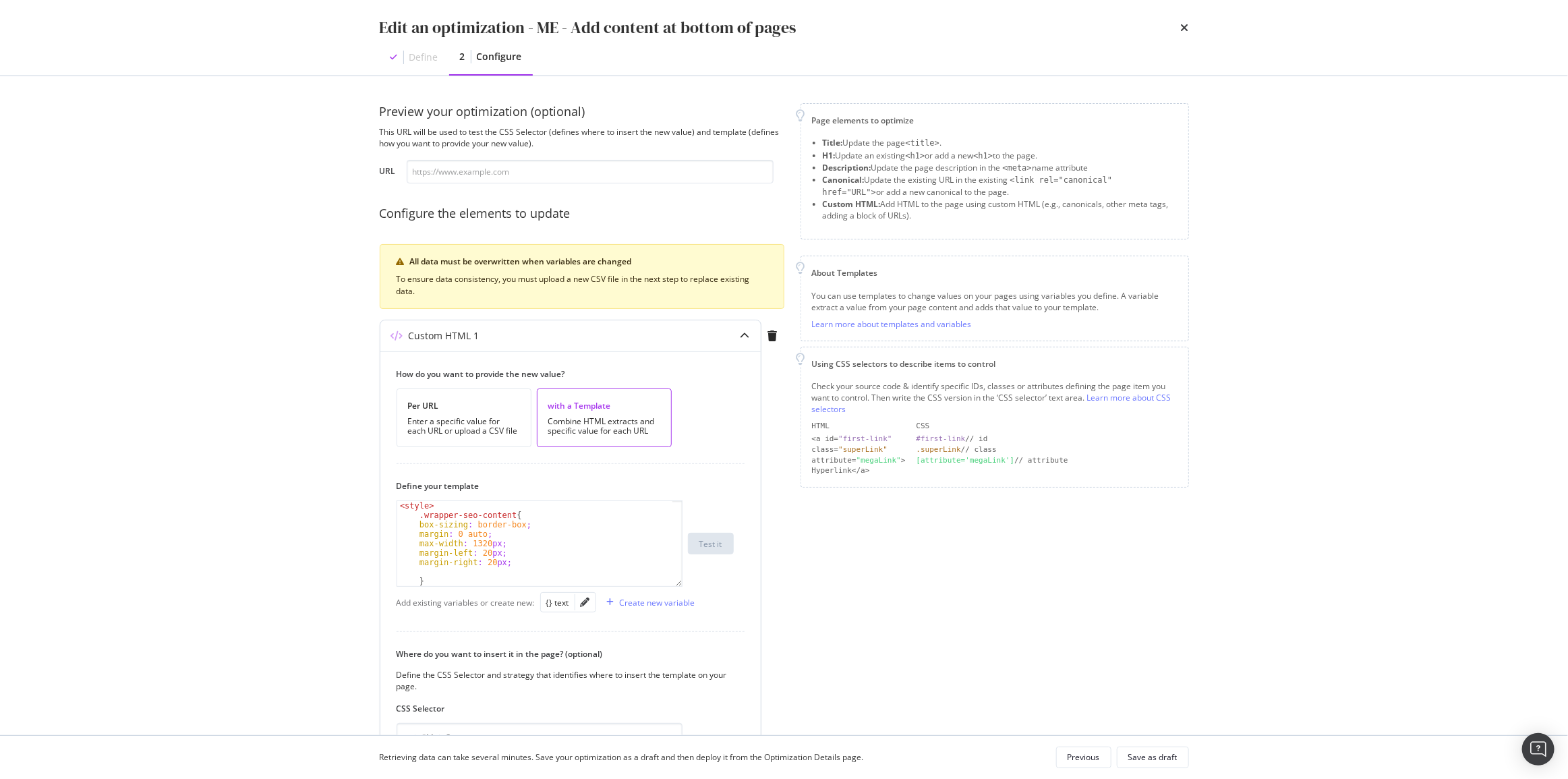
type textarea "max-width: 1320px;"
click at [553, 542] on div "< style > .wrapper-seo-content { box-sizing : border-box ; margin : 0 auto ; ma…" at bounding box center [535, 553] width 276 height 104
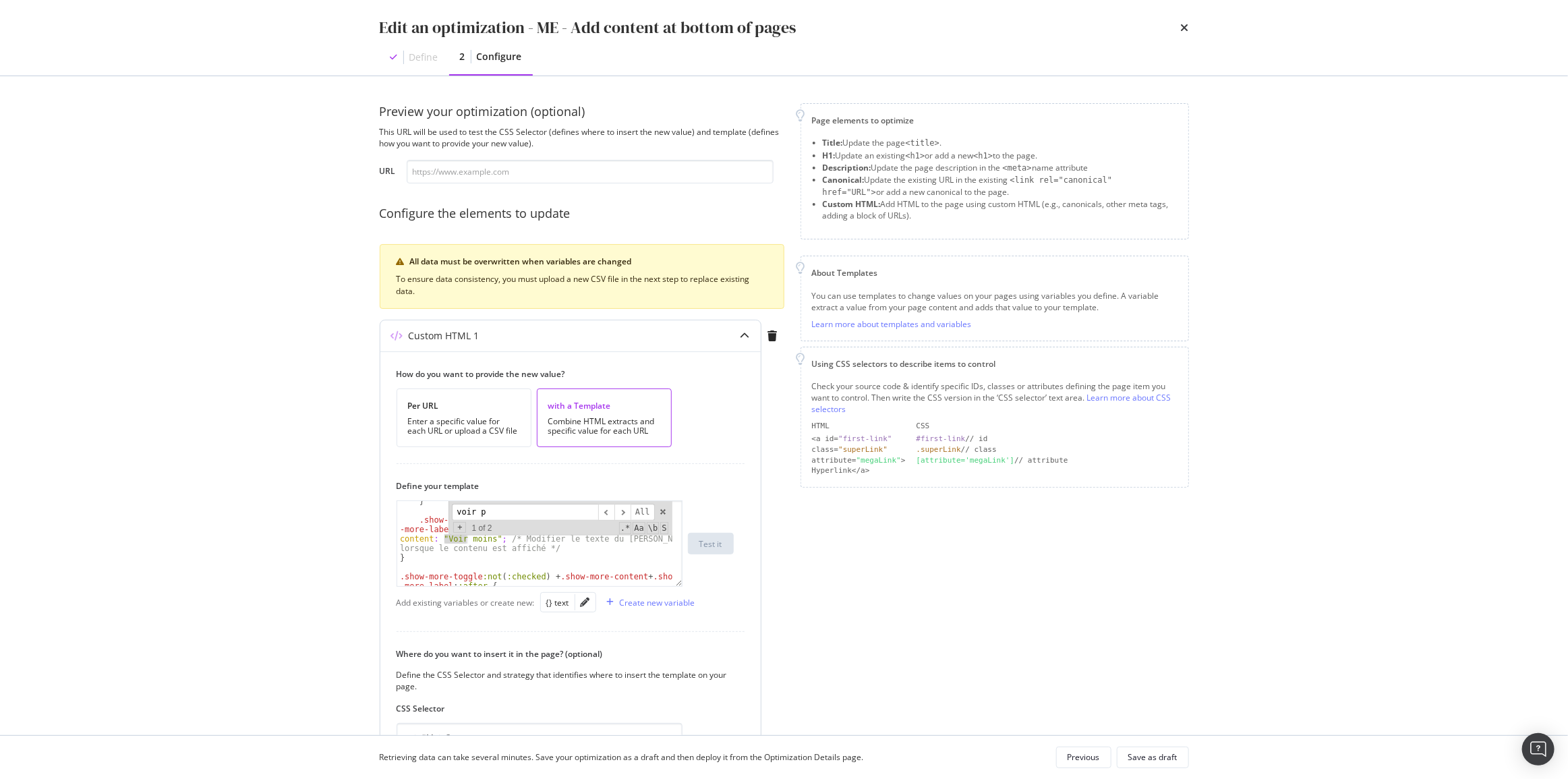
scroll to position [1152, 0]
type input "voir plus"
click at [481, 582] on div ".show-more-toggle :checked + .show-more-content + .show -more-label : :after { …" at bounding box center [534, 543] width 275 height 85
drag, startPoint x: 483, startPoint y: 581, endPoint x: 443, endPoint y: 579, distance: 40.0
click at [442, 579] on div ".show-more-toggle :checked + .show-more-content + .show -more-label : :after { …" at bounding box center [535, 563] width 276 height 123
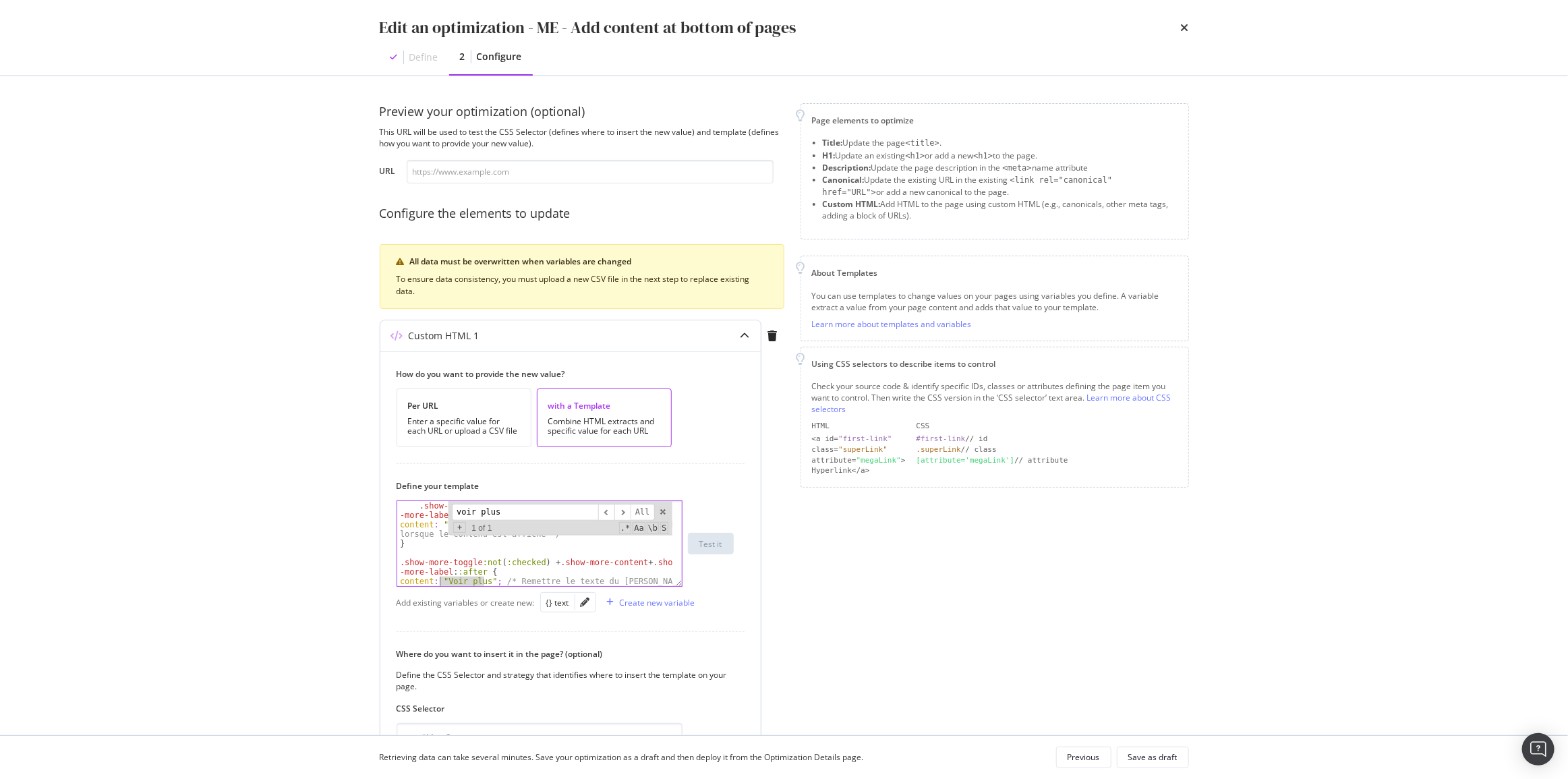
click at [443, 579] on div ".show-more-toggle :checked + .show-more-content + .show -more-label : :after { …" at bounding box center [534, 543] width 275 height 85
drag, startPoint x: 443, startPoint y: 579, endPoint x: 482, endPoint y: 579, distance: 39.0
click at [482, 579] on div ".show-more-toggle :checked + .show-more-content + .show -more-label : :after { …" at bounding box center [535, 563] width 276 height 123
paste textarea "انظر المزيد"
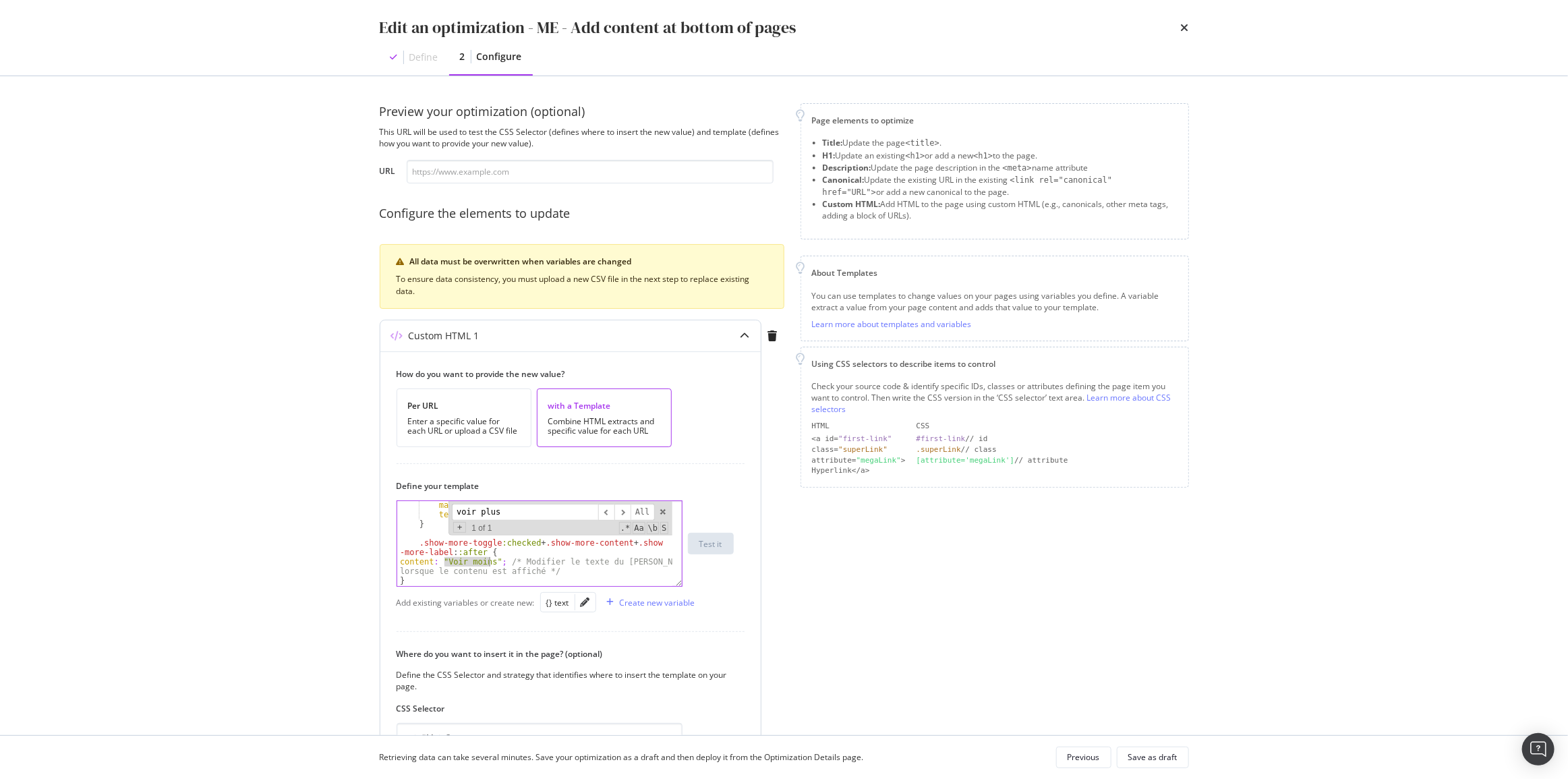
drag, startPoint x: 443, startPoint y: 560, endPoint x: 488, endPoint y: 560, distance: 45.0
click at [488, 560] on div "margin-bottom : 20 px ; text-align : right ; } .show-more-toggle :checked + .sh…" at bounding box center [535, 552] width 276 height 104
paste textarea "انظر أقل"
click at [661, 510] on span "modal" at bounding box center [662, 512] width 10 height 10
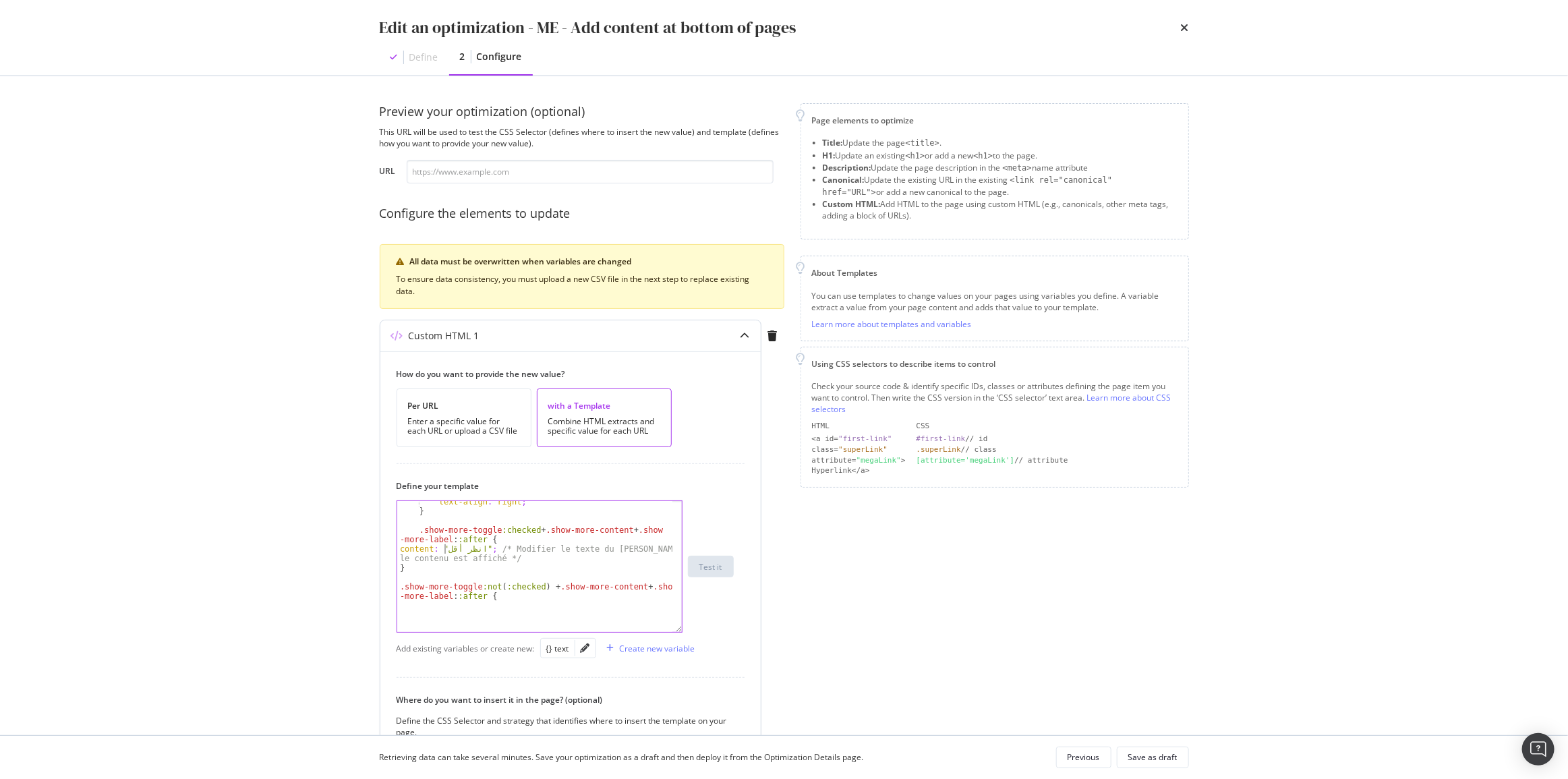
drag, startPoint x: 680, startPoint y: 583, endPoint x: 703, endPoint y: 723, distance: 141.9
click at [703, 633] on div "content: "انظر أقل"; /* Modifier le texte du bouton lorsque le contenu est affi…" at bounding box center [565, 567] width 337 height 132
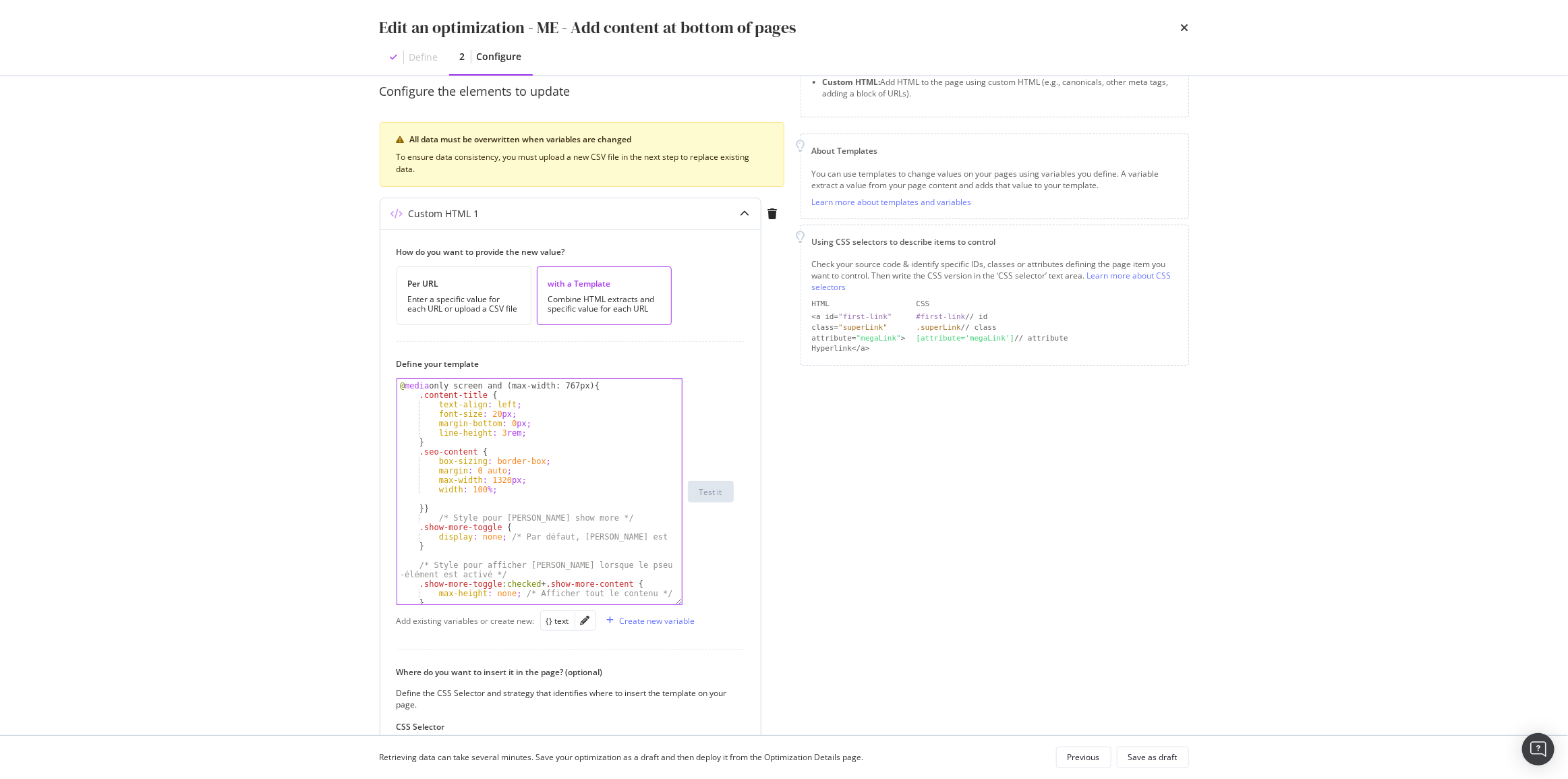
scroll to position [509, 0]
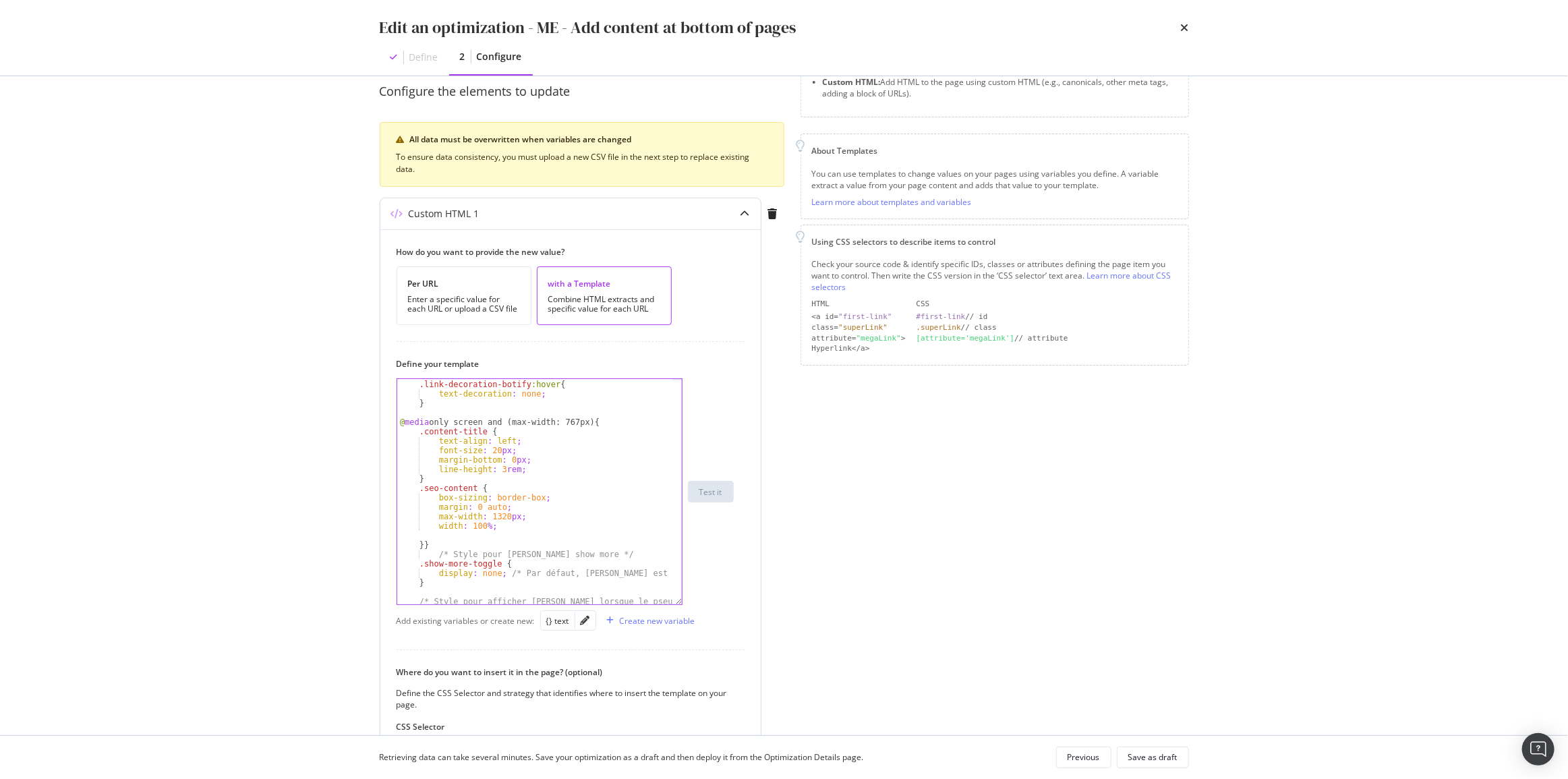
click at [492, 440] on div ".link-decoration-botify :hover { text-decoration : none ; } @ media only screen…" at bounding box center [535, 497] width 276 height 254
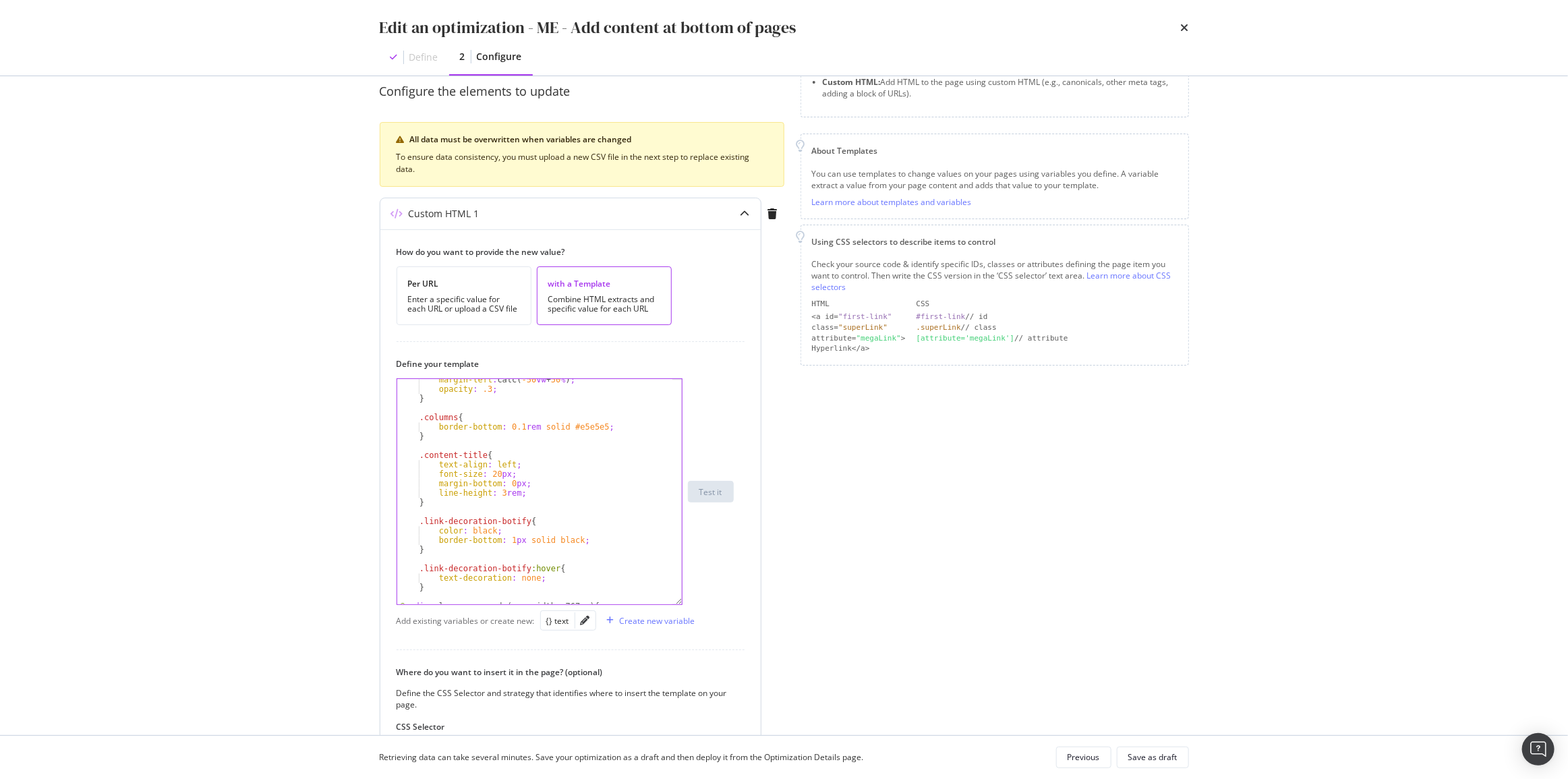
scroll to position [324, 0]
click at [499, 463] on div "margin-left : calc( -50 vw + 50 % ) ; opacity : .3 ; } .columns { border-bottom…" at bounding box center [535, 497] width 276 height 244
drag, startPoint x: 483, startPoint y: 465, endPoint x: 434, endPoint y: 464, distance: 49.0
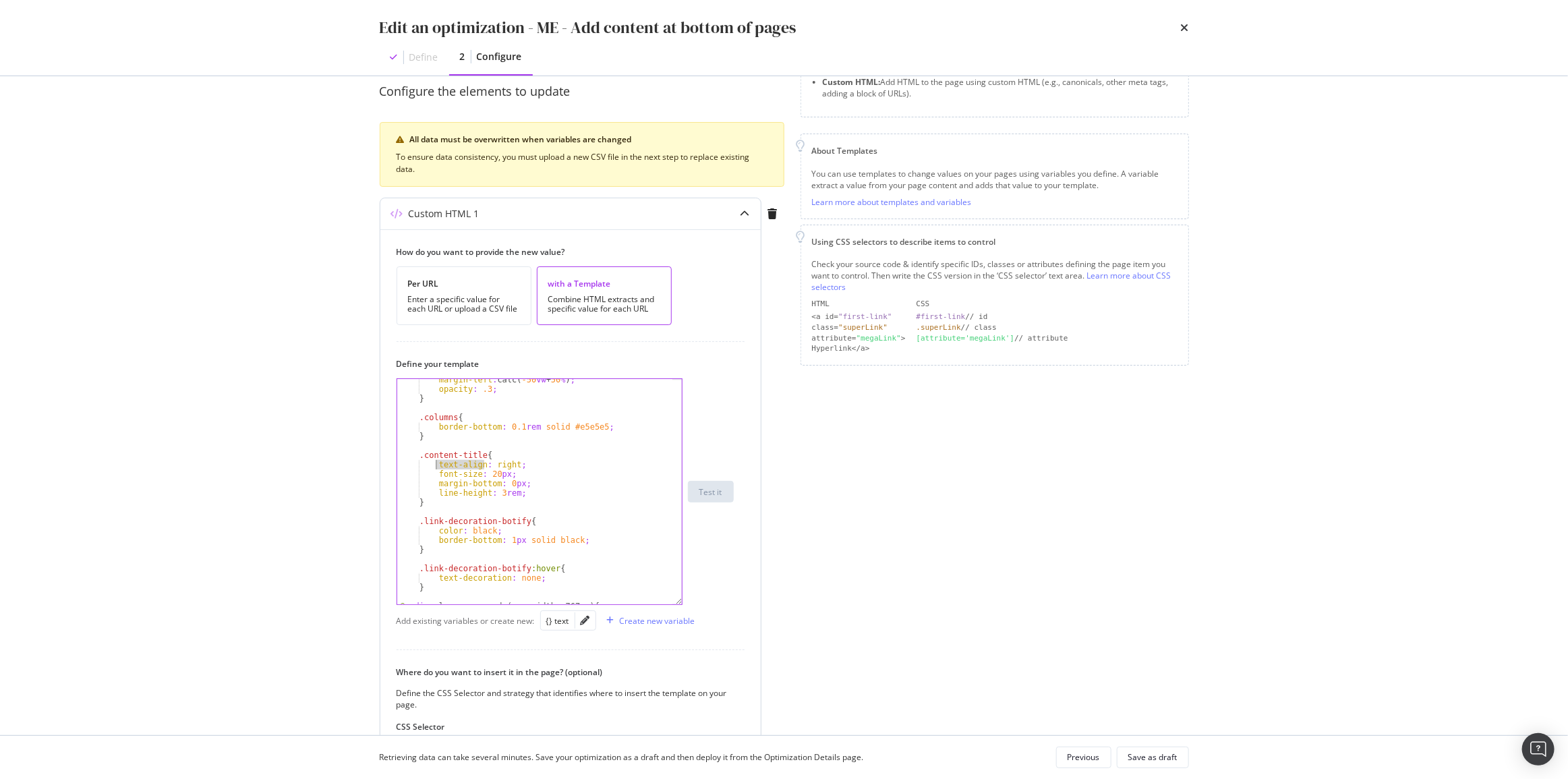
click at [434, 464] on div "margin-left : calc( -50 vw + 50 % ) ; opacity : .3 ; } .columns { border-bottom…" at bounding box center [535, 497] width 276 height 244
type textarea "text-align: right;"
type input "text-align:"
click at [465, 407] on span "+" at bounding box center [459, 405] width 13 height 11
click at [537, 391] on input "text-align:" at bounding box center [524, 390] width 146 height 17
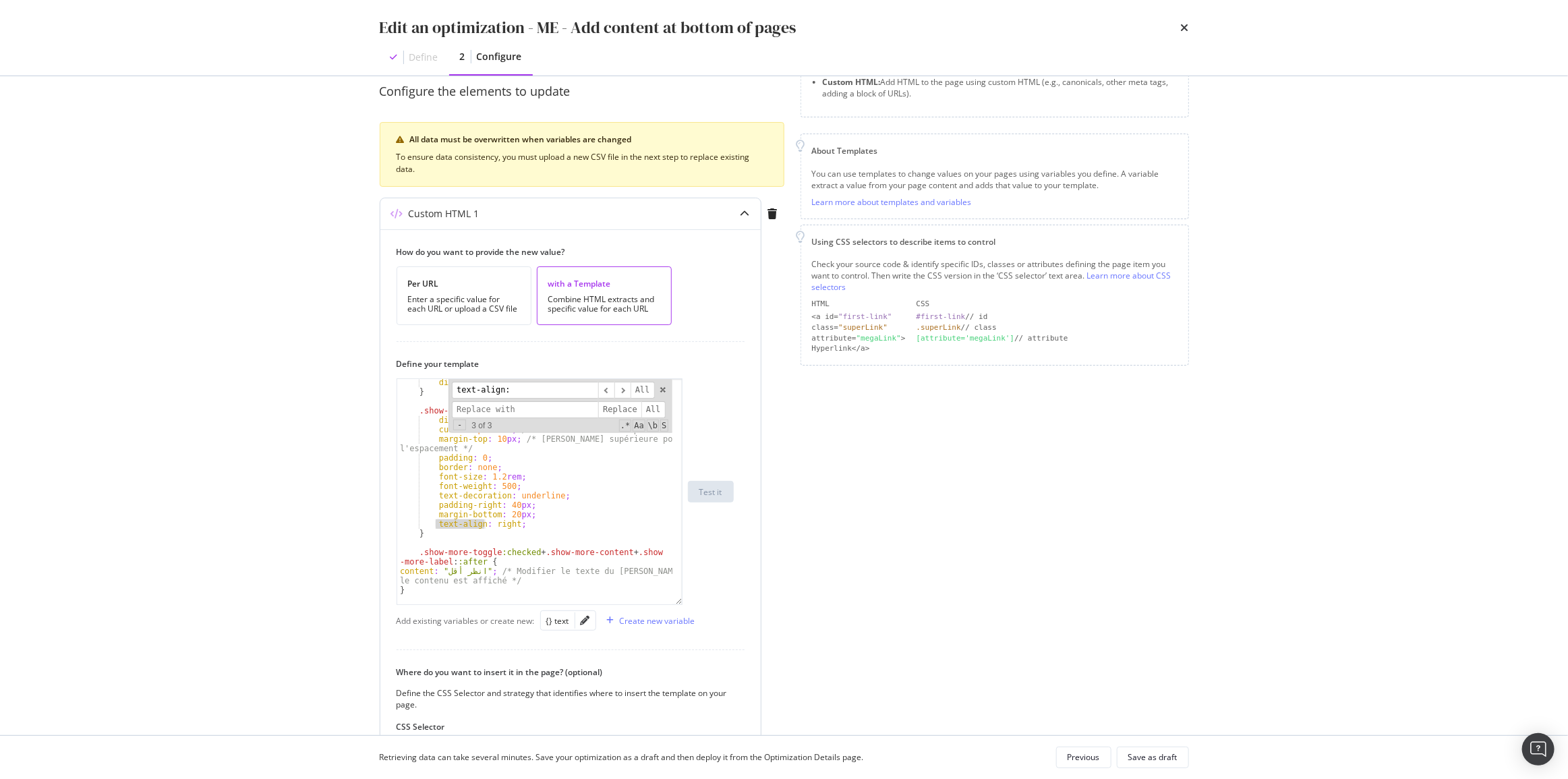
scroll to position [946, 0]
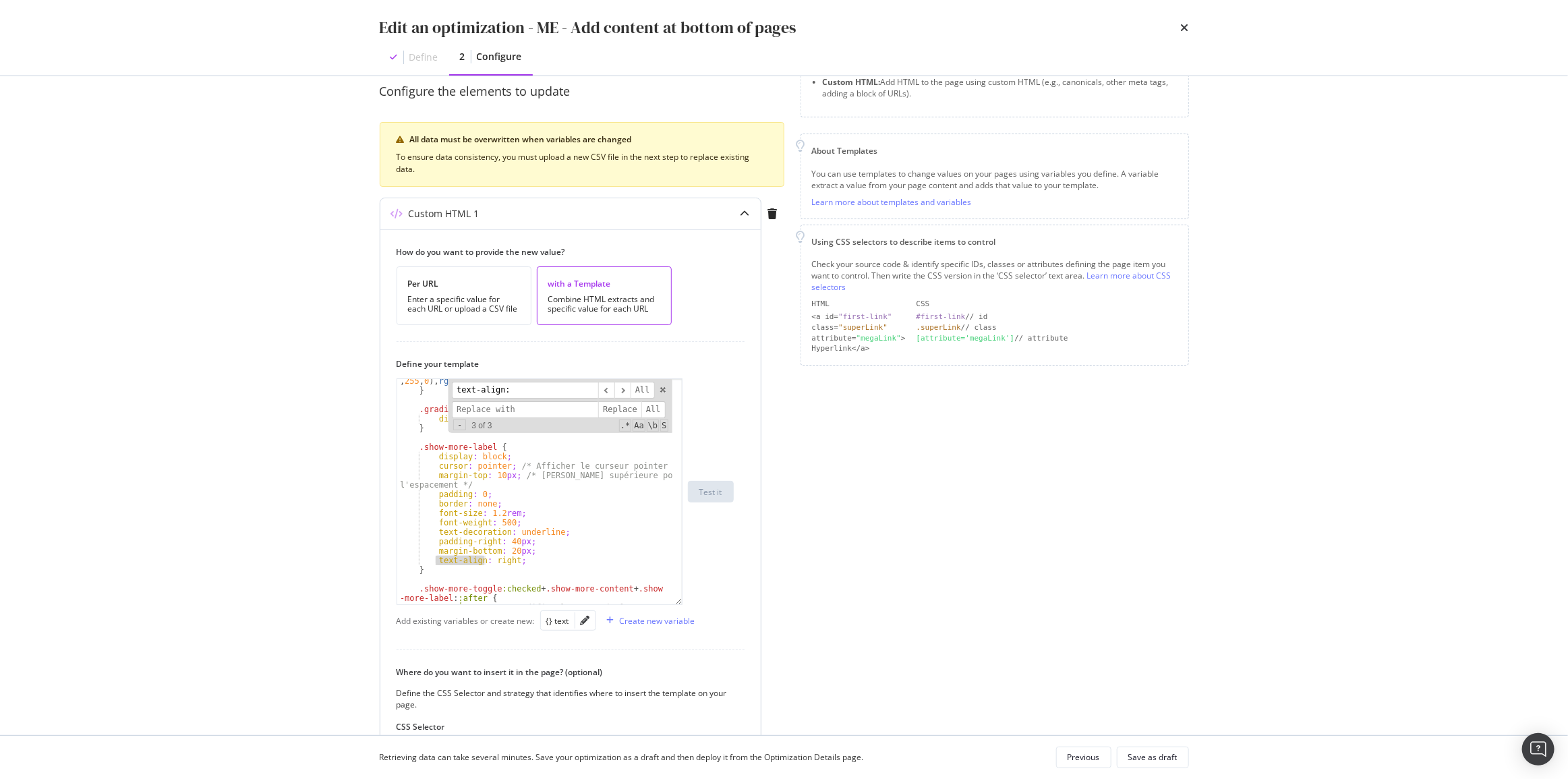
type textarea ".show-more-label {"
drag, startPoint x: 485, startPoint y: 447, endPoint x: 443, endPoint y: 445, distance: 42.0
click at [443, 445] on div "background : linear-gradient(to bottom , rgba ( 255 , 255 , 255 , 0 ), rgba ( 2…" at bounding box center [535, 498] width 276 height 263
drag, startPoint x: 421, startPoint y: 445, endPoint x: 489, endPoint y: 444, distance: 68.0
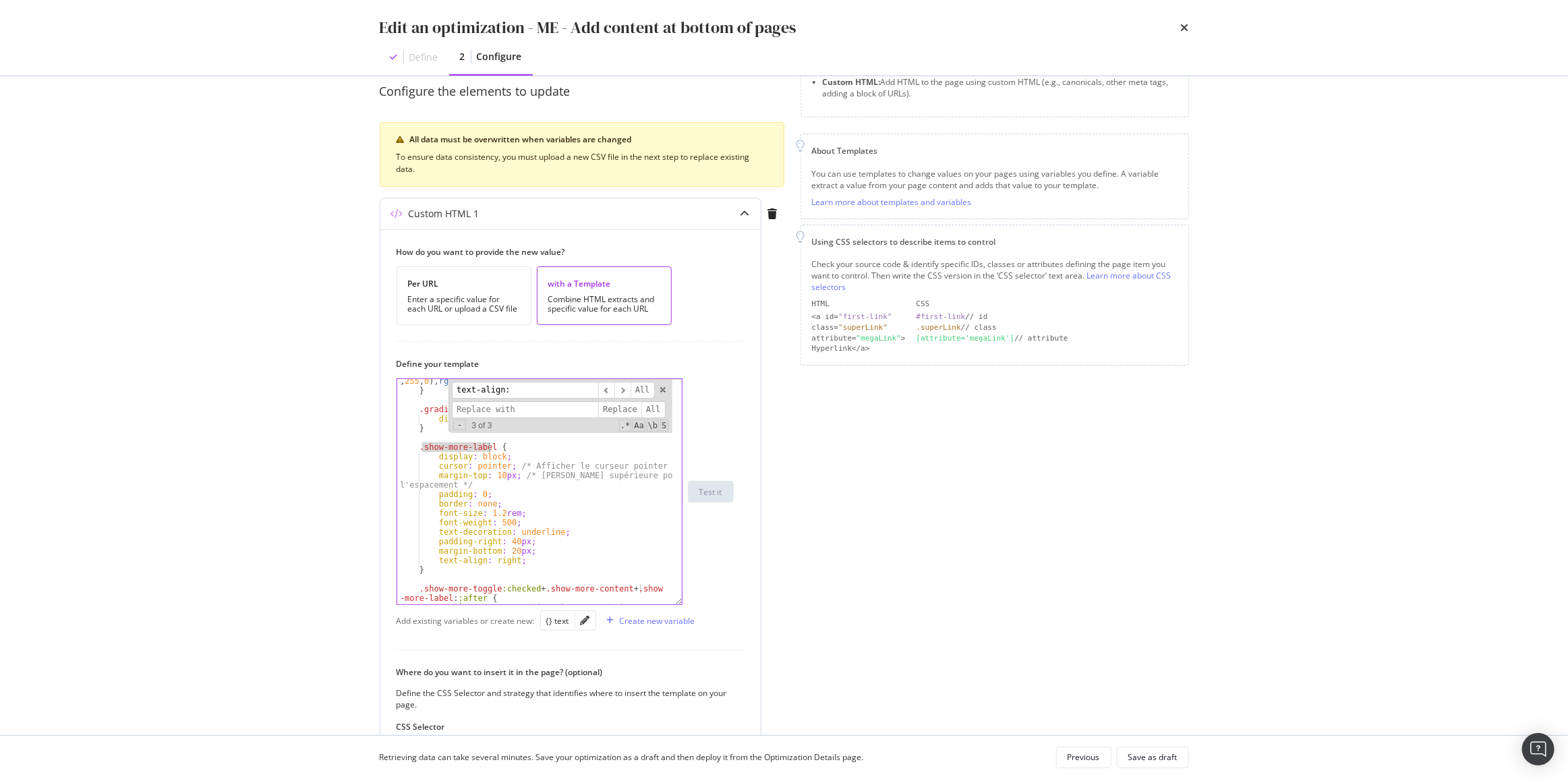
click at [489, 444] on div "background : linear-gradient(to bottom , rgba ( 255 , 255 , 255 , 0 ), rgba ( 2…" at bounding box center [535, 498] width 276 height 263
click at [506, 391] on input "text-align:" at bounding box center [524, 390] width 146 height 17
paste input "show-more-label"
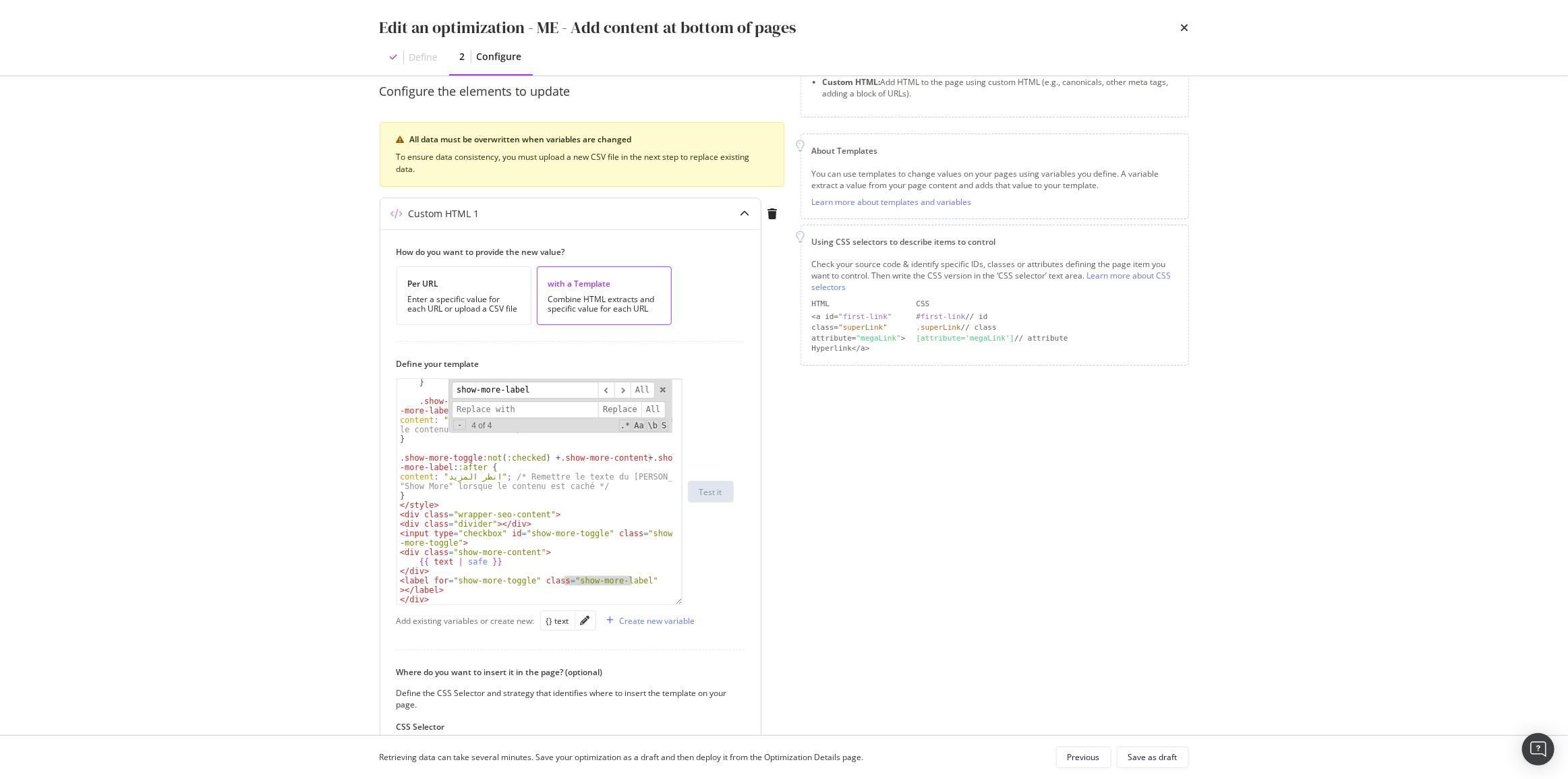
scroll to position [183, 0]
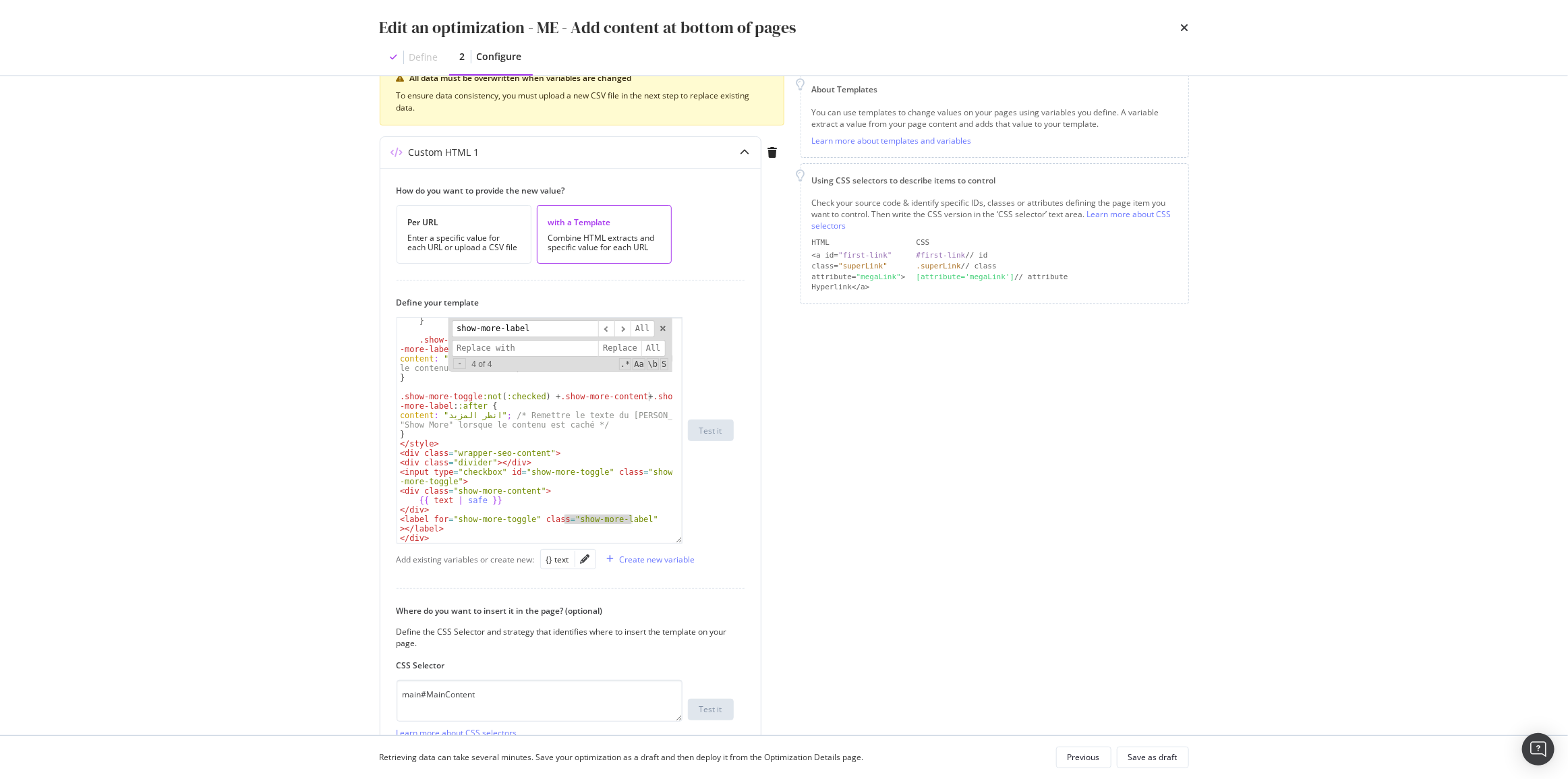
type input "show-more-label"
click at [1142, 751] on div "Save as draft" at bounding box center [1153, 756] width 50 height 11
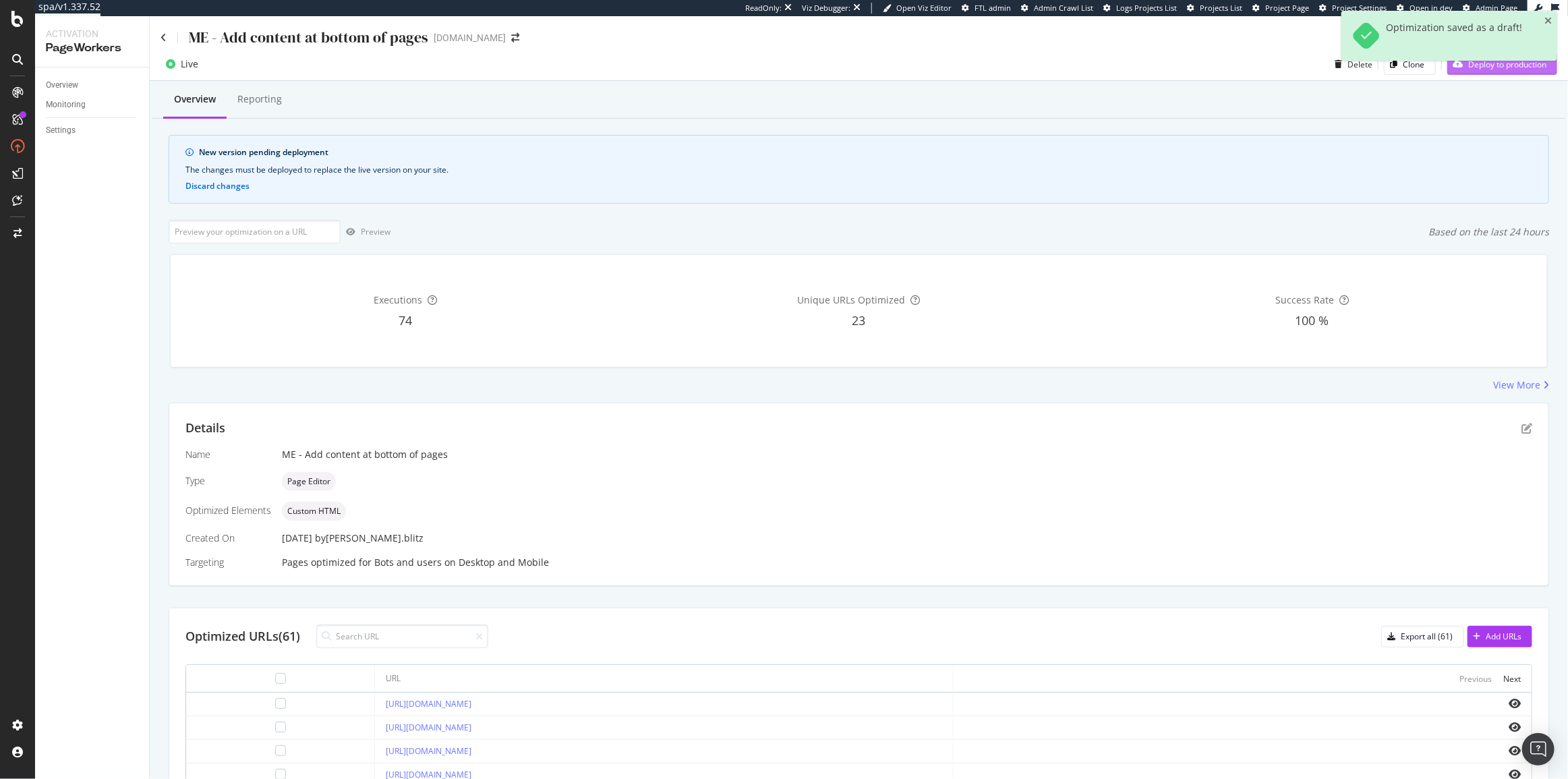
click at [1497, 74] on div "Deploy to production" at bounding box center [1497, 64] width 99 height 20
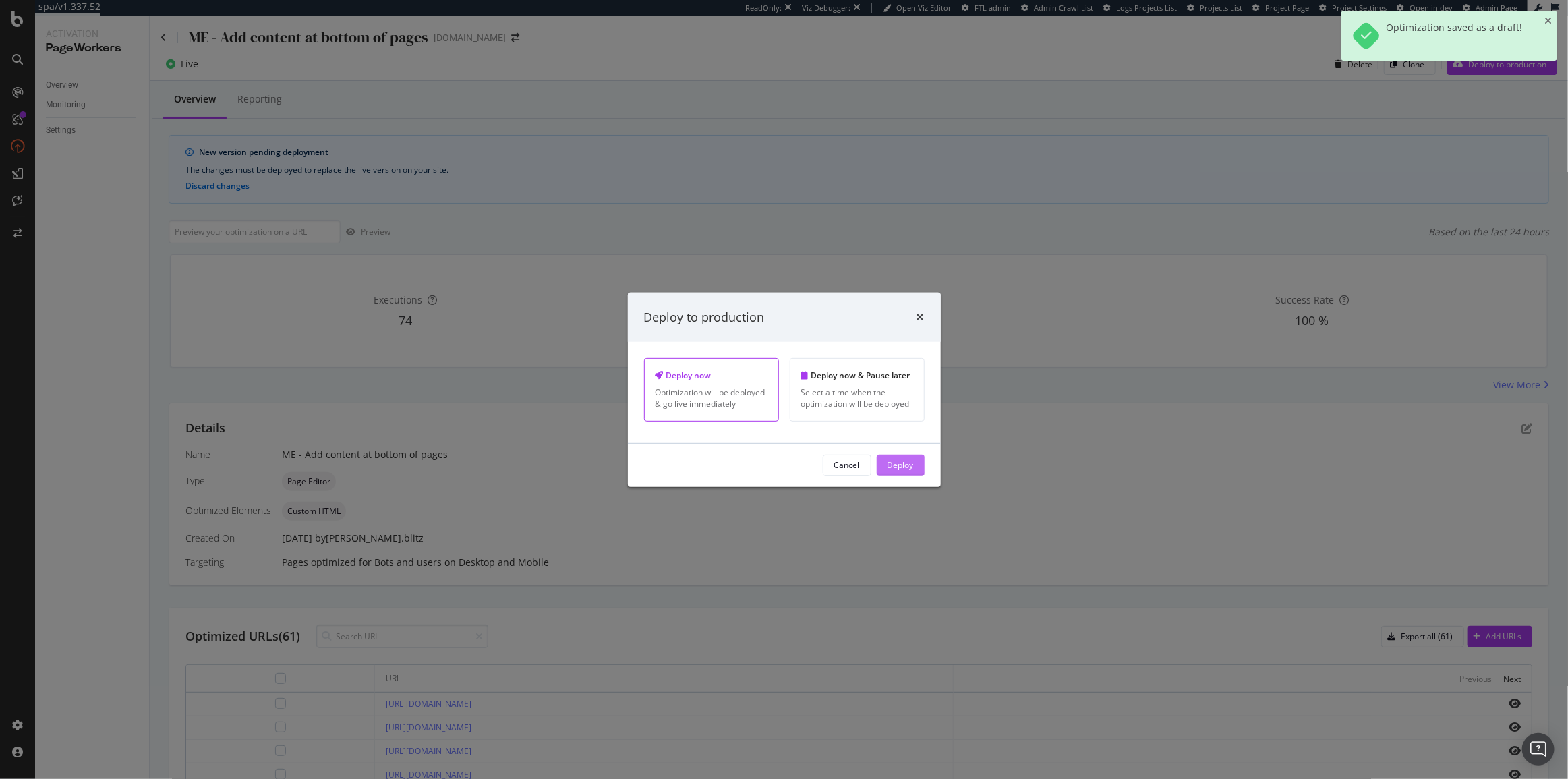
click at [890, 464] on div "Deploy" at bounding box center [900, 465] width 26 height 11
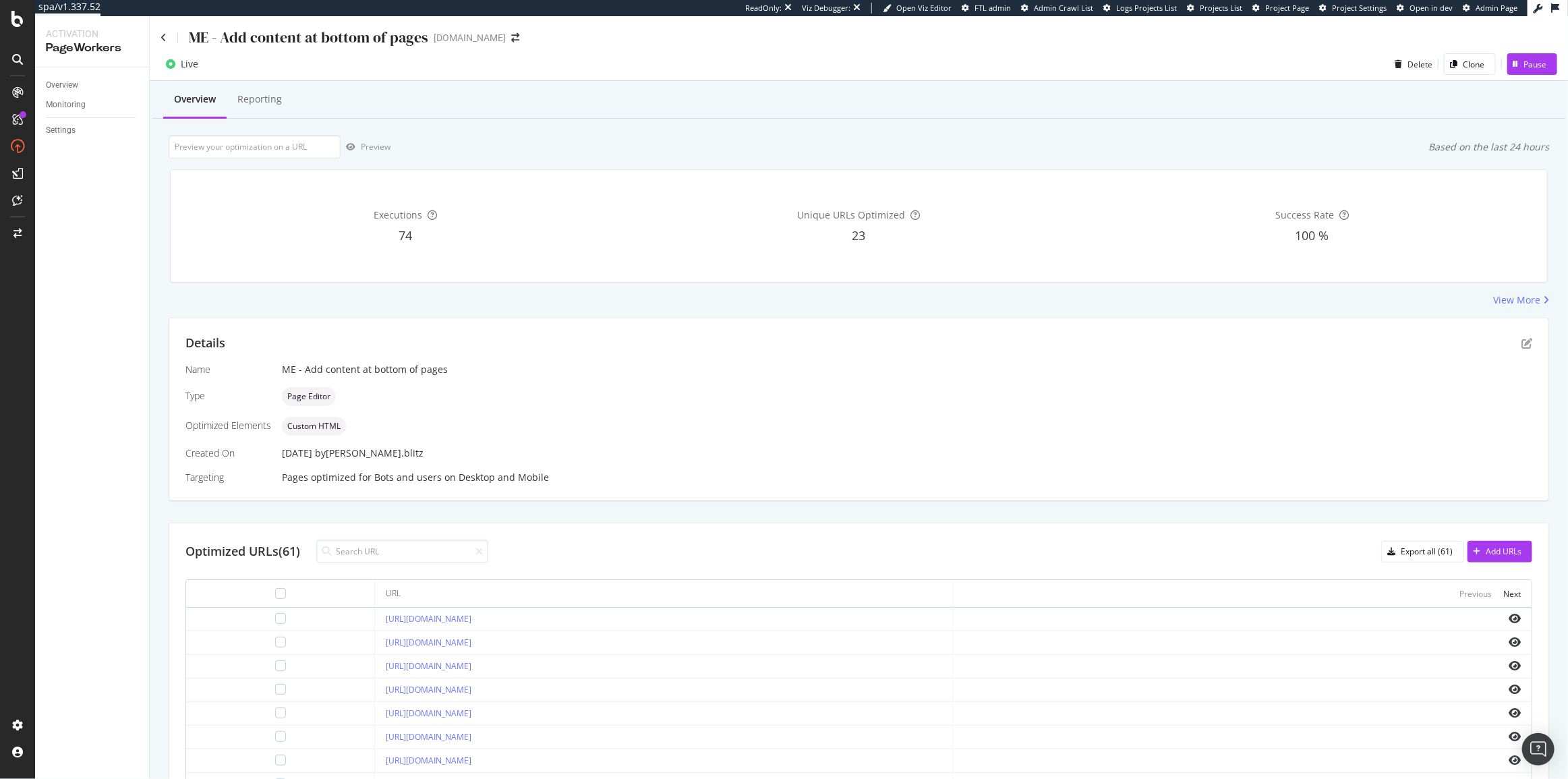
click at [1511, 342] on div "Details" at bounding box center [858, 343] width 1347 height 17
click at [1521, 344] on icon "pen-to-square" at bounding box center [1527, 343] width 11 height 11
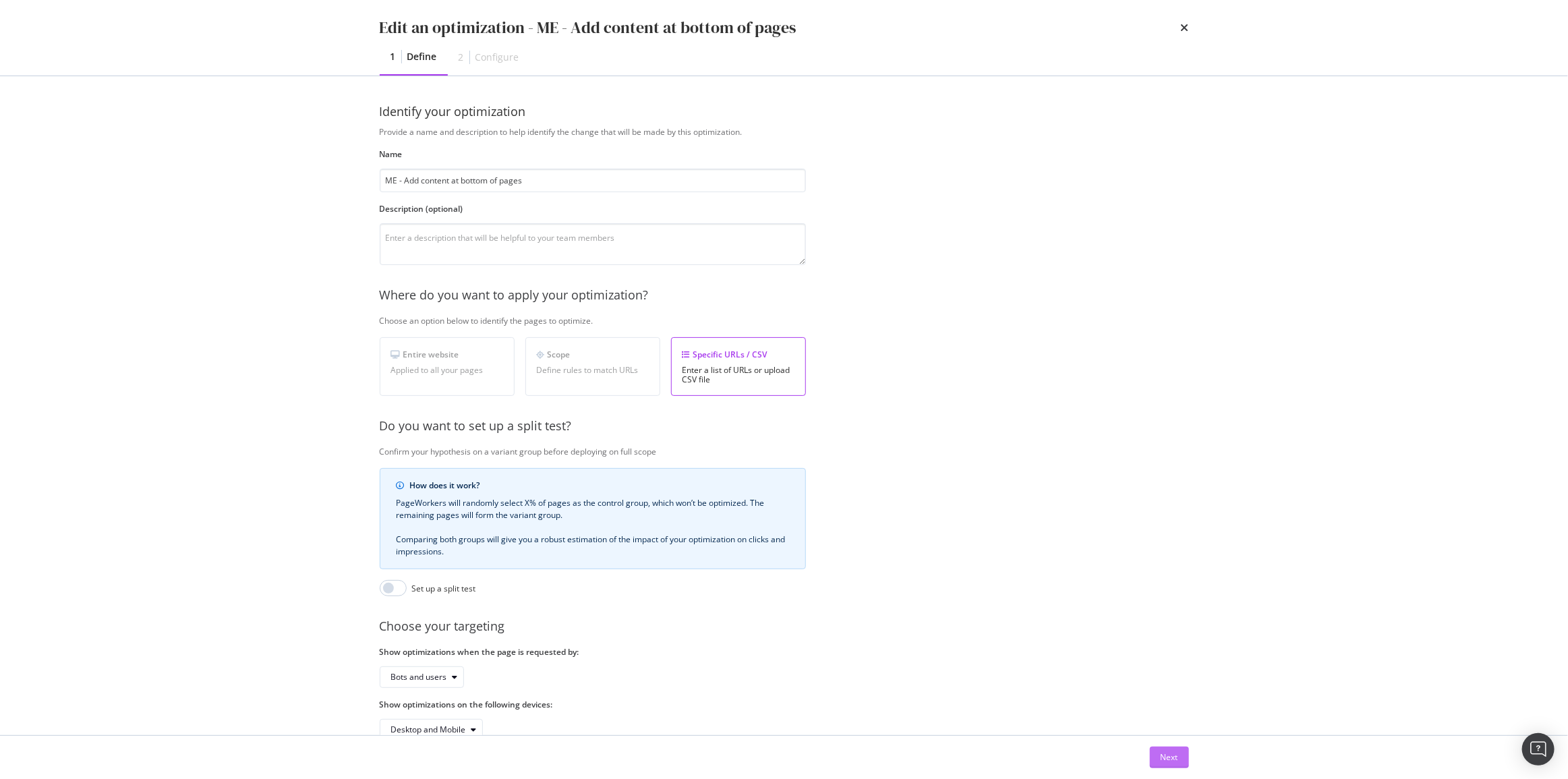
click at [1158, 753] on button "Next" at bounding box center [1169, 757] width 39 height 22
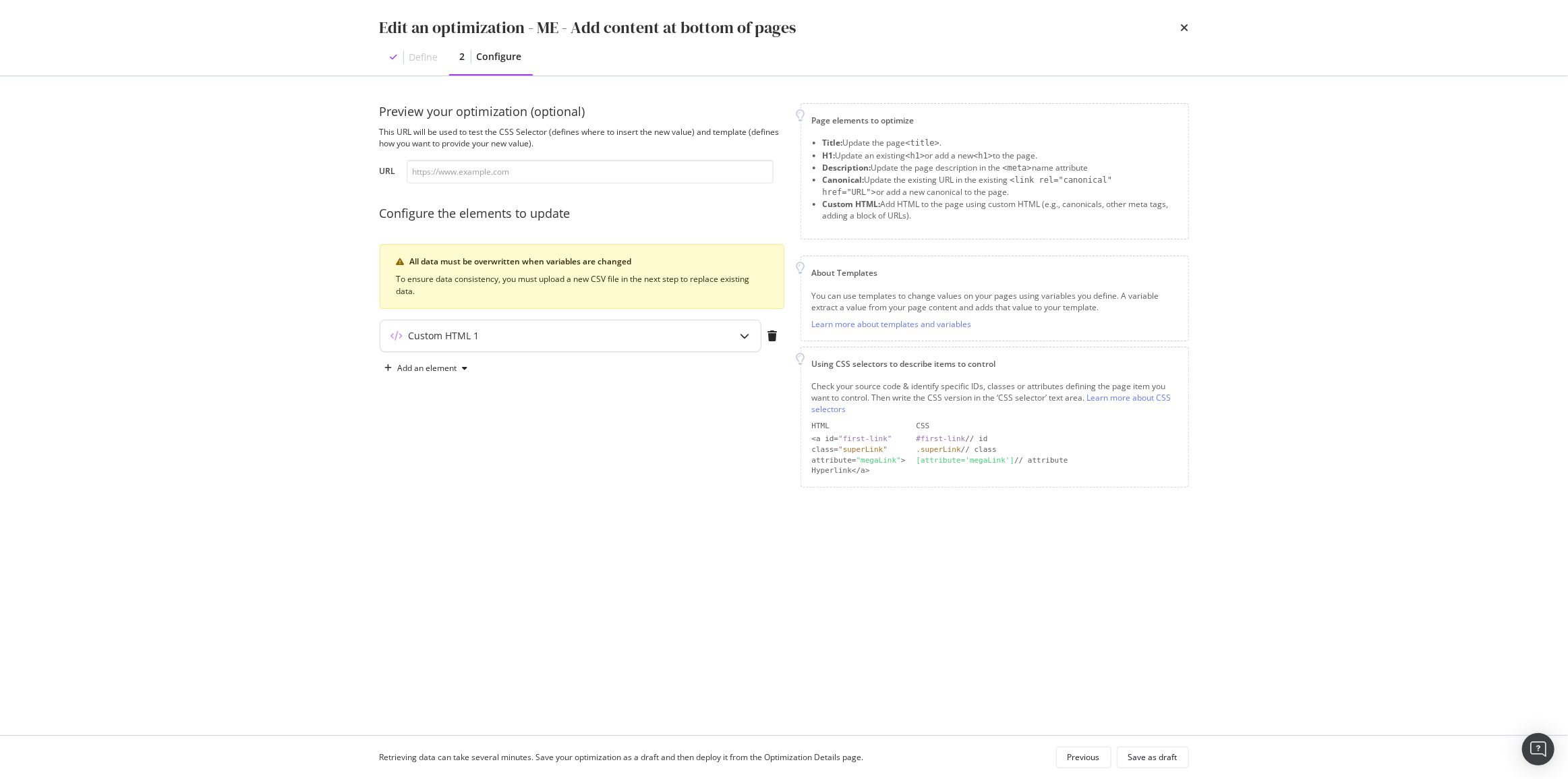
click at [642, 322] on div "Custom HTML 1" at bounding box center [570, 335] width 380 height 31
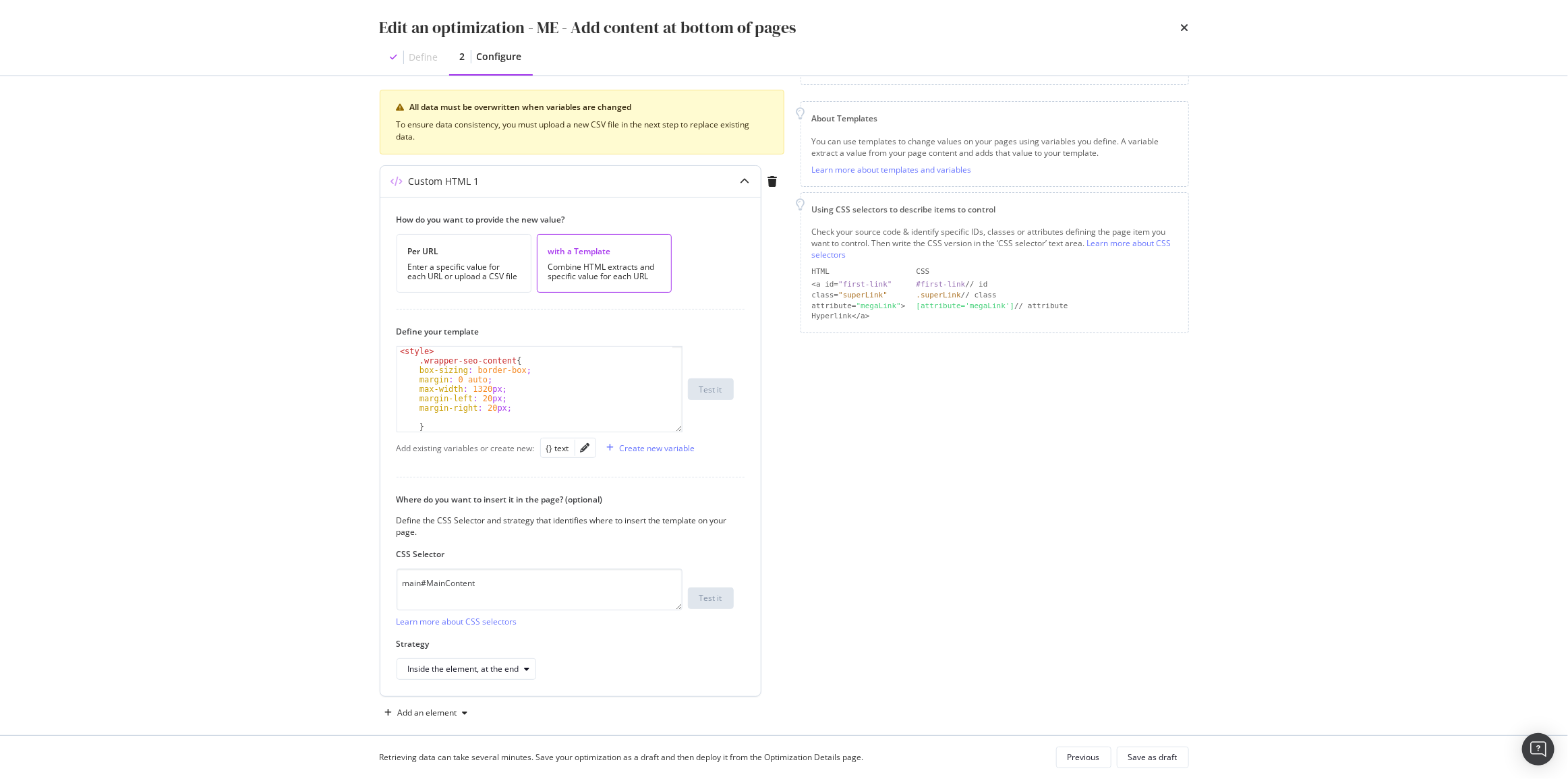
scroll to position [169, 0]
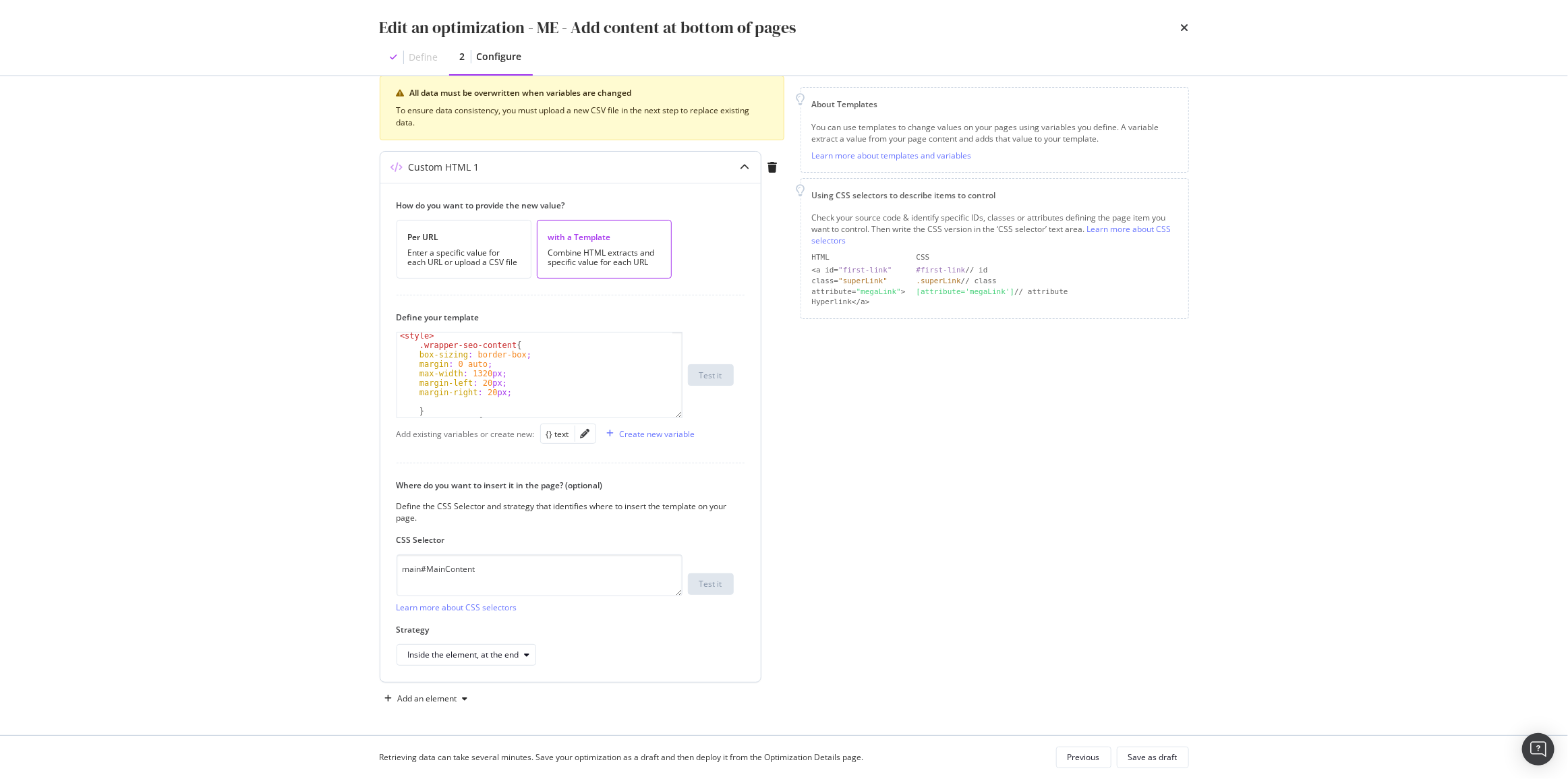
drag, startPoint x: 679, startPoint y: 412, endPoint x: 749, endPoint y: 710, distance: 306.1
click at [749, 682] on div "How do you want to provide the new value? Per URL Enter a specific value for ea…" at bounding box center [570, 432] width 380 height 499
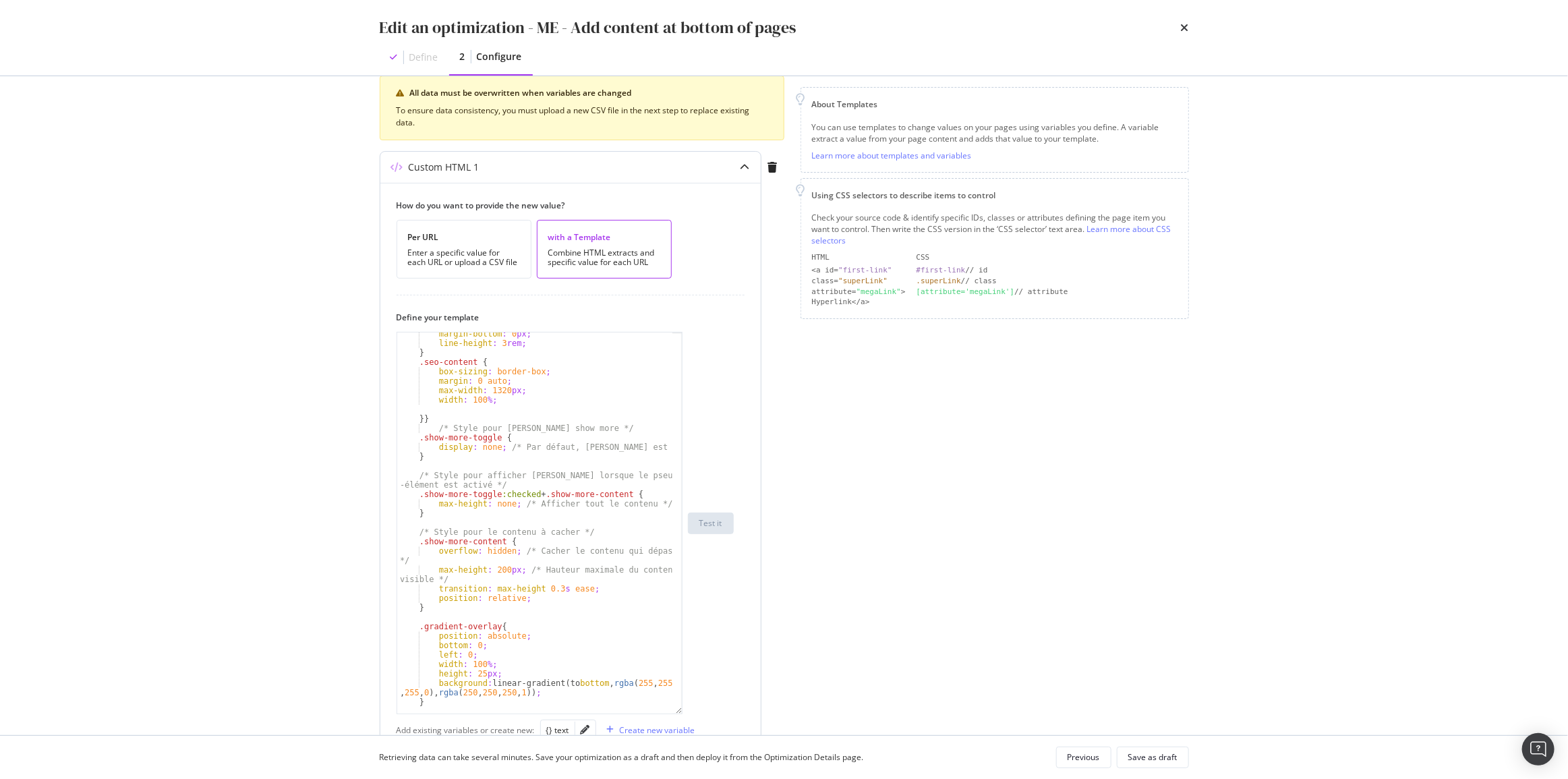
scroll to position [625, 0]
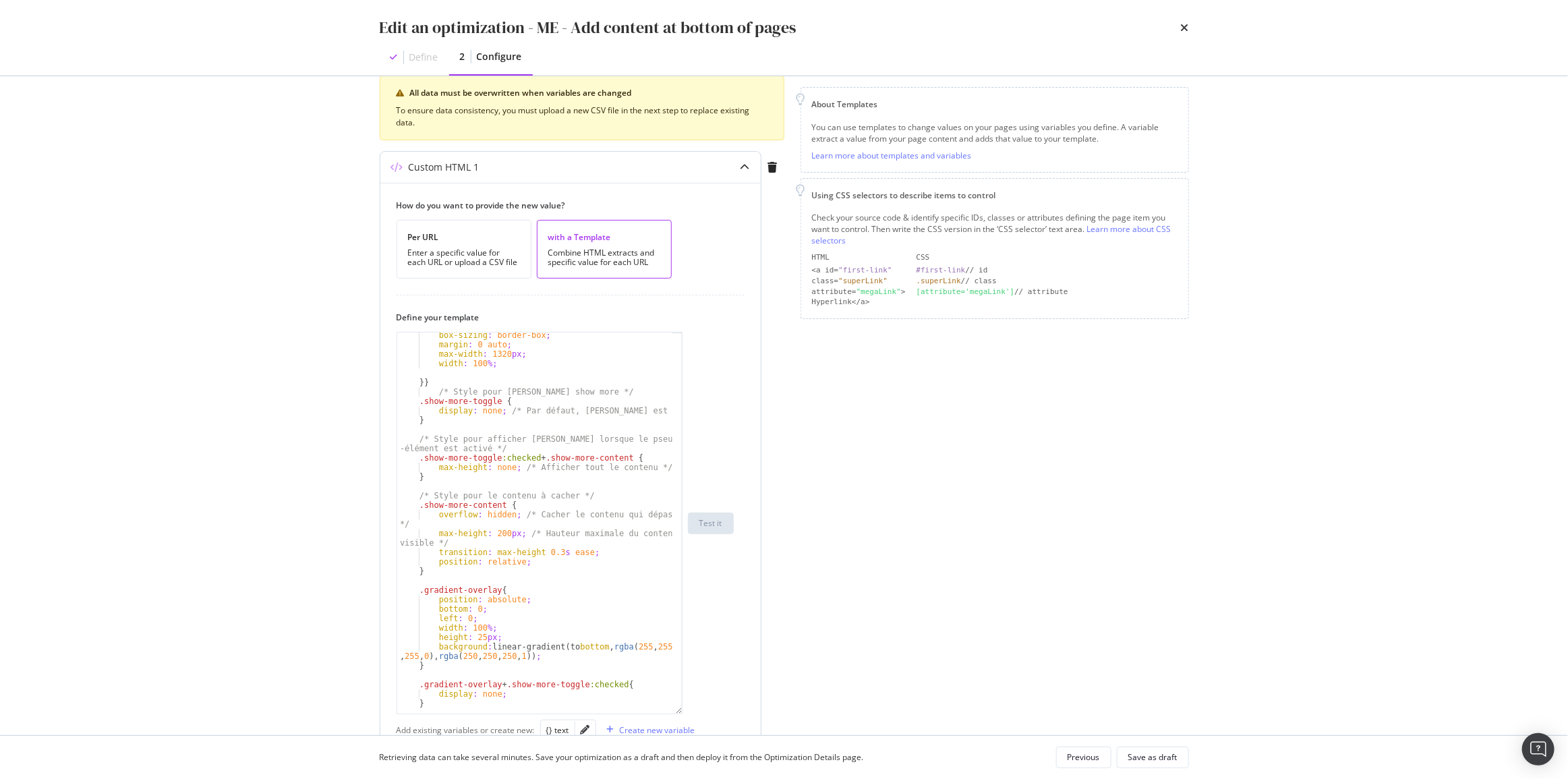
type textarea "position: relative;"
click at [526, 564] on div "box-sizing : border-box ; margin : 0 auto ; max-width : 1320 px ; width : 100 %…" at bounding box center [535, 530] width 276 height 400
paste textarea "text-align: right;"
click at [458, 546] on div "box-sizing : border-box ; margin : 0 auto ; max-width : 1320 px ; width : 100 %…" at bounding box center [535, 530] width 276 height 400
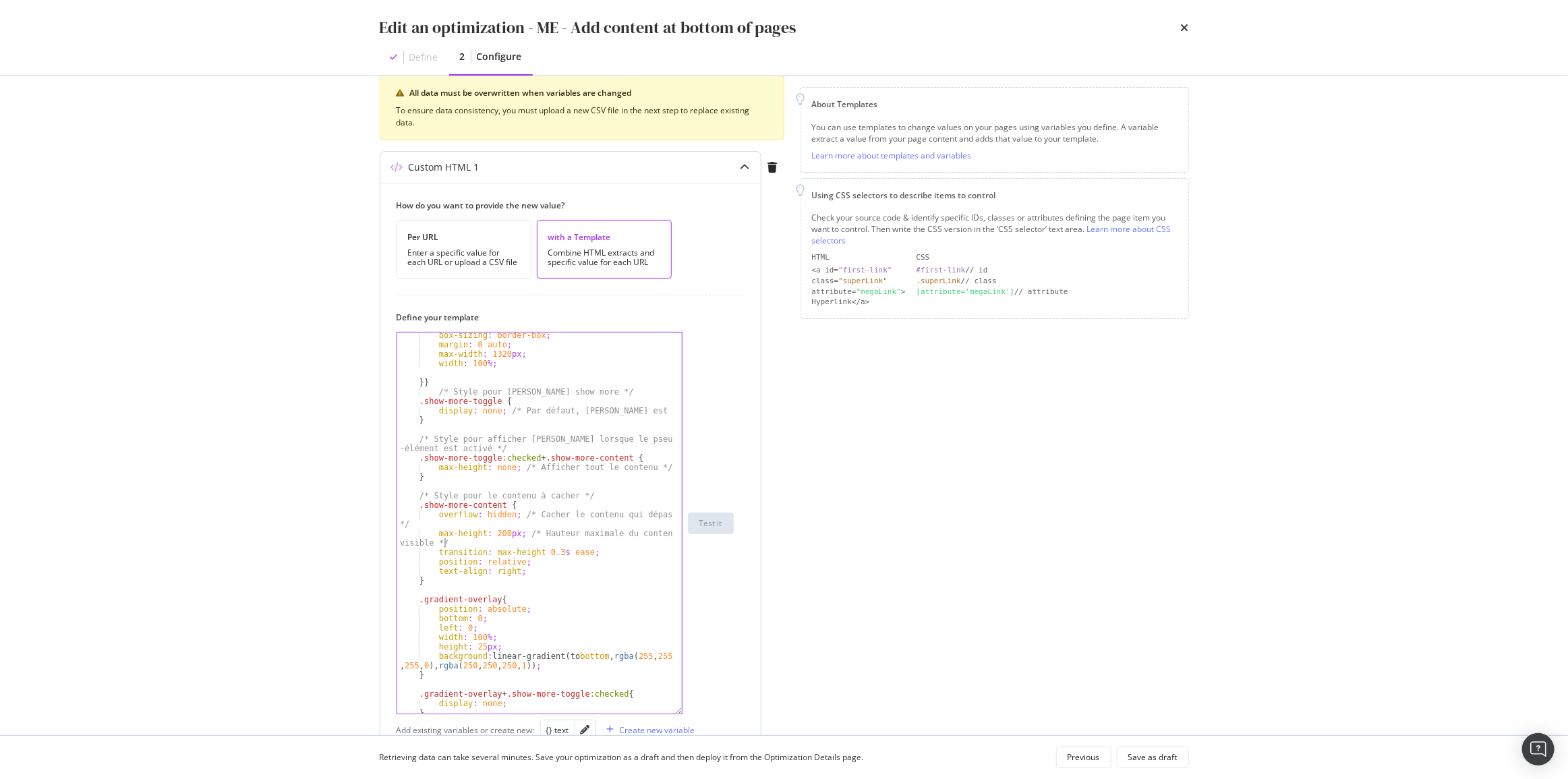
click at [518, 533] on div "box-sizing : border-box ; margin : 0 auto ; max-width : 1320 px ; width : 100 %…" at bounding box center [535, 530] width 276 height 400
click at [507, 523] on div "box-sizing : border-box ; margin : 0 auto ; max-width : 1320 px ; width : 100 %…" at bounding box center [535, 530] width 276 height 400
click at [513, 511] on div "box-sizing : border-box ; margin : 0 auto ; max-width : 1320 px ; width : 100 %…" at bounding box center [535, 530] width 276 height 400
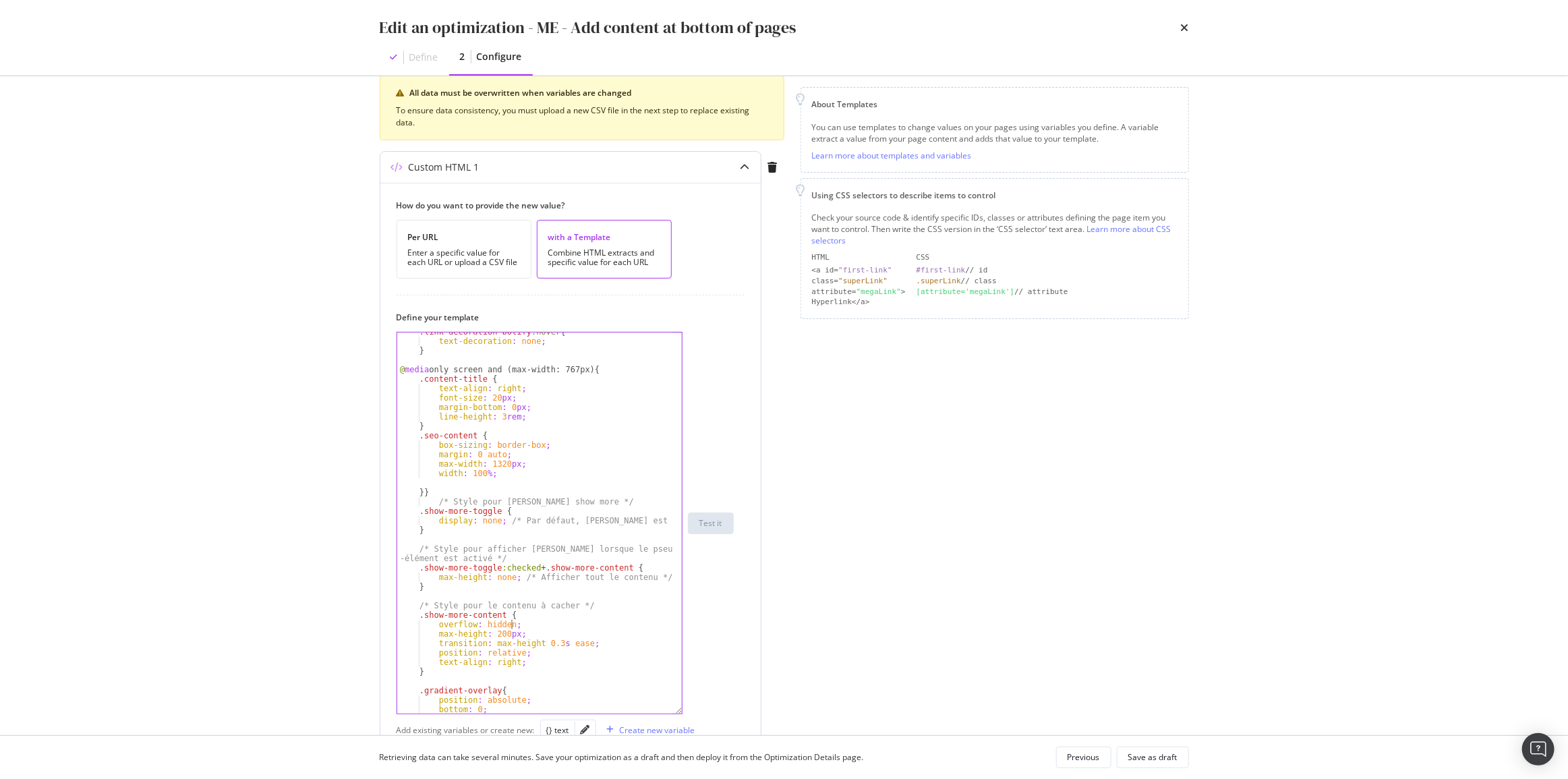
scroll to position [441, 0]
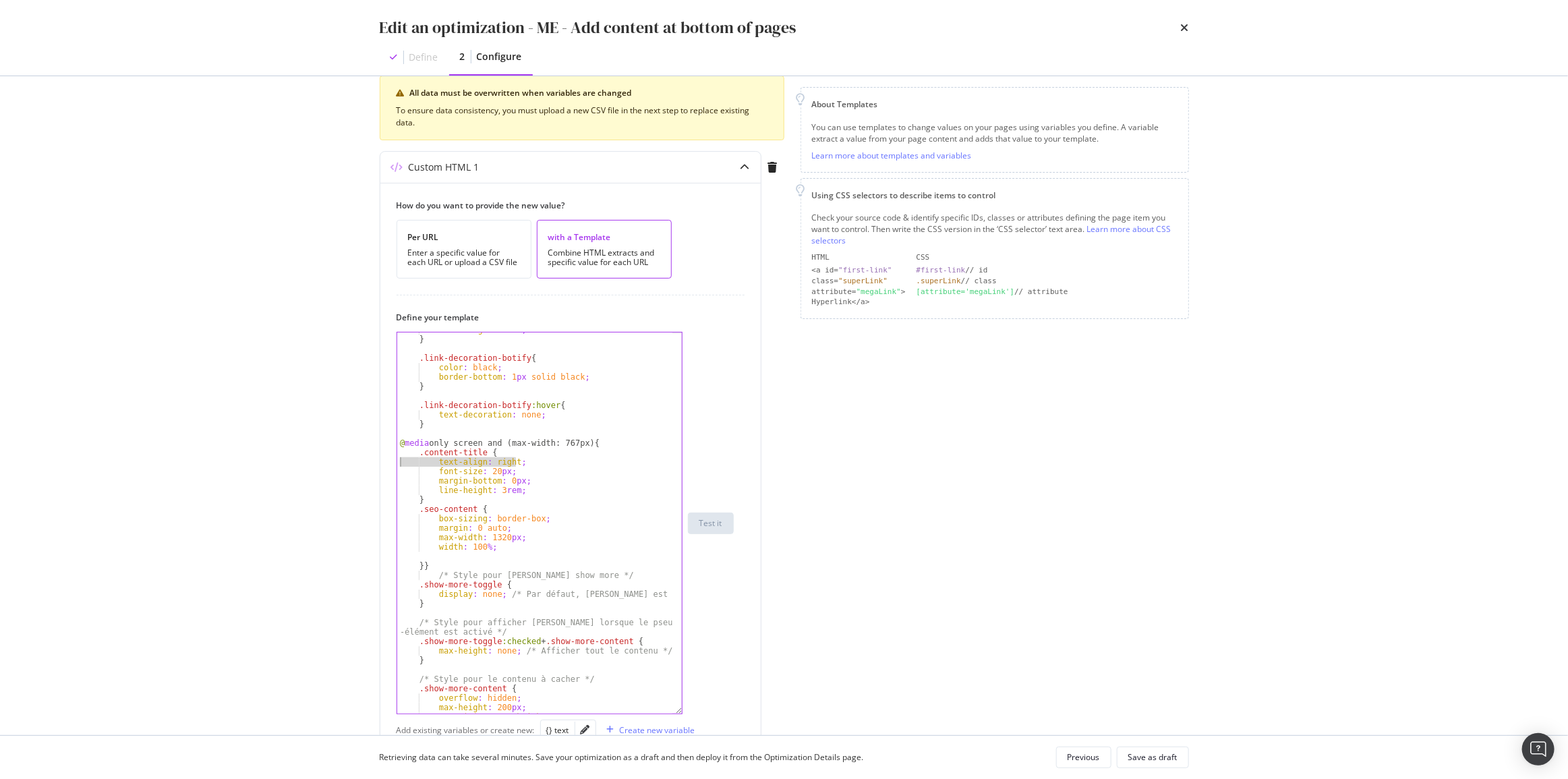
drag, startPoint x: 523, startPoint y: 461, endPoint x: 374, endPoint y: 464, distance: 149.0
click at [374, 464] on div "Preview your optimization (optional) This URL will be used to test the CSS Sele…" at bounding box center [784, 406] width 863 height 659
type textarea "text-align: right;"
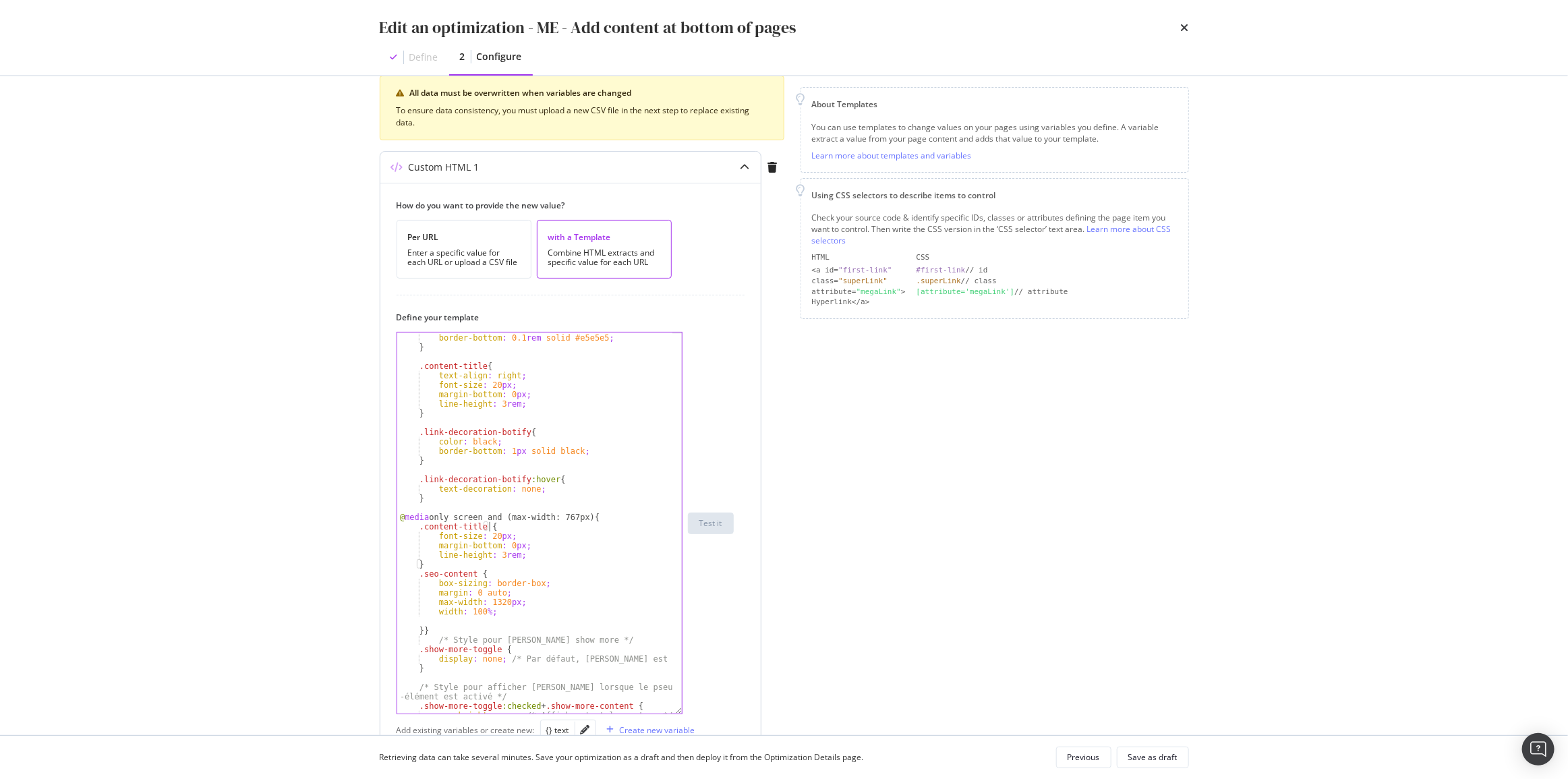
scroll to position [330, 0]
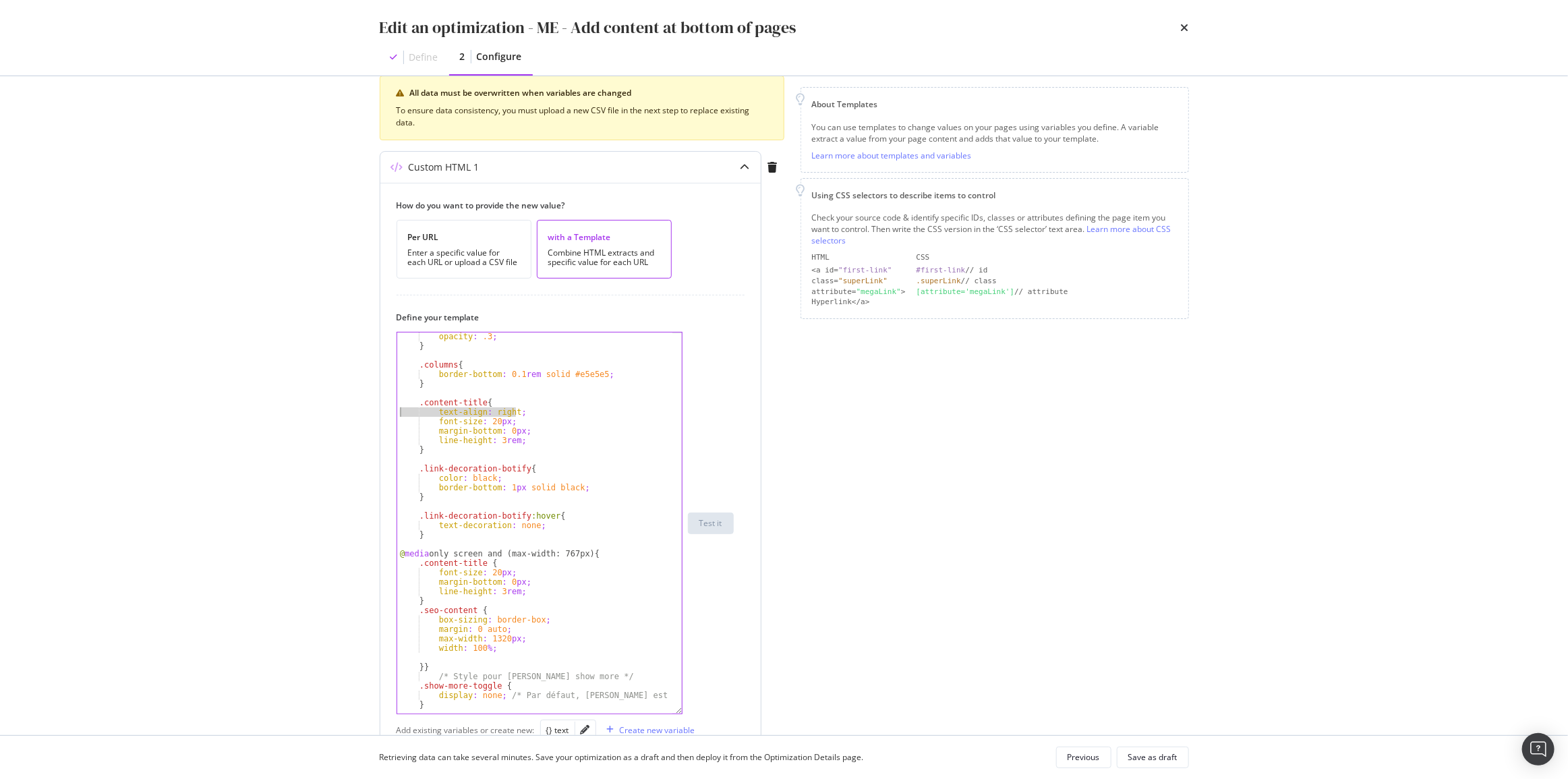
drag, startPoint x: 524, startPoint y: 410, endPoint x: 400, endPoint y: 411, distance: 124.0
click at [400, 411] on div "opacity : .3 ; } .columns { border-bottom : 0.1 rem solid #e5e5e5 ; } .content-…" at bounding box center [535, 537] width 276 height 410
type textarea "text-align: right;"
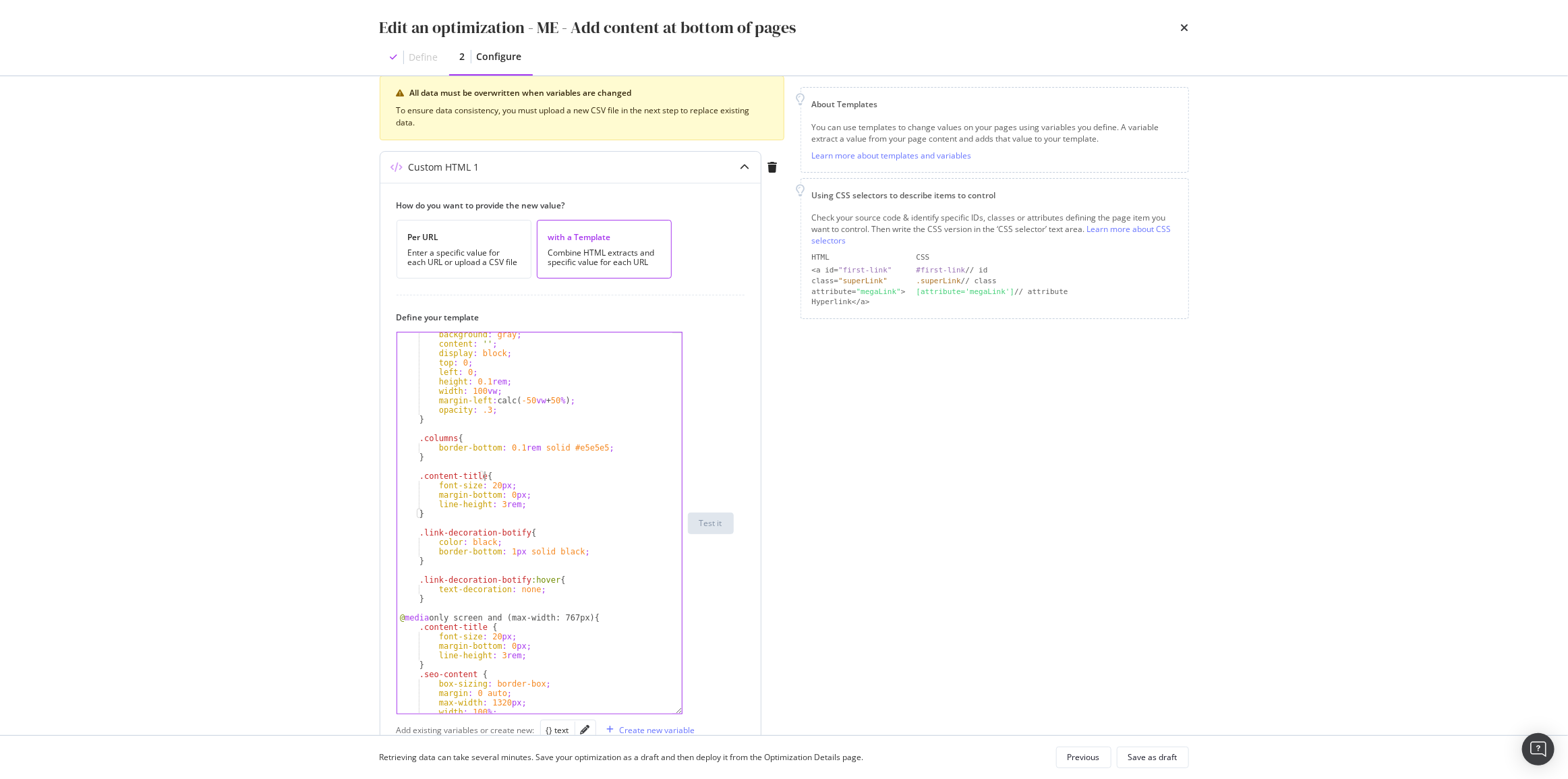
scroll to position [257, 0]
drag, startPoint x: 553, startPoint y: 549, endPoint x: 398, endPoint y: 543, distance: 155.1
click at [398, 543] on div "background : gray ; content : ' ' ; display : block ; top : 0 ; left : 0 ; heig…" at bounding box center [535, 530] width 276 height 400
type textarea "color: black; border-bottom: 1px solid black;"
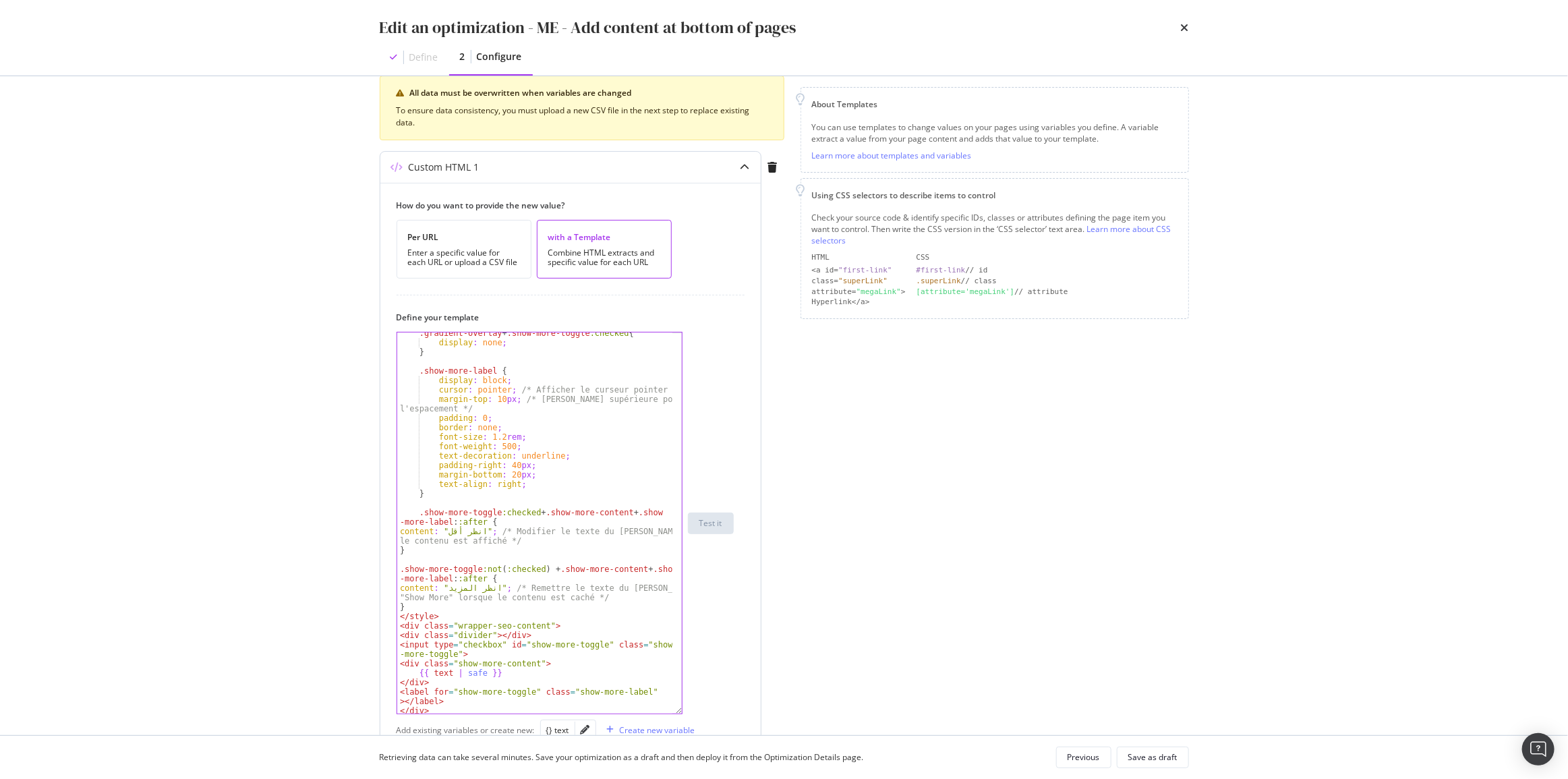
scroll to position [922, 0]
type textarea ".link-decoration-botify{}"
click at [1143, 763] on div "Save as draft" at bounding box center [1153, 757] width 50 height 19
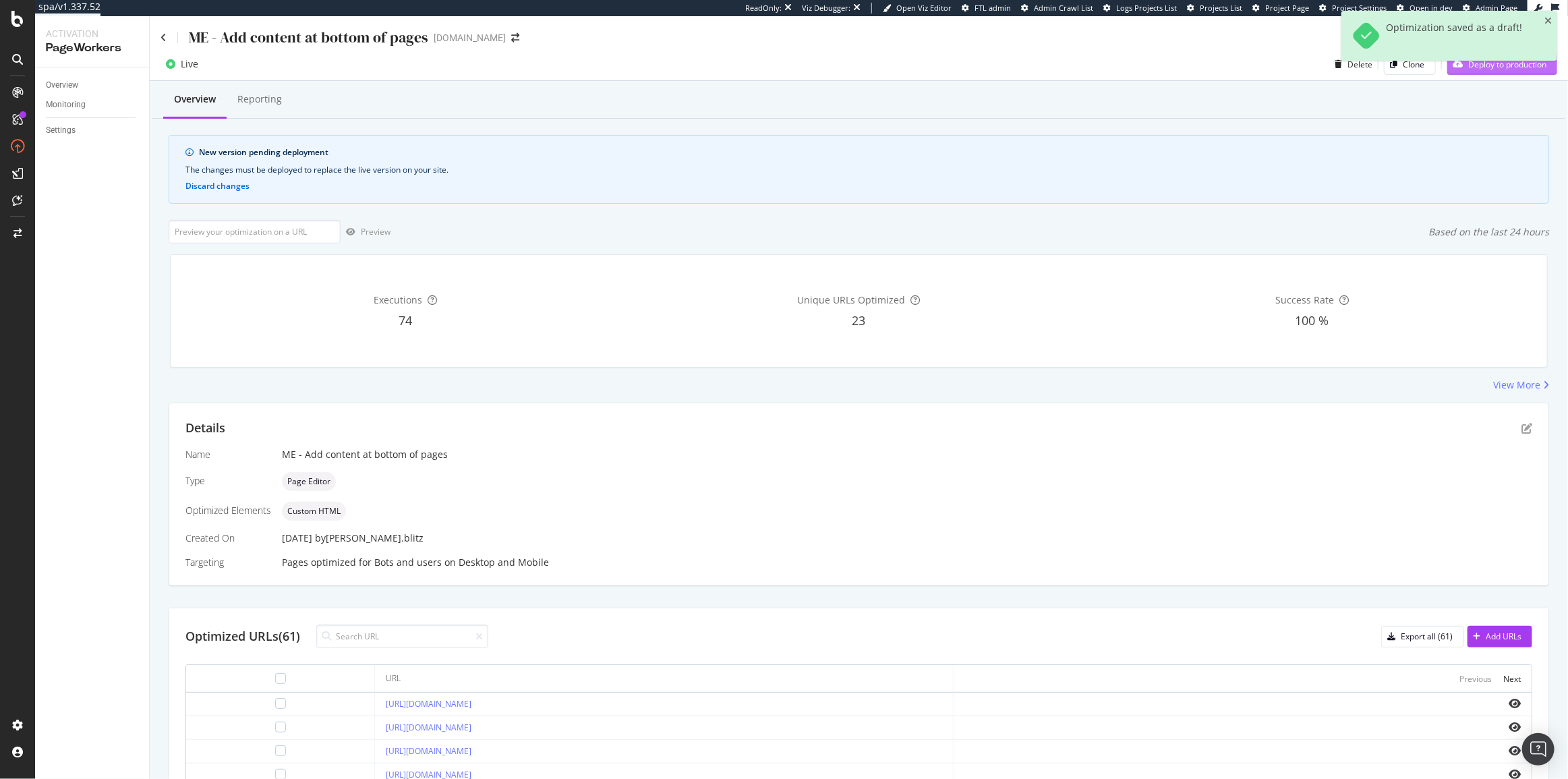
click at [1453, 72] on div "Deploy to production" at bounding box center [1497, 64] width 99 height 20
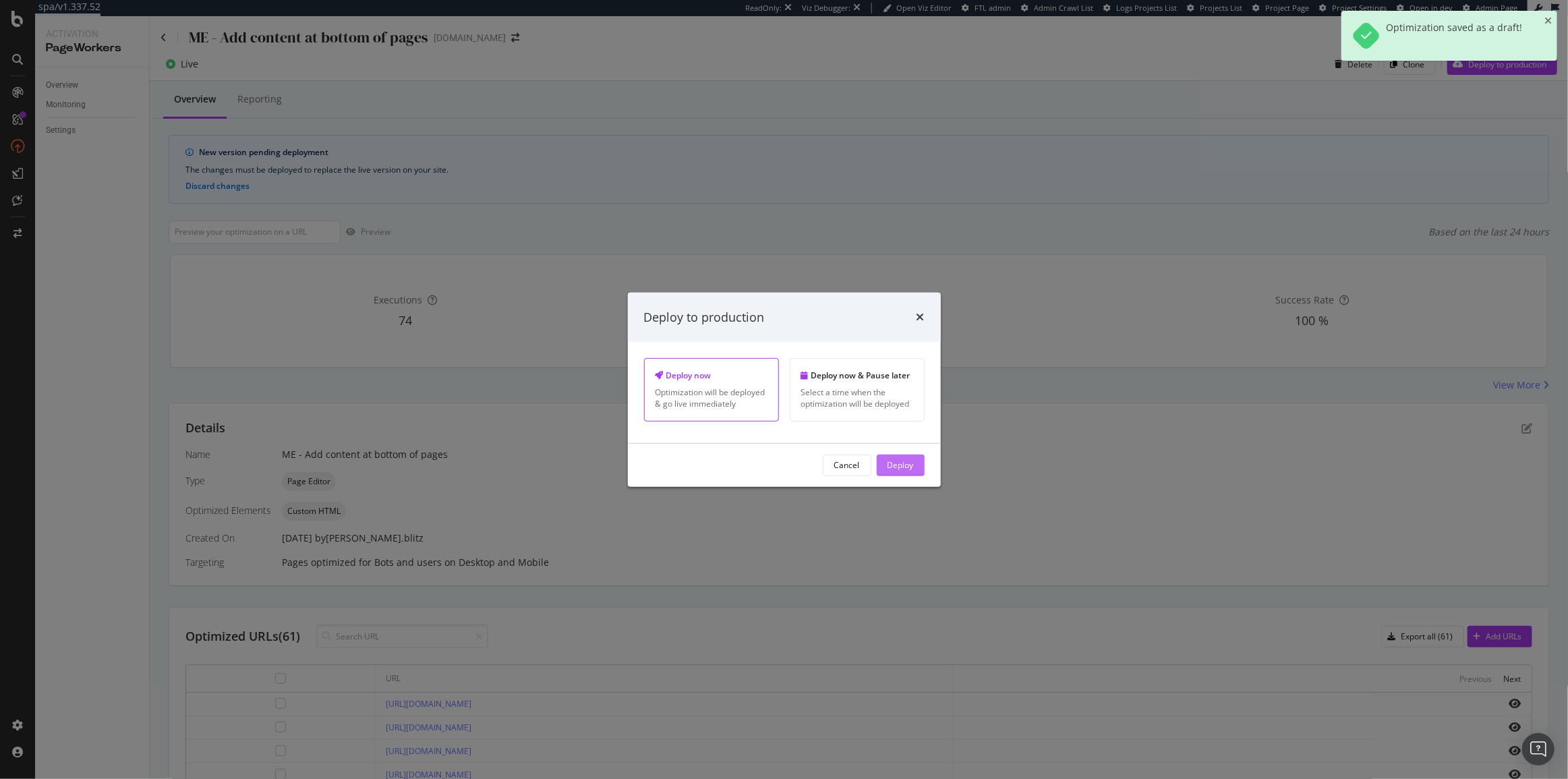
click at [893, 465] on div "Deploy" at bounding box center [900, 465] width 26 height 11
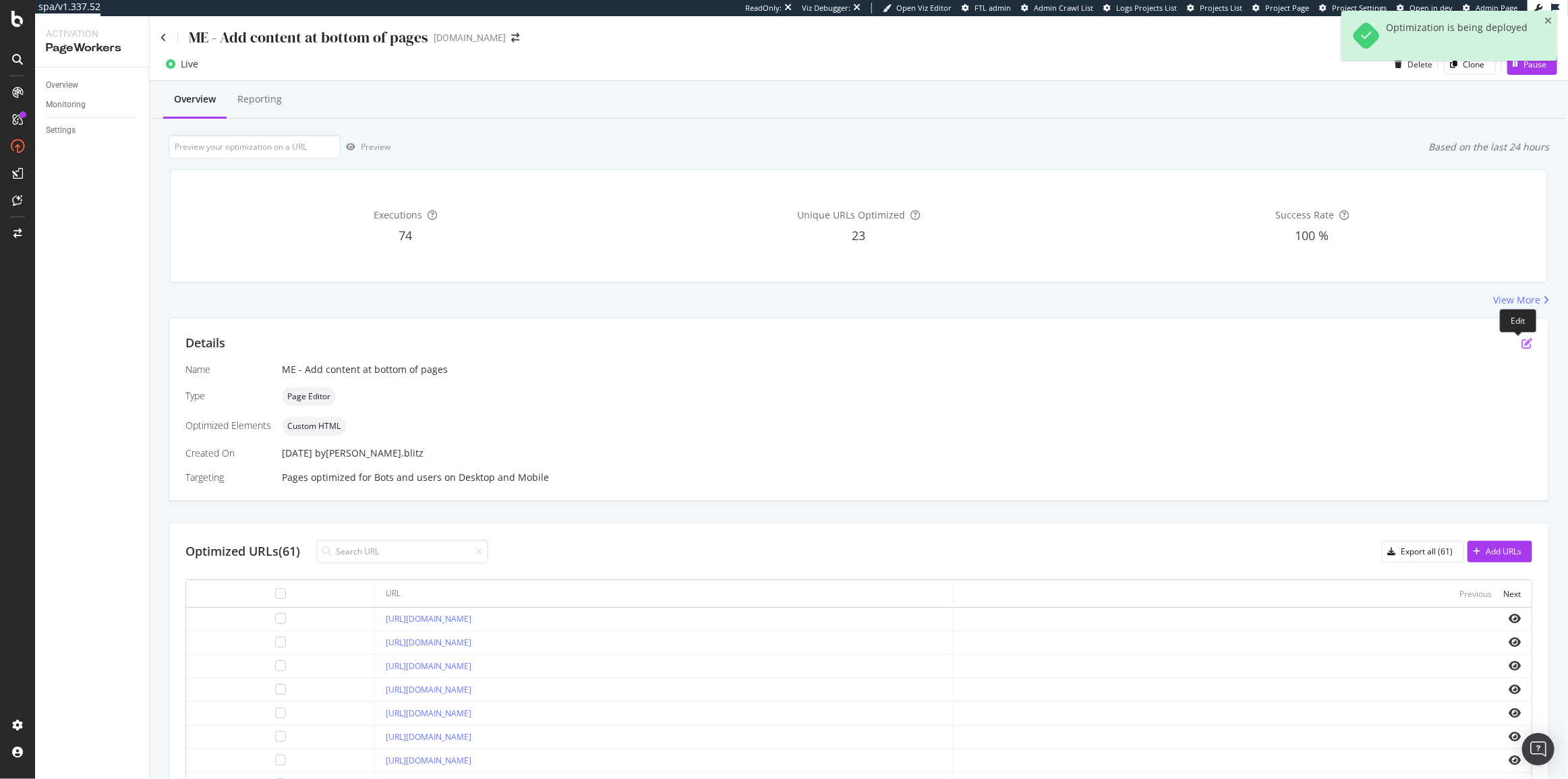
click at [1521, 342] on icon "pen-to-square" at bounding box center [1527, 343] width 11 height 11
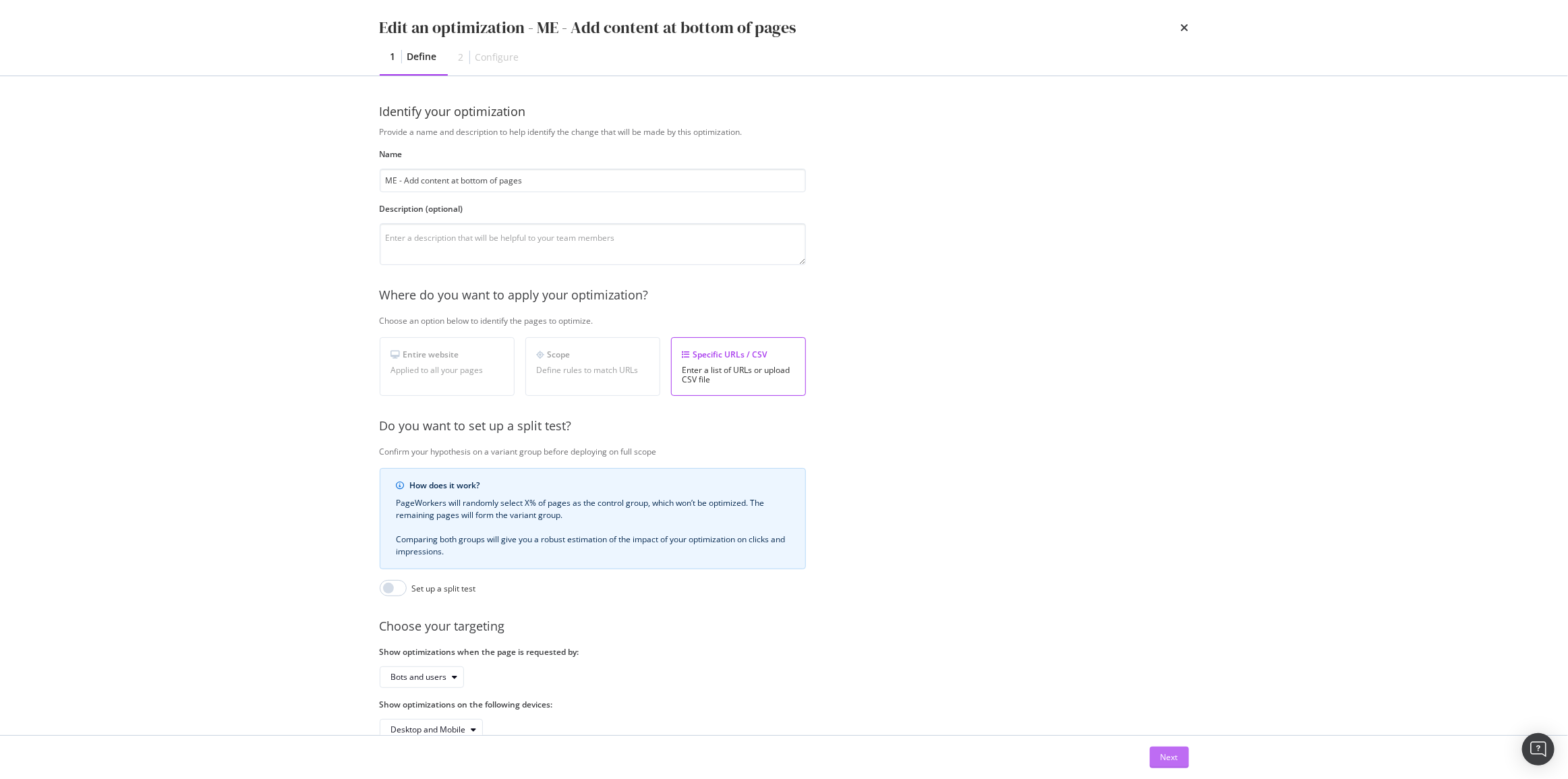
click at [1172, 754] on div "Next" at bounding box center [1169, 756] width 17 height 11
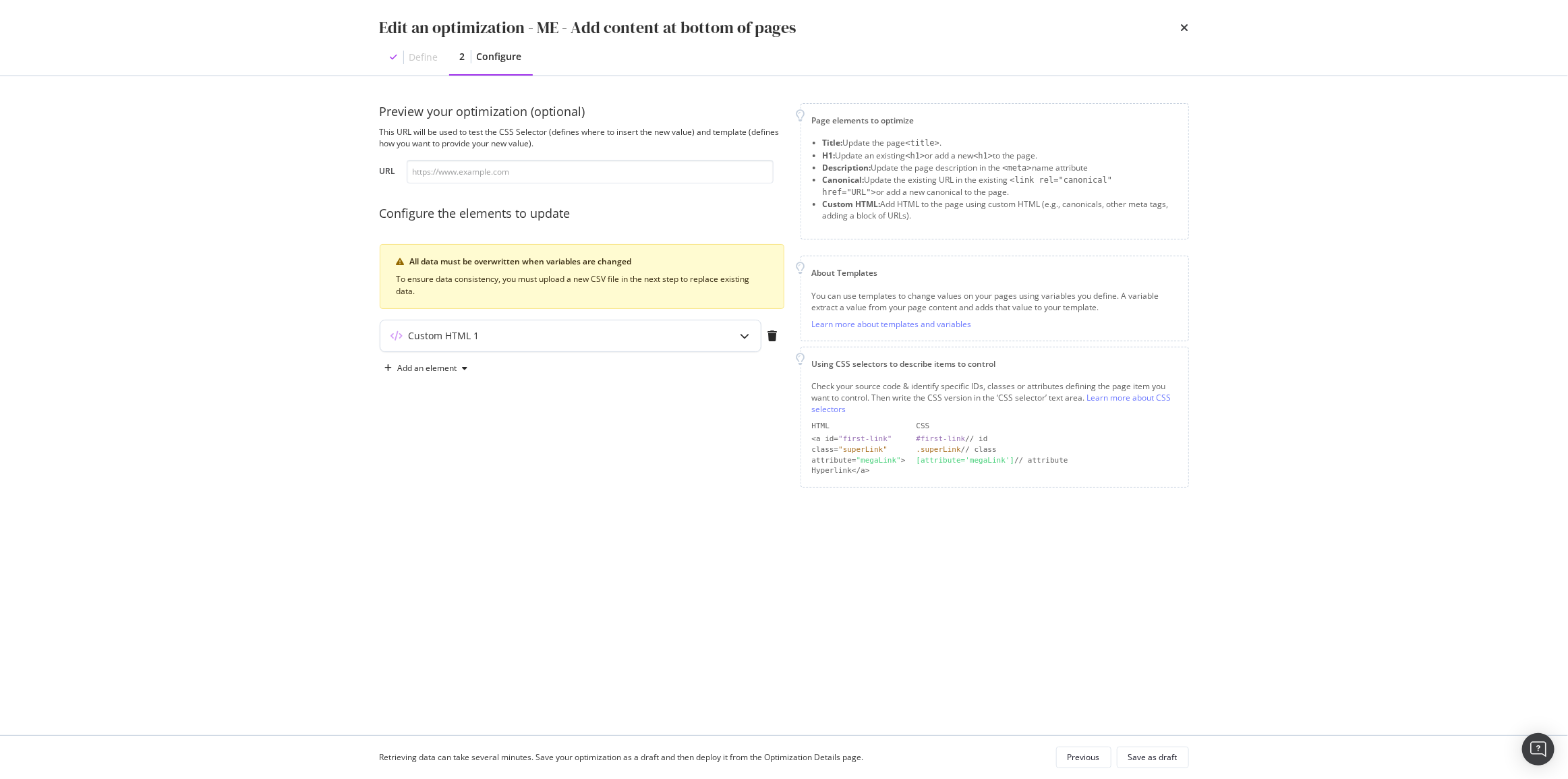
click at [568, 332] on div "Custom HTML 1" at bounding box center [544, 336] width 327 height 14
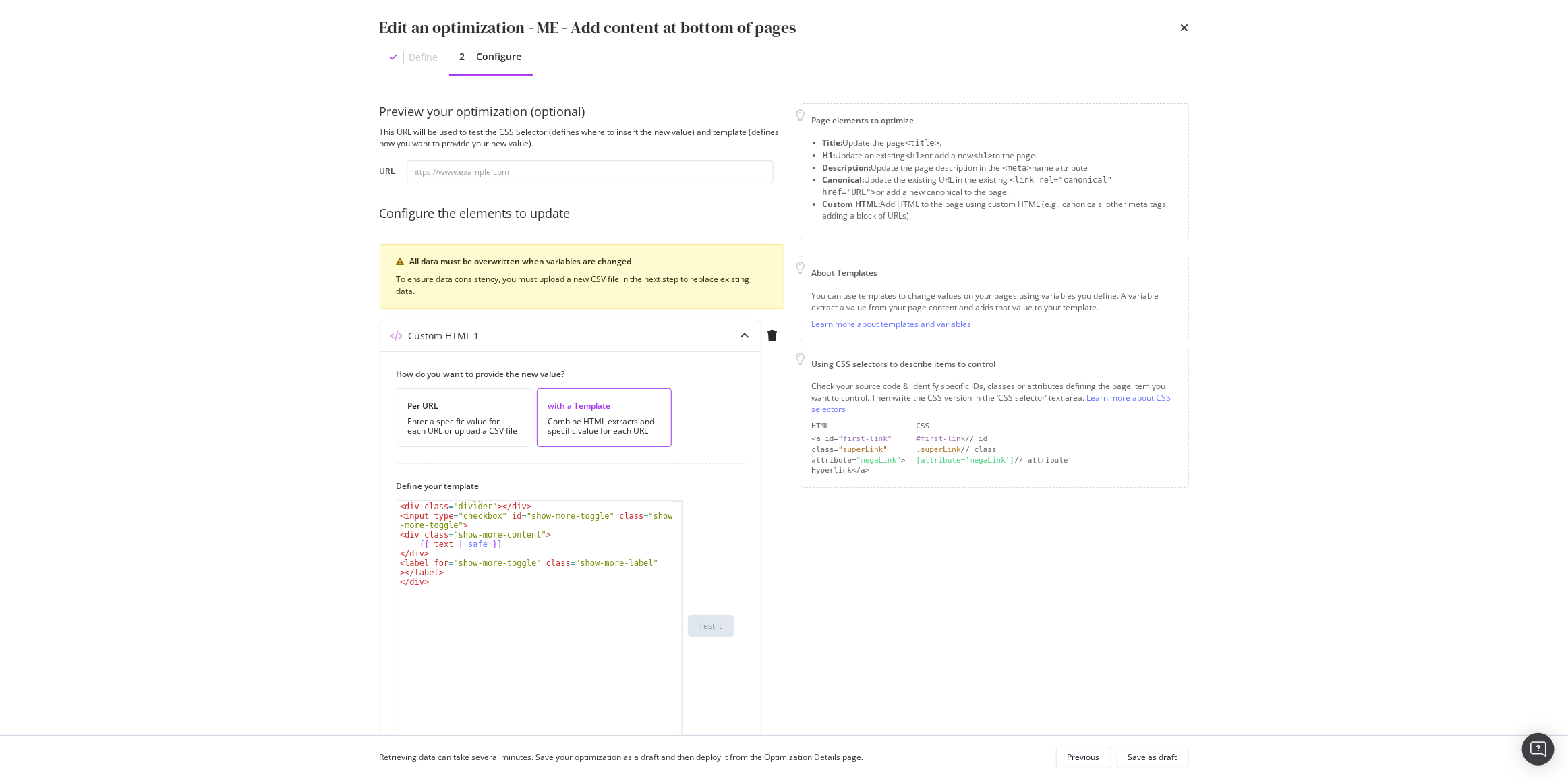
drag, startPoint x: 680, startPoint y: 584, endPoint x: 692, endPoint y: 768, distance: 184.4
click at [701, 778] on html "spa/v1.337.52 ReadOnly: Viz Debugger: Open Viz Editor FTL admin Admin Crawl Lis…" at bounding box center [784, 390] width 1568 height 779
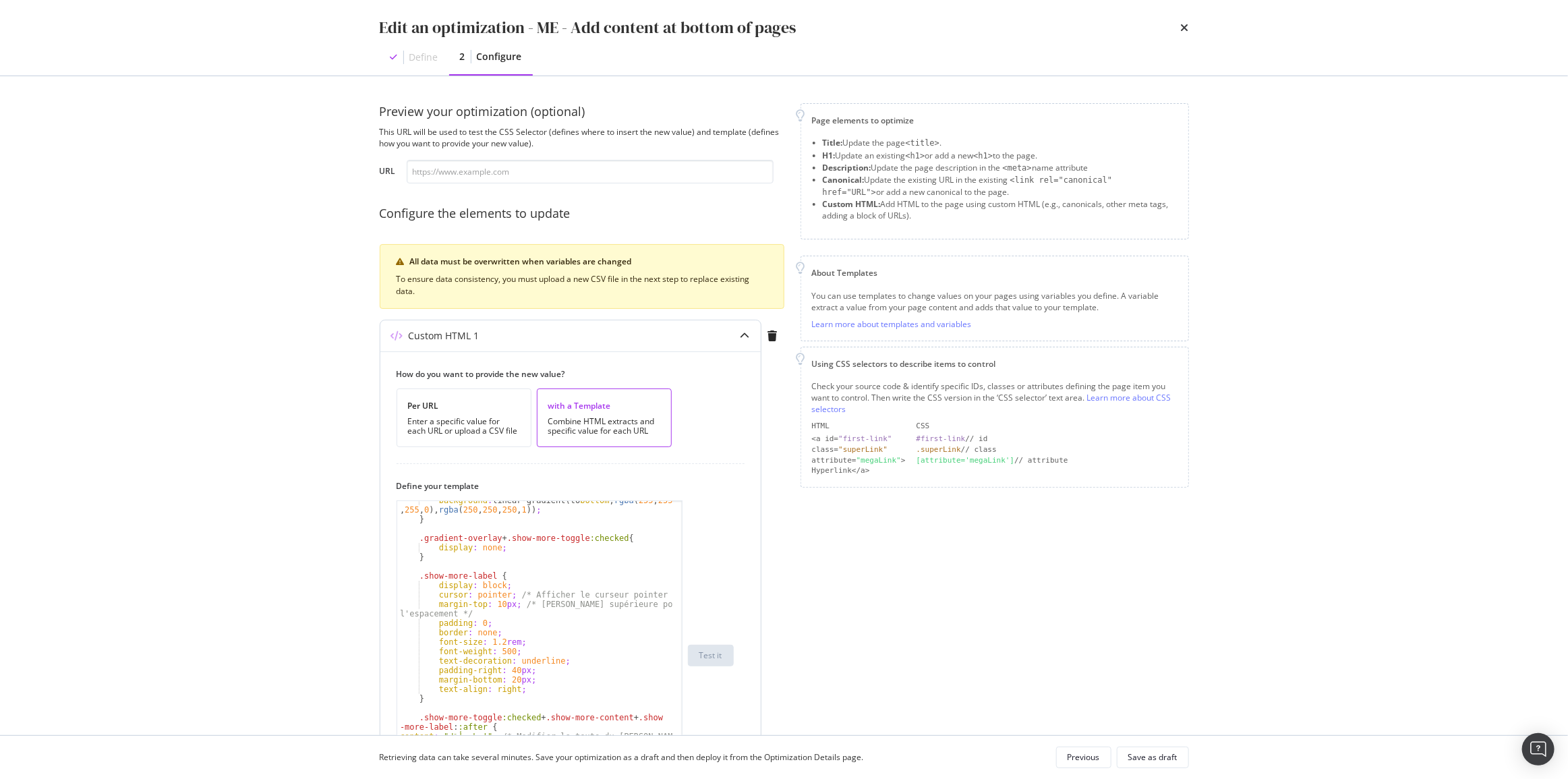
scroll to position [883, 0]
click at [499, 689] on div "background : linear-gradient(to bottom , rgba ( 255 , 255 , 255 , 0 ), rgba ( 2…" at bounding box center [535, 664] width 276 height 337
type textarea "text-align: left;"
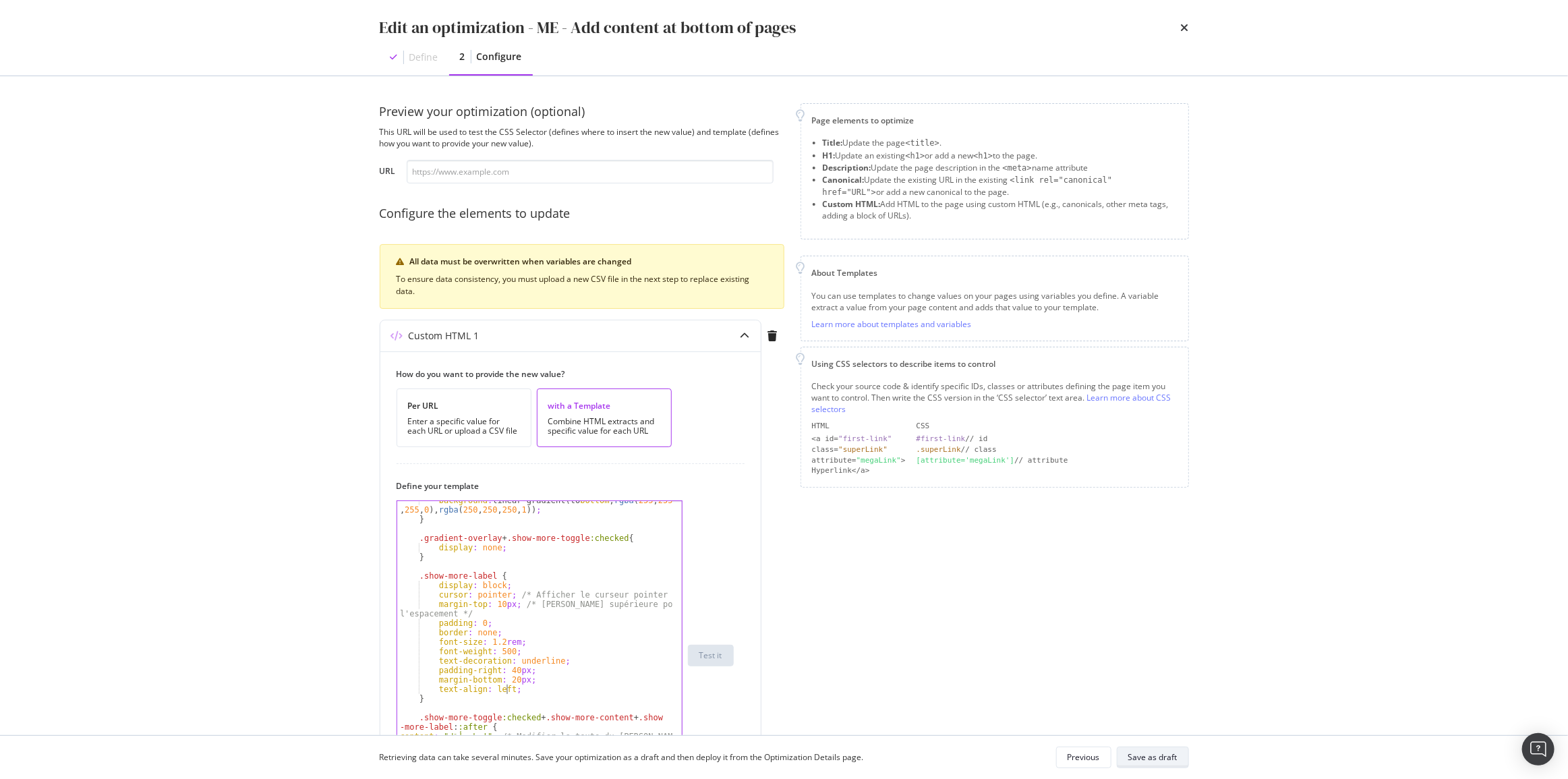
click at [1149, 765] on div "Save as draft" at bounding box center [1153, 757] width 50 height 19
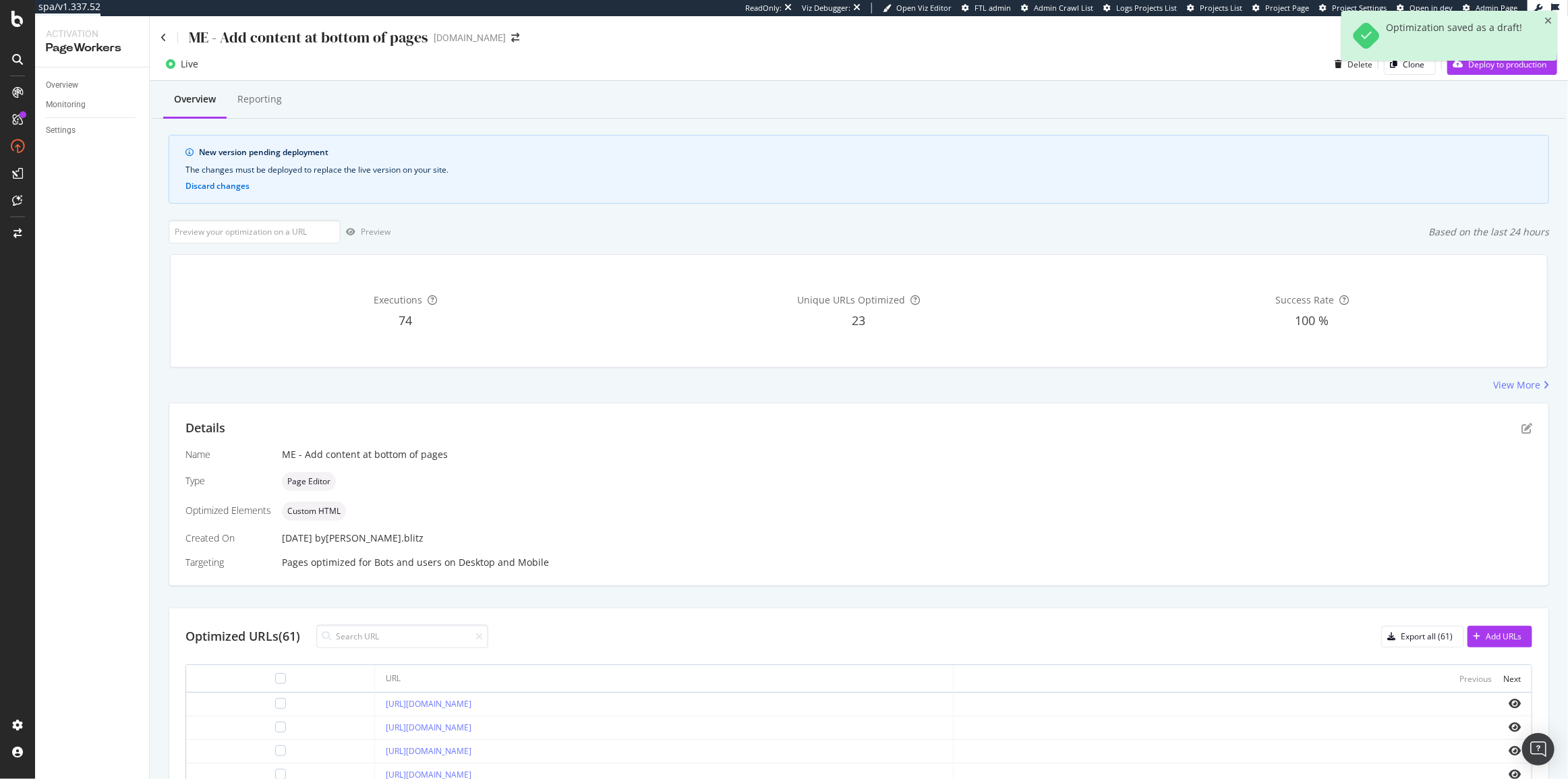
click at [1510, 75] on div "Live Delete Clone Deploy to production" at bounding box center [859, 67] width 1418 height 27
click at [1507, 70] on div "Optimization saved as a draft!" at bounding box center [1449, 41] width 216 height 61
click at [1474, 71] on div "Optimization saved as a draft!" at bounding box center [1449, 41] width 216 height 61
click at [1474, 74] on div "Deploy to production" at bounding box center [1497, 64] width 99 height 20
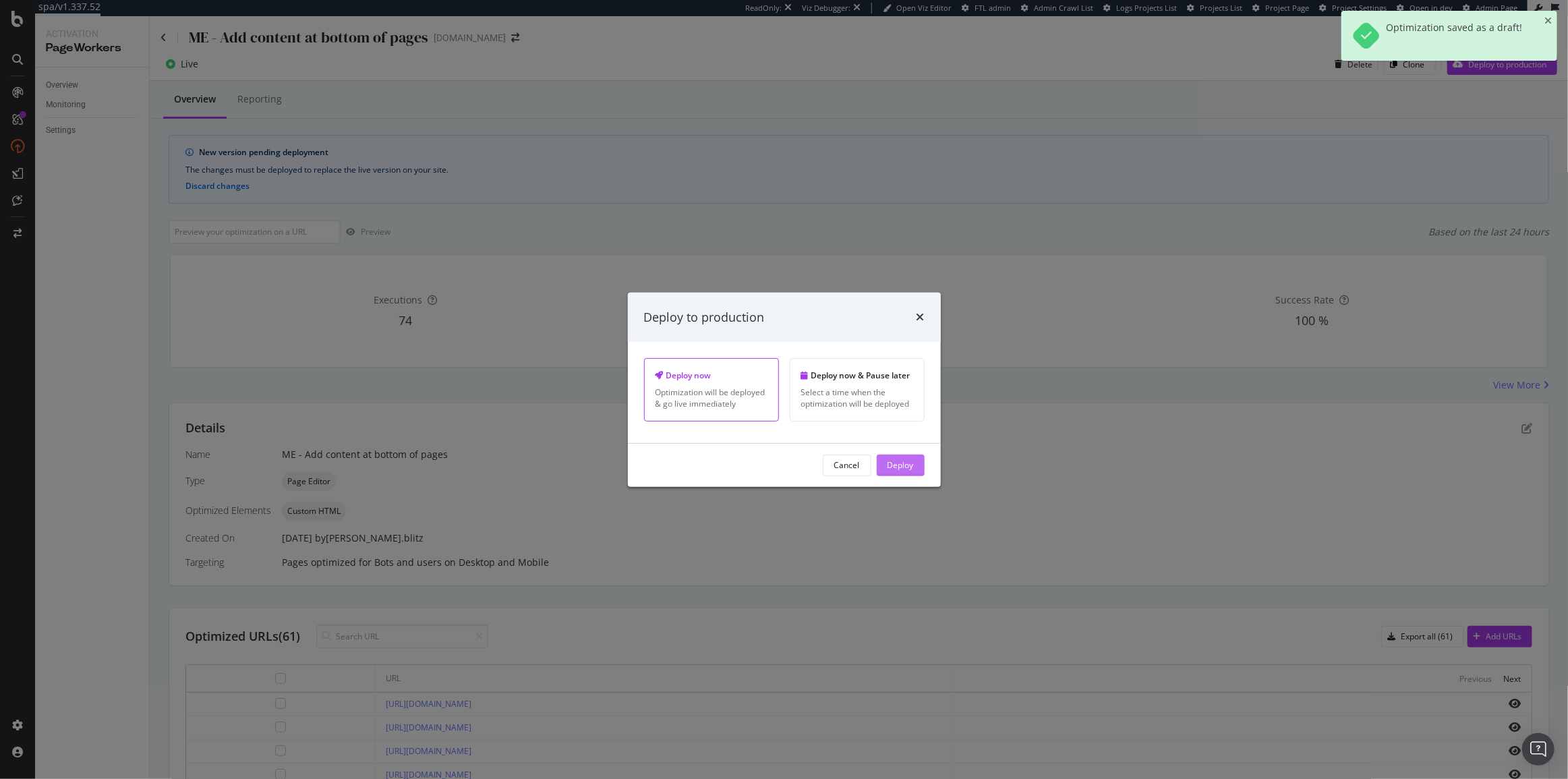
click at [883, 470] on button "Deploy" at bounding box center [900, 465] width 48 height 22
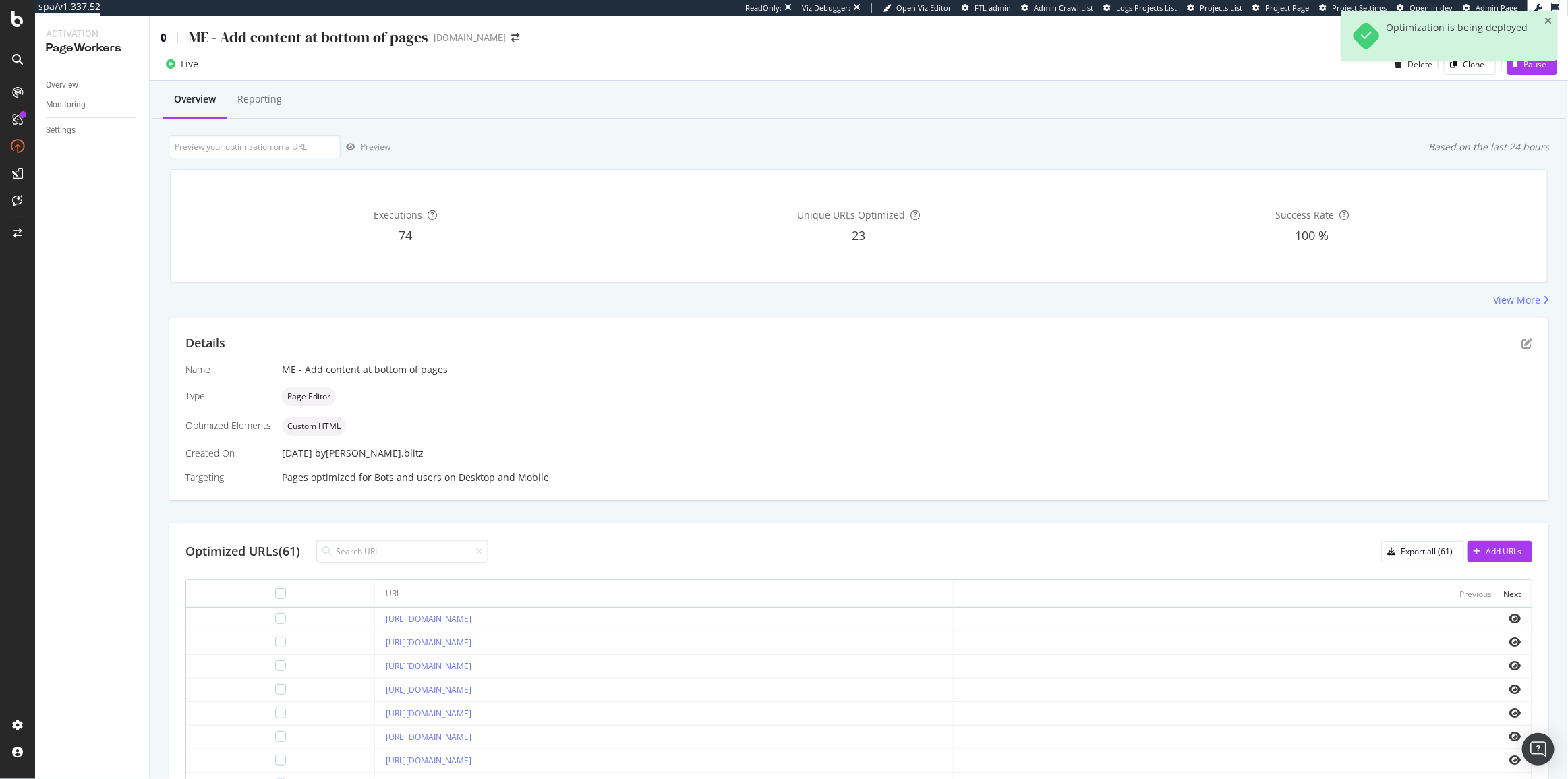
click at [164, 39] on icon at bounding box center [164, 38] width 6 height 10
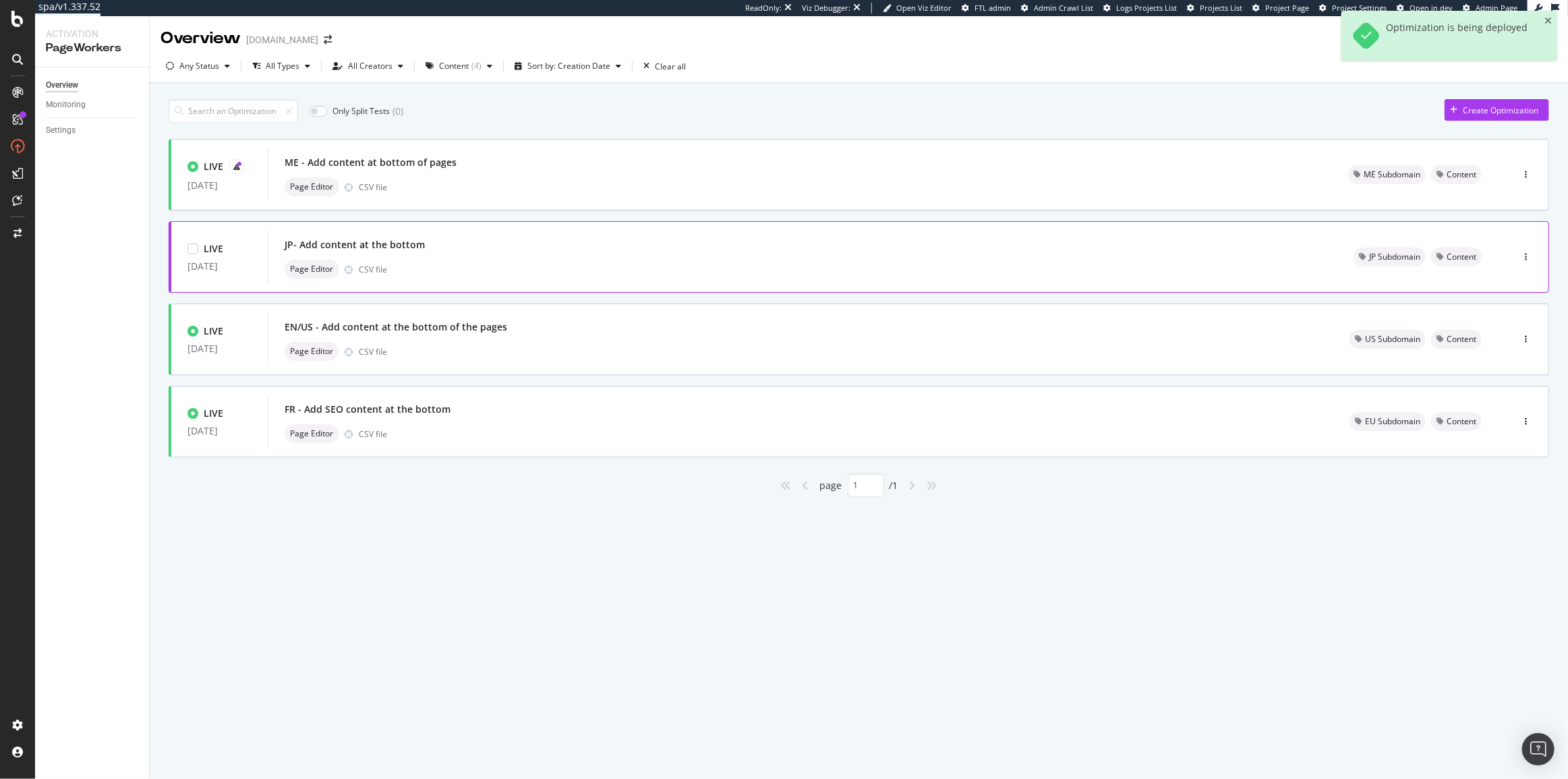
click at [463, 257] on div "JP- Add content at the bottom Page Editor CSV file" at bounding box center [802, 257] width 1036 height 44
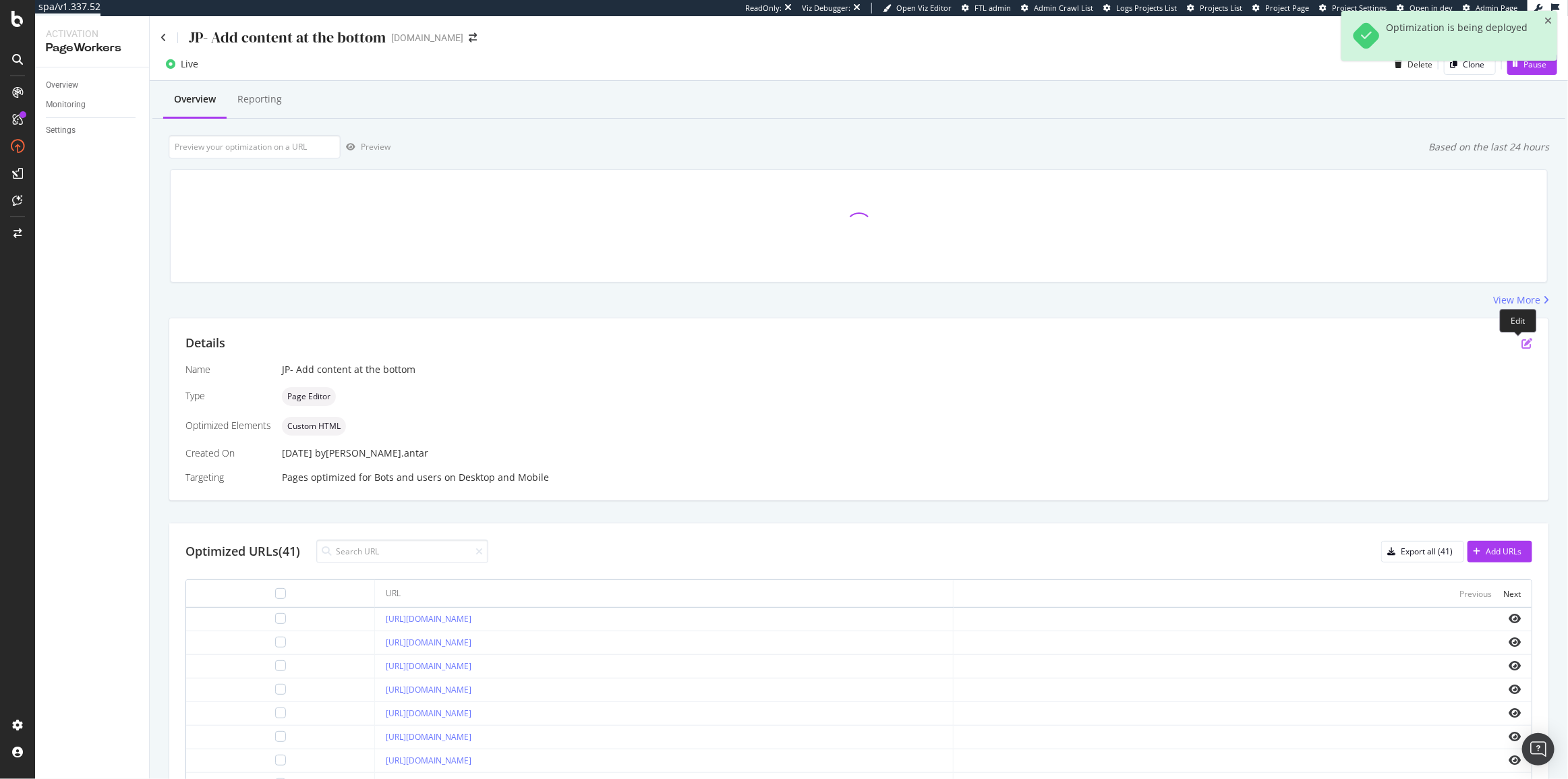
click at [1521, 343] on icon "pen-to-square" at bounding box center [1527, 343] width 11 height 11
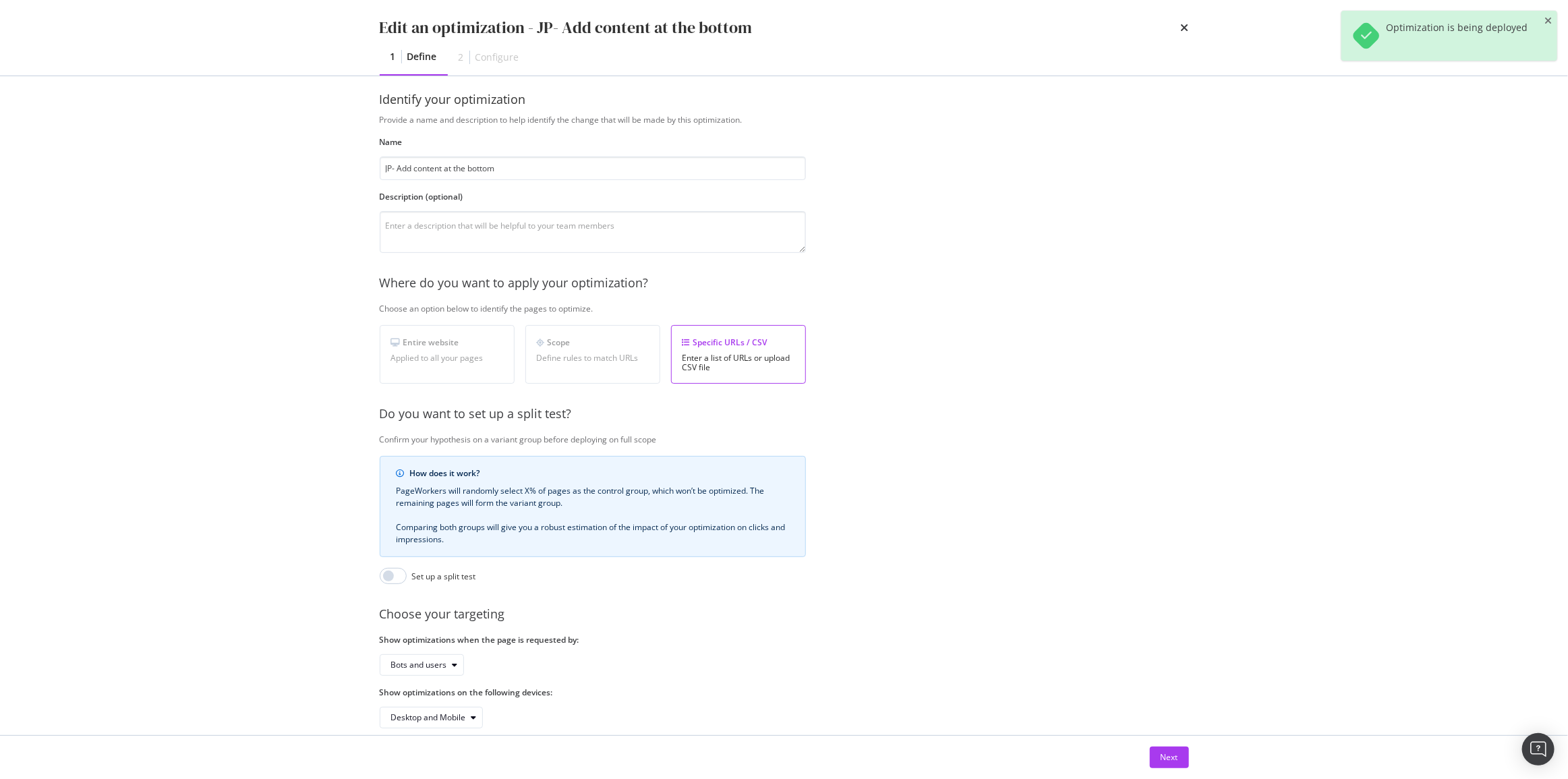
scroll to position [41, 0]
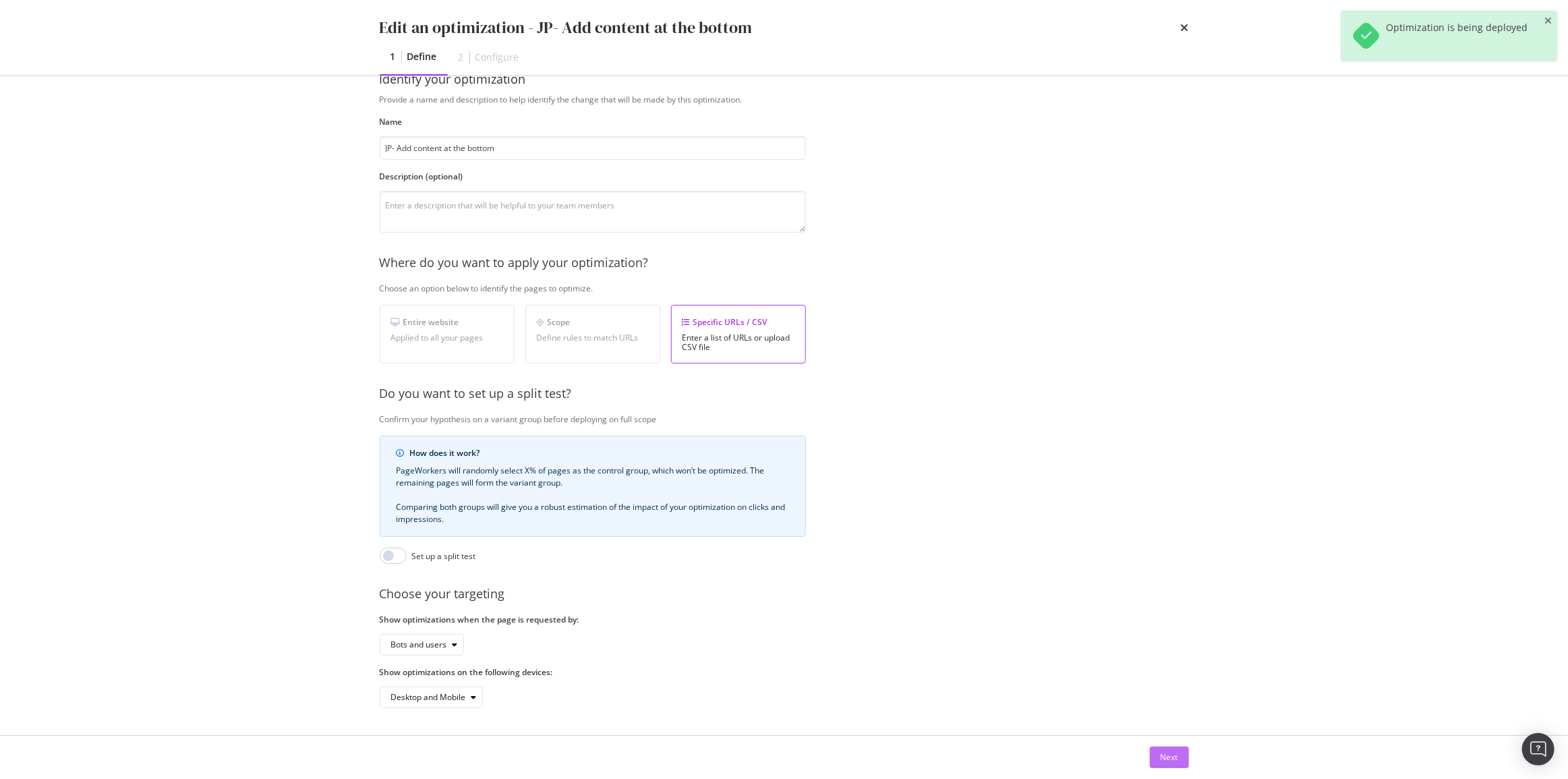
click at [1180, 762] on button "Next" at bounding box center [1169, 757] width 39 height 22
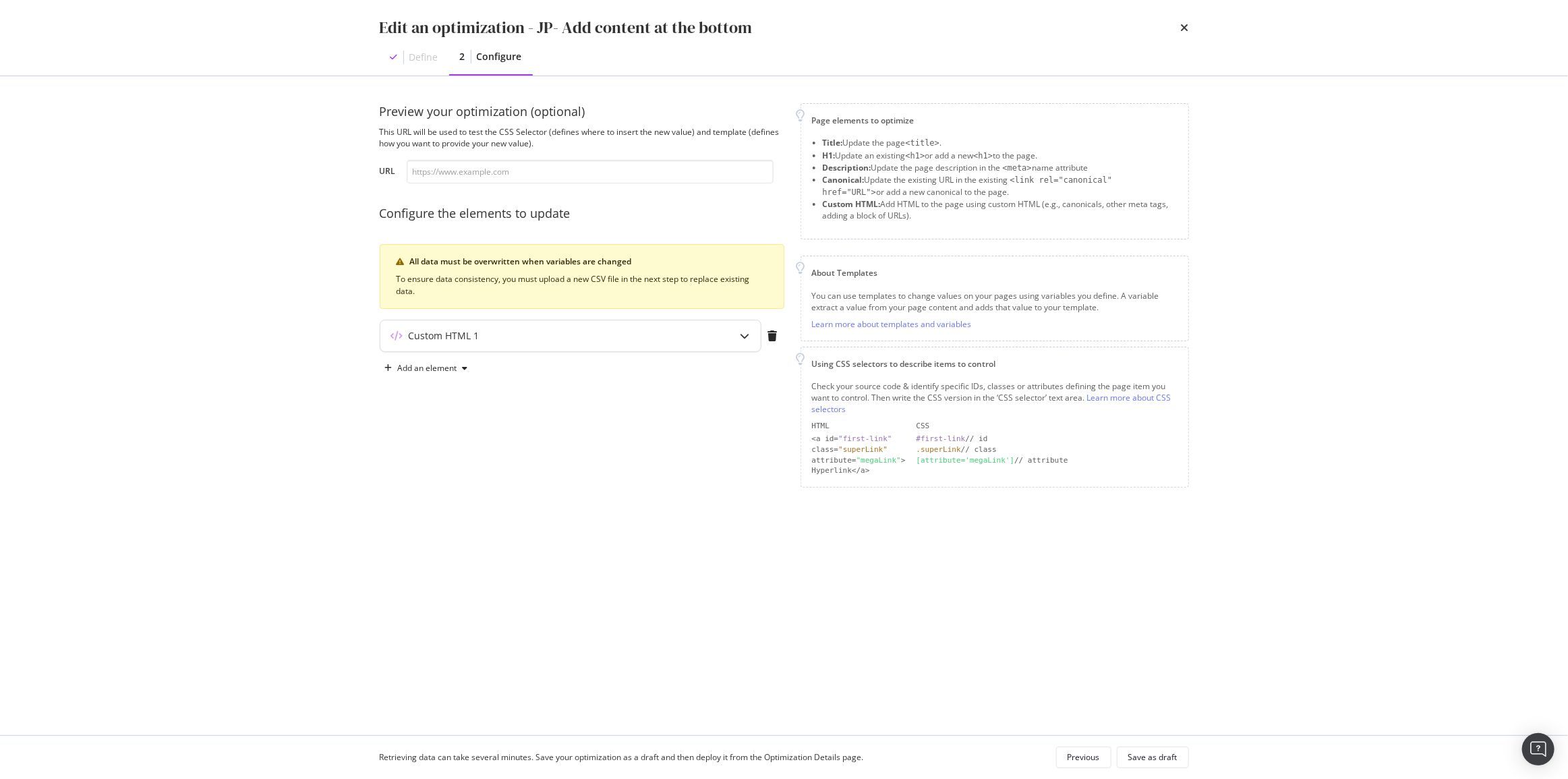
click at [481, 326] on div "Custom HTML 1" at bounding box center [570, 335] width 380 height 31
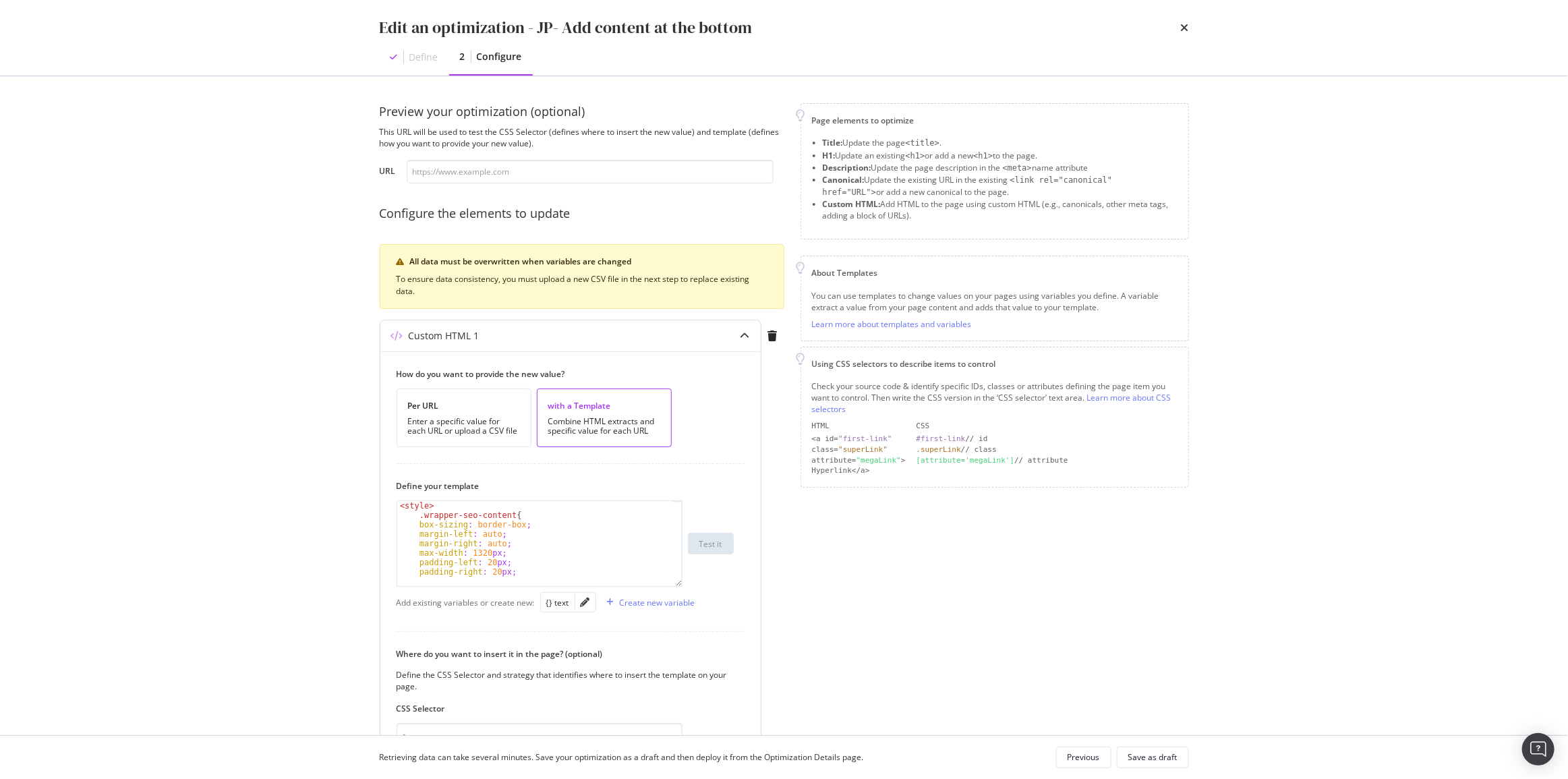
click at [618, 530] on div "< style > .wrapper-seo-content { box-sizing : border-box ; margin-left : auto ;…" at bounding box center [535, 553] width 276 height 104
type textarea "<label for="show-more-toggle" class="show-more-label"></label> </div>"
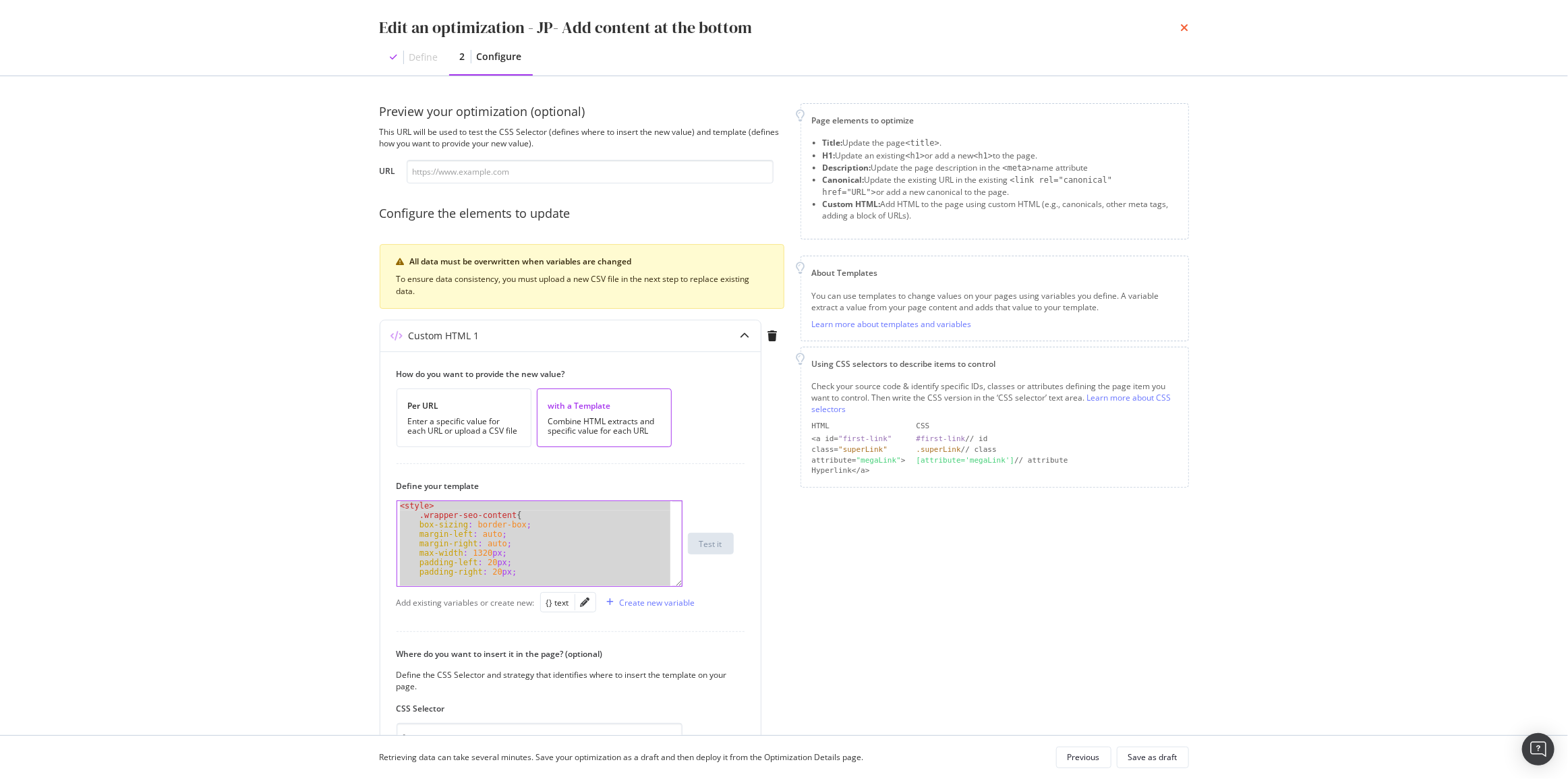
click at [1188, 27] on icon "times" at bounding box center [1185, 28] width 8 height 11
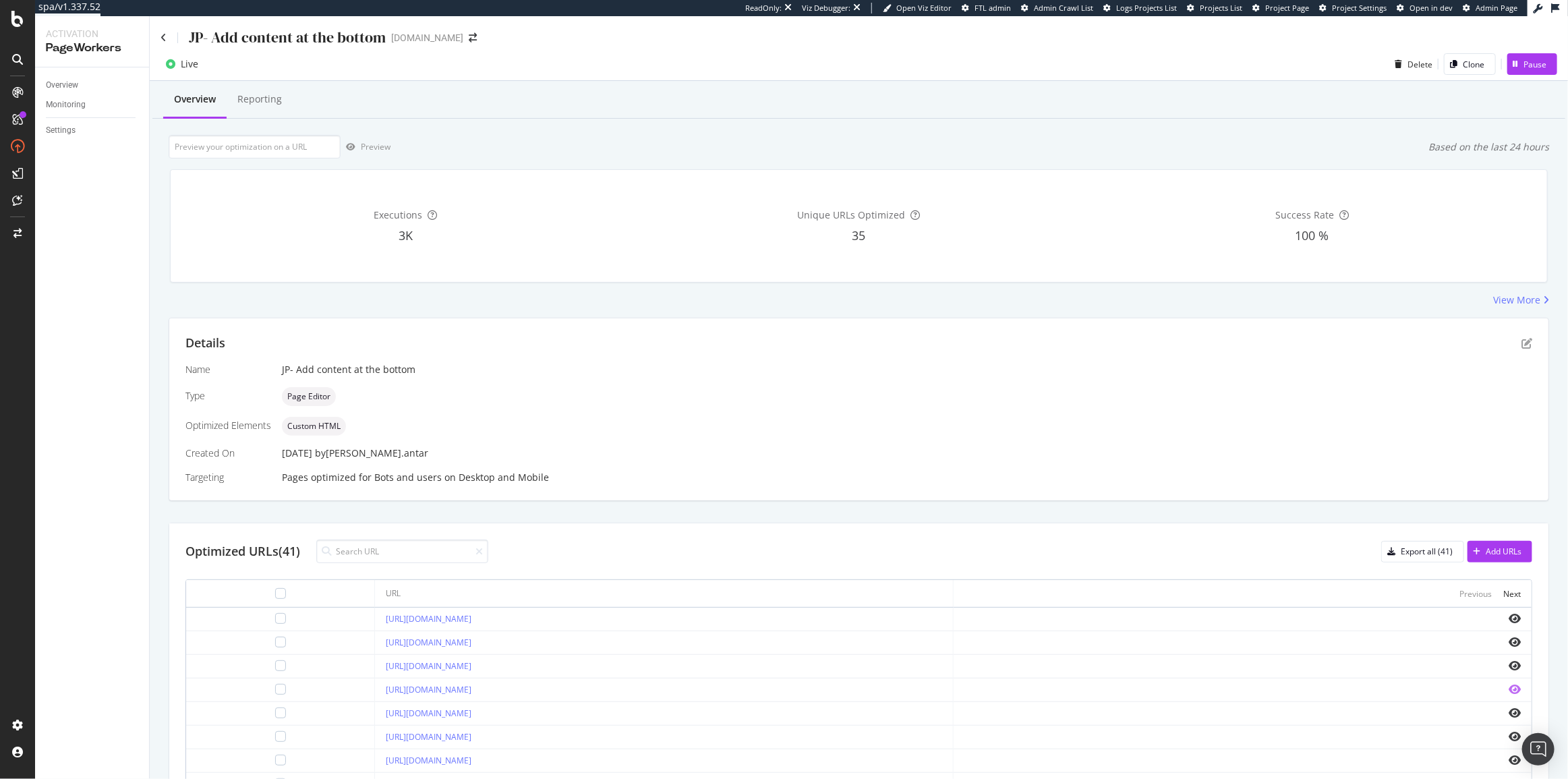
click at [1509, 684] on icon "eye" at bounding box center [1515, 689] width 12 height 11
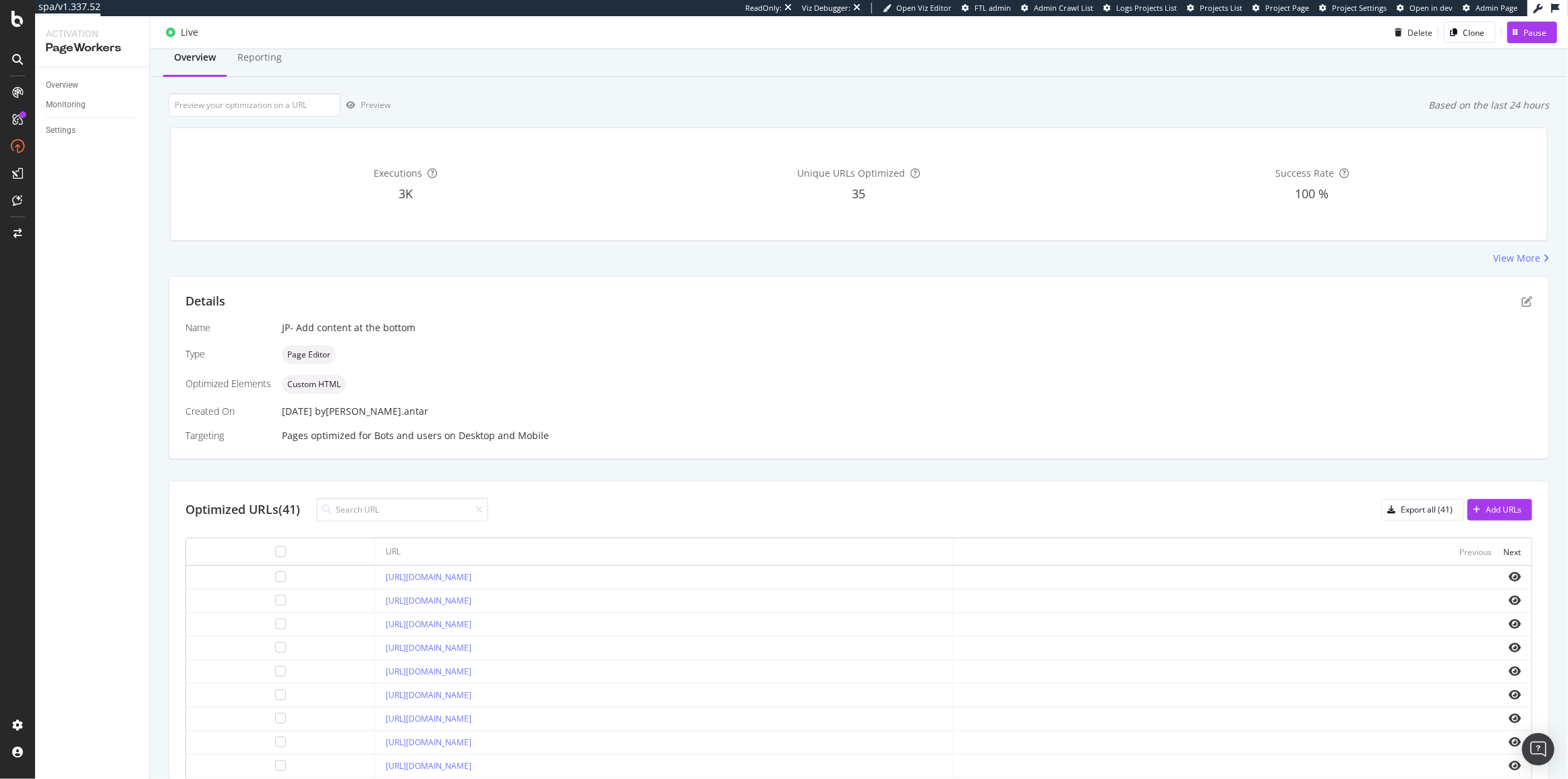
scroll to position [1, 0]
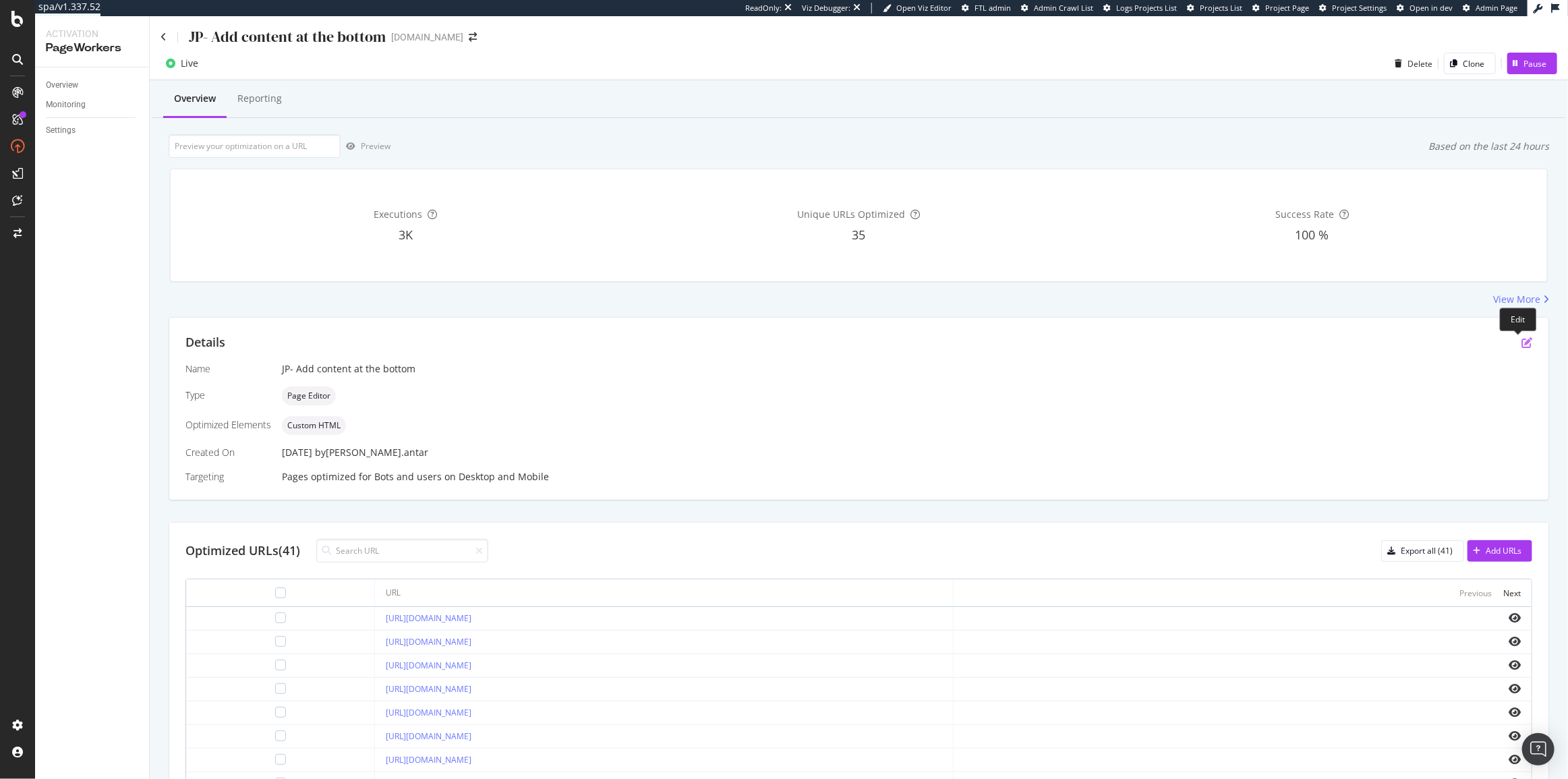
click at [1521, 337] on icon "pen-to-square" at bounding box center [1527, 342] width 11 height 11
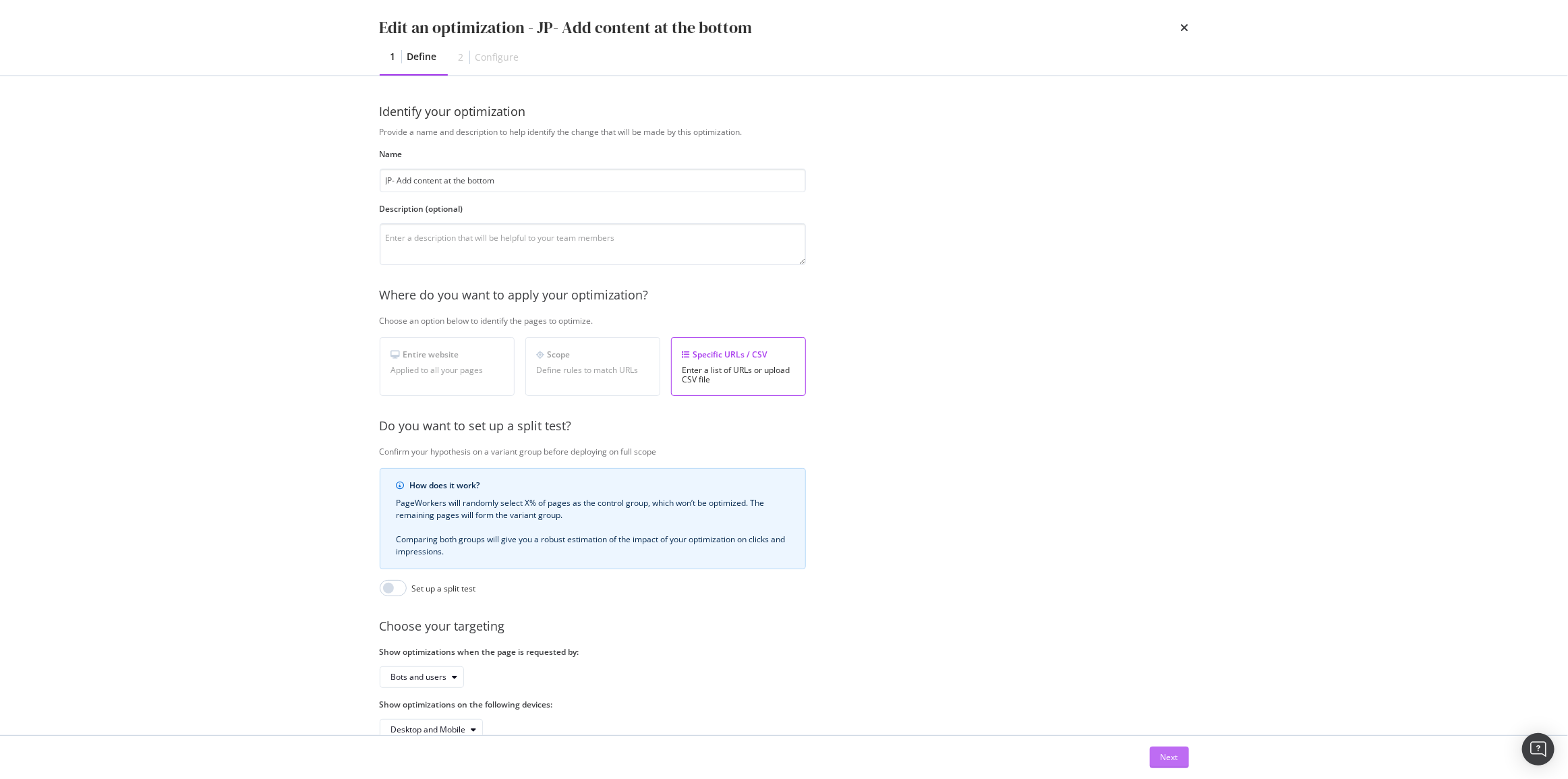
click at [1149, 756] on button "Next" at bounding box center [1169, 757] width 39 height 22
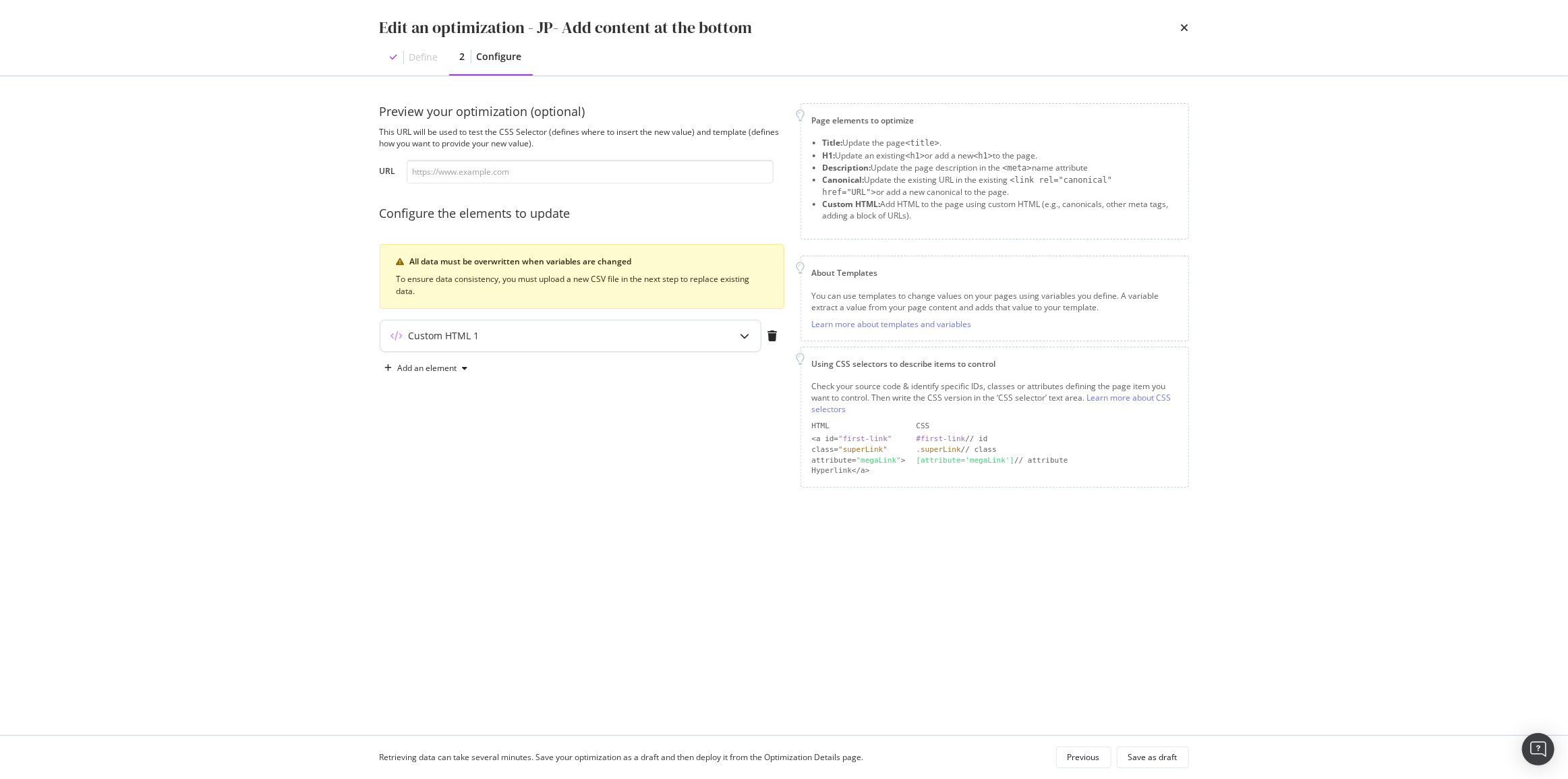
click at [491, 320] on div "Custom HTML 1" at bounding box center [570, 335] width 380 height 31
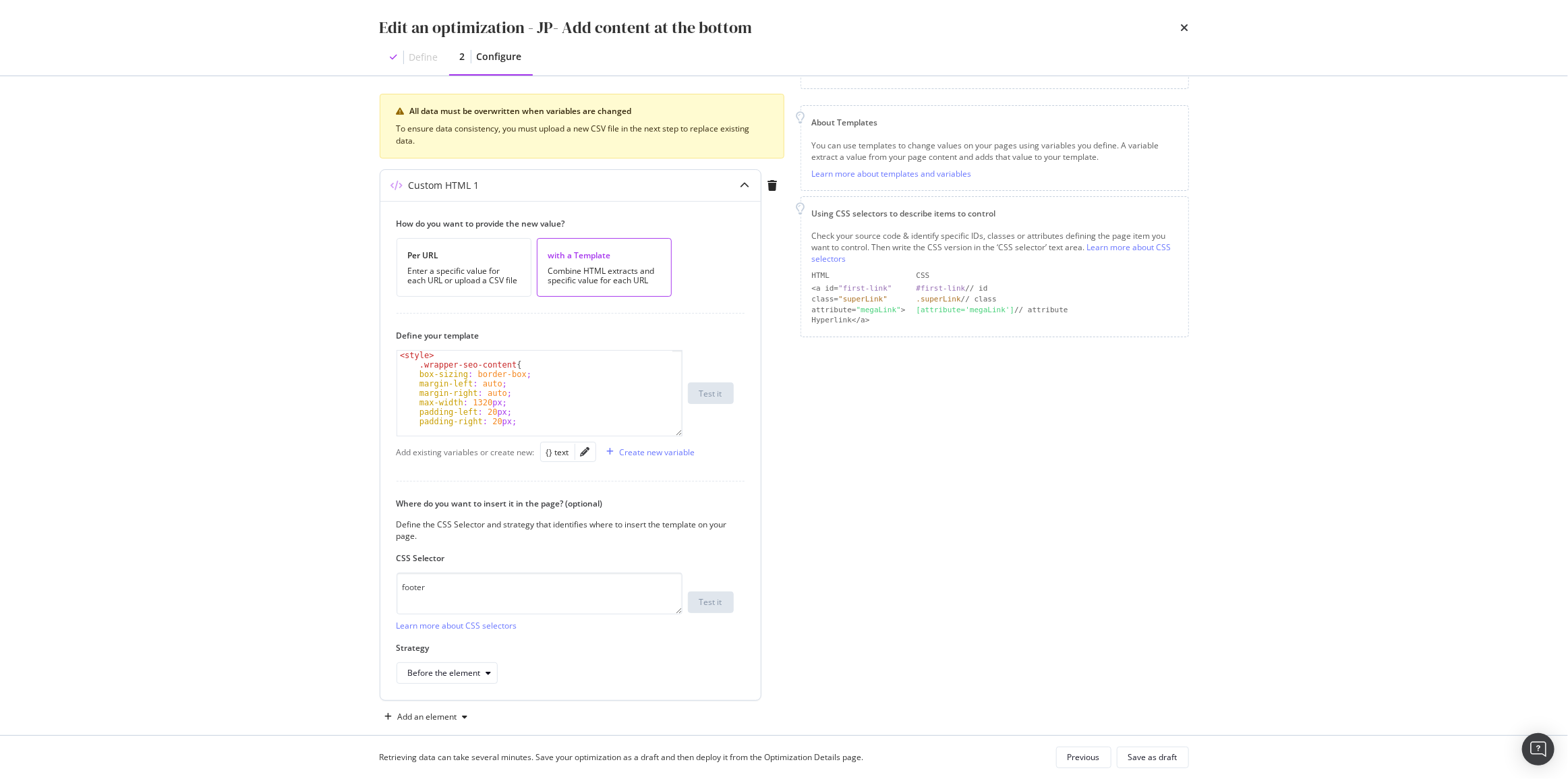
scroll to position [169, 0]
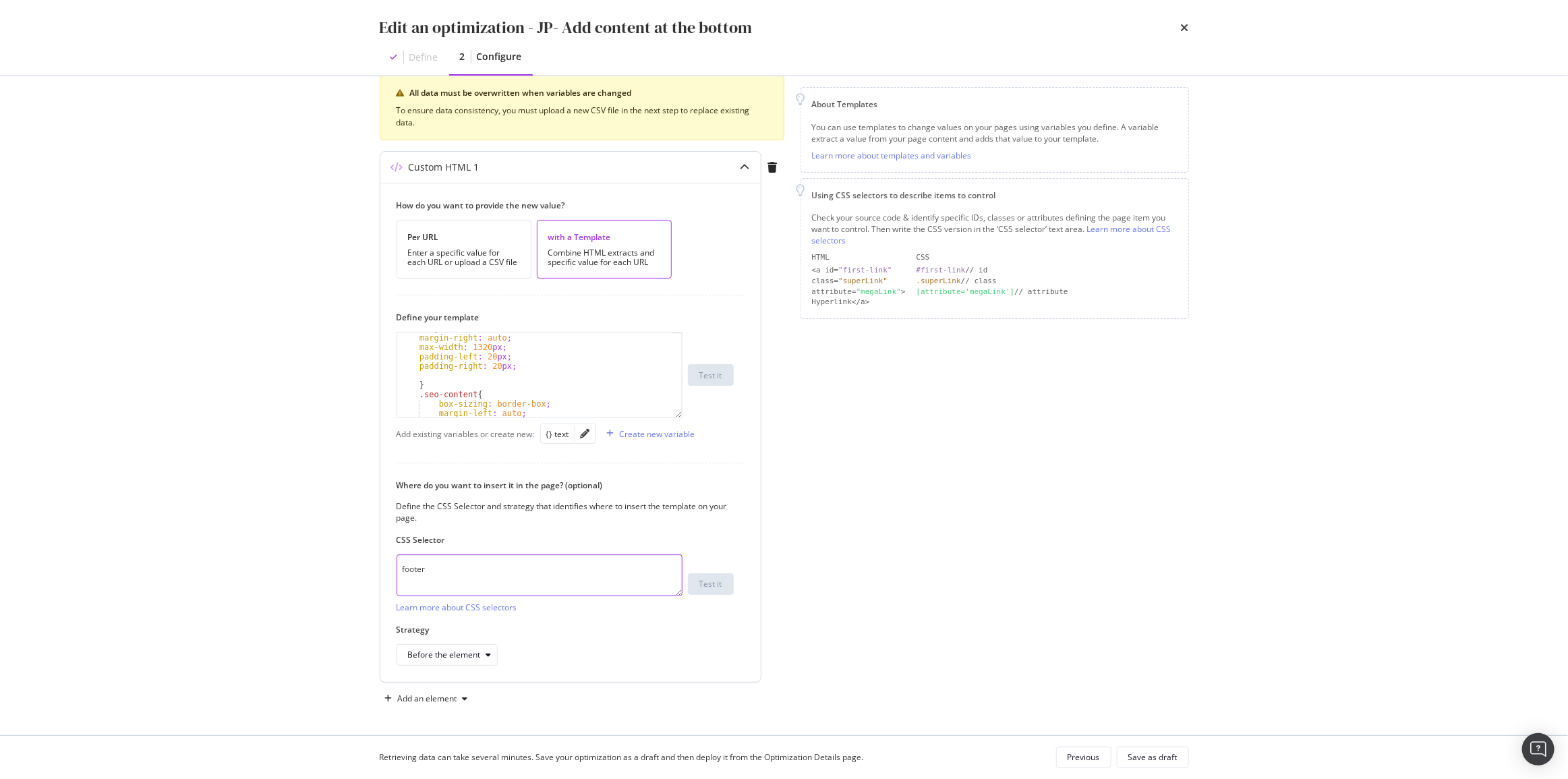
click at [476, 579] on textarea "footer" at bounding box center [539, 576] width 286 height 42
click at [452, 654] on div "Before the element" at bounding box center [444, 654] width 73 height 8
click at [498, 537] on div "Inside the element, at the end" at bounding box center [468, 541] width 111 height 11
click at [494, 586] on textarea "footer" at bounding box center [539, 576] width 286 height 42
paste textarea "maincontent"
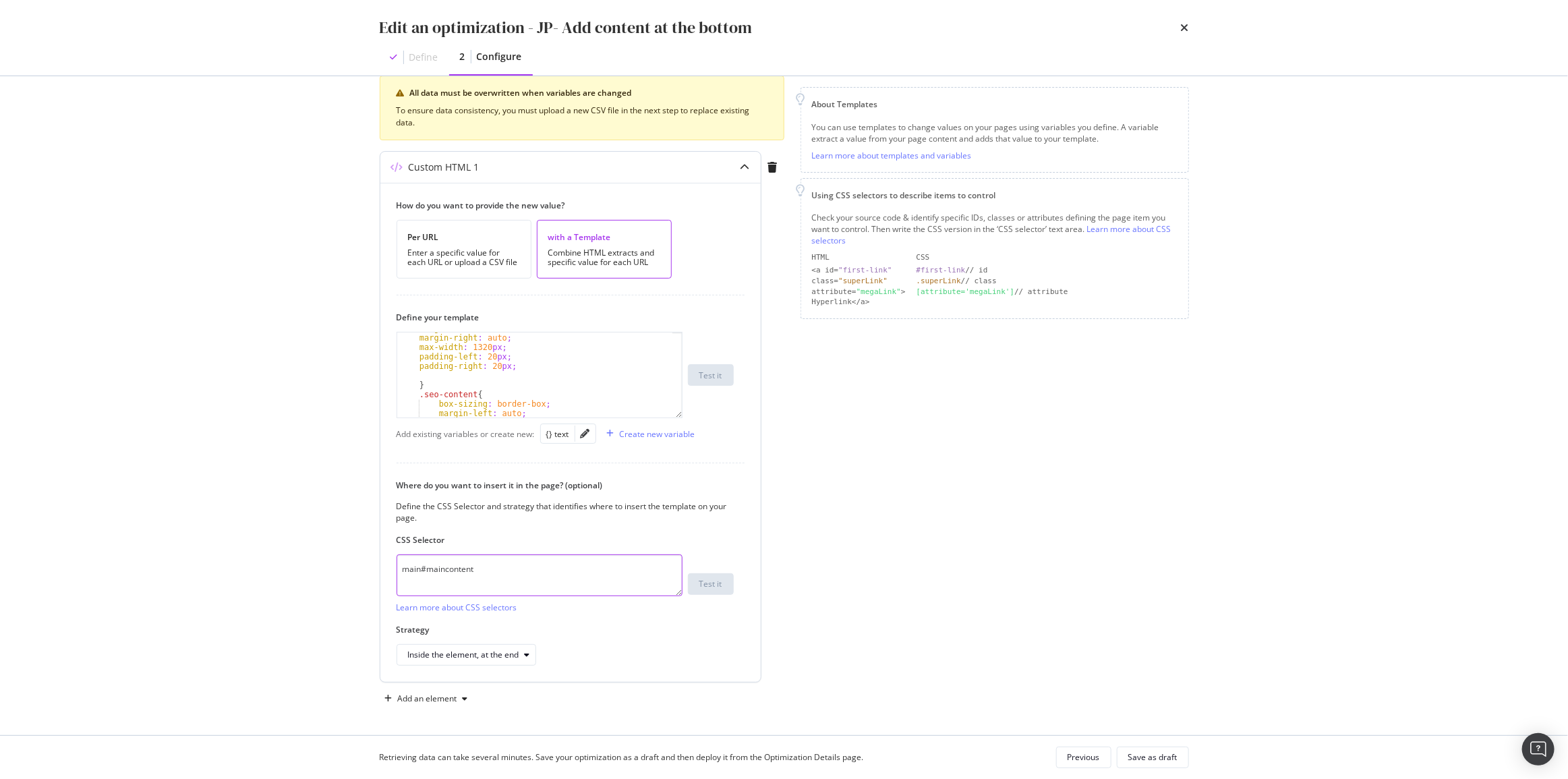
type textarea "main#maincontent"
click at [669, 501] on div "Define the CSS Selector and strategy that identifies where to insert the templa…" at bounding box center [565, 512] width 337 height 23
click at [593, 383] on div "margin-left : auto ; margin-right : auto ; max-width : 1320 px ; padding-left :…" at bounding box center [535, 375] width 276 height 104
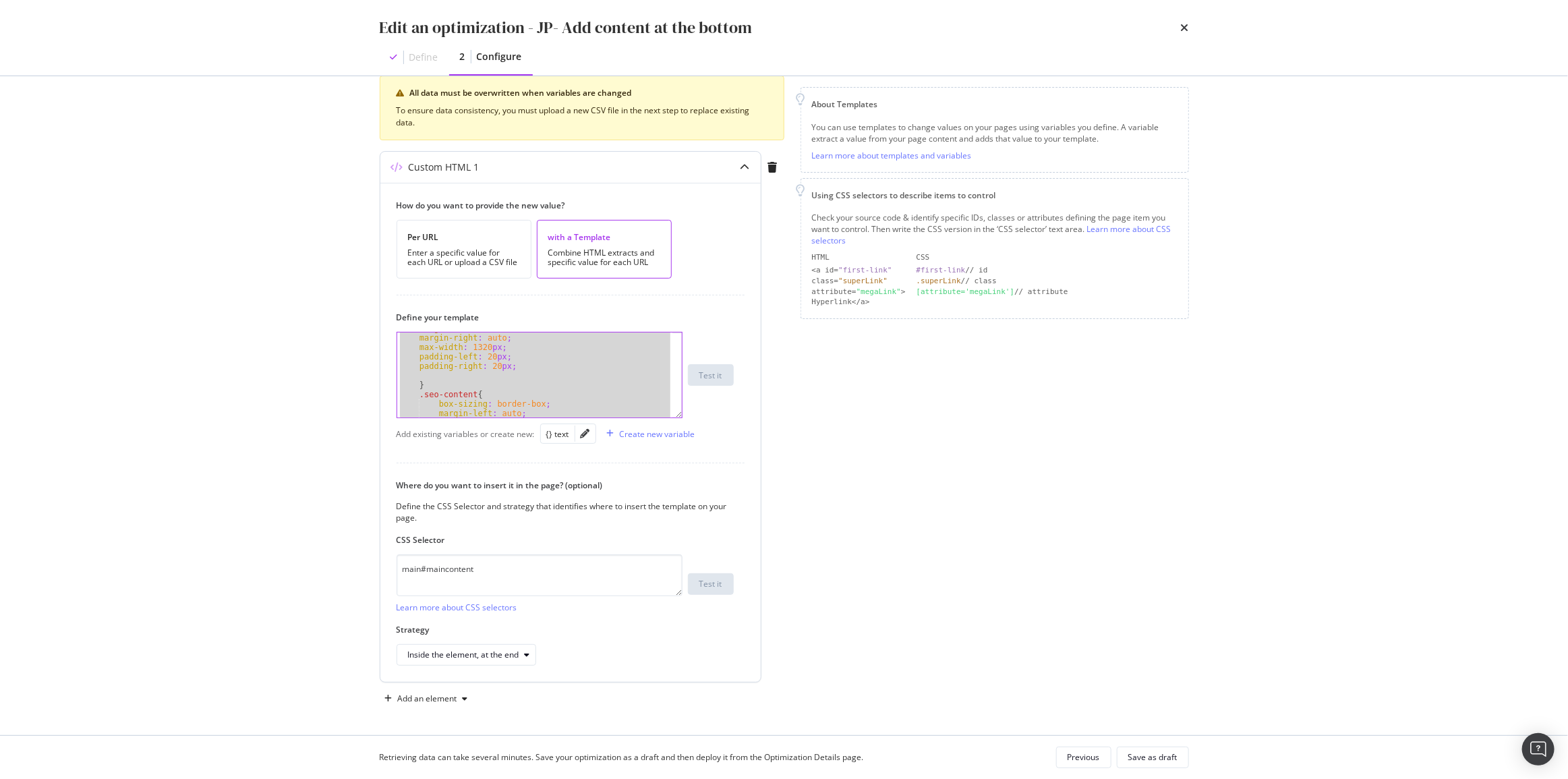
paste textarea "Cursor at row 139"
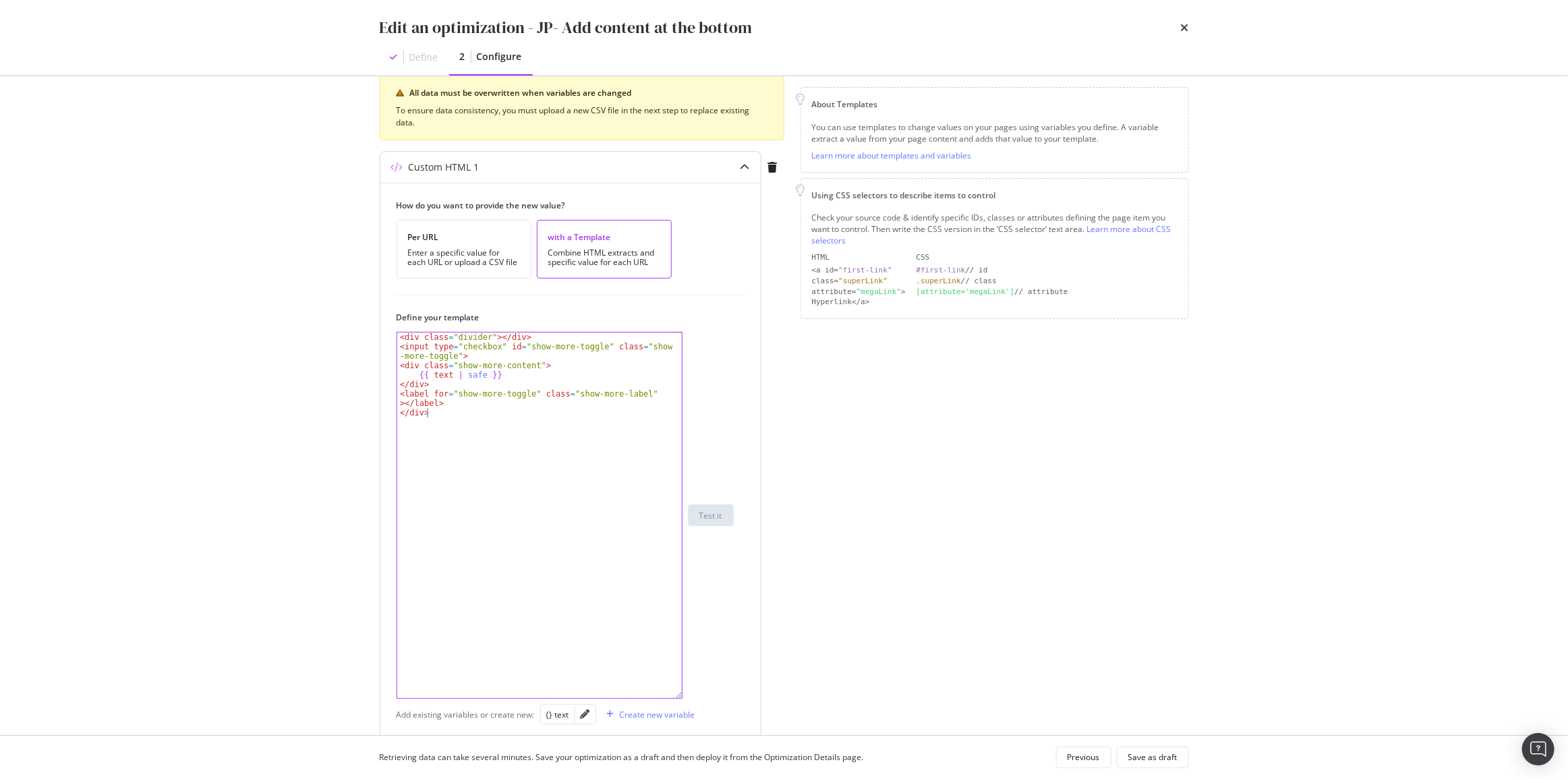
drag, startPoint x: 680, startPoint y: 416, endPoint x: 563, endPoint y: 537, distance: 168.3
click at [696, 699] on div "</div> < div class = "divider" > </ div > < input type = "checkbox" id = "show-…" at bounding box center [565, 515] width 337 height 367
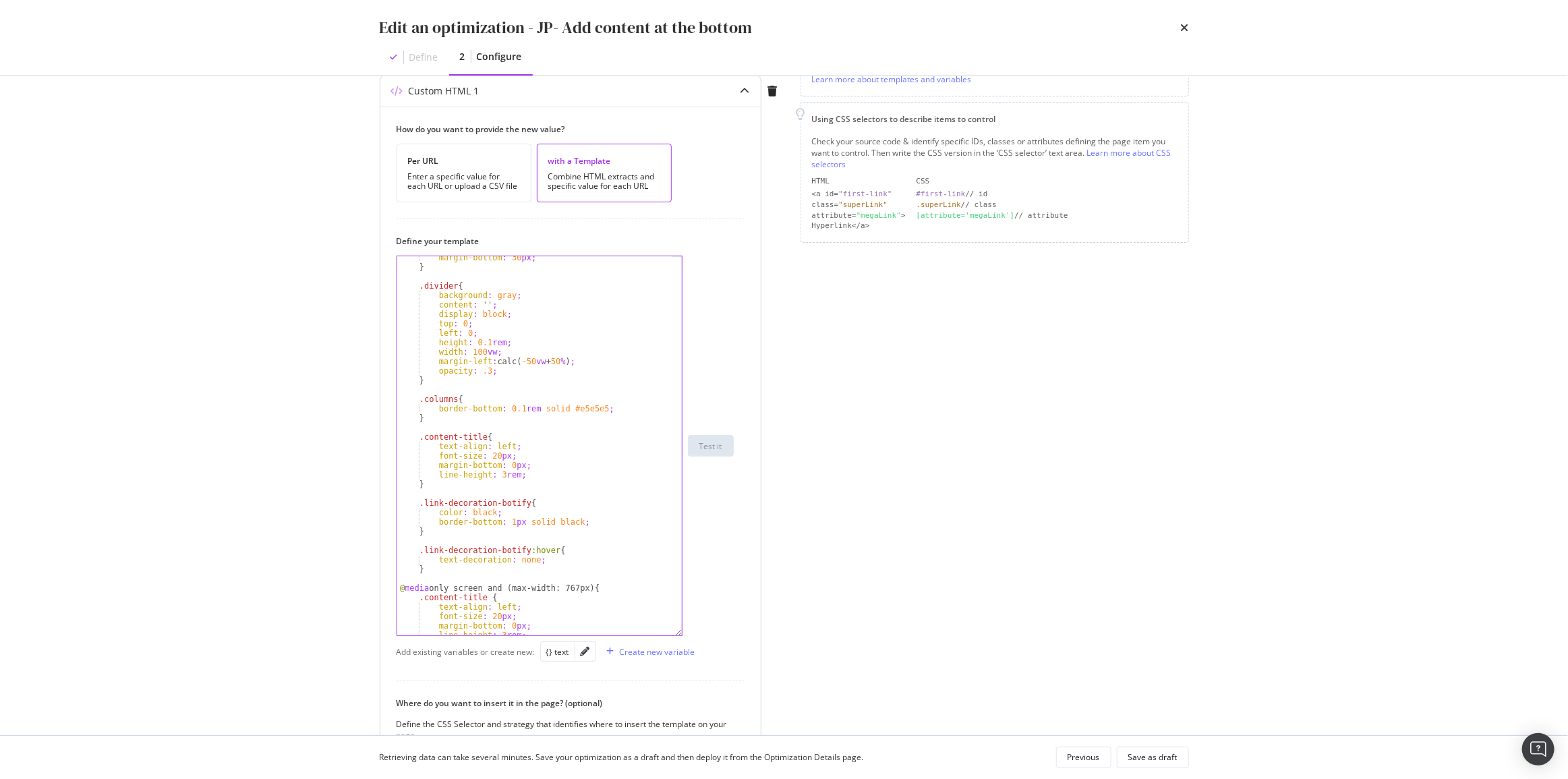
scroll to position [257, 0]
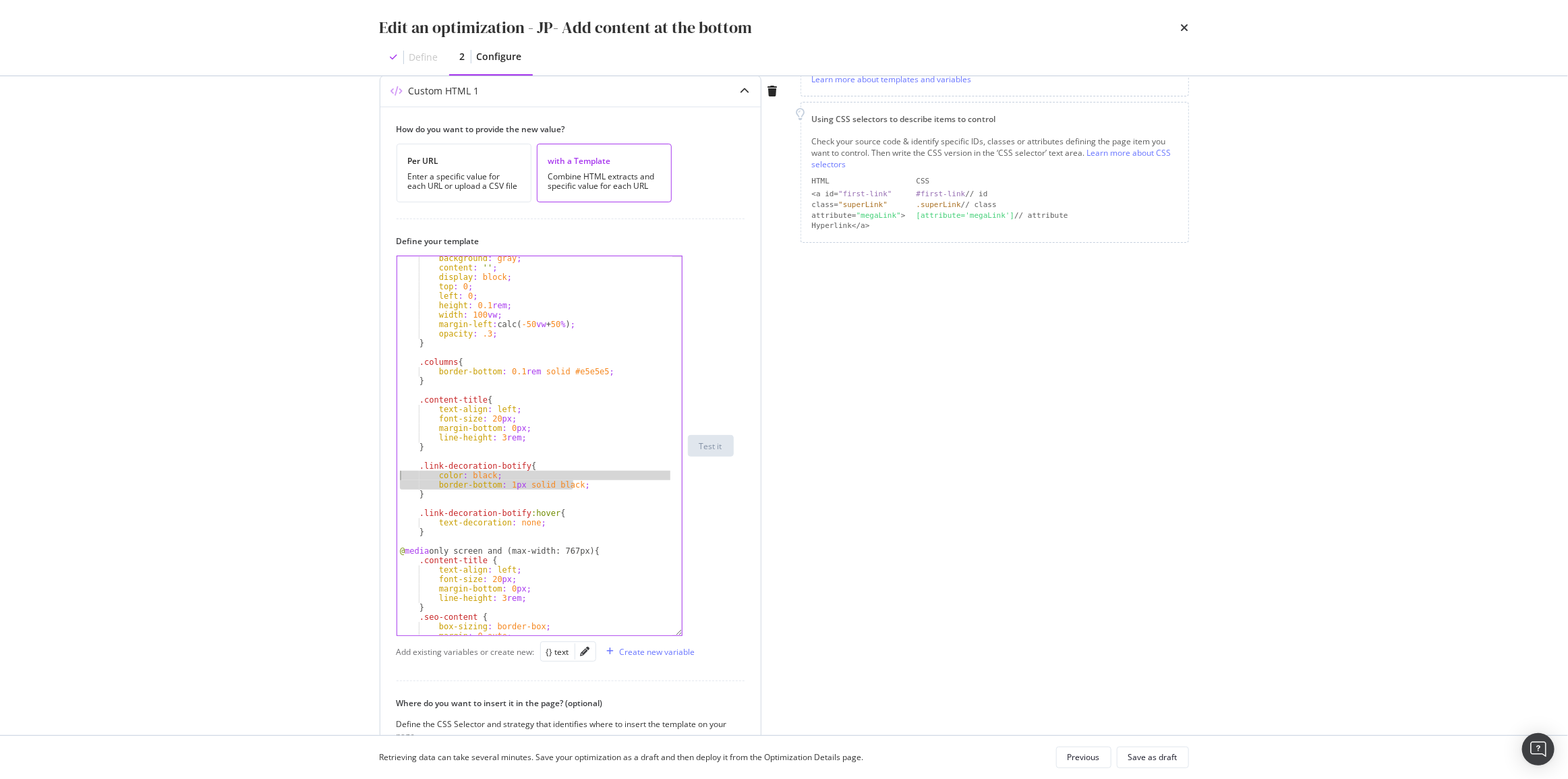
drag, startPoint x: 568, startPoint y: 483, endPoint x: 380, endPoint y: 475, distance: 188.2
click at [380, 475] on div "How do you want to provide the new value? Per URL Enter a specific value for ea…" at bounding box center [570, 503] width 380 height 793
type textarea "color: black; border-bottom: 1px solid black;"
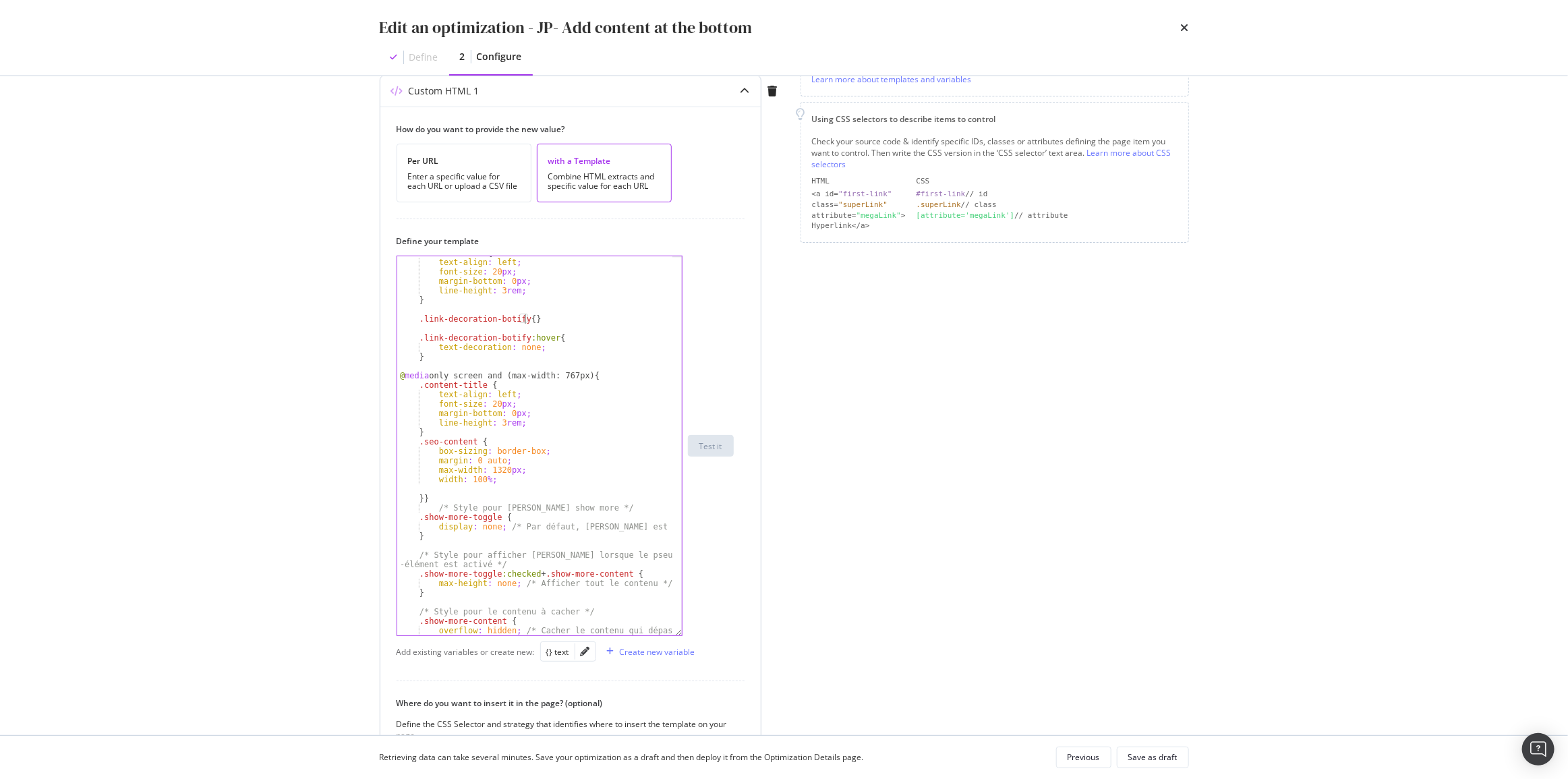
scroll to position [478, 0]
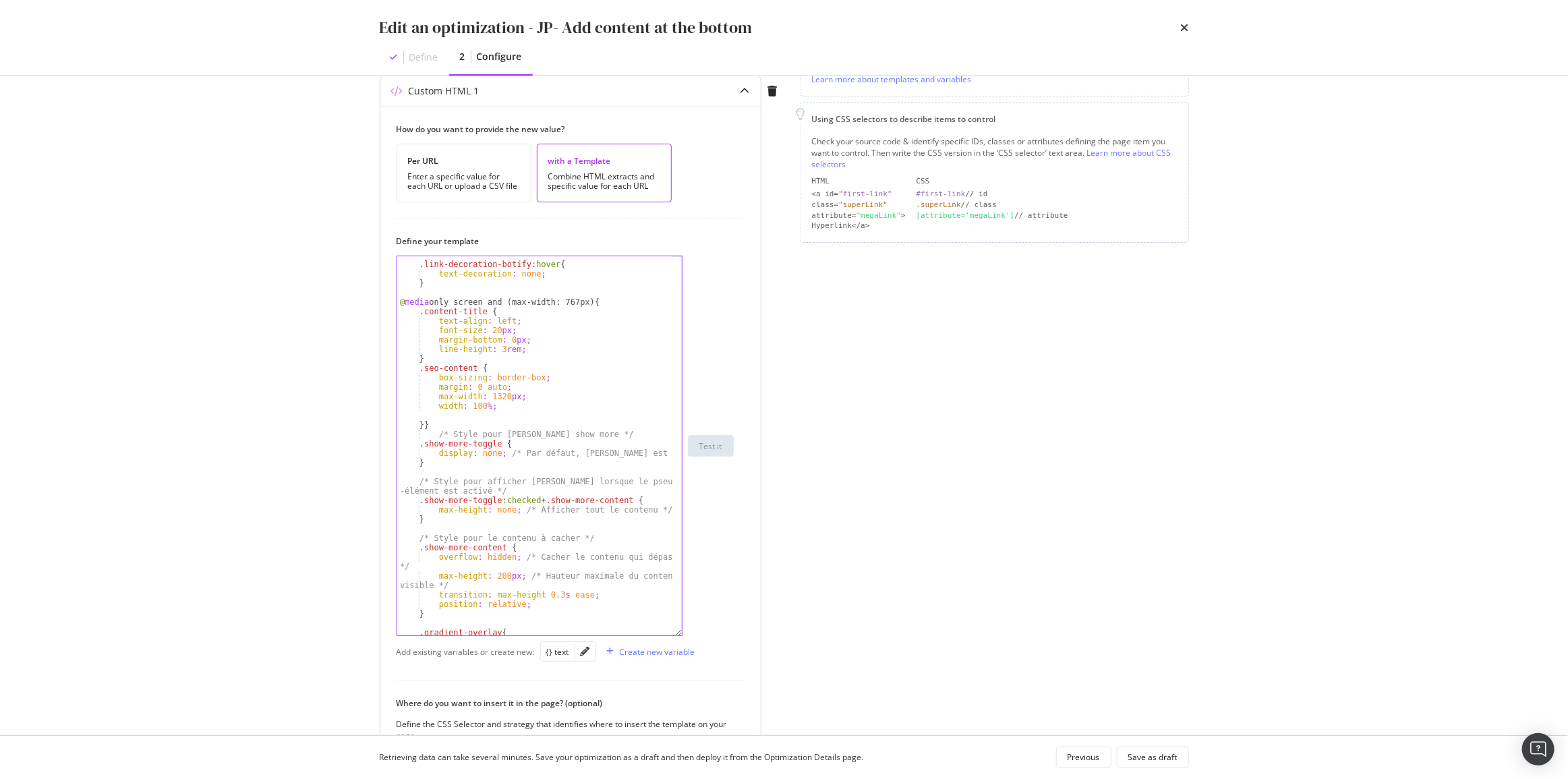
click at [521, 460] on div ".link-decoration-botify :hover { text-decoration : none ; } @ media only screen…" at bounding box center [535, 449] width 276 height 398
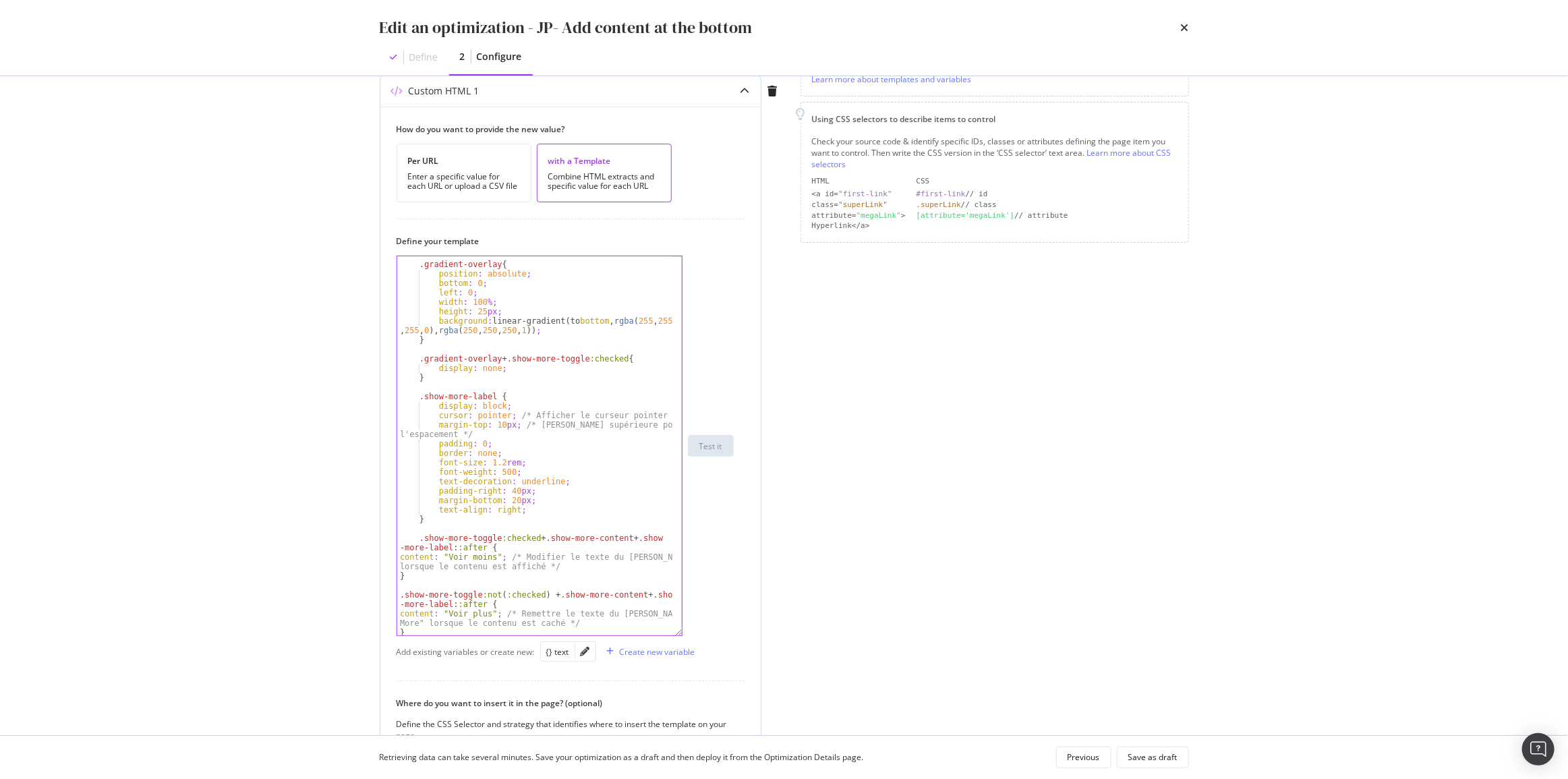
scroll to position [919, 0]
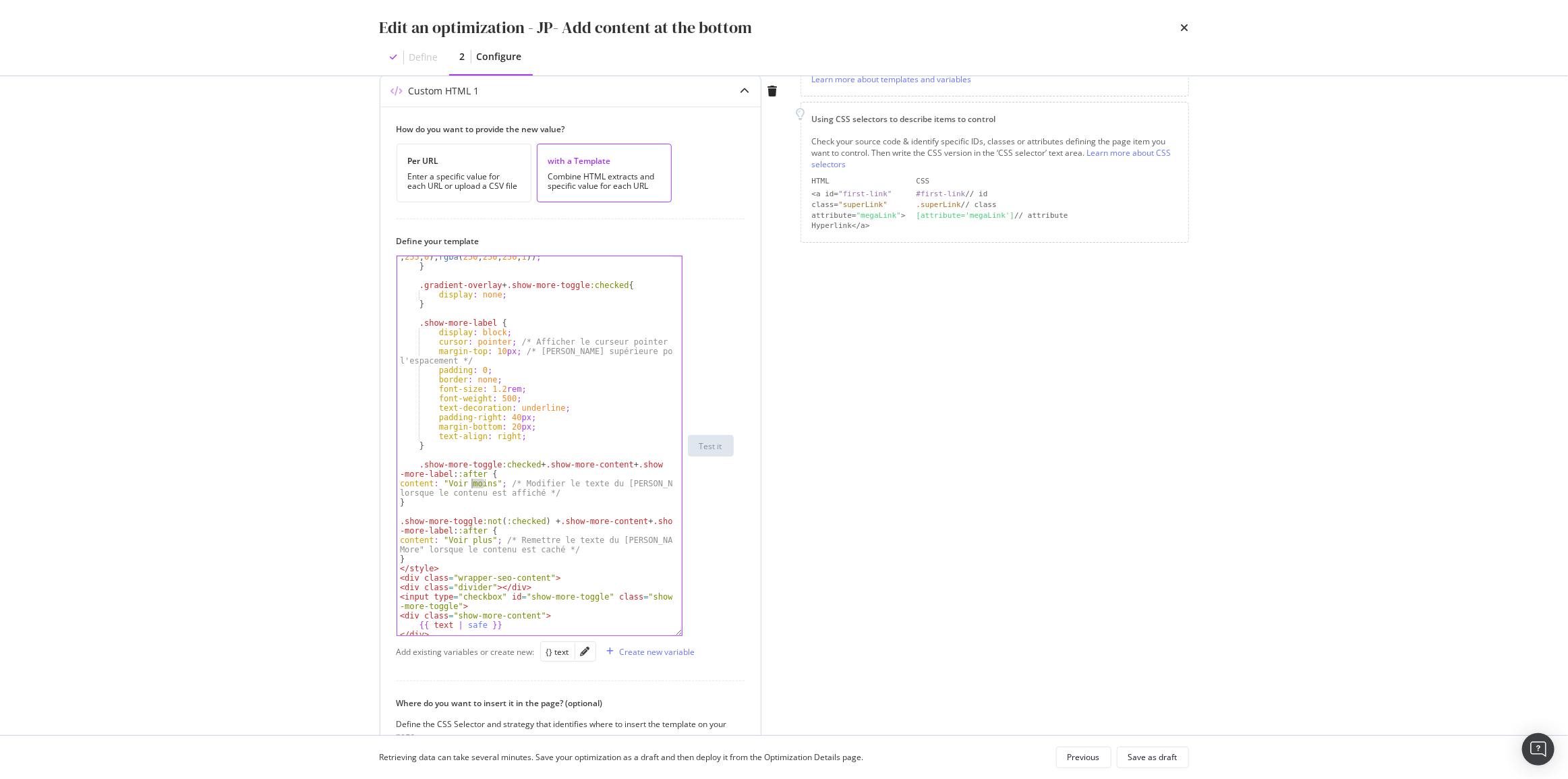
drag, startPoint x: 485, startPoint y: 486, endPoint x: 473, endPoint y: 486, distance: 12.0
click at [473, 486] on div "background : linear-gradient(to bottom , rgba ( 255 , 255 , 255 , 0 ), rgba ( 2…" at bounding box center [535, 451] width 276 height 417
click at [485, 486] on div "background : linear-gradient(to bottom , rgba ( 255 , 255 , 255 , 0 ), rgba ( 2…" at bounding box center [534, 446] width 275 height 379
drag, startPoint x: 487, startPoint y: 485, endPoint x: 444, endPoint y: 481, distance: 43.2
click at [444, 481] on div "background : linear-gradient(to bottom , rgba ( 255 , 255 , 255 , 0 ), rgba ( 2…" at bounding box center [535, 451] width 276 height 417
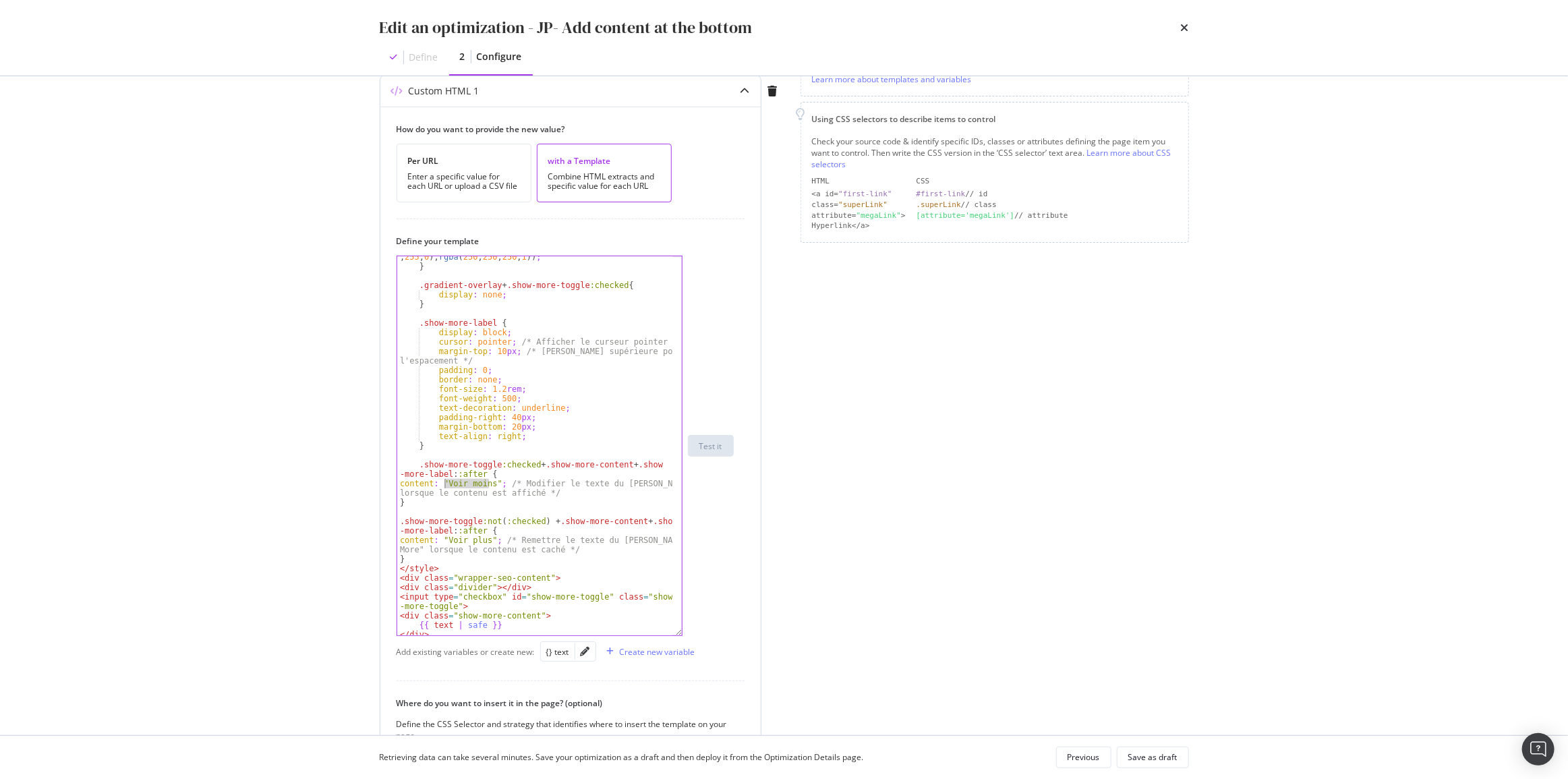
paste textarea "もっと見る"
drag, startPoint x: 483, startPoint y: 540, endPoint x: 445, endPoint y: 541, distance: 38.0
click at [445, 541] on div "background : linear-gradient(to bottom , rgba ( 255 , 255 , 255 , 0 ), rgba ( 2…" at bounding box center [535, 451] width 276 height 417
paste textarea "もっと見る"
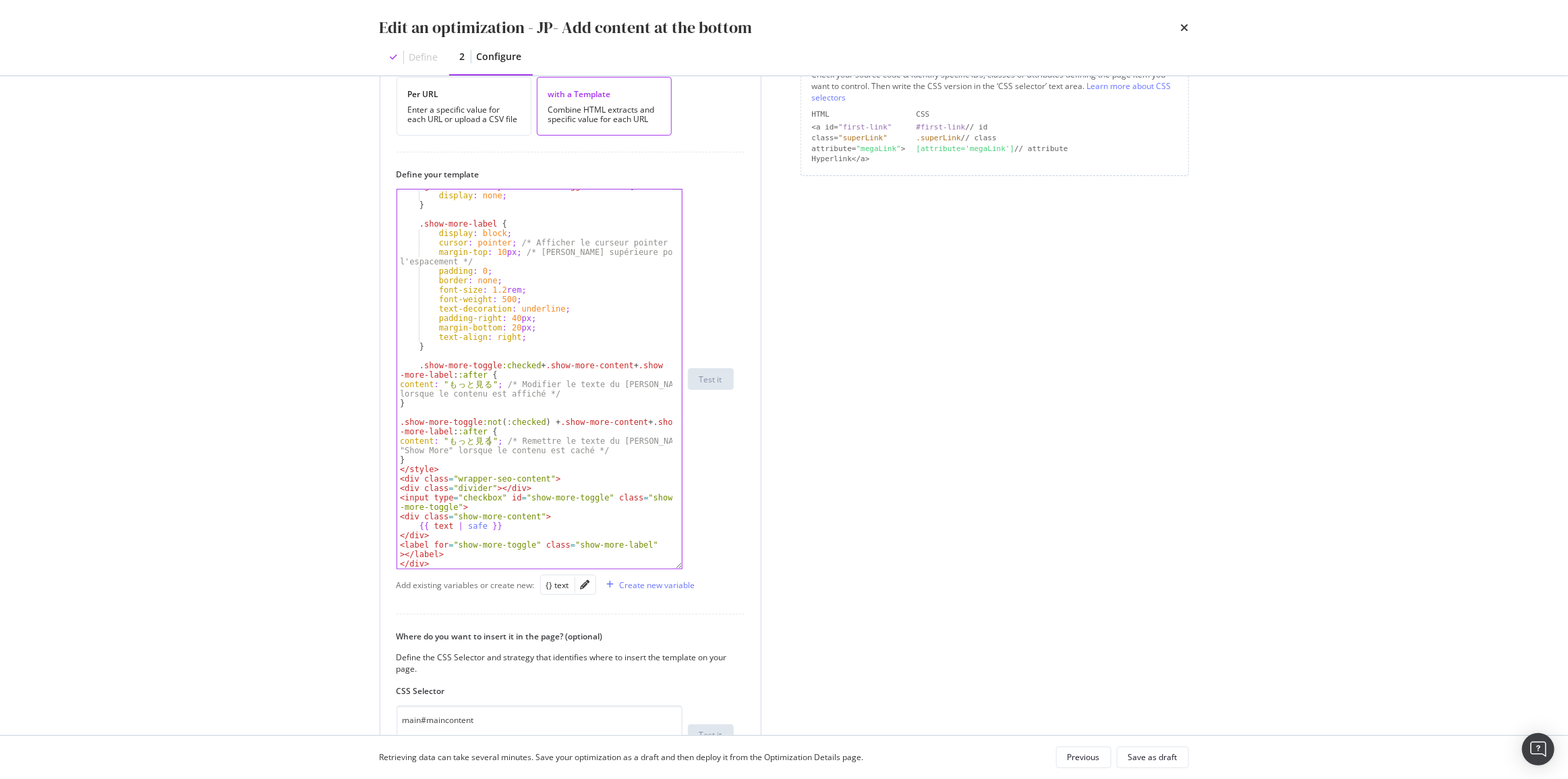
scroll to position [368, 0]
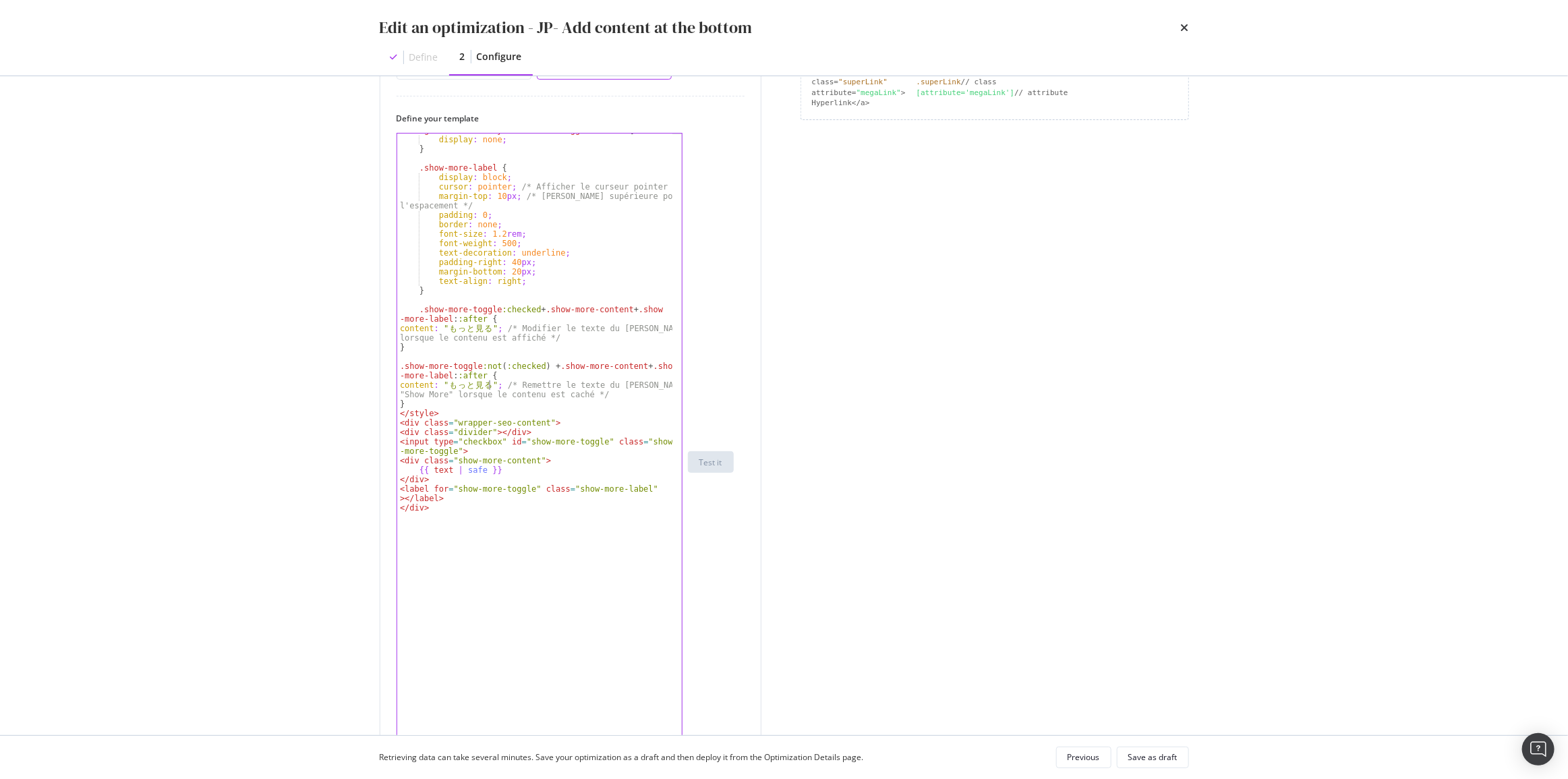
drag, startPoint x: 679, startPoint y: 508, endPoint x: 662, endPoint y: 786, distance: 278.5
click at [662, 778] on html "spa/v1.337.52 ReadOnly: Viz Debugger: Open Viz Editor FTL admin Admin Crawl Lis…" at bounding box center [784, 390] width 1568 height 779
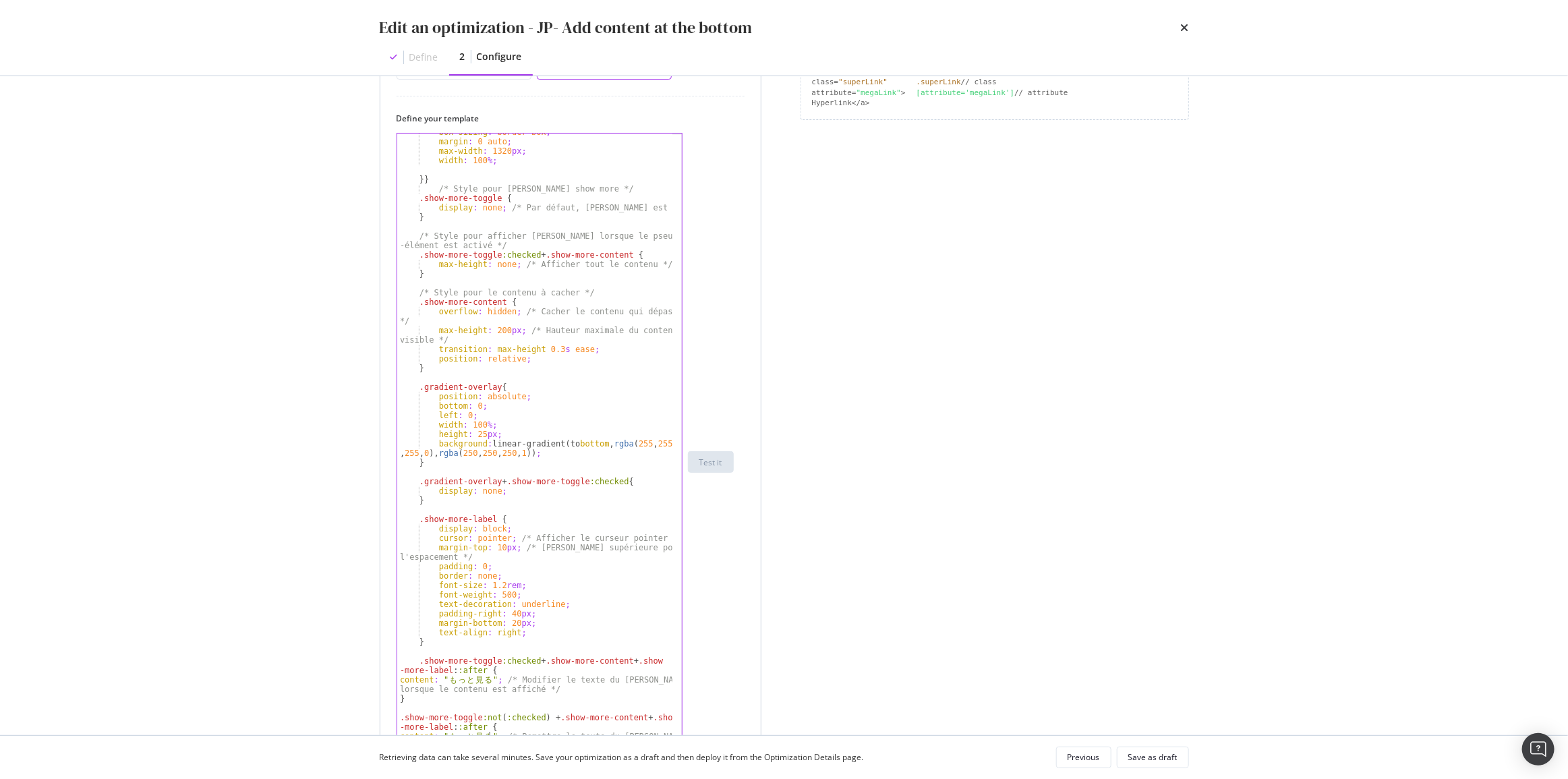
scroll to position [527, 0]
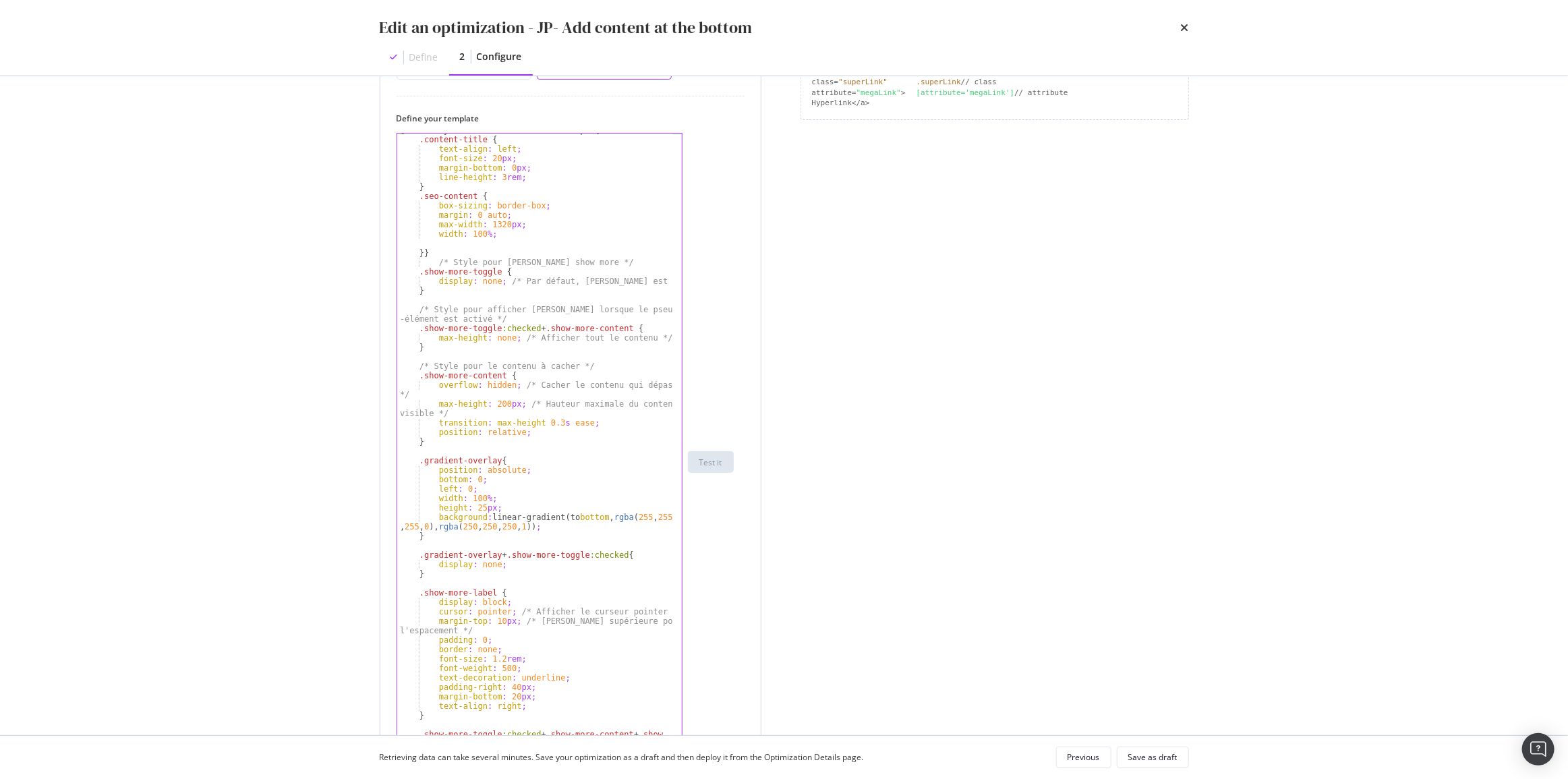
click at [539, 415] on div "@ media only screen and (max-width: 767px) { .content-title { text-align : left…" at bounding box center [535, 468] width 276 height 685
click at [521, 404] on div "@ media only screen and (max-width: 767px) { .content-title { text-align : left…" at bounding box center [535, 468] width 276 height 685
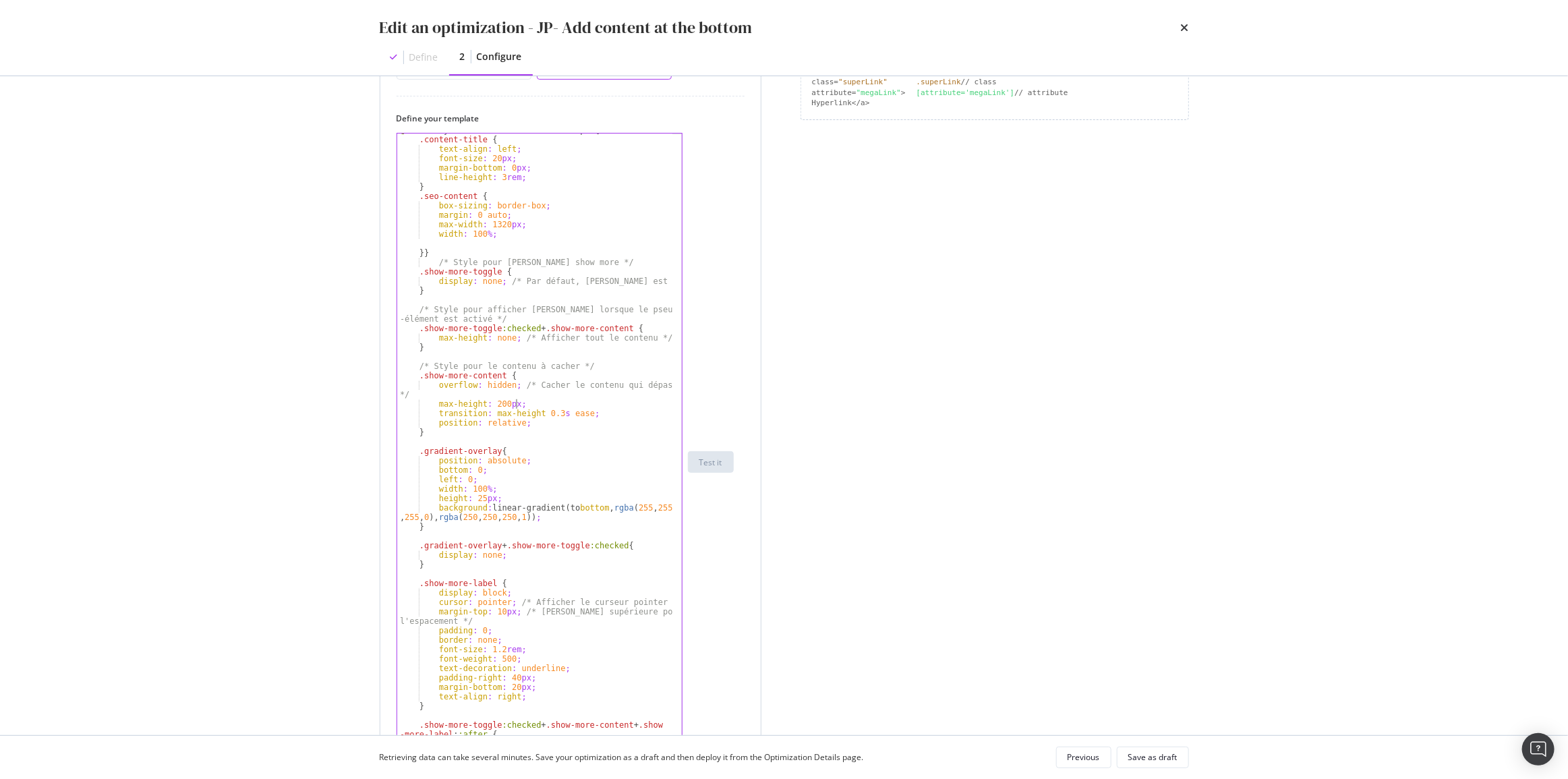
click at [520, 395] on div "@ media only screen and (max-width: 767px) { .content-title { text-align : left…" at bounding box center [535, 468] width 276 height 685
click at [512, 383] on div "@ media only screen and (max-width: 767px) { .content-title { text-align : left…" at bounding box center [535, 468] width 276 height 685
type textarea "overflow: hidden;"
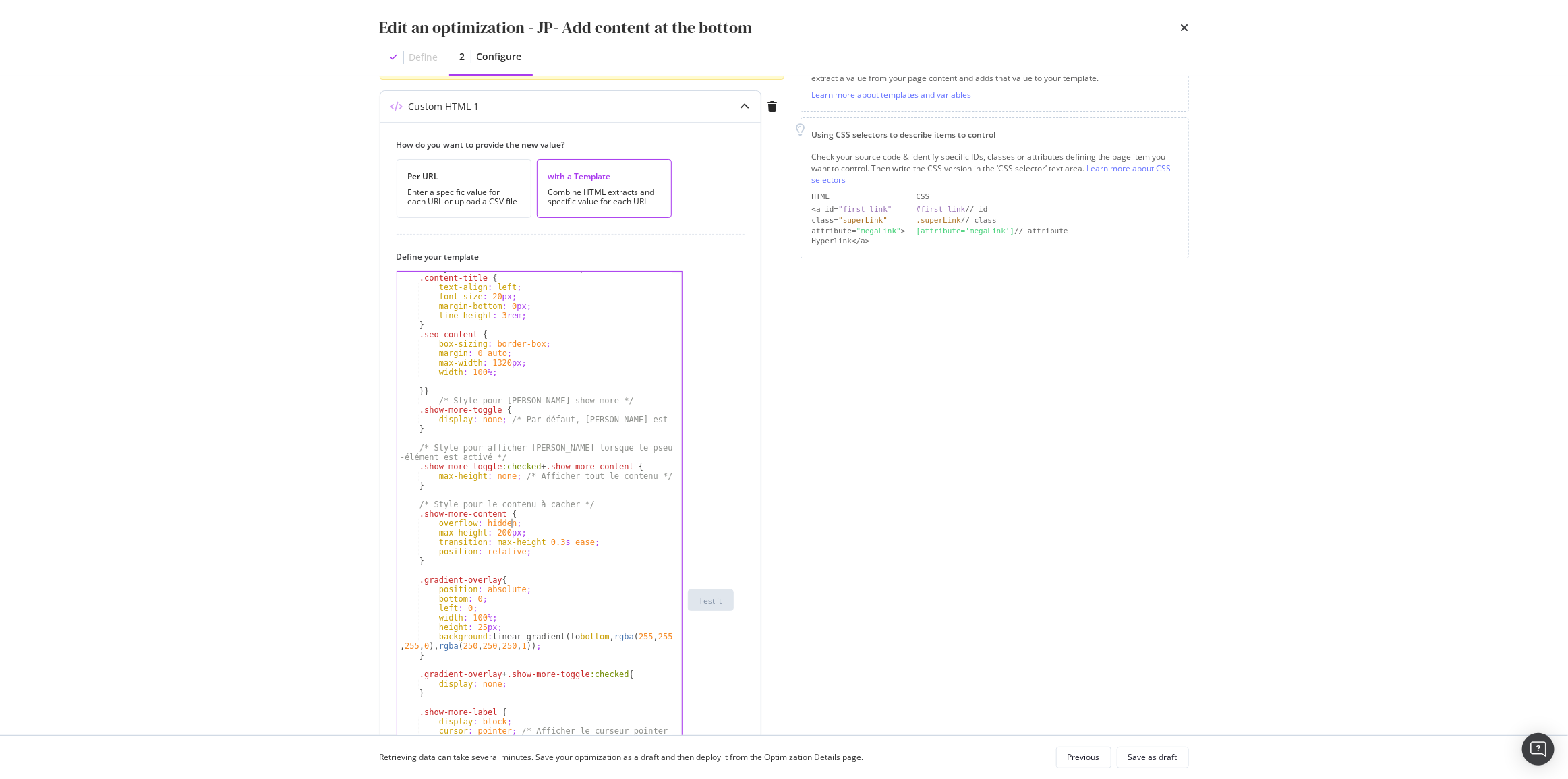
scroll to position [183, 0]
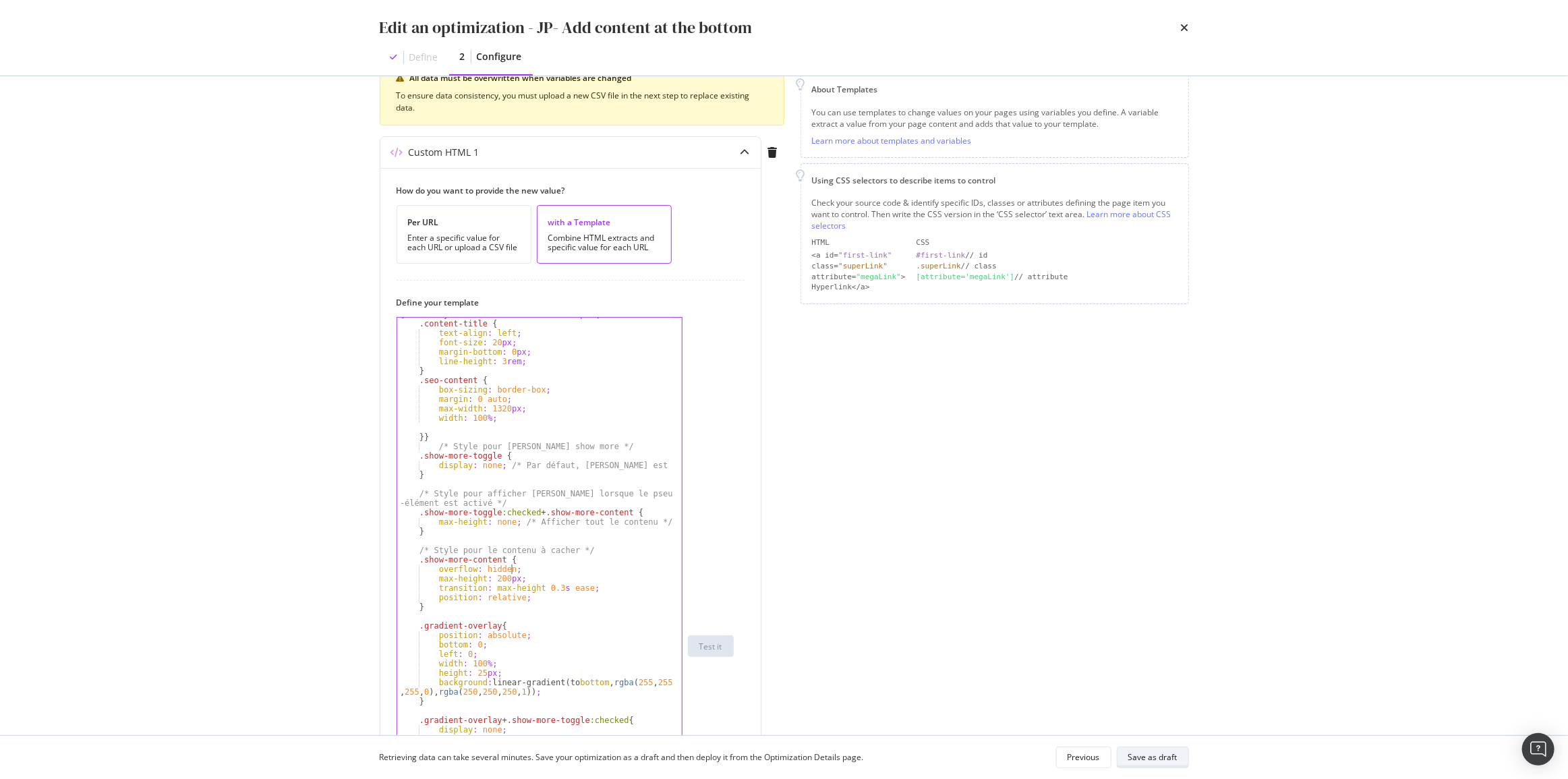
click at [1183, 761] on button "Save as draft" at bounding box center [1152, 757] width 72 height 22
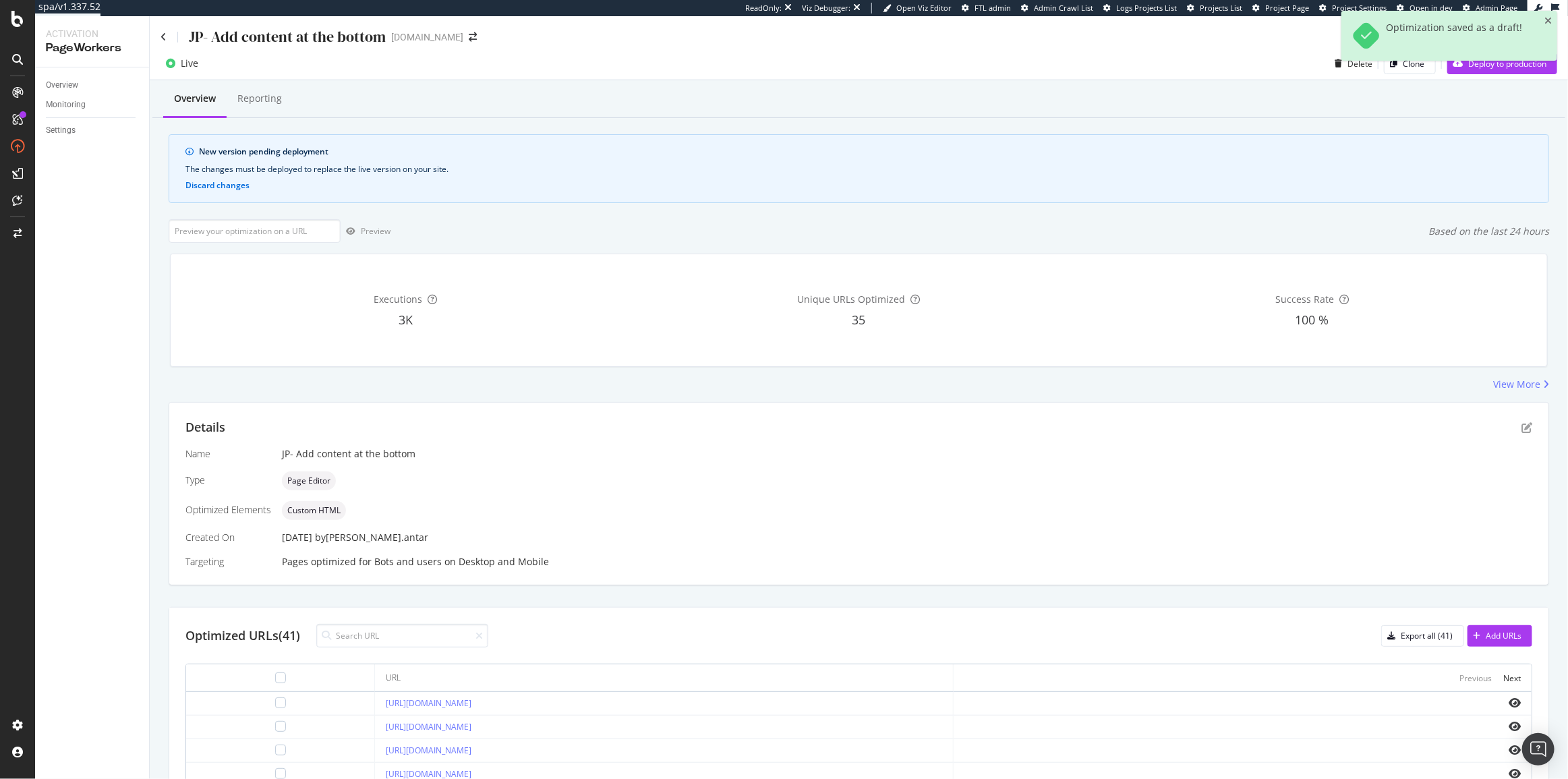
click at [1480, 71] on div "spa/v1.337.52 ReadOnly: Viz Debugger: Open Viz Editor FTL admin Admin Crawl Lis…" at bounding box center [784, 390] width 1568 height 779
click at [1503, 73] on div "Deploy to production" at bounding box center [1497, 63] width 99 height 20
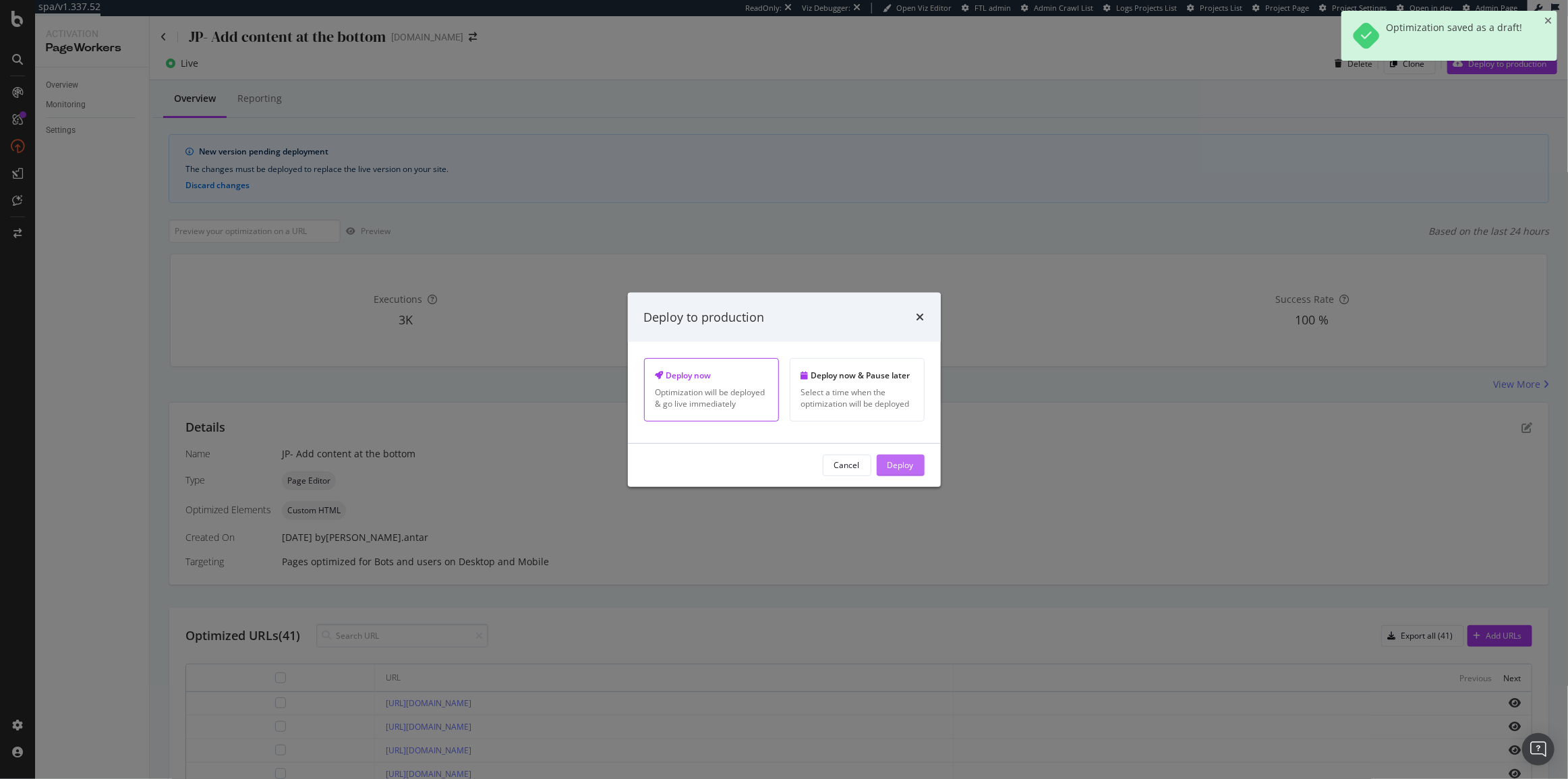
click at [923, 465] on button "Deploy" at bounding box center [900, 465] width 48 height 22
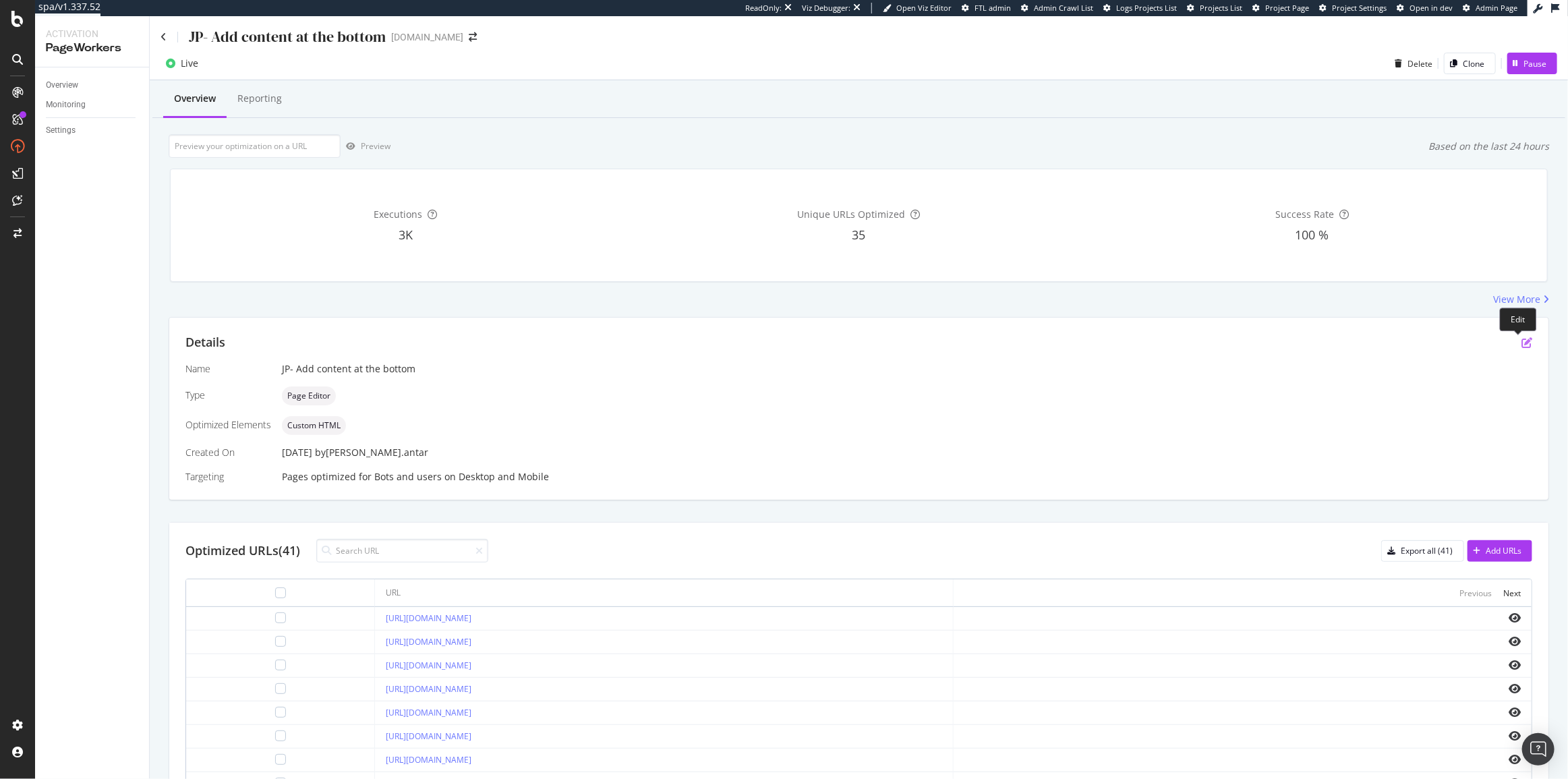
click at [1521, 343] on icon "pen-to-square" at bounding box center [1527, 342] width 11 height 11
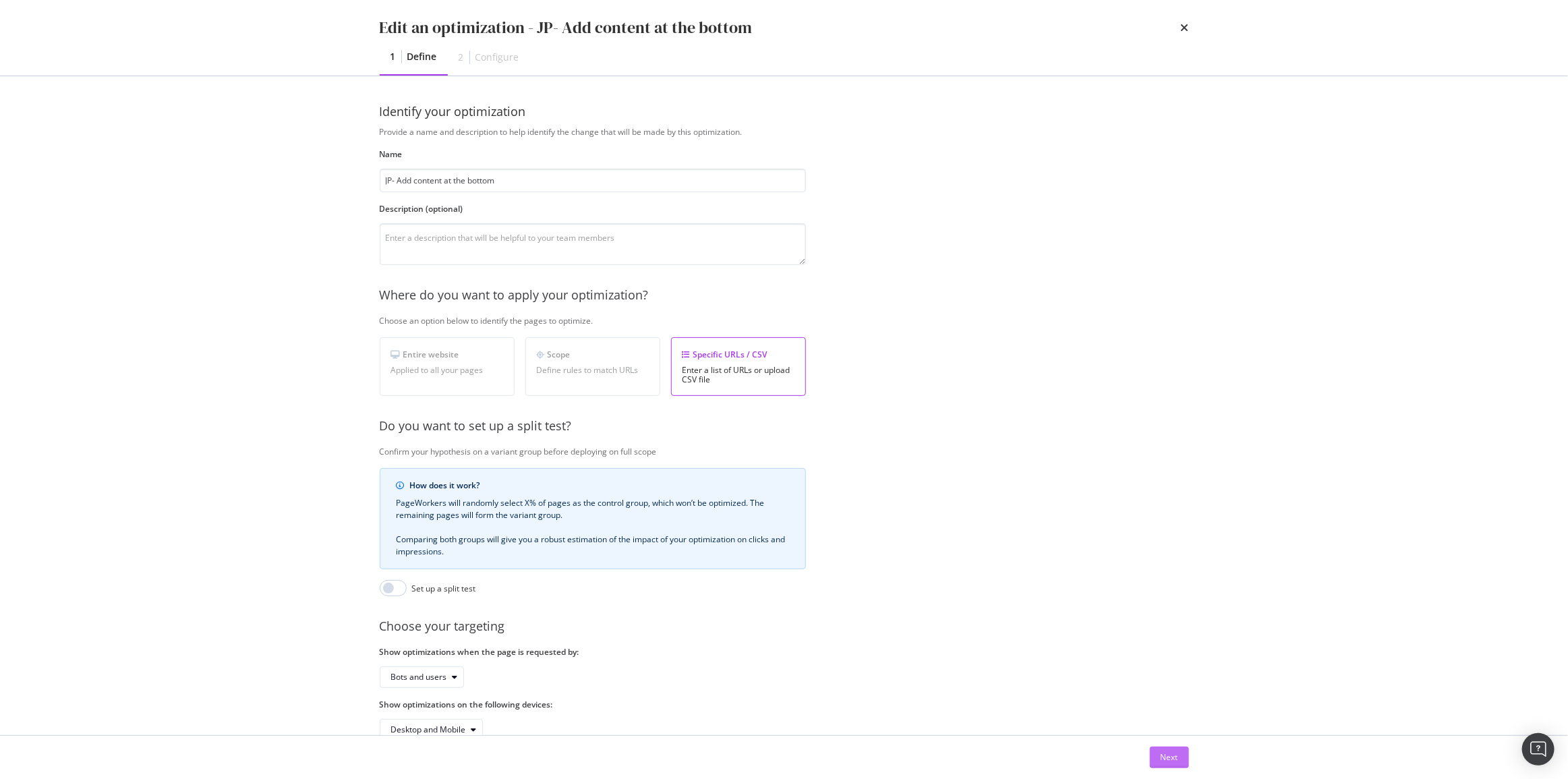
click at [1174, 750] on div "Next" at bounding box center [1169, 757] width 17 height 20
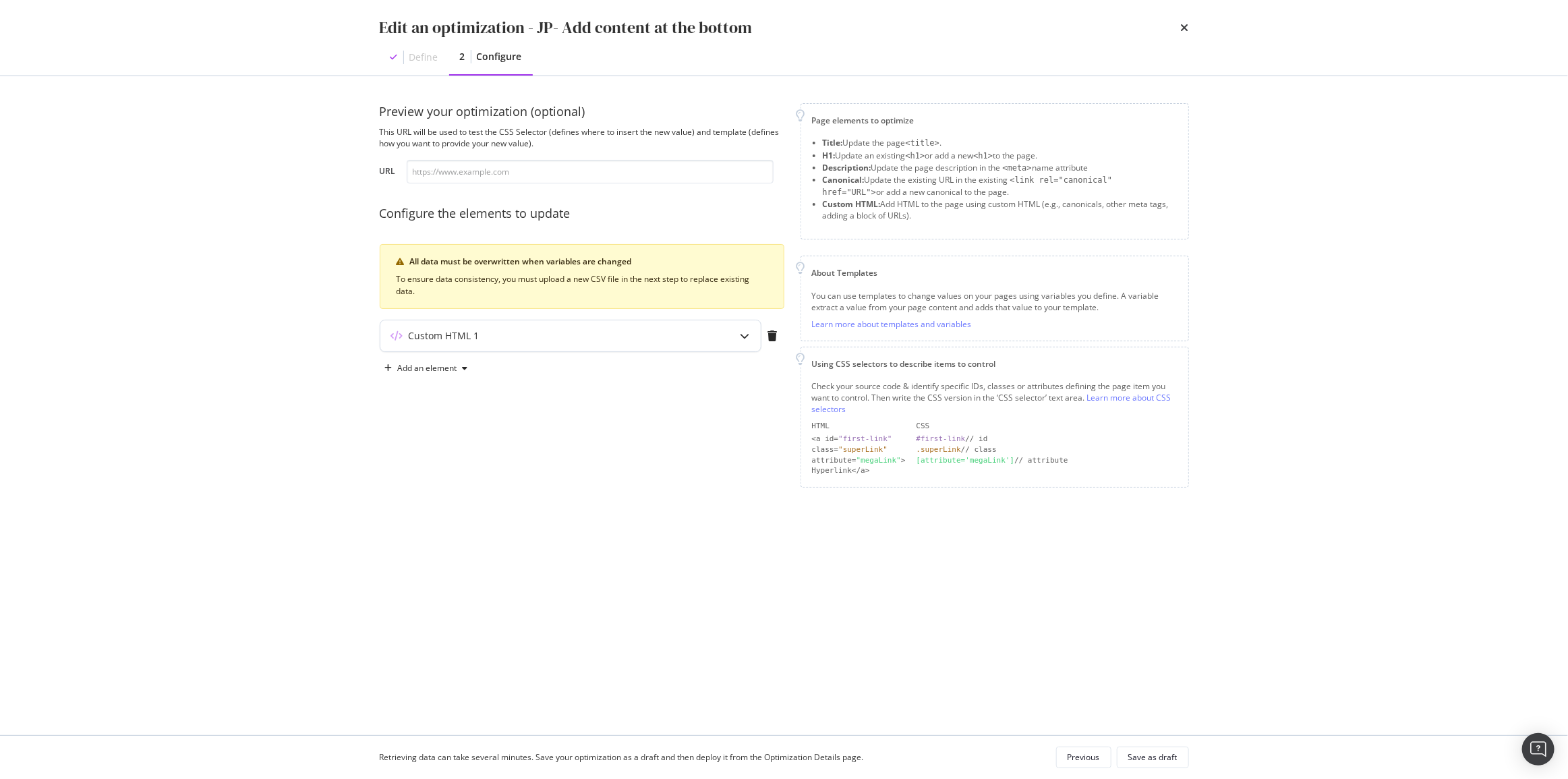
click at [418, 323] on div "Custom HTML 1" at bounding box center [570, 335] width 380 height 31
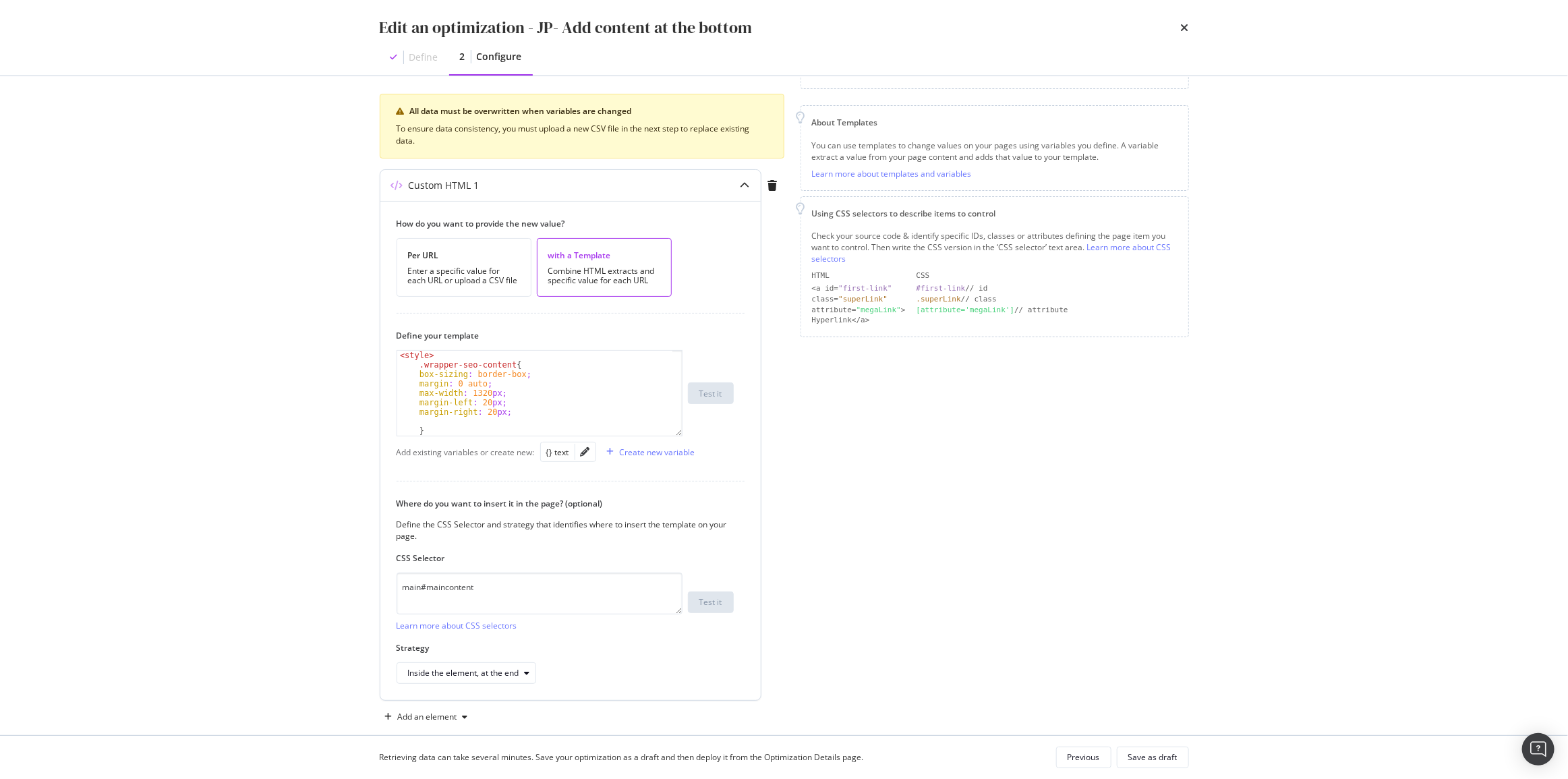
scroll to position [108, 0]
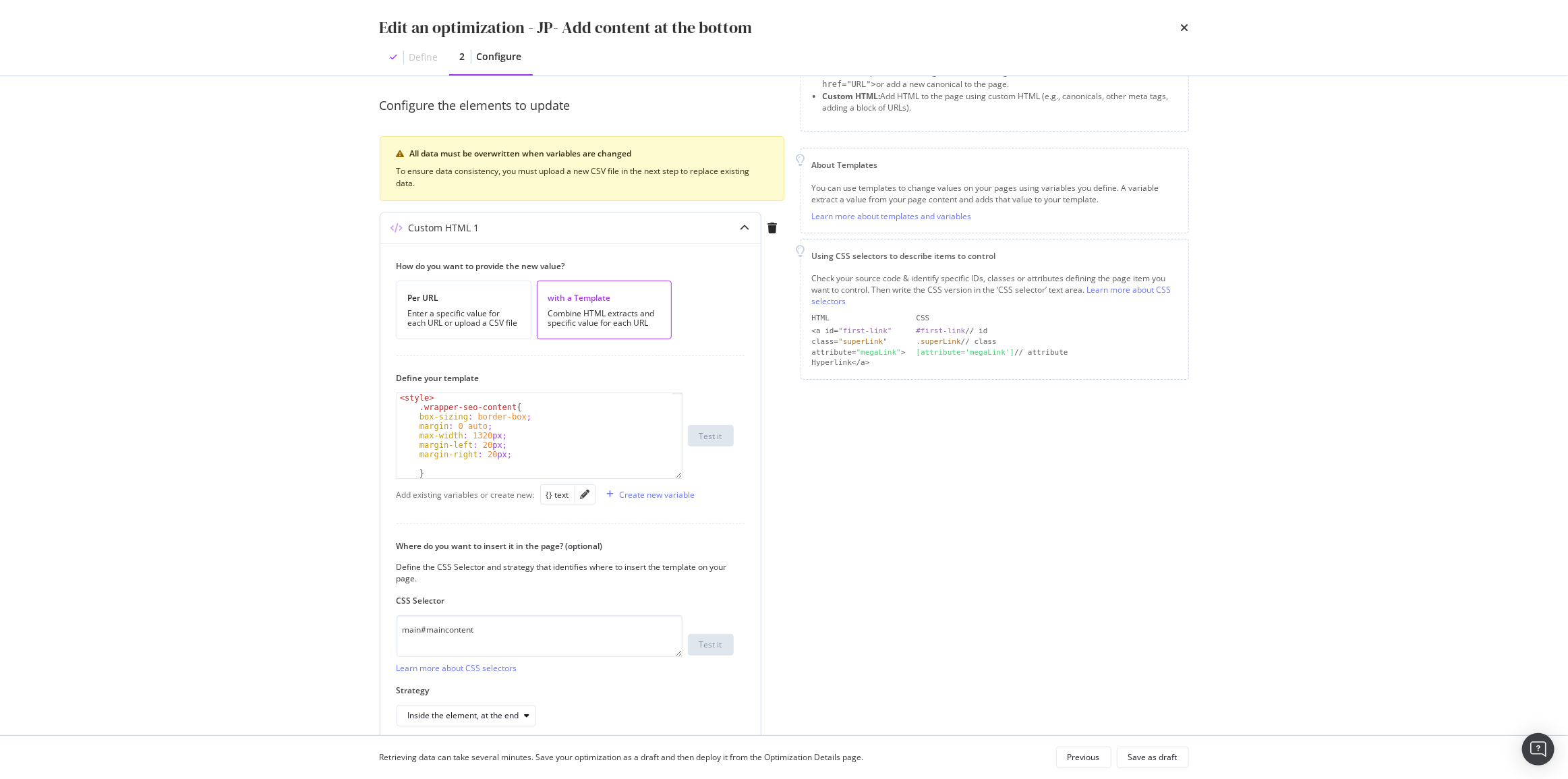
click at [545, 218] on div "Custom HTML 1" at bounding box center [570, 227] width 380 height 31
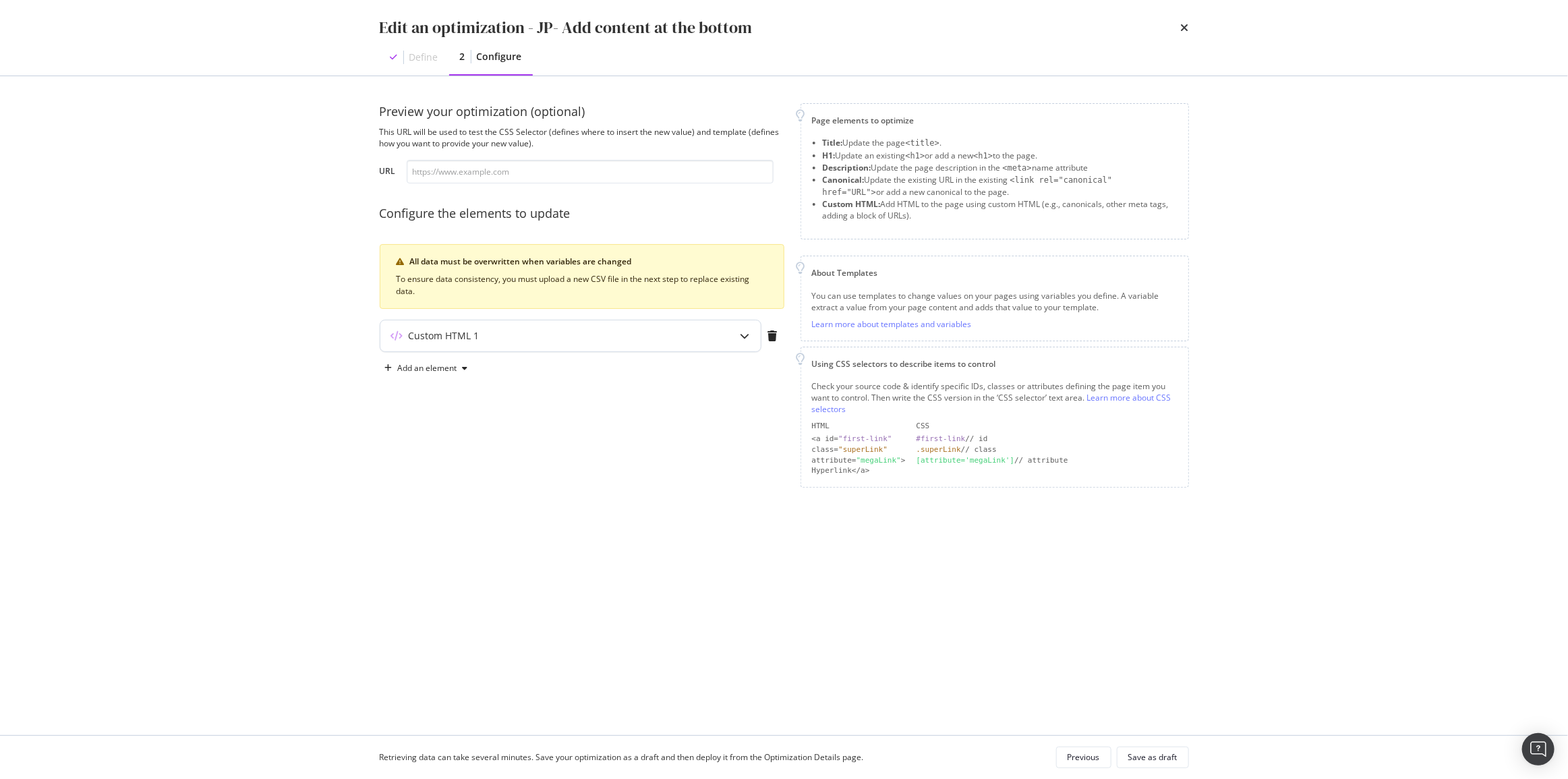
click at [656, 327] on div "Custom HTML 1" at bounding box center [570, 335] width 380 height 31
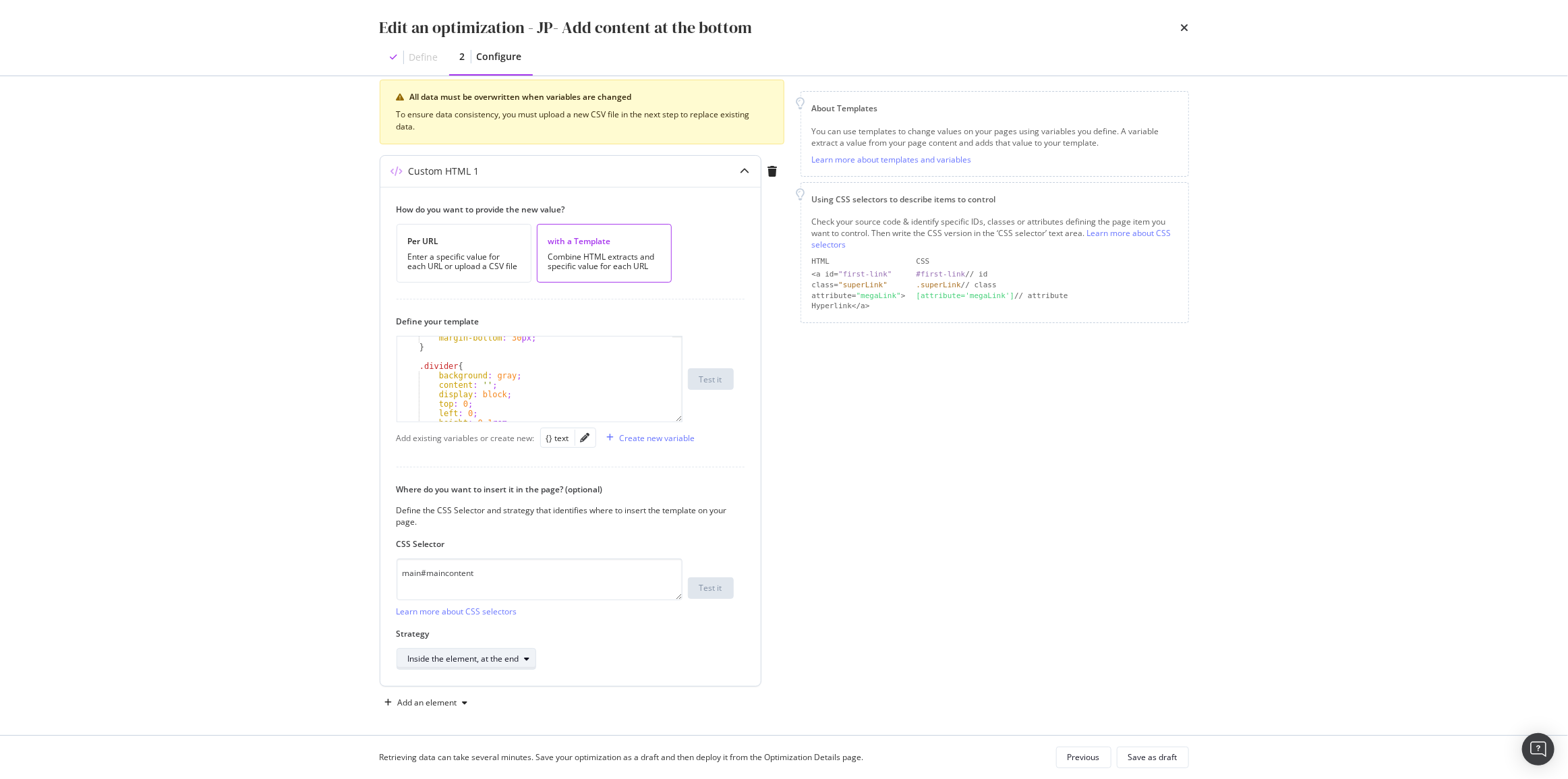
scroll to position [169, 0]
drag, startPoint x: 422, startPoint y: 565, endPoint x: 366, endPoint y: 567, distance: 56.0
click at [368, 567] on div "Preview your optimization (optional) This URL will be used to test the CSS Sele…" at bounding box center [784, 406] width 863 height 659
type textarea "div#maincontent"
click at [1170, 762] on div "Save as draft" at bounding box center [1153, 756] width 50 height 11
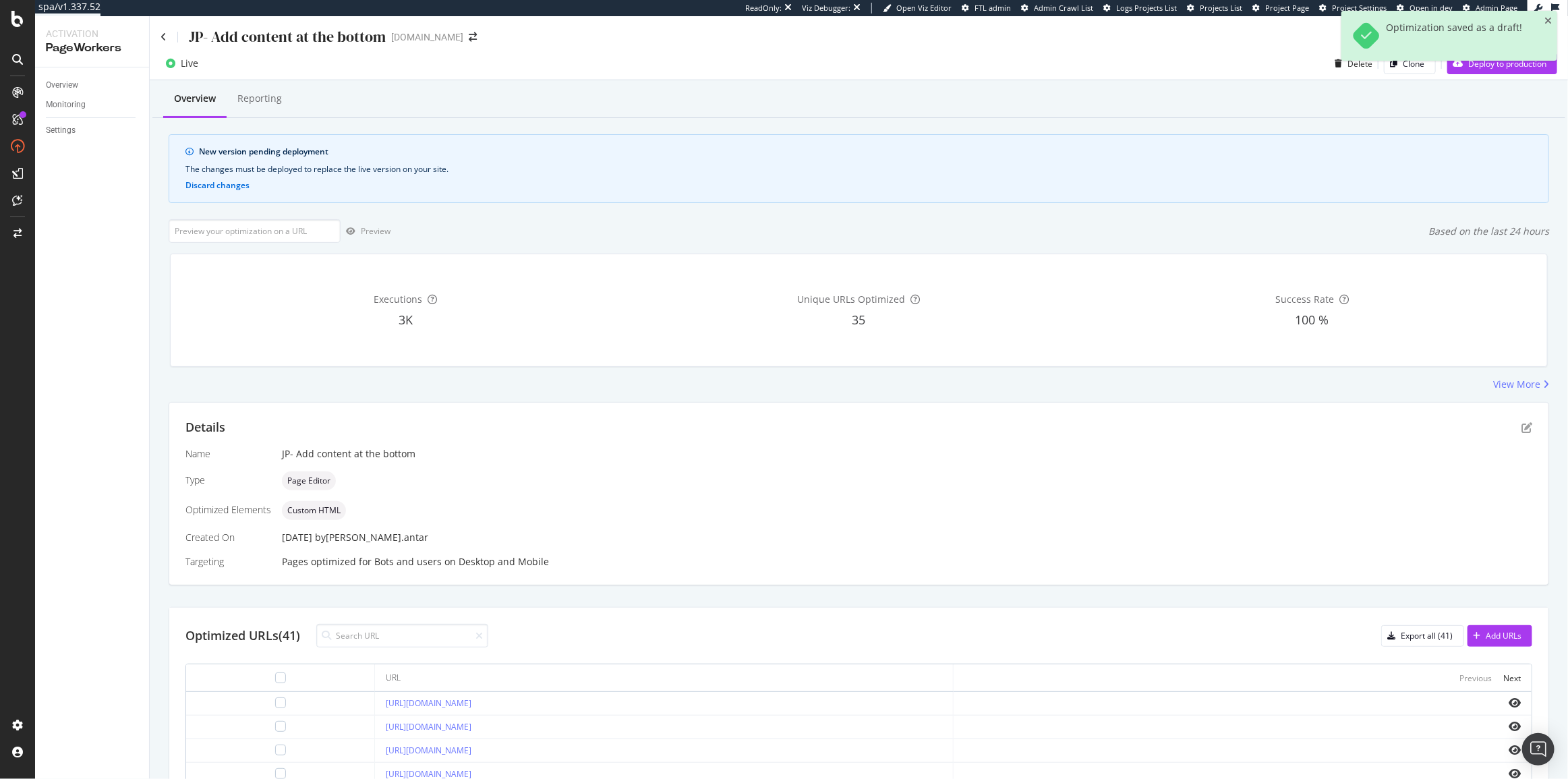
click at [1476, 68] on div "Optimization saved as a draft!" at bounding box center [1449, 41] width 216 height 61
click at [1473, 74] on button "Deploy to production" at bounding box center [1502, 63] width 110 height 22
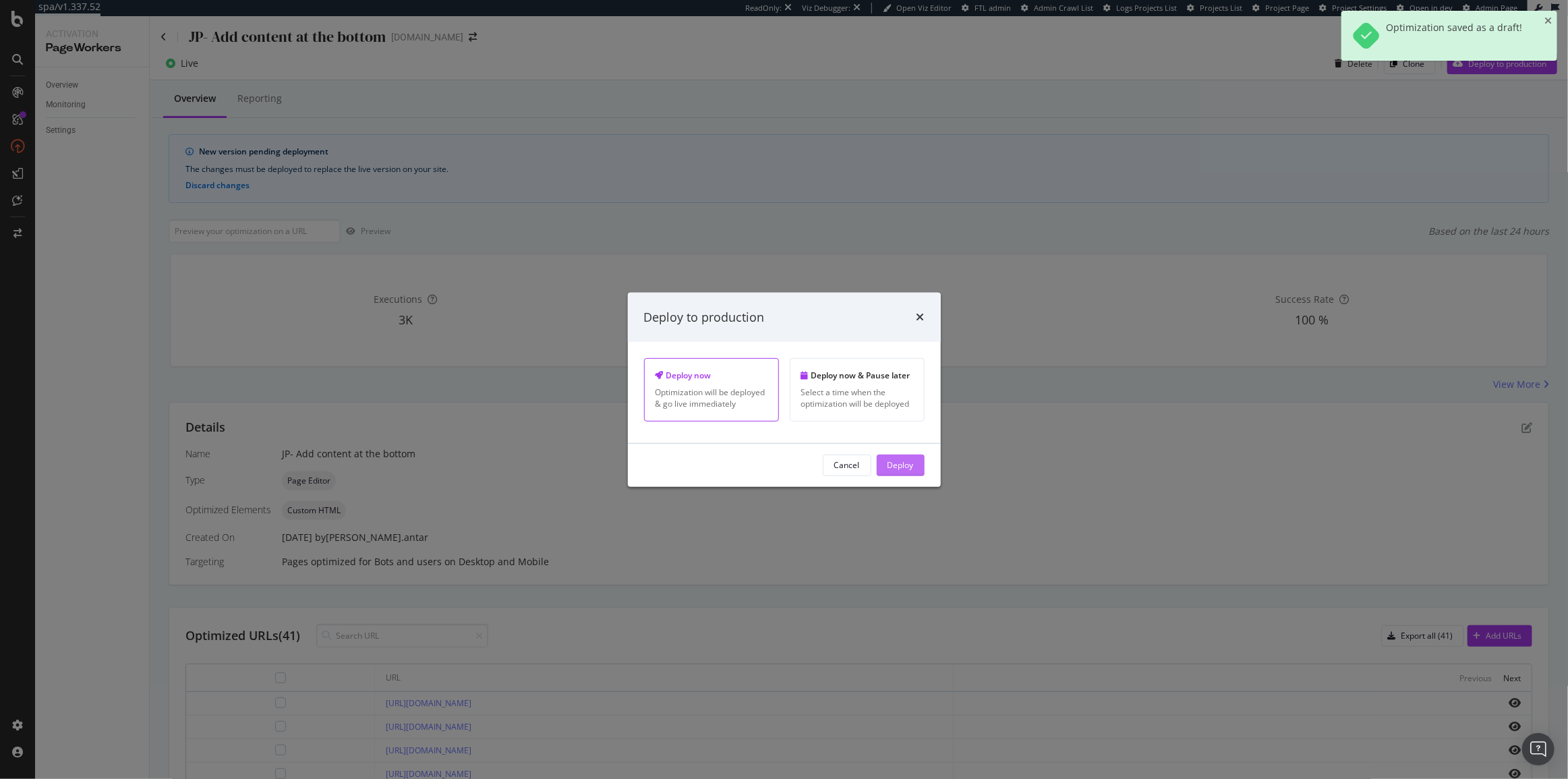
click at [907, 465] on div "Deploy" at bounding box center [900, 465] width 26 height 11
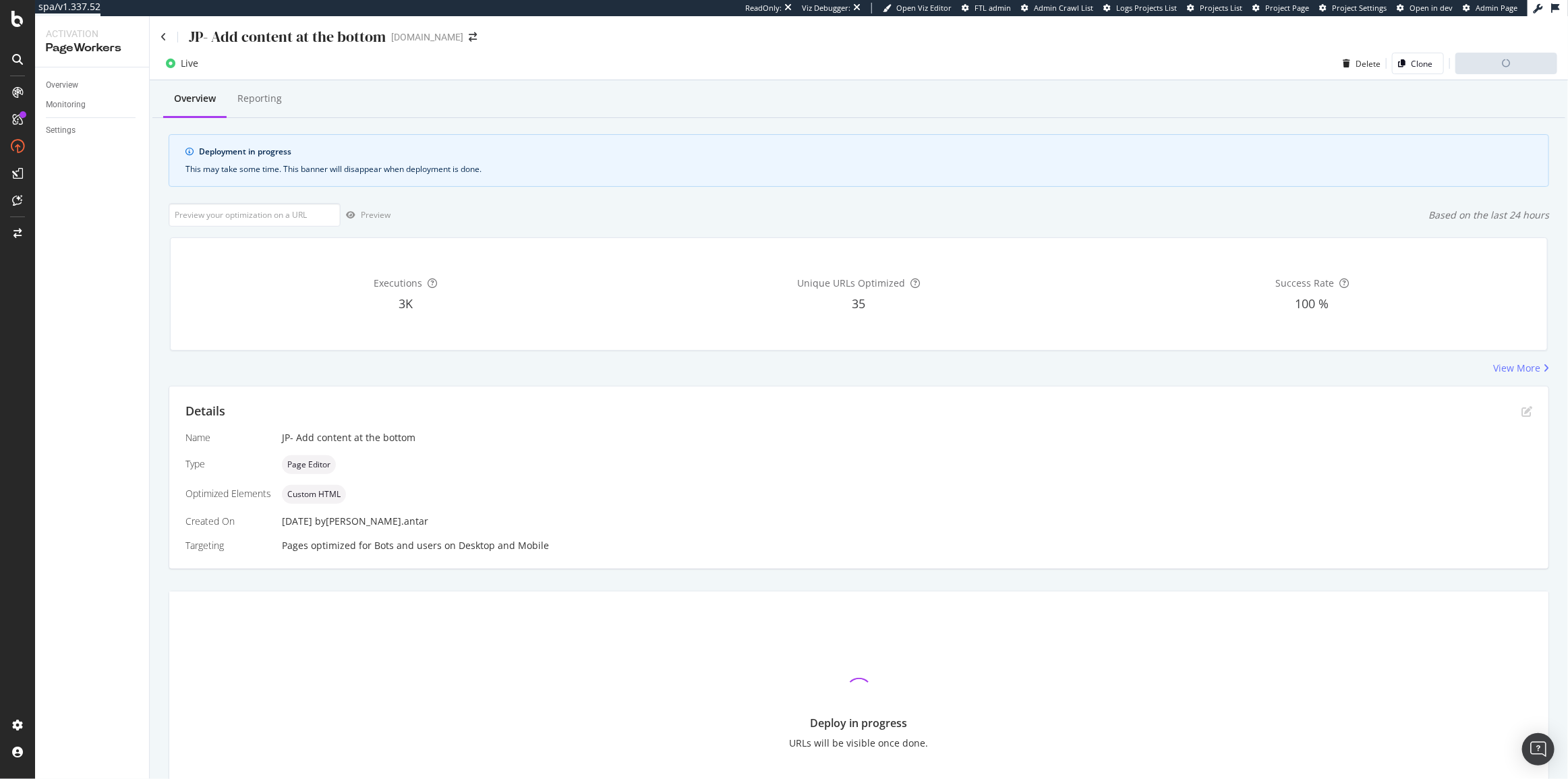
scroll to position [0, 0]
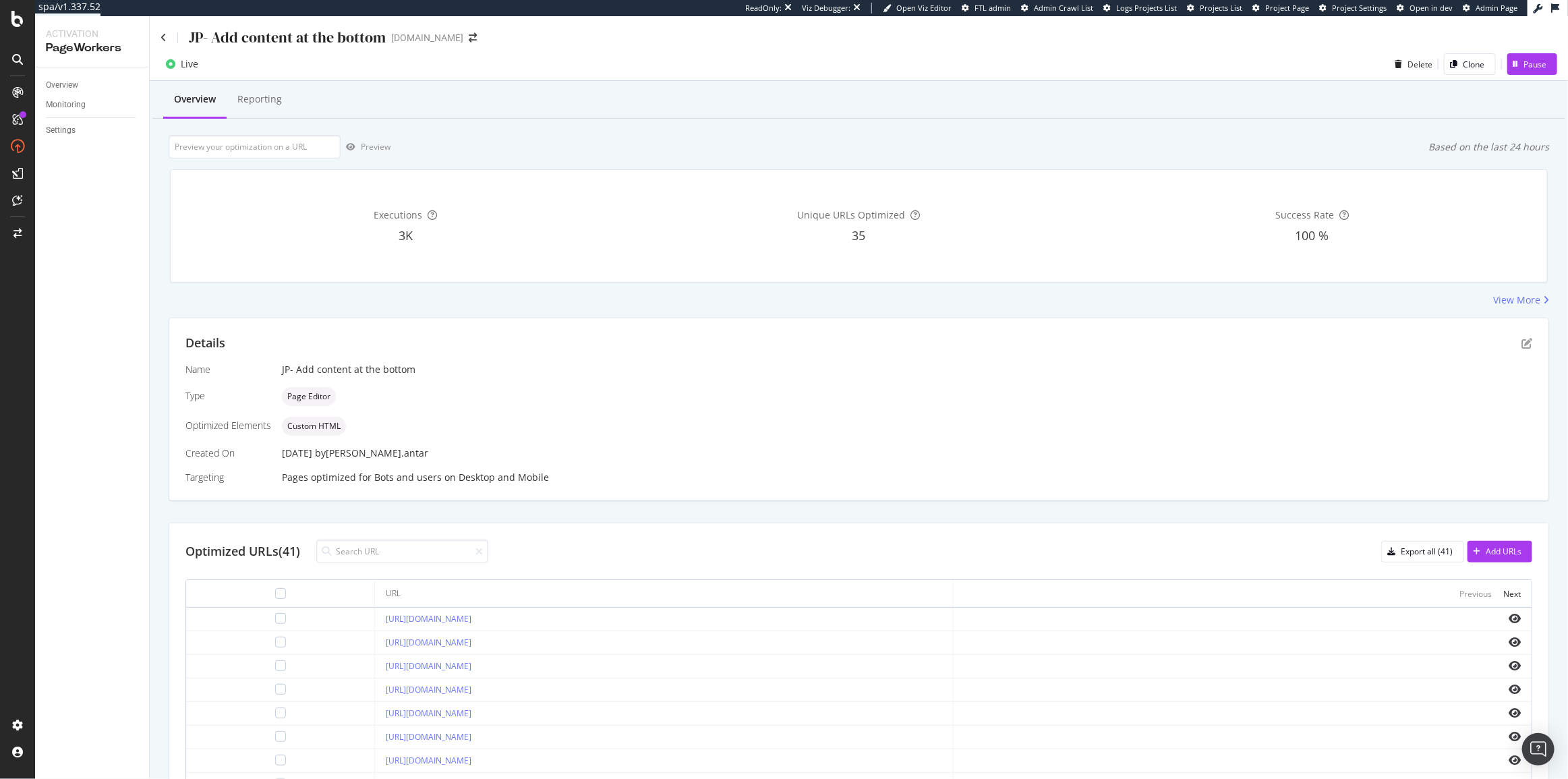
drag, startPoint x: 1510, startPoint y: 345, endPoint x: 1510, endPoint y: 353, distance: 8.0
click at [1510, 345] on div "Details" at bounding box center [858, 343] width 1347 height 17
click at [1511, 343] on div "Details" at bounding box center [858, 343] width 1347 height 17
click at [1521, 343] on icon "pen-to-square" at bounding box center [1527, 343] width 11 height 11
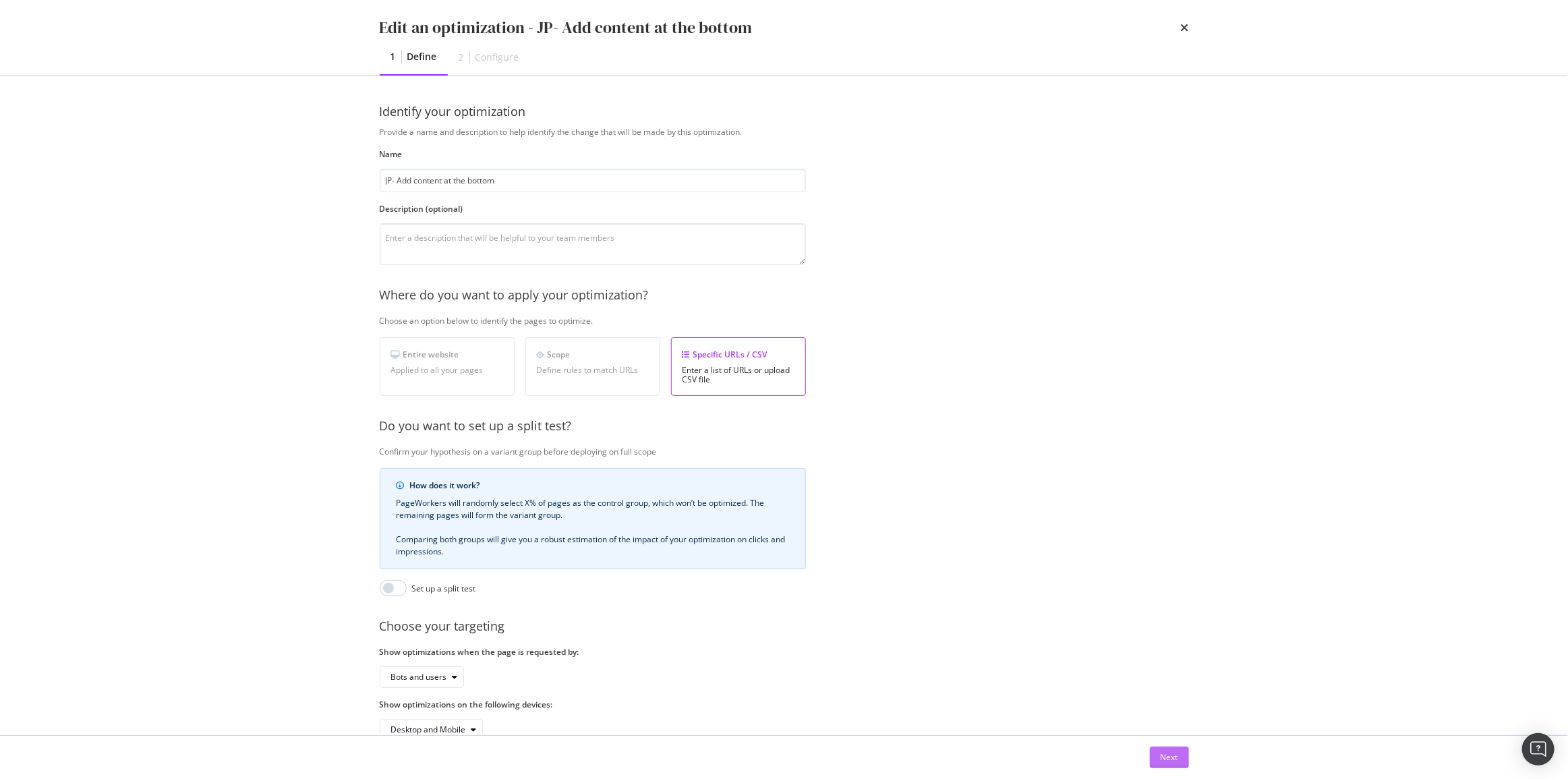
click at [1174, 764] on div "Next" at bounding box center [1169, 757] width 17 height 20
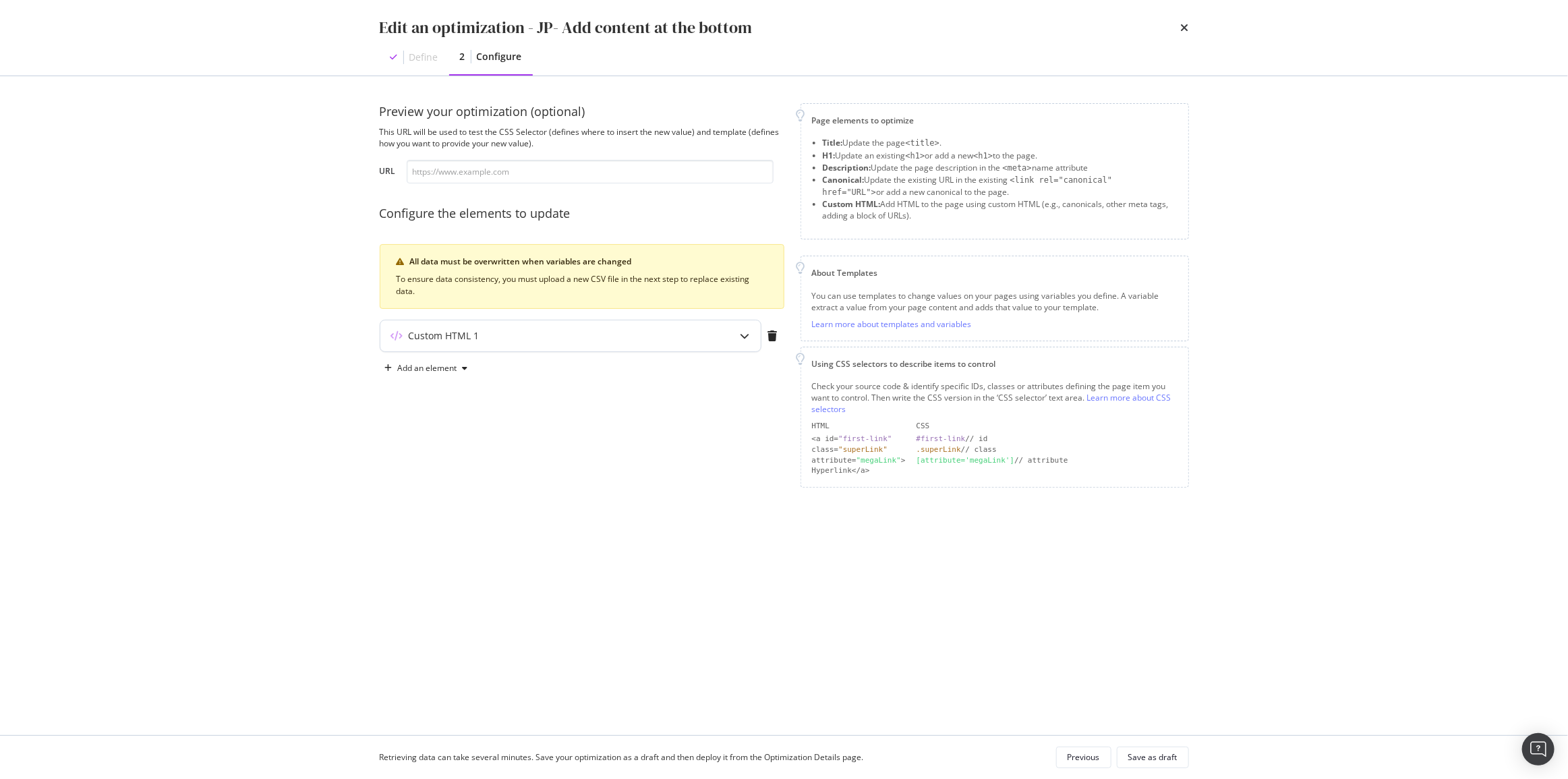
click at [599, 336] on div "Custom HTML 1" at bounding box center [544, 336] width 327 height 14
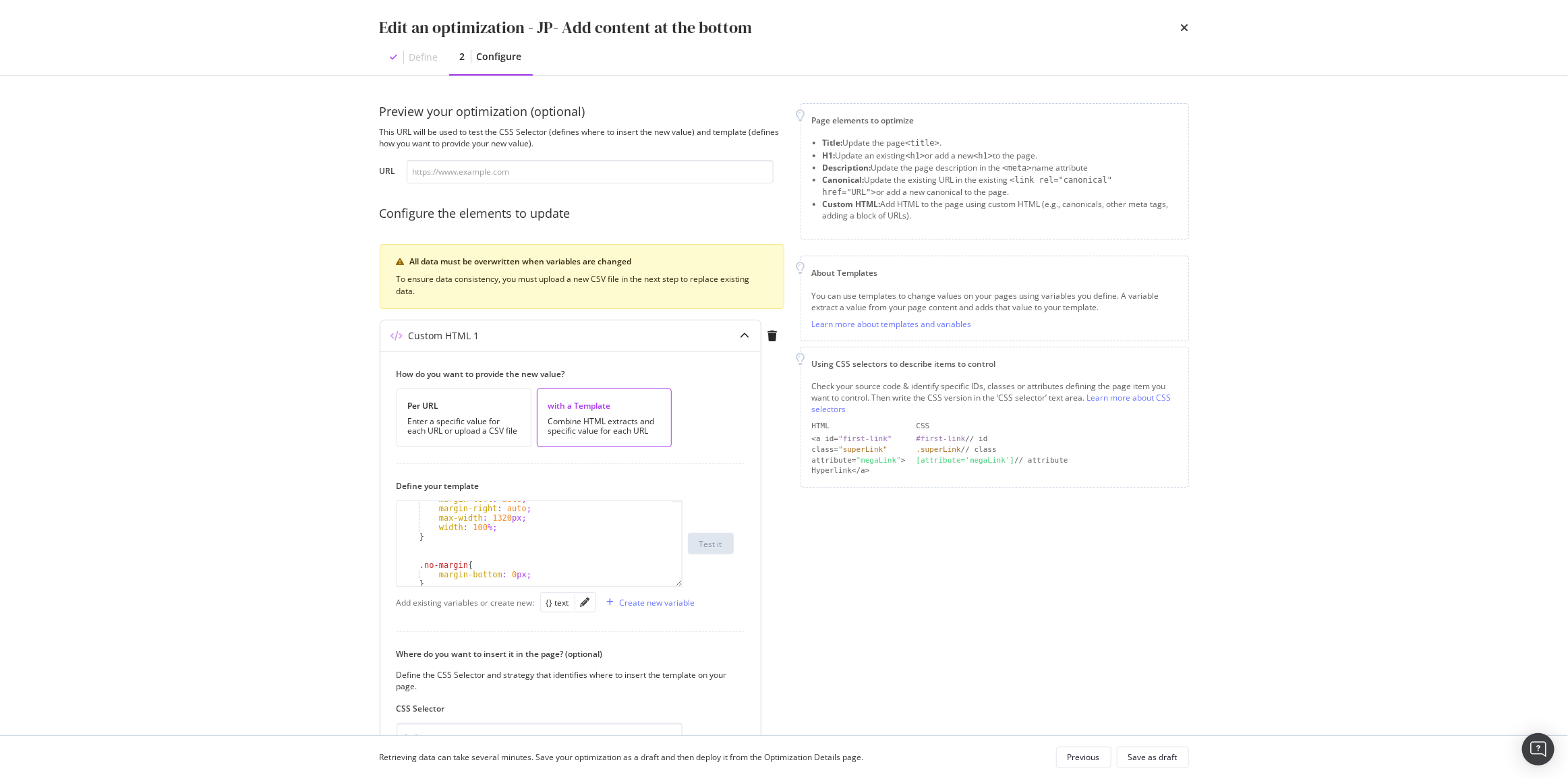
type textarea "max-width: 1320px;"
drag, startPoint x: 647, startPoint y: 519, endPoint x: 851, endPoint y: 572, distance: 210.8
click at [856, 570] on div "Page elements to optimize Title: Update the page <title> . H1: Update an existi…" at bounding box center [995, 491] width 389 height 775
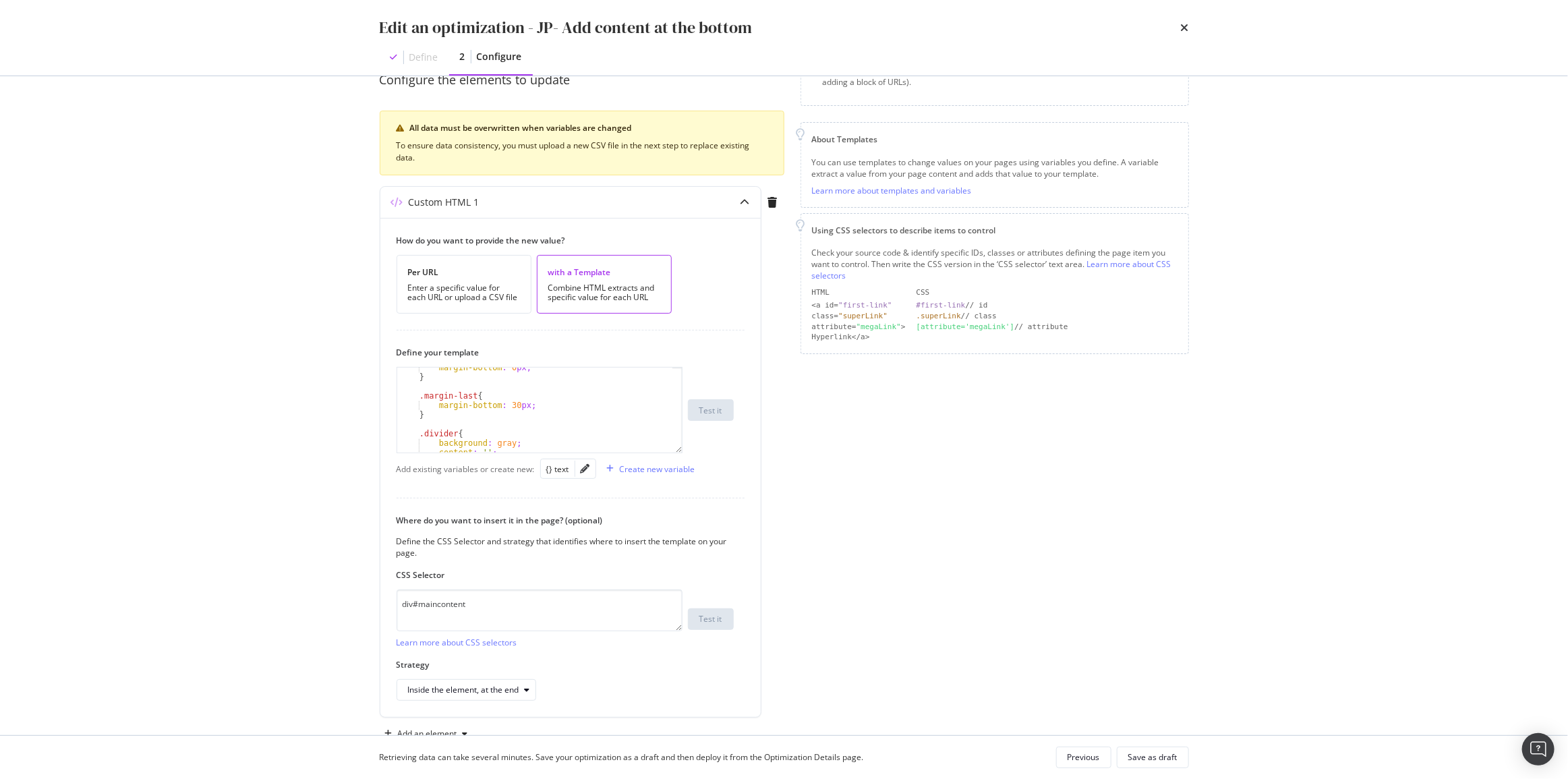
scroll to position [169, 0]
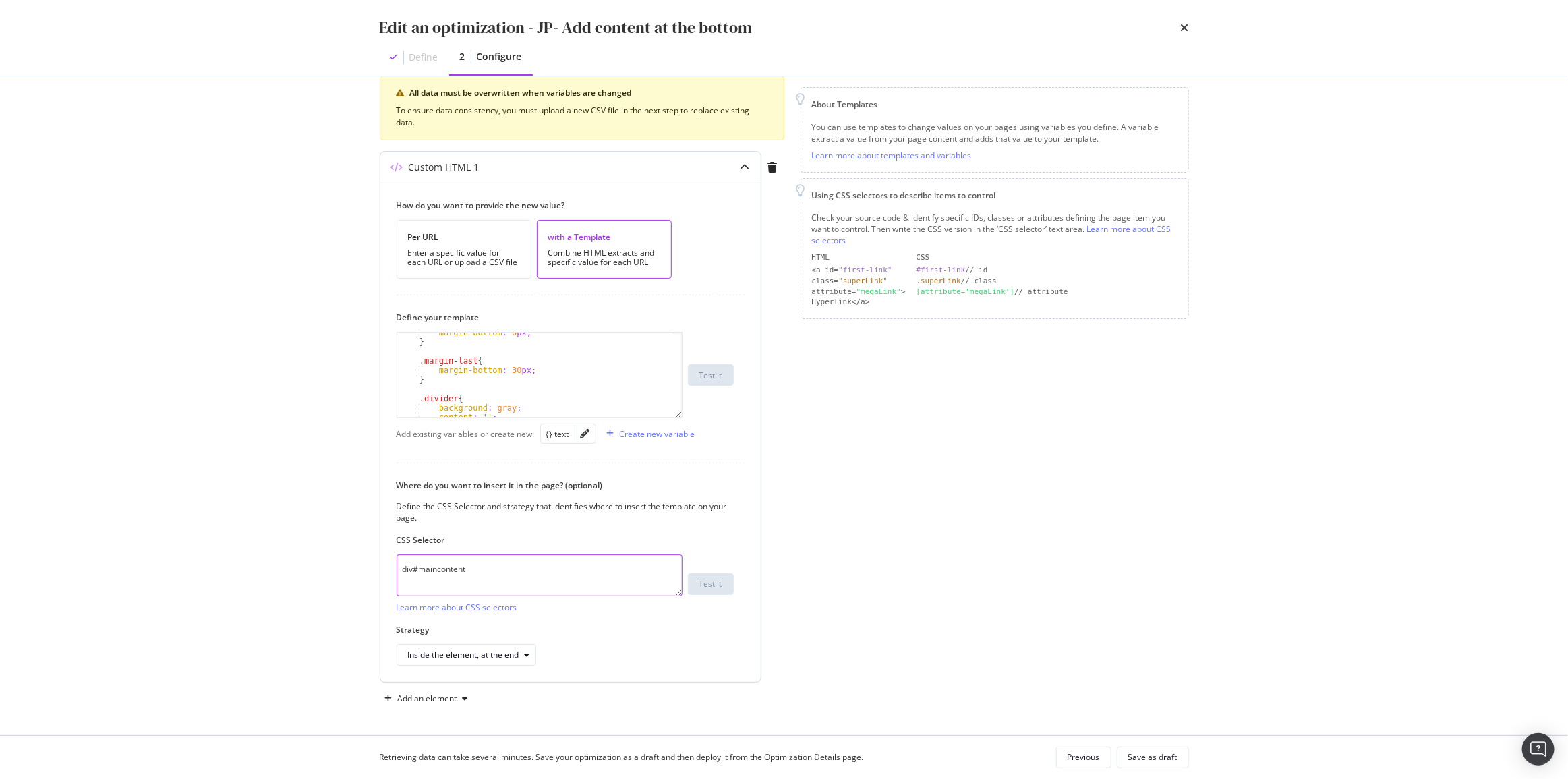
click at [512, 579] on textarea "div#maincontent" at bounding box center [539, 576] width 286 height 42
paste textarea "footercontent"
type textarea "#footercontent"
click at [500, 651] on div "Inside the element, at the end" at bounding box center [464, 654] width 111 height 8
click at [498, 570] on div "Before the element" at bounding box center [480, 564] width 156 height 17
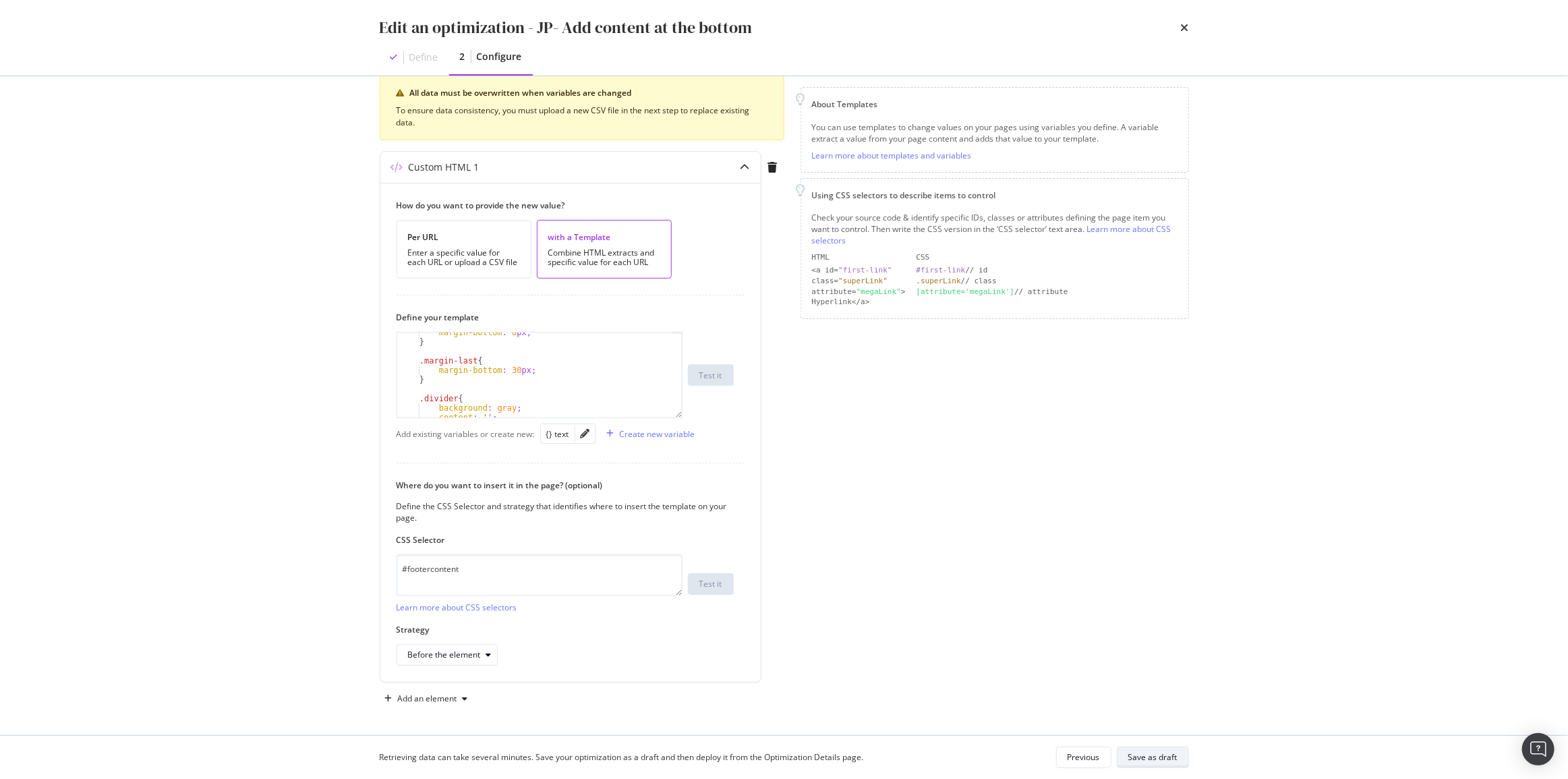
click at [1149, 759] on div "Save as draft" at bounding box center [1153, 756] width 50 height 11
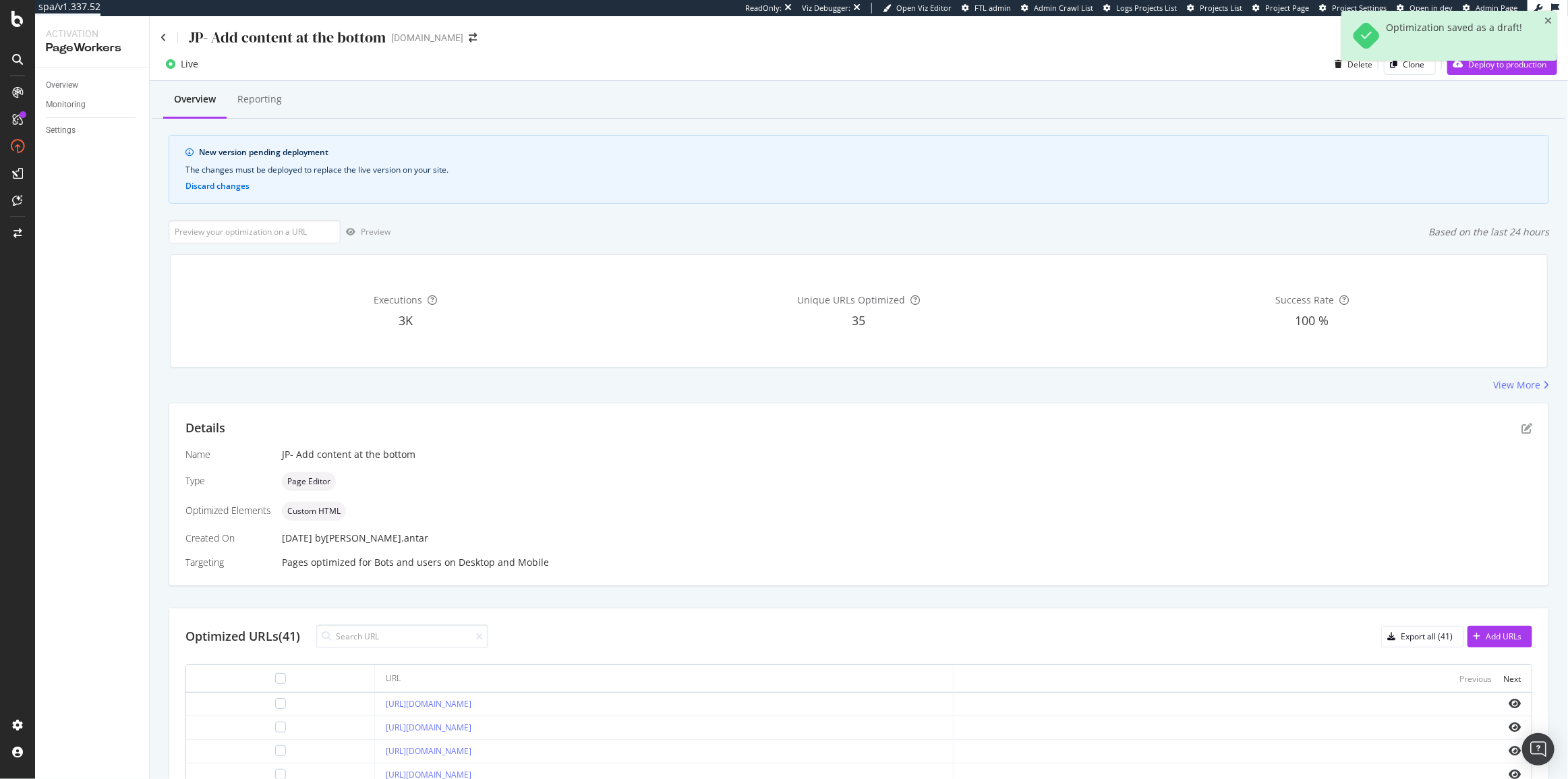
click at [1503, 68] on div "Optimization saved as a draft!" at bounding box center [1449, 41] width 216 height 61
click at [1481, 69] on div "Optimization saved as a draft!" at bounding box center [1449, 41] width 216 height 61
click at [1481, 72] on div "Deploy to production" at bounding box center [1497, 64] width 99 height 20
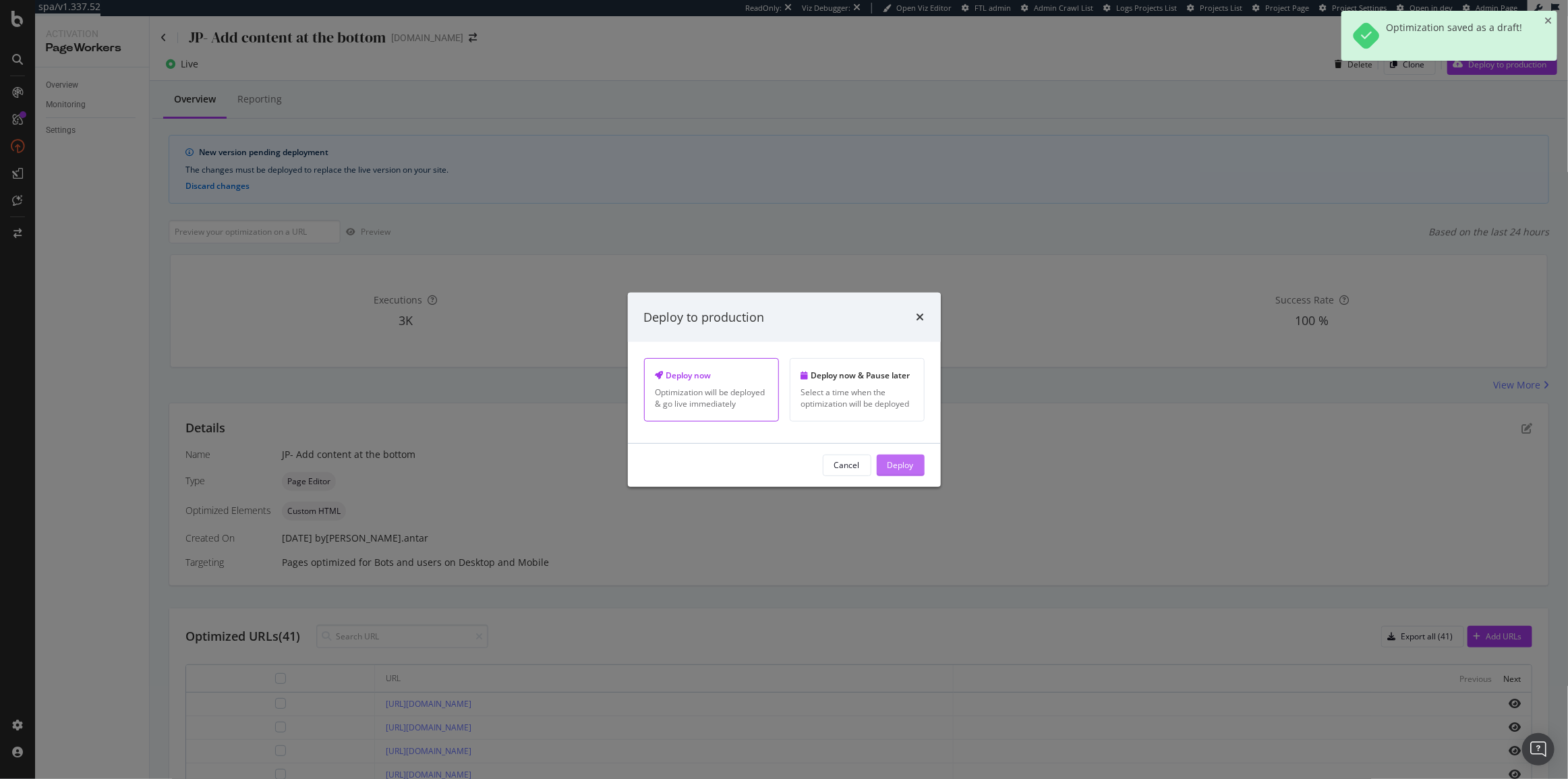
click at [907, 456] on div "Deploy" at bounding box center [900, 465] width 26 height 20
